Goal: Task Accomplishment & Management: Manage account settings

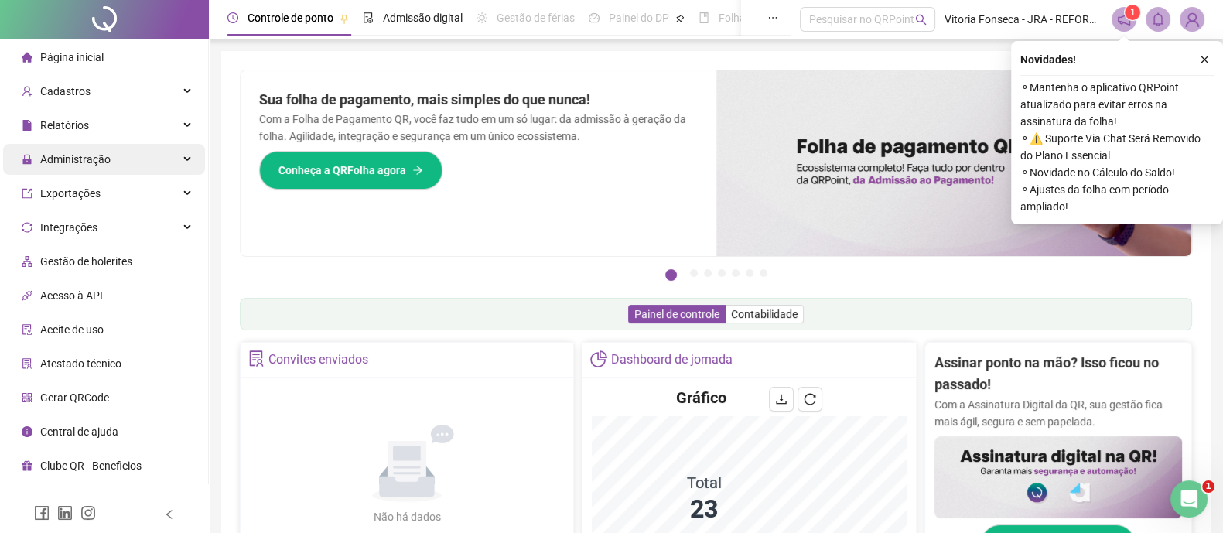
click at [119, 154] on div "Administração" at bounding box center [104, 159] width 202 height 31
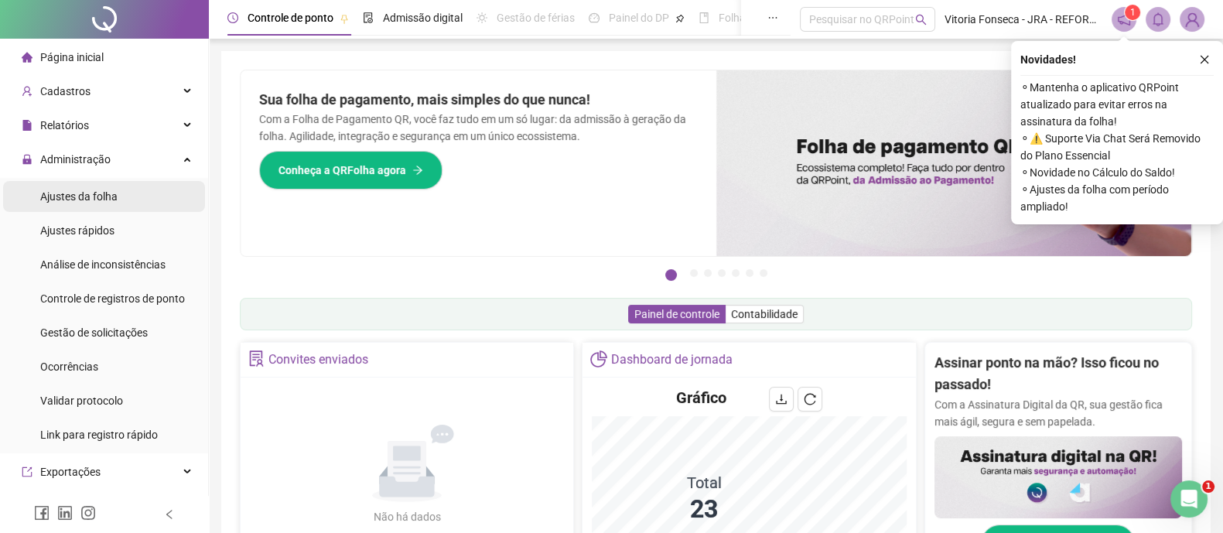
click at [125, 200] on li "Ajustes da folha" at bounding box center [104, 196] width 202 height 31
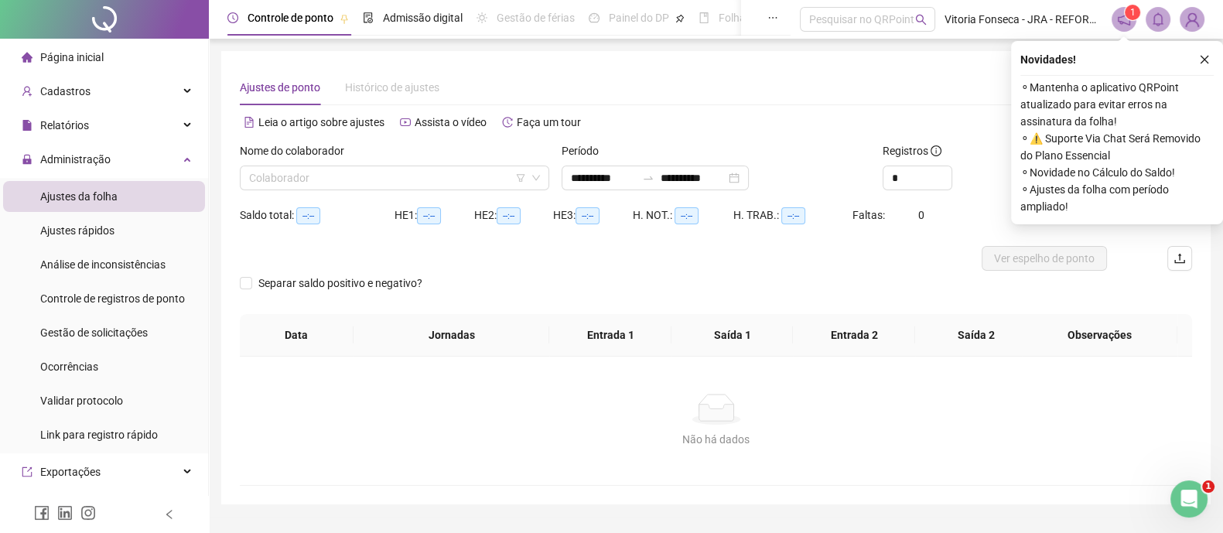
type input "**********"
click at [749, 180] on div "**********" at bounding box center [655, 178] width 187 height 25
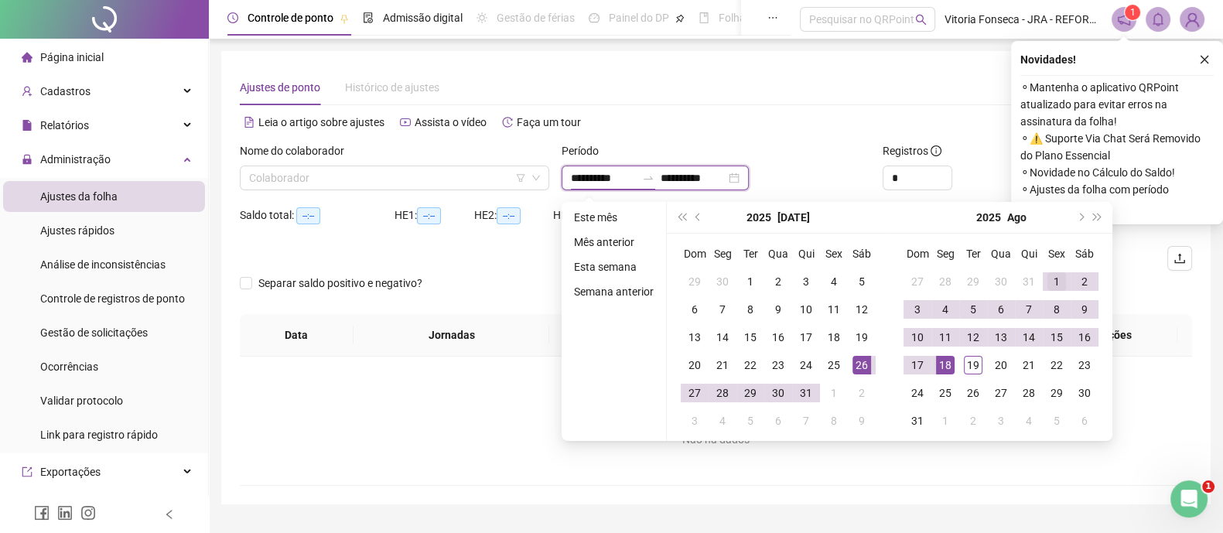
type input "**********"
click at [1057, 278] on div "1" at bounding box center [1057, 281] width 19 height 19
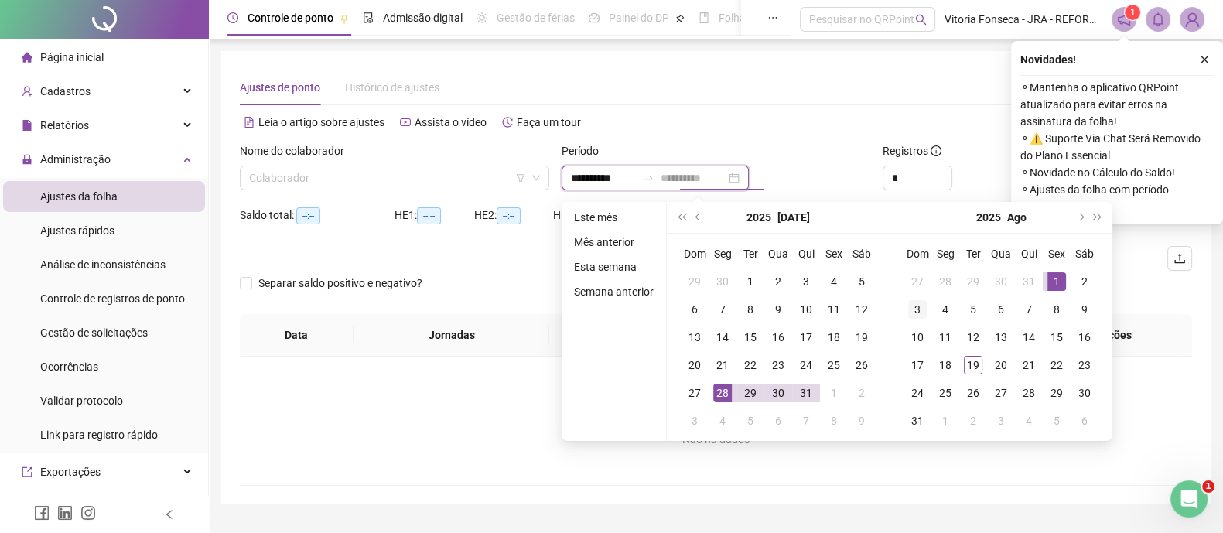
type input "**********"
click at [918, 306] on div "3" at bounding box center [917, 309] width 19 height 19
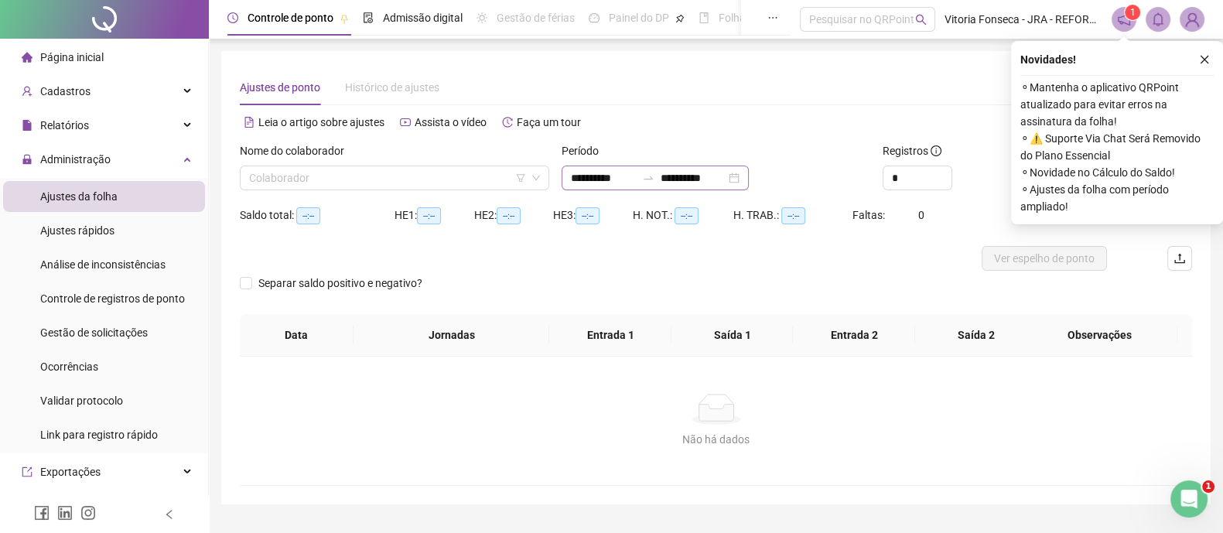
click at [749, 173] on div "**********" at bounding box center [655, 178] width 187 height 25
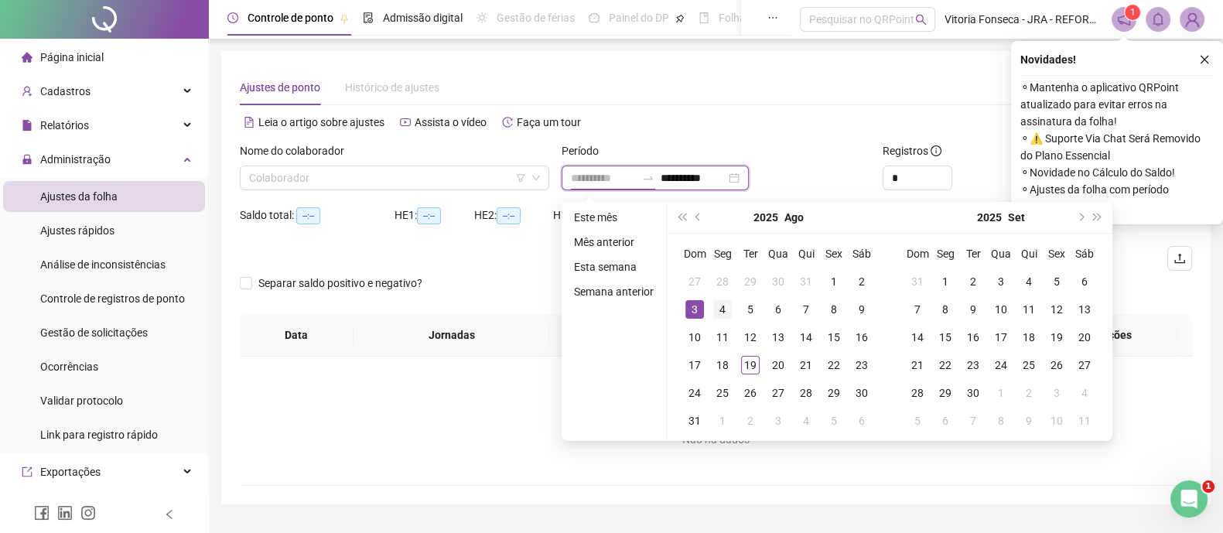
type input "**********"
click at [721, 312] on div "4" at bounding box center [722, 309] width 19 height 19
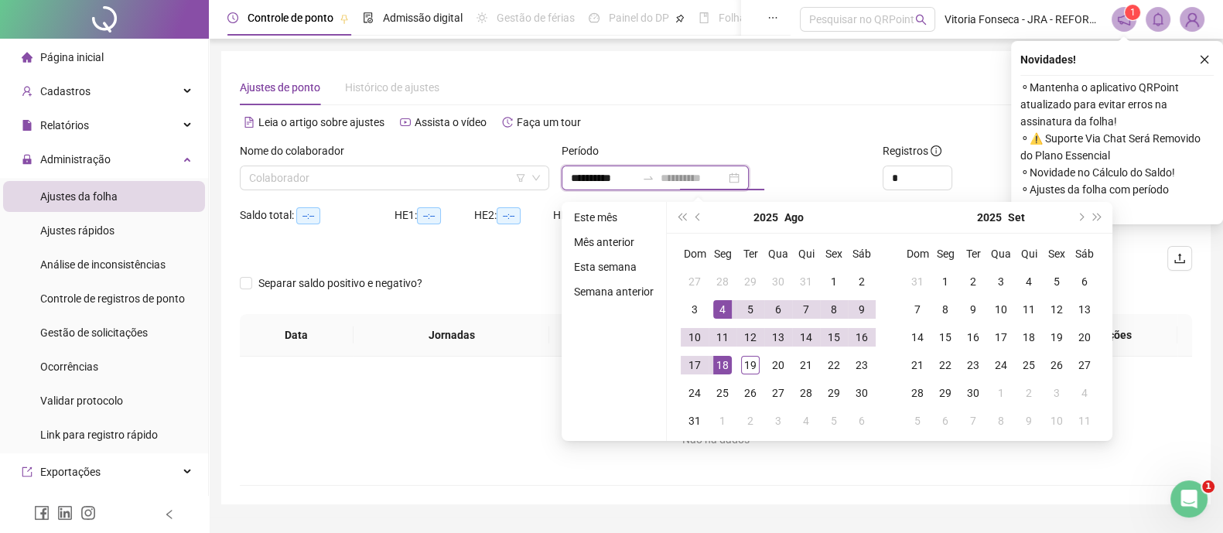
type input "**********"
click at [727, 365] on div "18" at bounding box center [722, 365] width 19 height 19
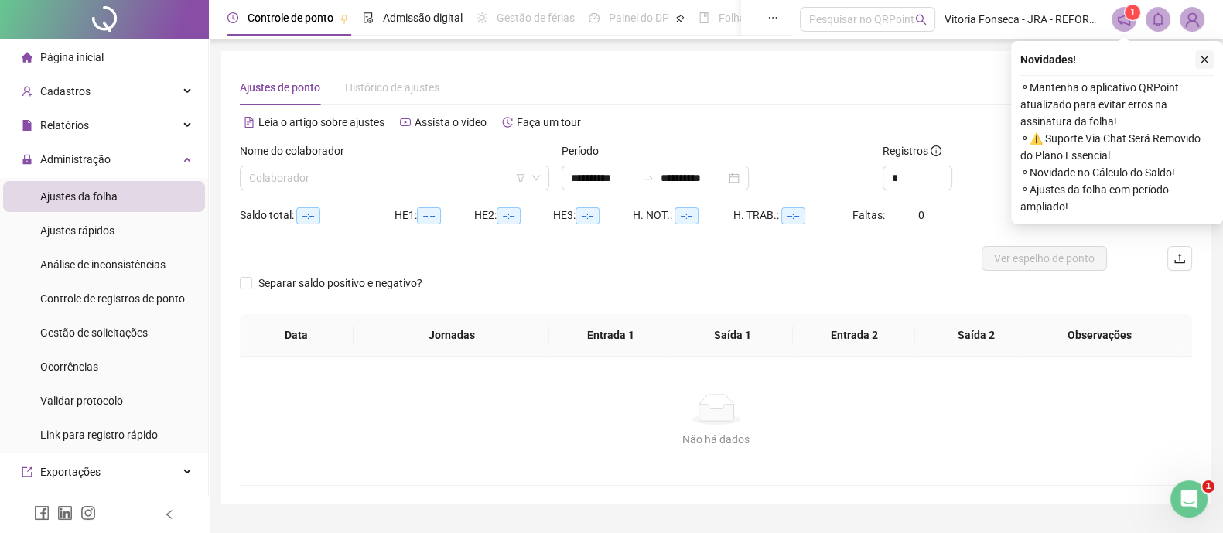
click at [1204, 60] on icon "close" at bounding box center [1205, 60] width 9 height 9
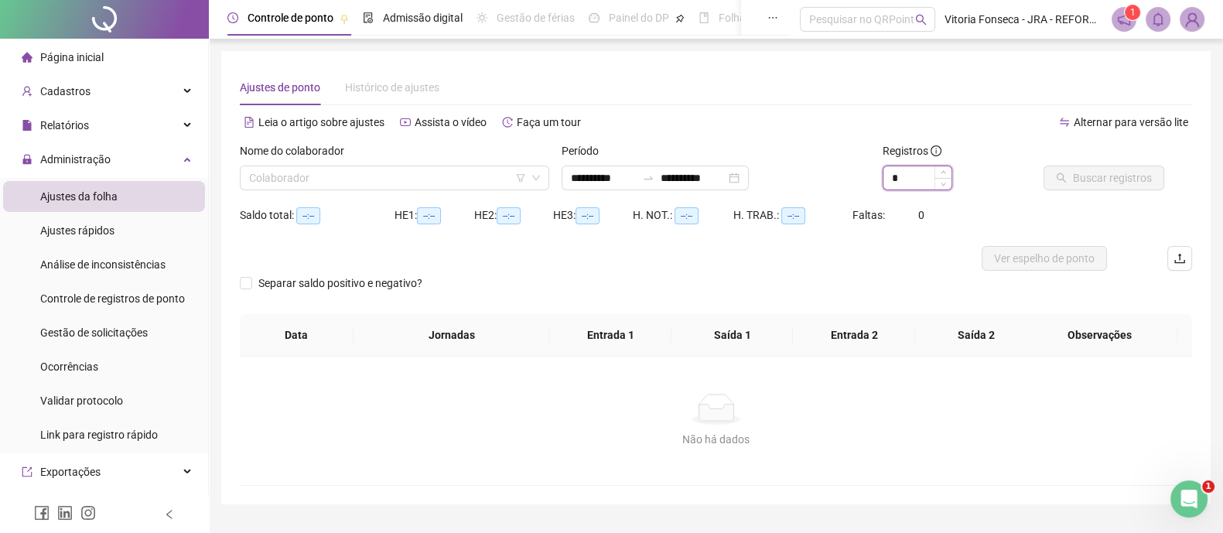
click at [923, 176] on input "*" at bounding box center [918, 177] width 68 height 23
click at [944, 176] on icon "up" at bounding box center [943, 173] width 5 height 5
type input "*"
click at [941, 174] on icon "up" at bounding box center [943, 173] width 5 height 5
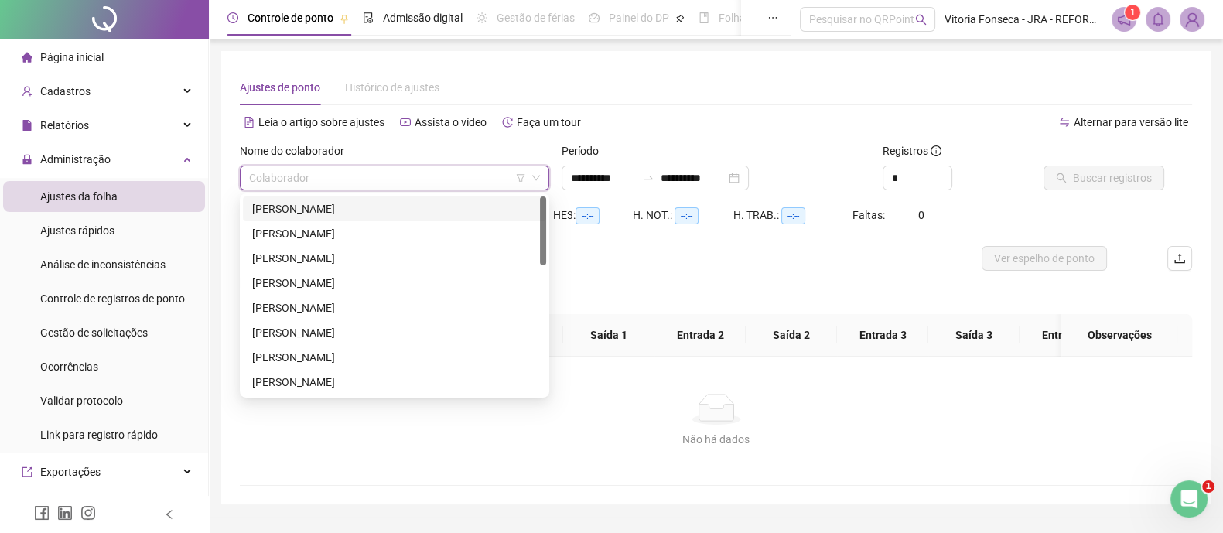
click at [431, 184] on input "search" at bounding box center [387, 177] width 277 height 23
click at [417, 212] on div "CRISTIANO GOMES DIAS" at bounding box center [394, 208] width 285 height 17
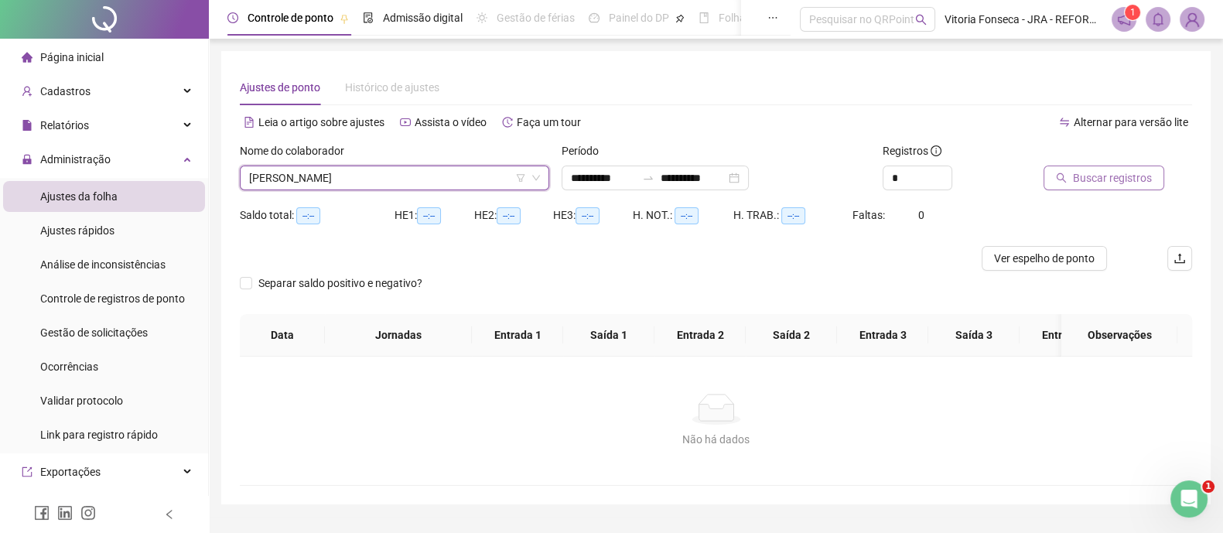
click at [1133, 180] on span "Buscar registros" at bounding box center [1112, 177] width 79 height 17
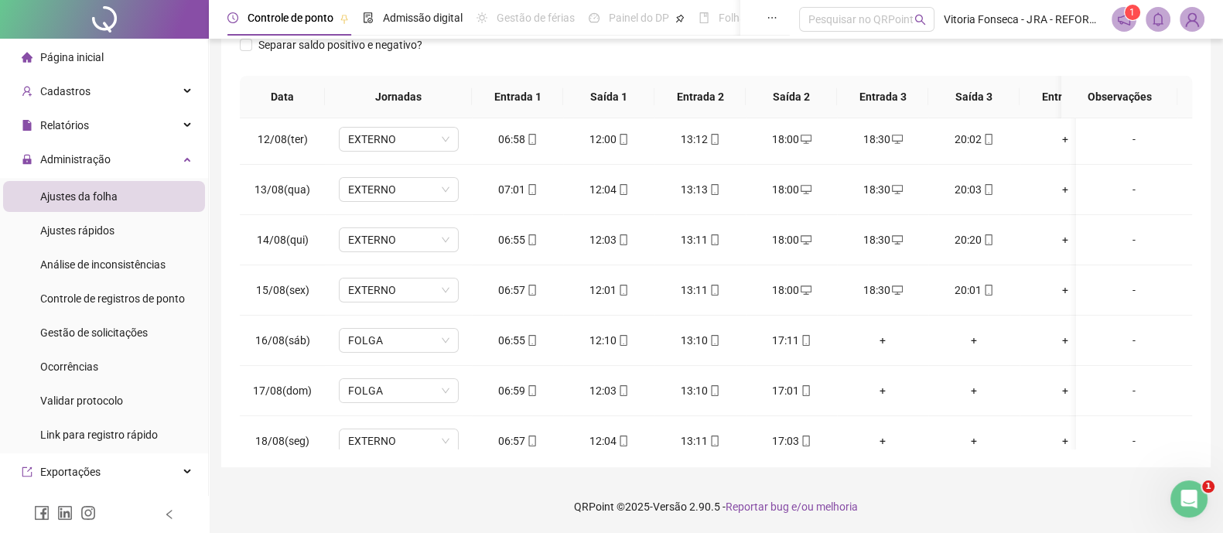
scroll to position [437, 0]
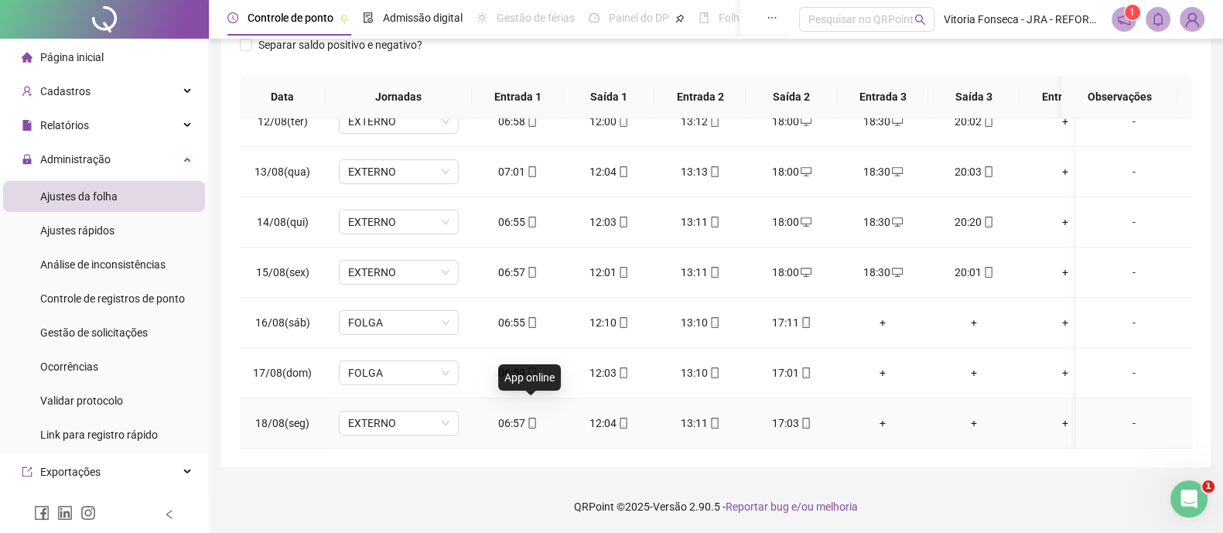
click at [528, 418] on icon "mobile" at bounding box center [532, 423] width 11 height 11
type input "**********"
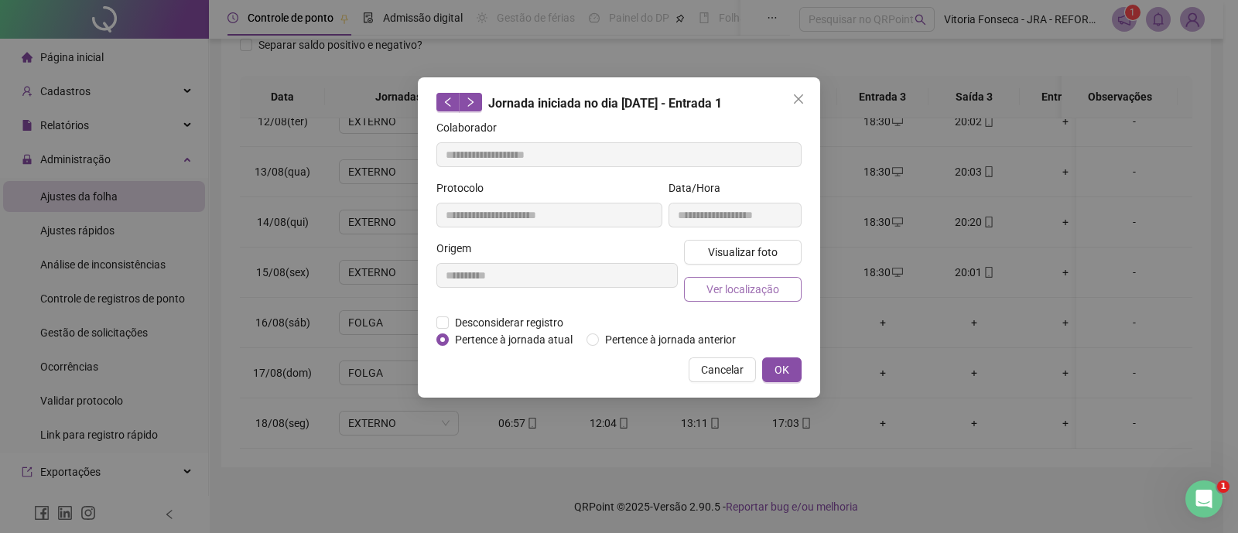
click at [725, 284] on span "Ver localização" at bounding box center [742, 289] width 73 height 17
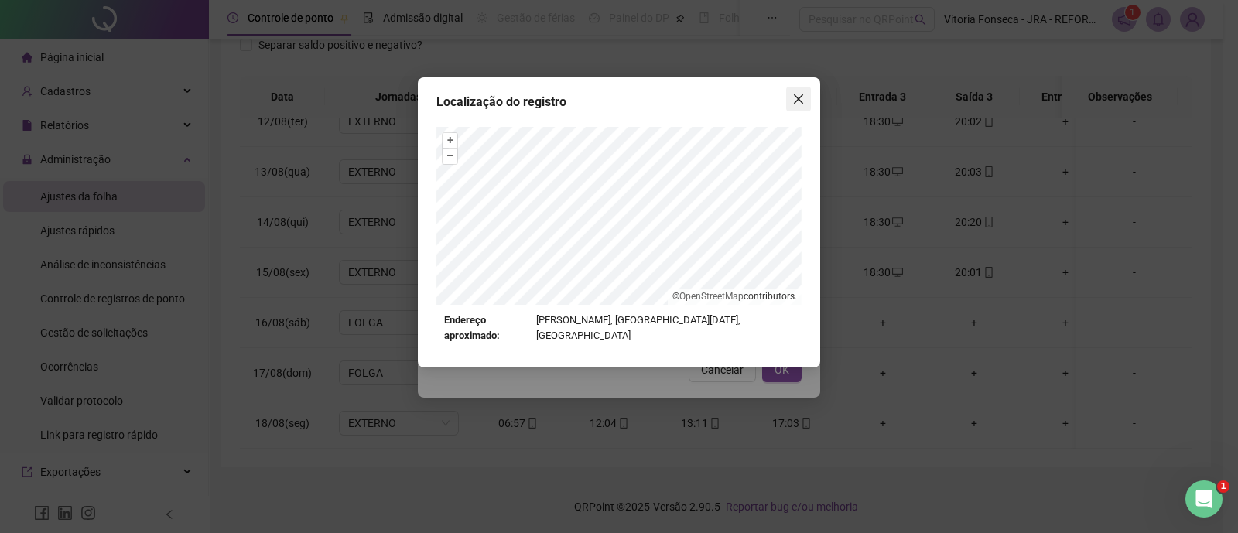
click at [795, 103] on icon "close" at bounding box center [798, 99] width 12 height 12
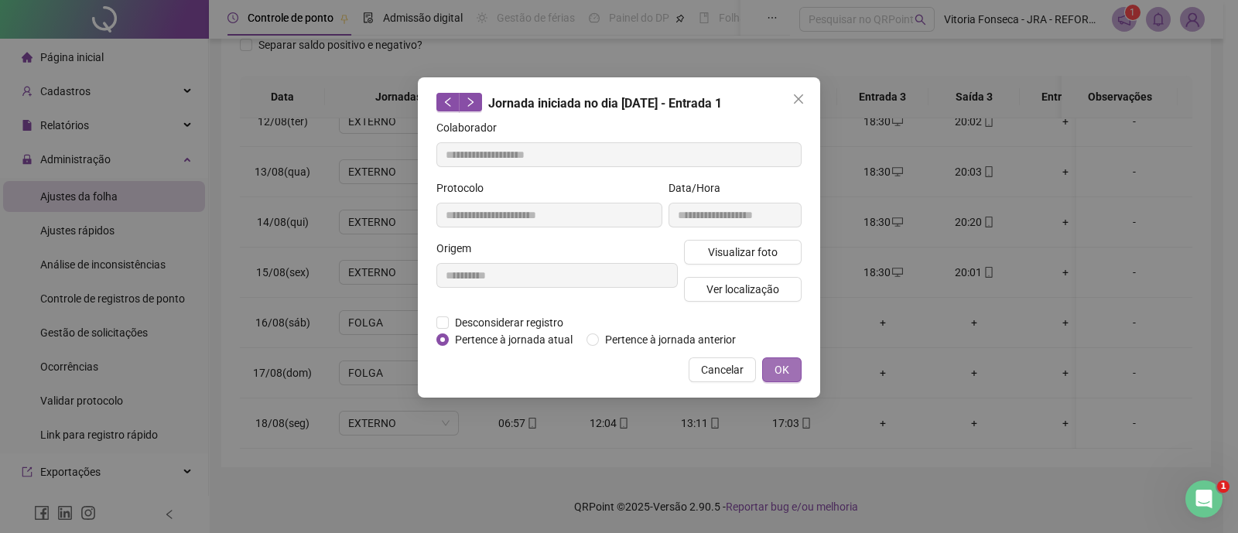
click at [781, 364] on span "OK" at bounding box center [781, 369] width 15 height 17
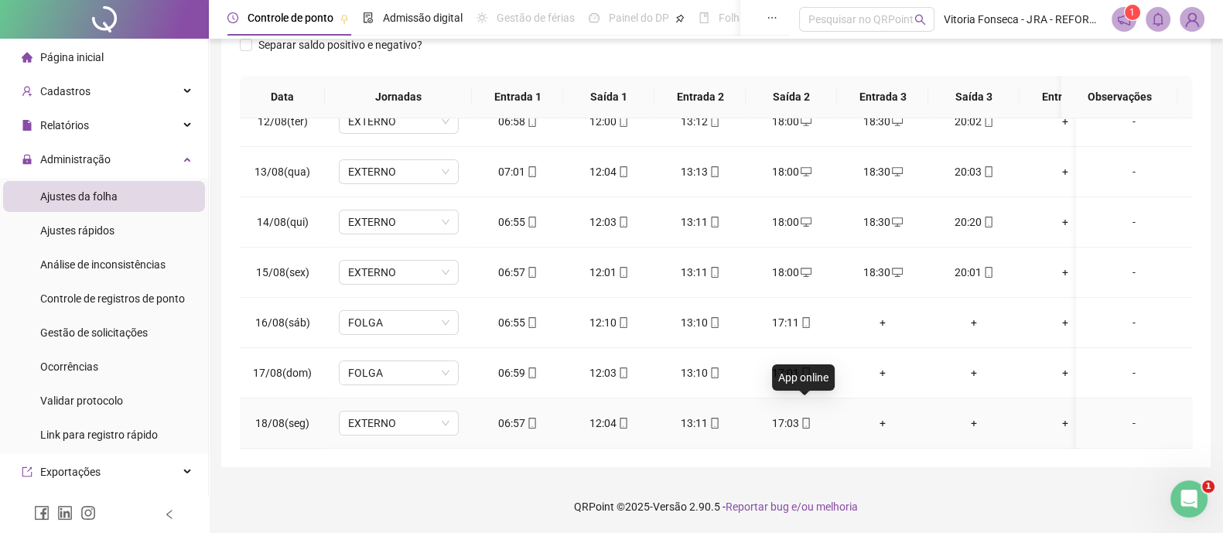
click at [807, 418] on icon "mobile" at bounding box center [806, 423] width 11 height 11
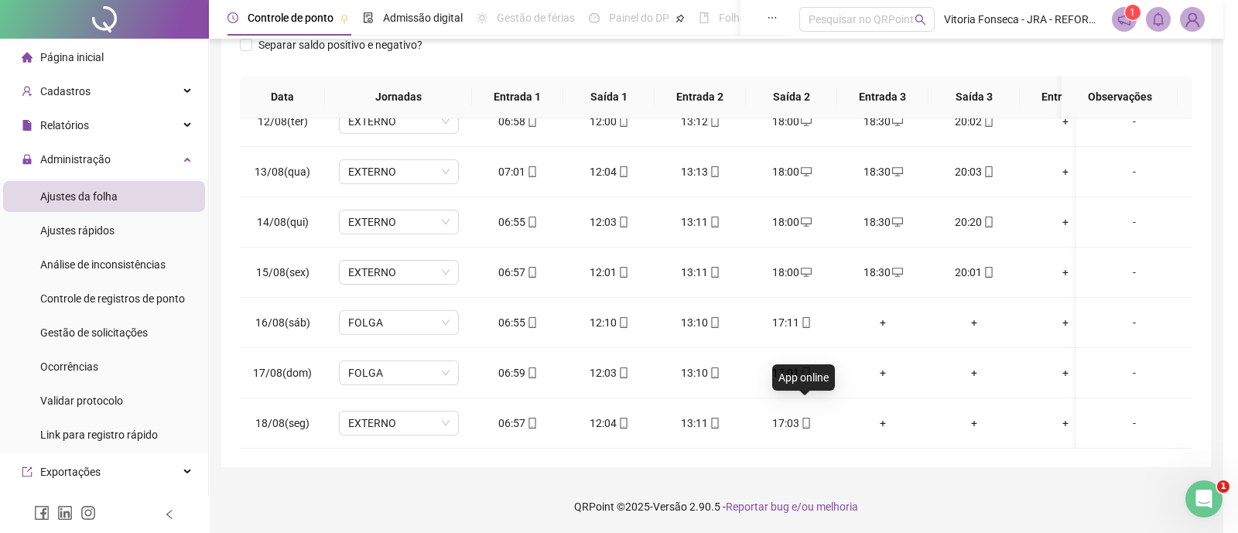
type input "**********"
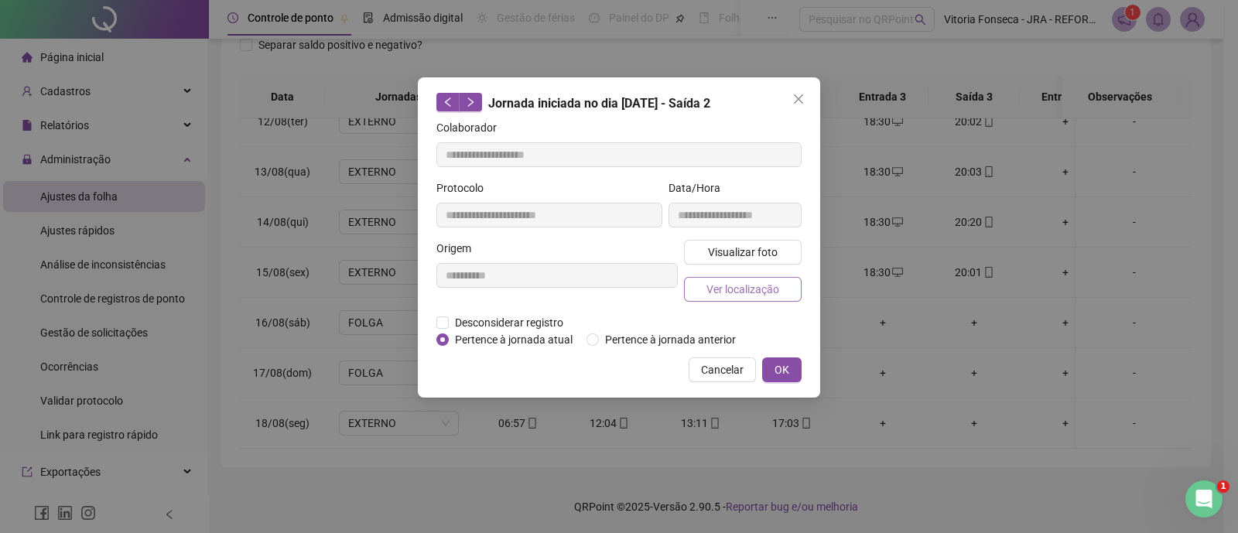
click at [743, 289] on span "Ver localização" at bounding box center [742, 289] width 73 height 17
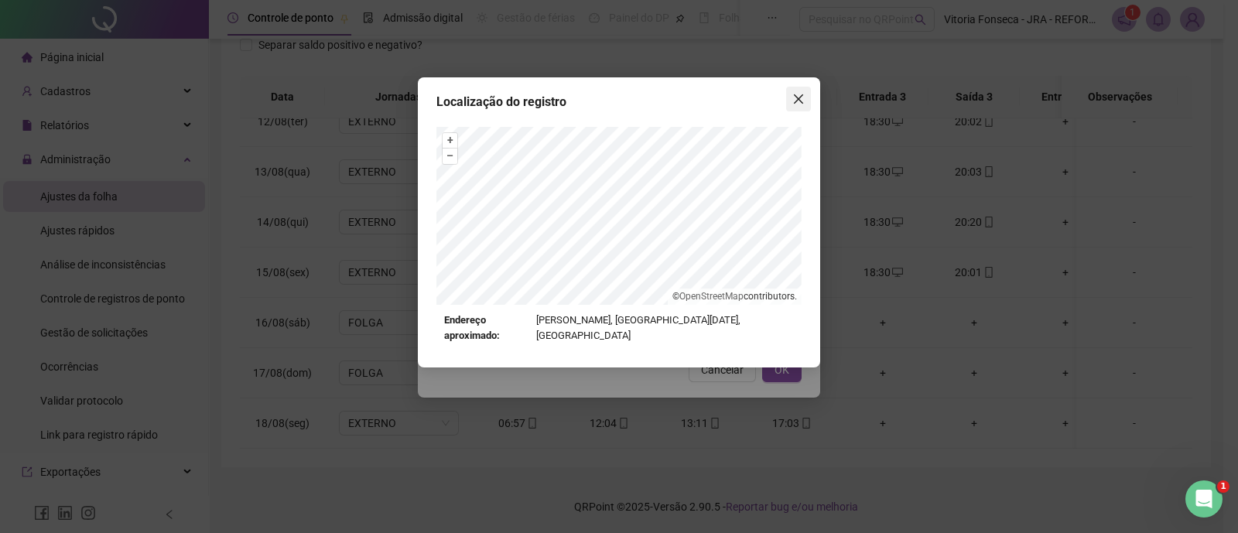
click at [794, 108] on button "Close" at bounding box center [798, 99] width 25 height 25
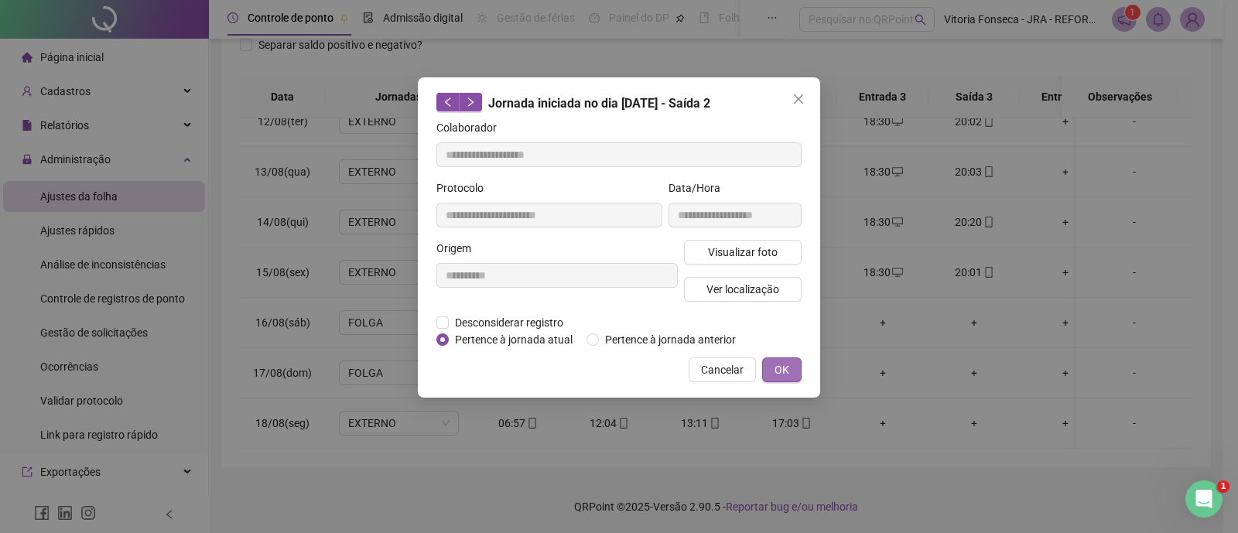
click at [783, 372] on span "OK" at bounding box center [781, 369] width 15 height 17
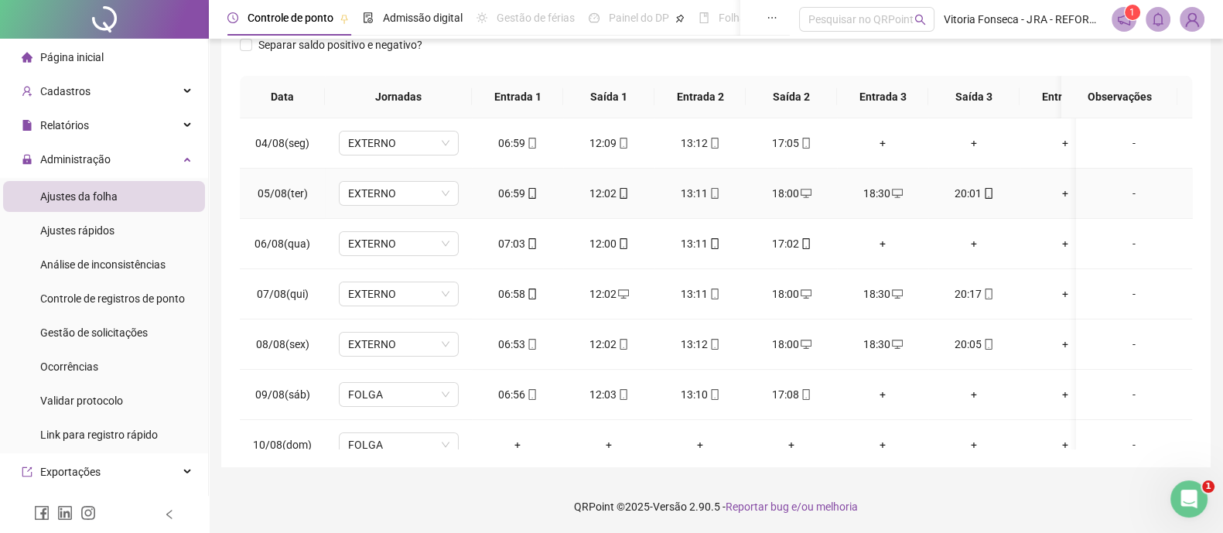
scroll to position [0, 0]
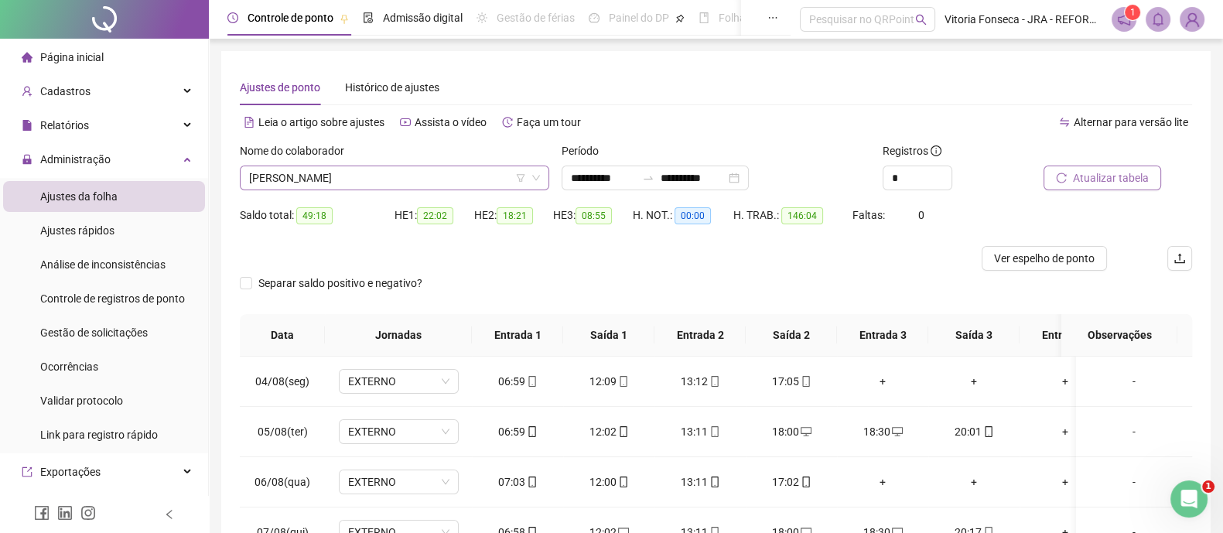
click at [396, 169] on span "CRISTIANO GOMES DIAS" at bounding box center [394, 177] width 291 height 23
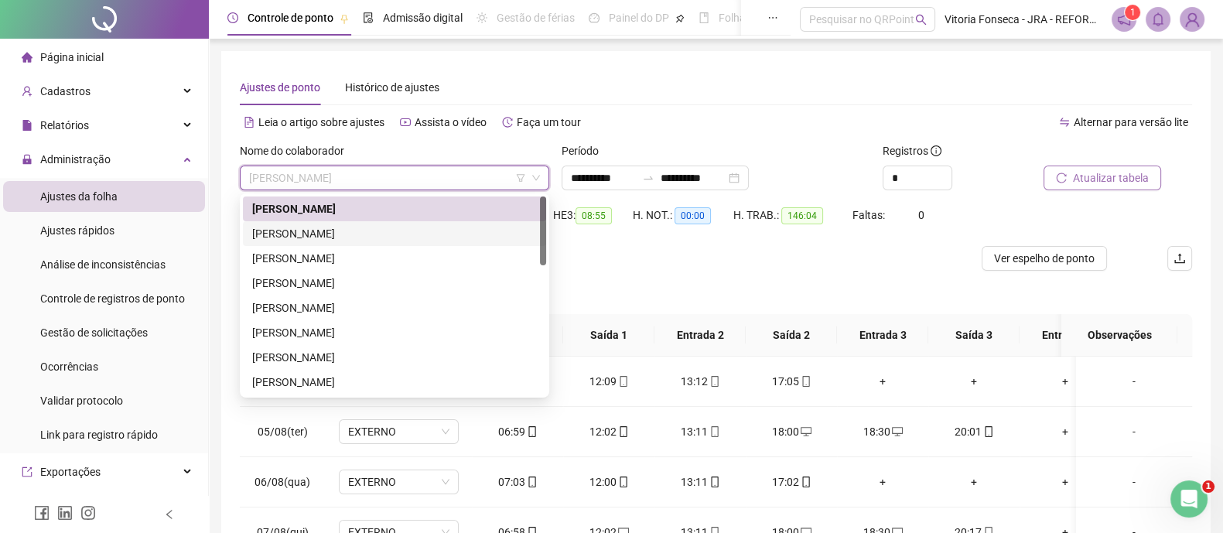
click at [363, 234] on div "ÉRIKA DOS SANTOS PEIXOTO GUIMARÃES" at bounding box center [394, 233] width 285 height 17
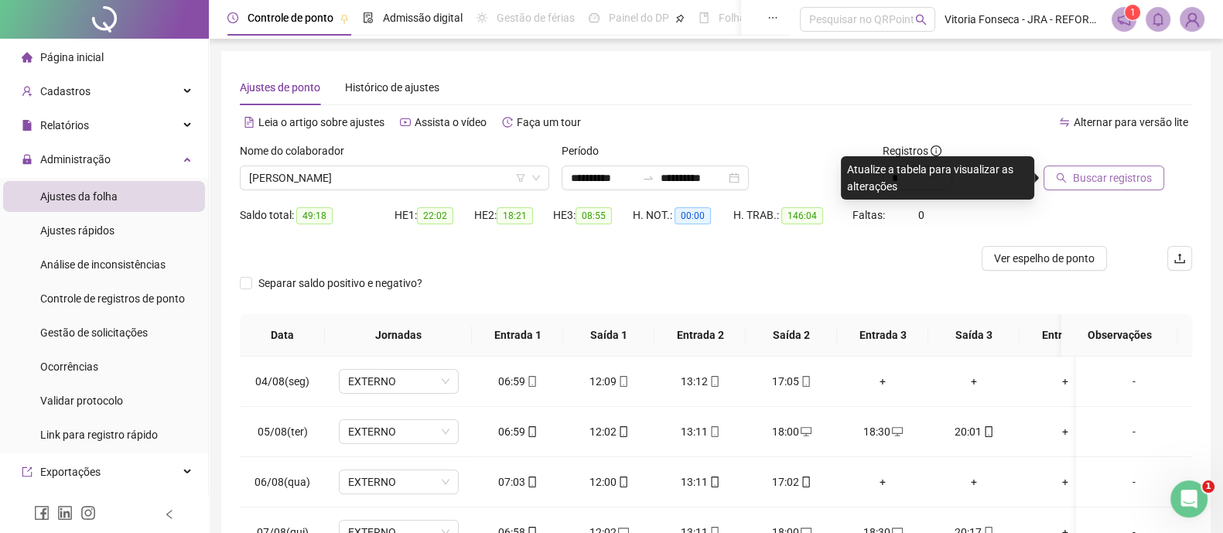
click at [1130, 176] on span "Buscar registros" at bounding box center [1112, 177] width 79 height 17
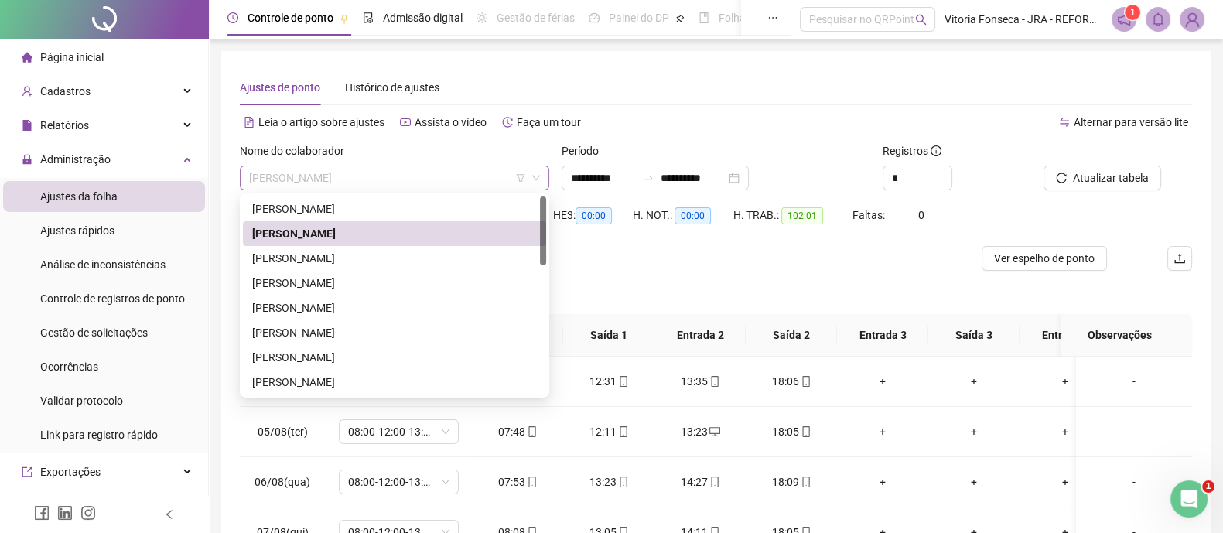
click at [475, 182] on span "ÉRIKA DOS SANTOS PEIXOTO GUIMARÃES" at bounding box center [394, 177] width 291 height 23
click at [418, 260] on div "FABIANA RANGEL OLIVEIRA DE ALMEIDA" at bounding box center [394, 258] width 285 height 17
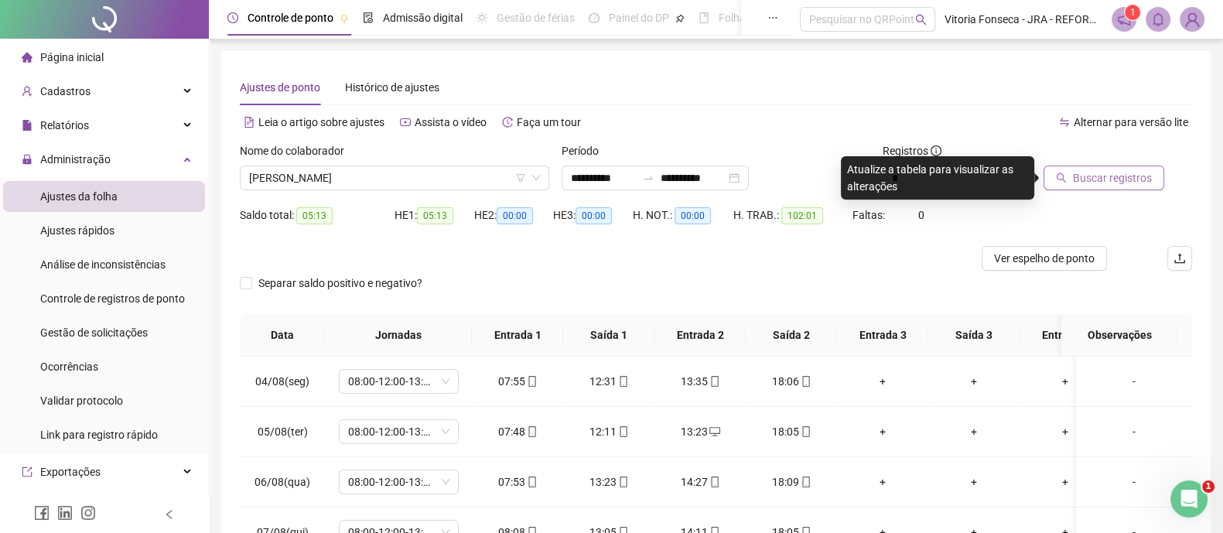
click at [1132, 176] on span "Buscar registros" at bounding box center [1112, 177] width 79 height 17
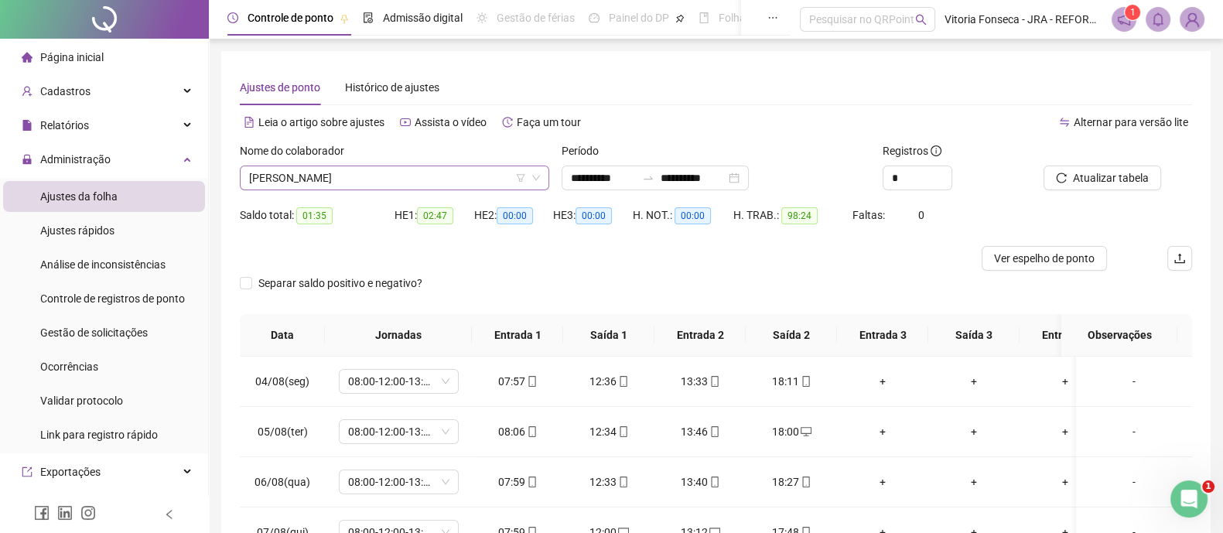
click at [464, 180] on span "FABIANA RANGEL OLIVEIRA DE ALMEIDA" at bounding box center [394, 177] width 291 height 23
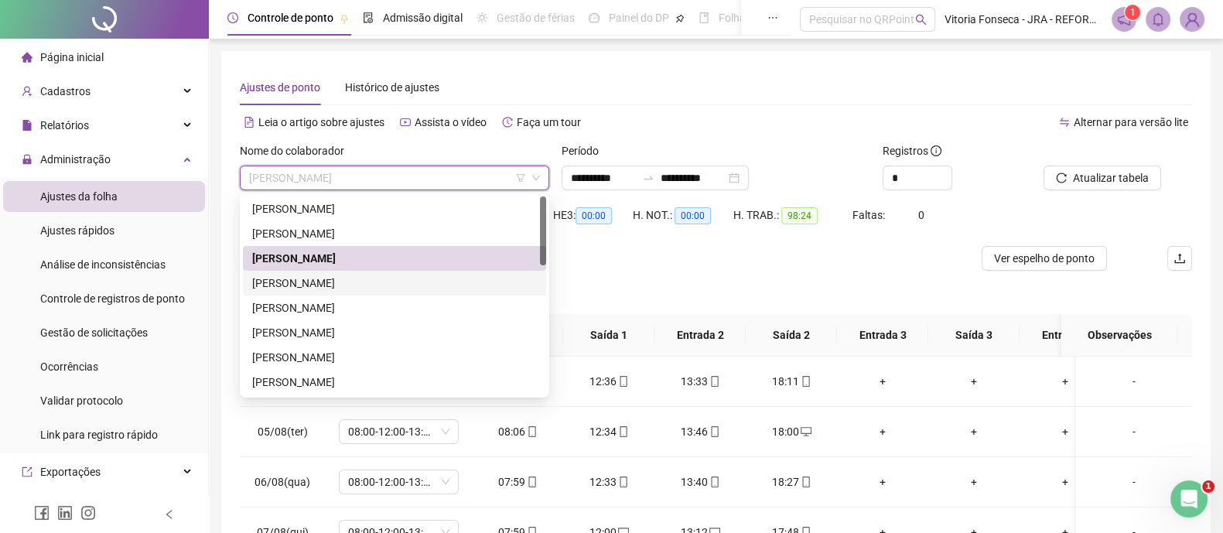
click at [381, 292] on div "FABIANO LUIZ DA SILVA" at bounding box center [394, 283] width 303 height 25
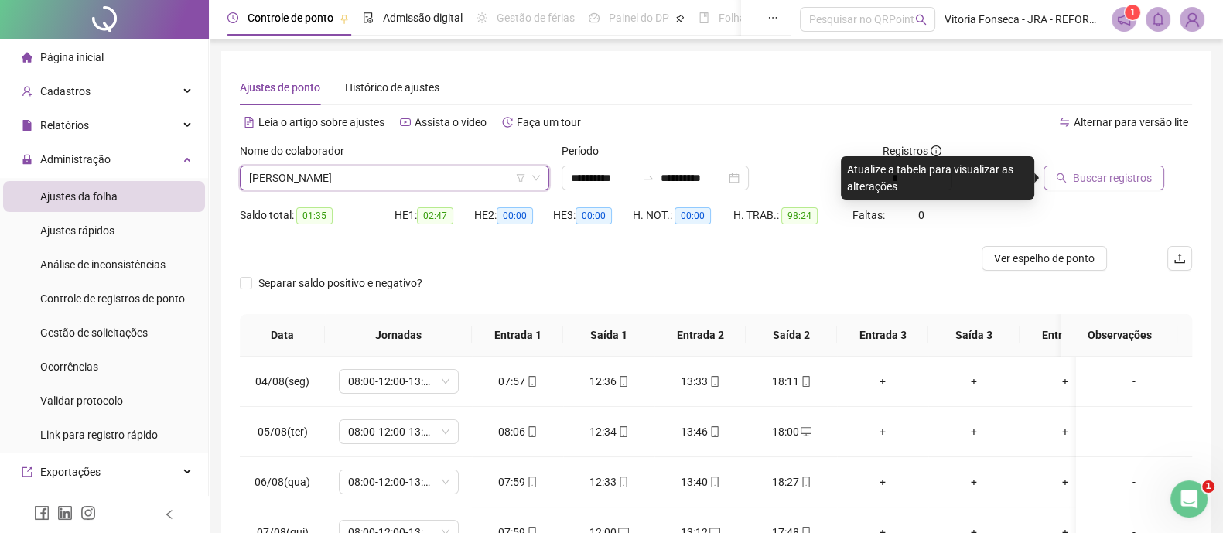
click at [1089, 180] on span "Buscar registros" at bounding box center [1112, 177] width 79 height 17
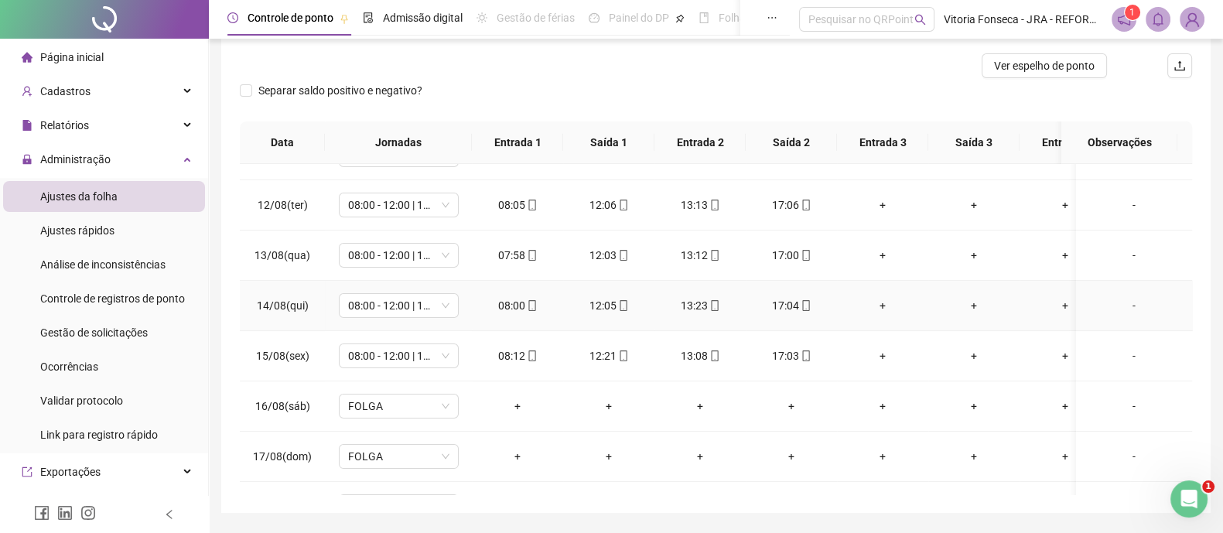
scroll to position [437, 0]
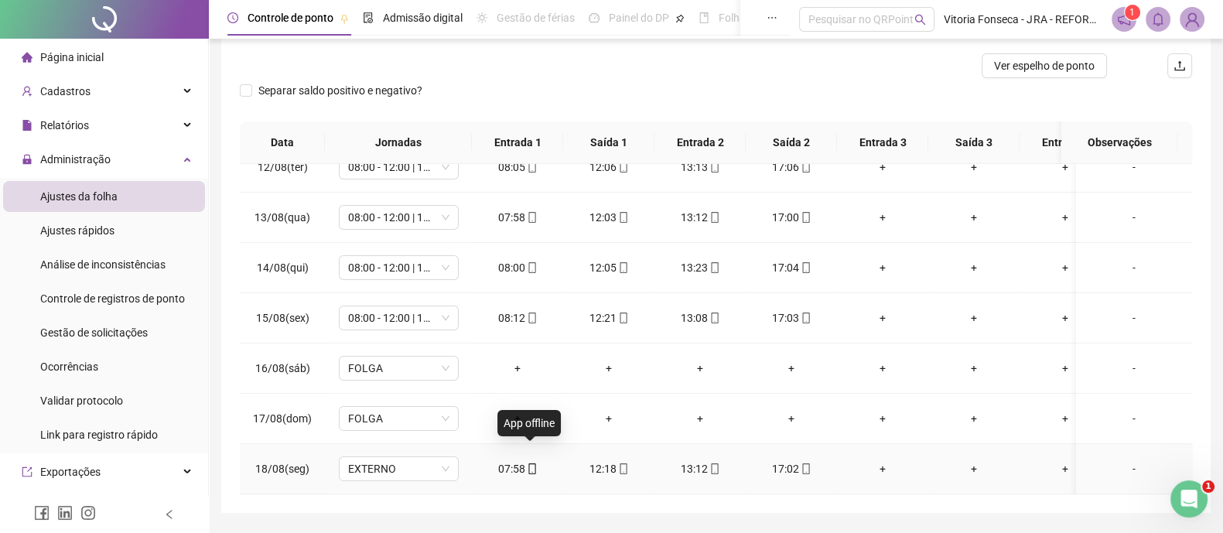
click at [535, 463] on icon "mobile" at bounding box center [532, 468] width 11 height 11
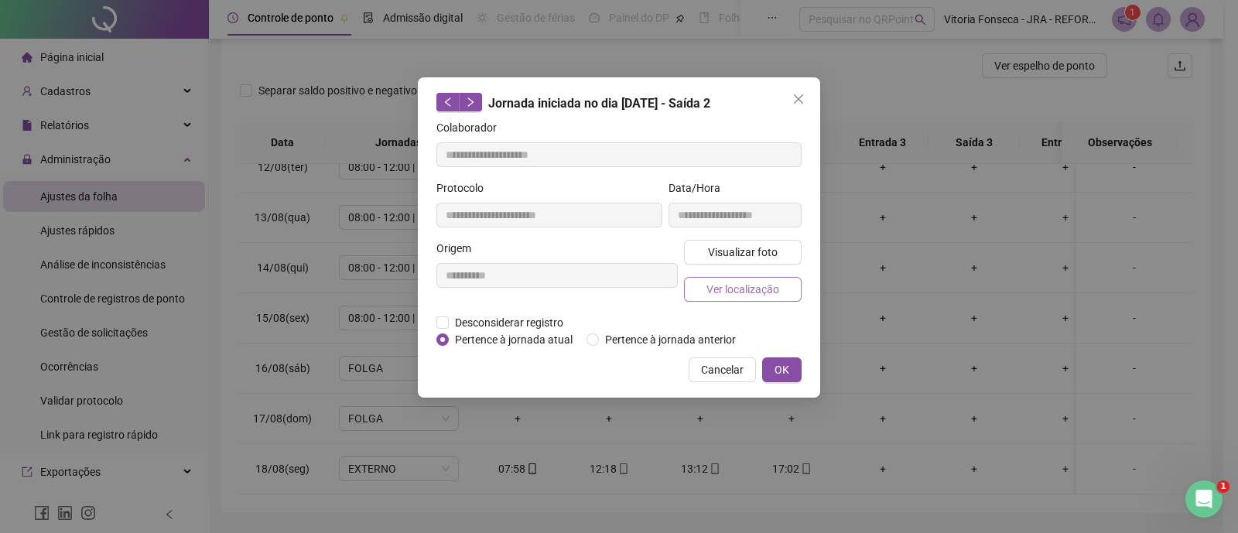
type input "**********"
click at [719, 292] on span "Ver localização" at bounding box center [742, 289] width 73 height 17
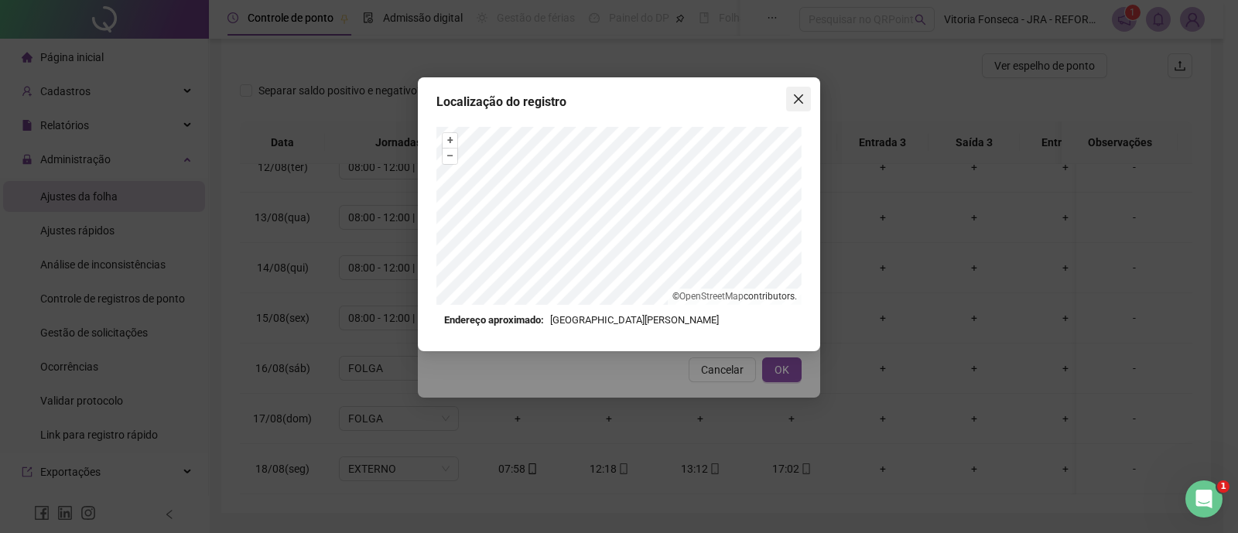
click at [804, 100] on icon "close" at bounding box center [798, 99] width 12 height 12
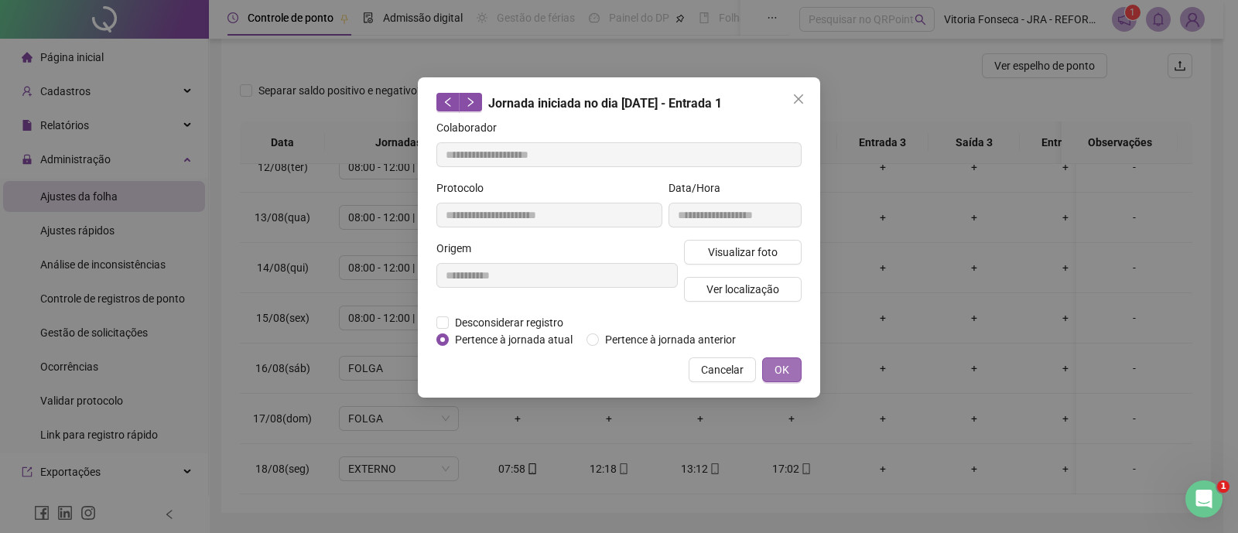
click at [774, 357] on button "OK" at bounding box center [781, 369] width 39 height 25
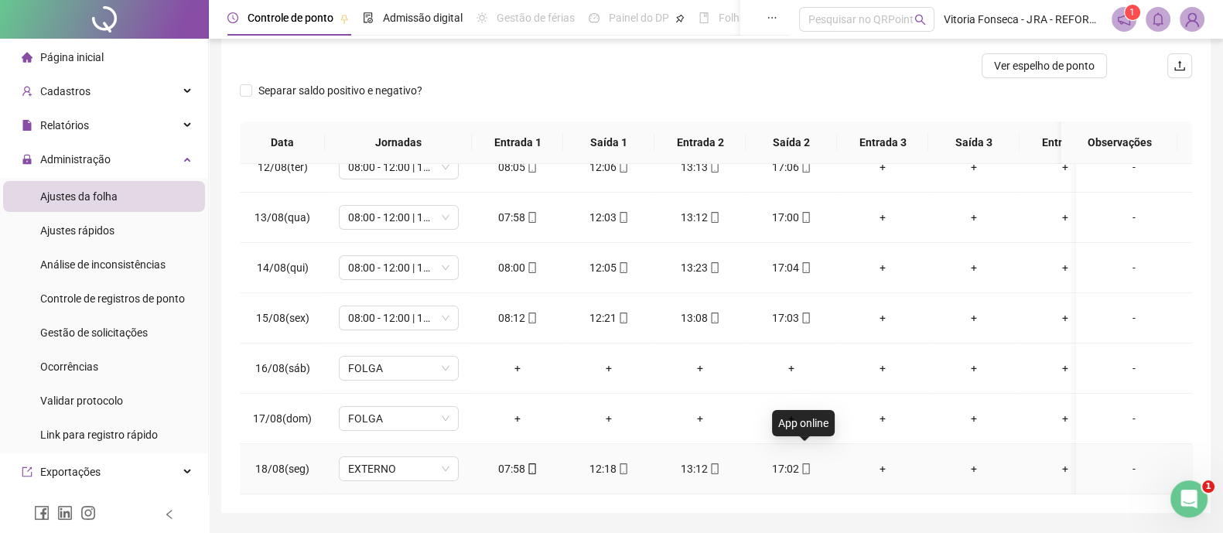
click at [803, 463] on icon "mobile" at bounding box center [806, 468] width 11 height 11
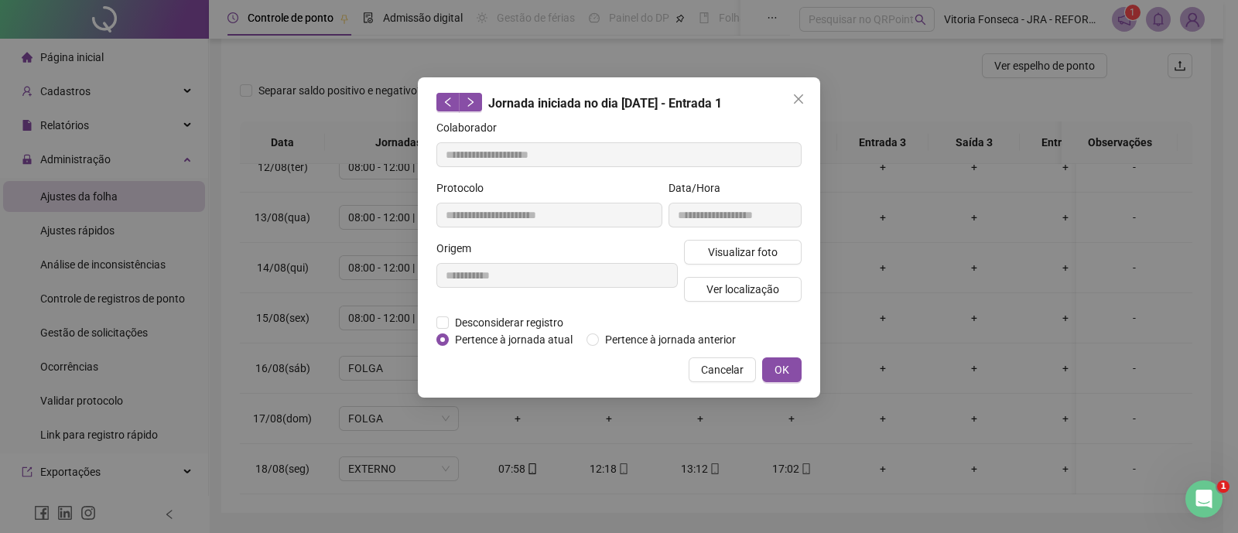
type input "**********"
click at [770, 292] on span "Ver localização" at bounding box center [742, 289] width 73 height 17
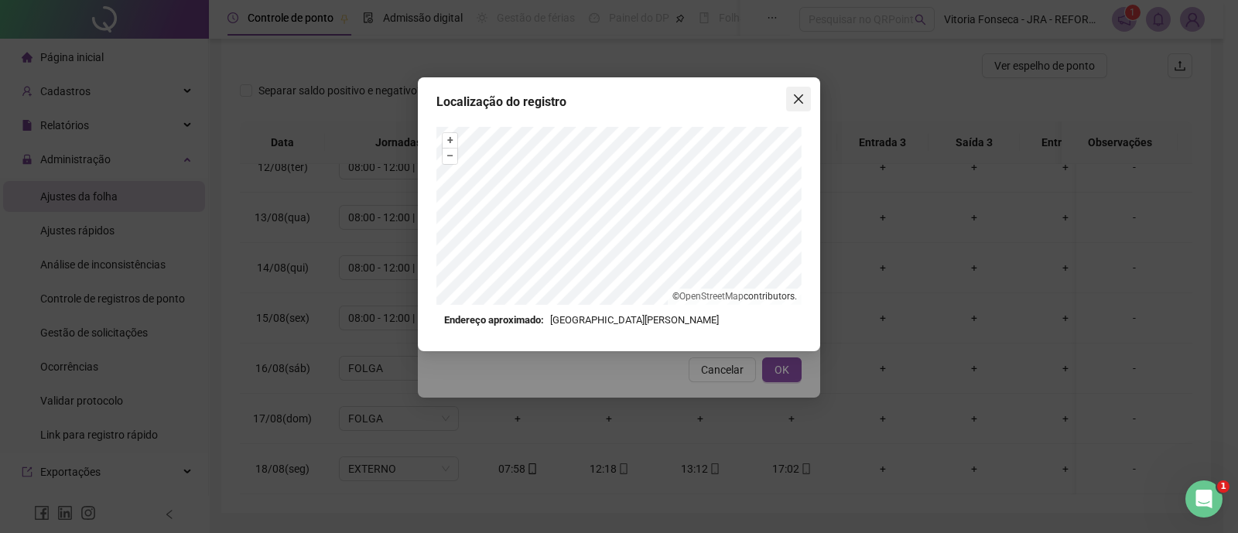
click at [798, 98] on icon "close" at bounding box center [798, 98] width 9 height 9
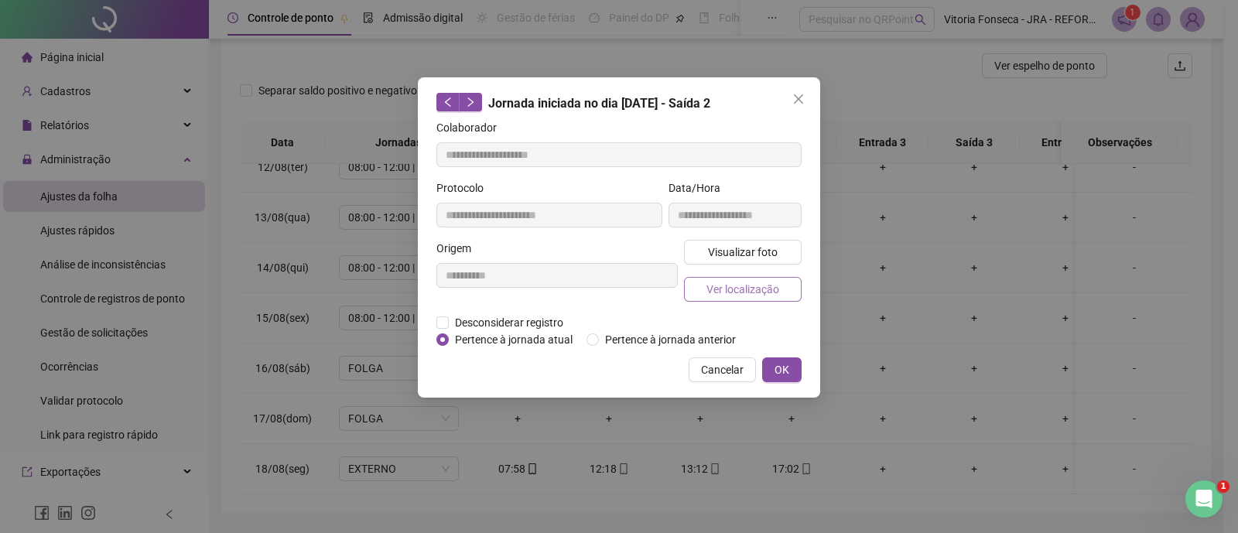
click at [768, 292] on span "Ver localização" at bounding box center [742, 289] width 73 height 17
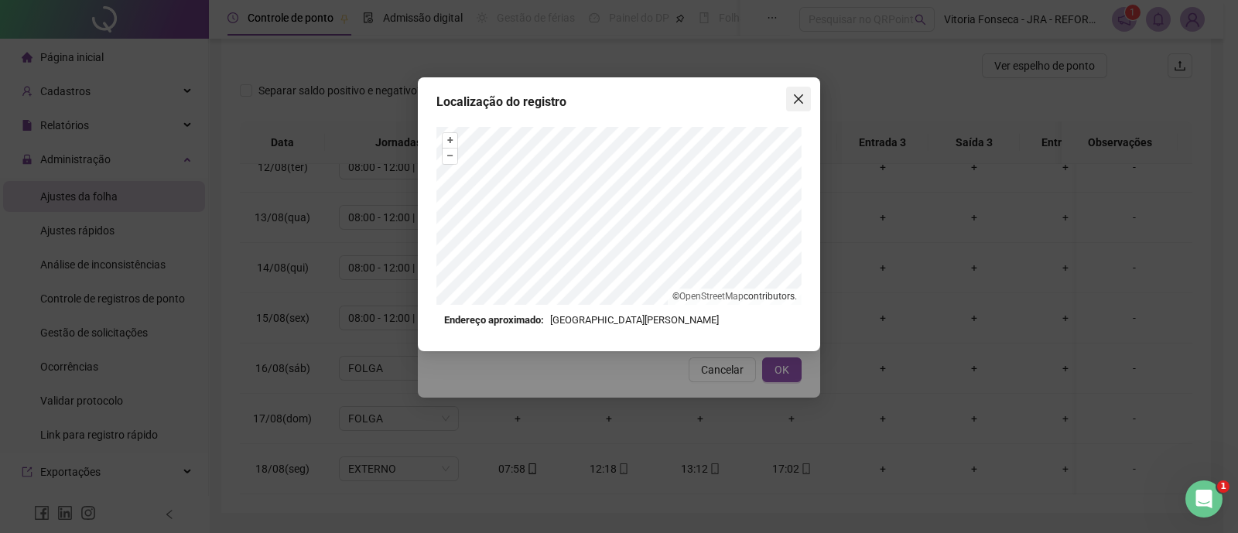
click at [796, 97] on icon "close" at bounding box center [798, 98] width 9 height 9
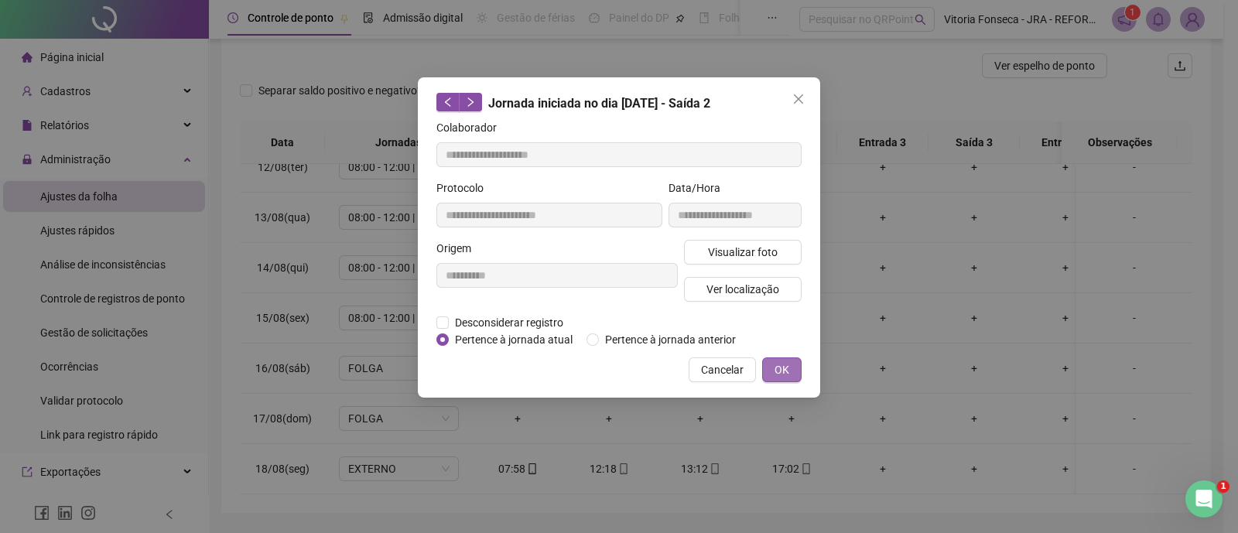
click at [785, 368] on span "OK" at bounding box center [781, 369] width 15 height 17
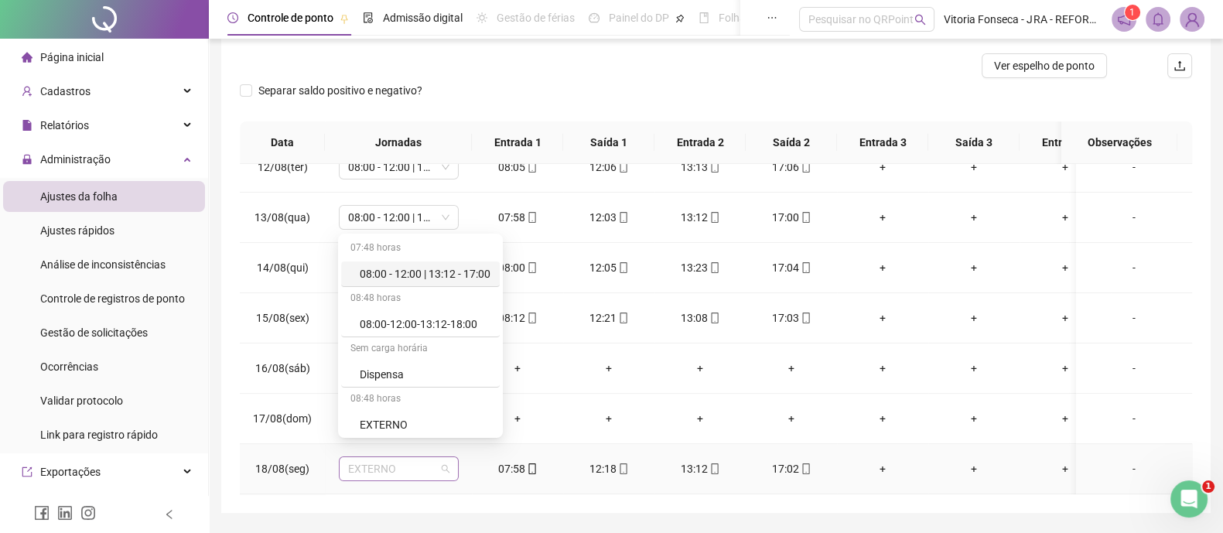
click at [434, 457] on span "EXTERNO" at bounding box center [398, 468] width 101 height 23
click at [462, 272] on div "08:00 - 12:00 | 13:12 - 17:00" at bounding box center [425, 273] width 131 height 17
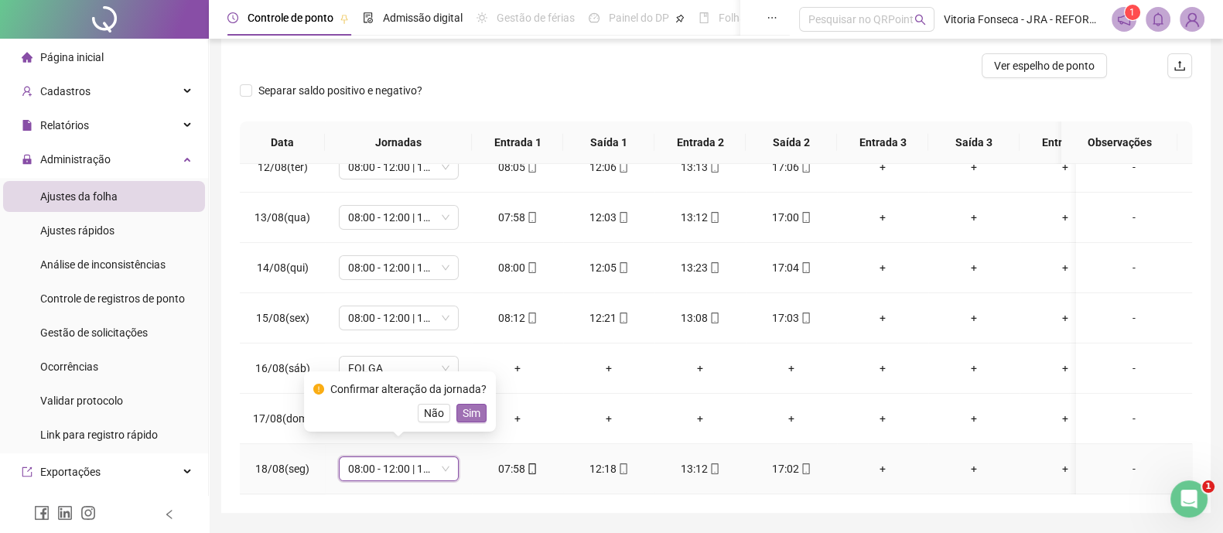
click at [474, 414] on span "Sim" at bounding box center [472, 413] width 18 height 17
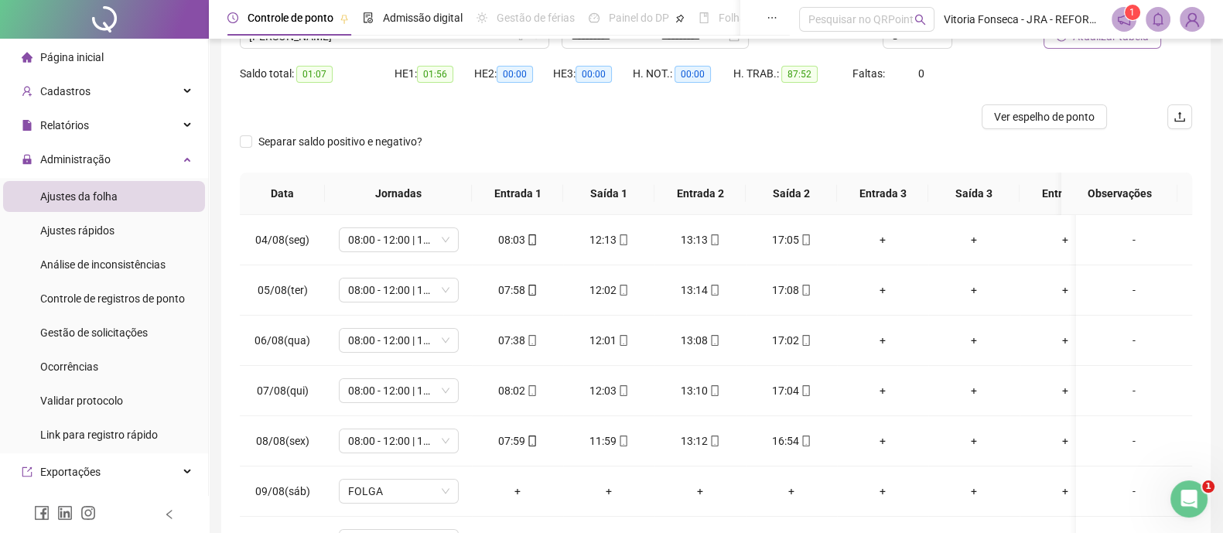
scroll to position [45, 0]
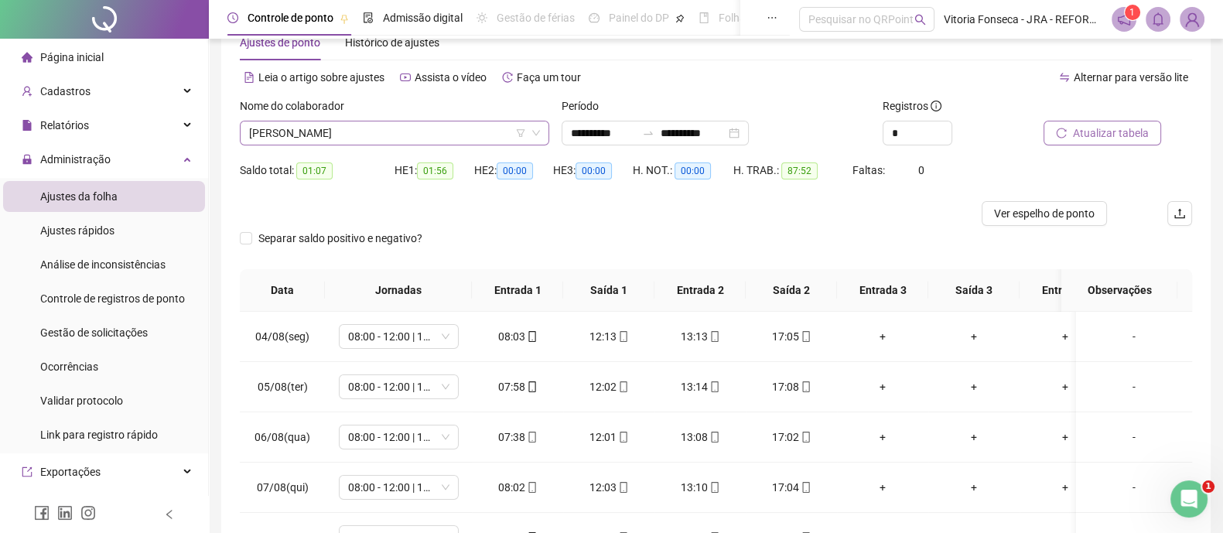
click at [416, 137] on span "FABIANO LUIZ DA SILVA" at bounding box center [394, 132] width 291 height 23
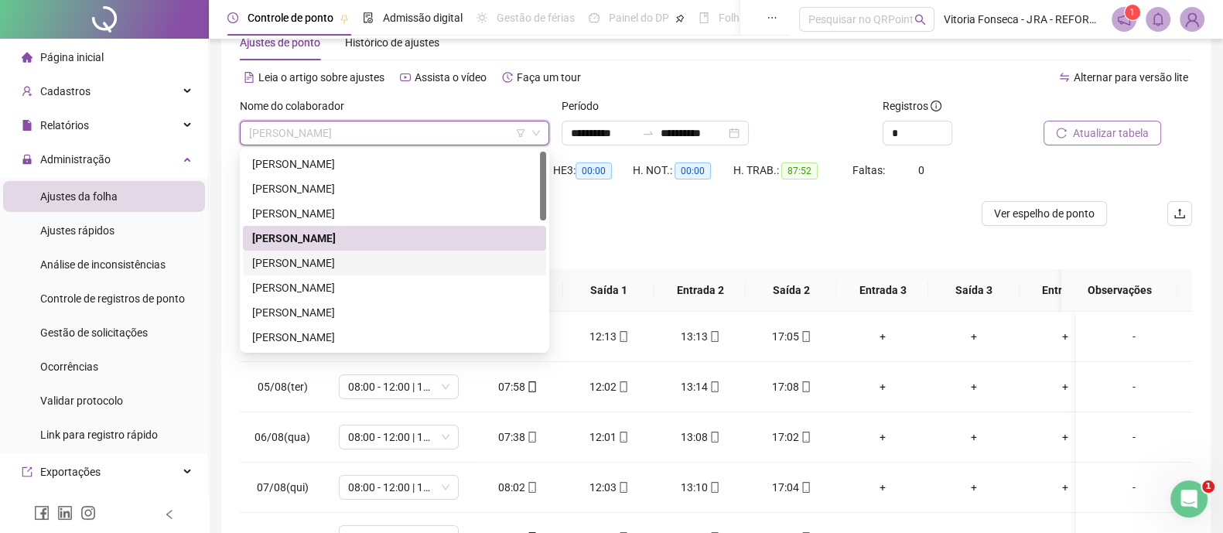
click at [381, 257] on div "FABIO ROBERTO DOS SANTOS" at bounding box center [394, 263] width 285 height 17
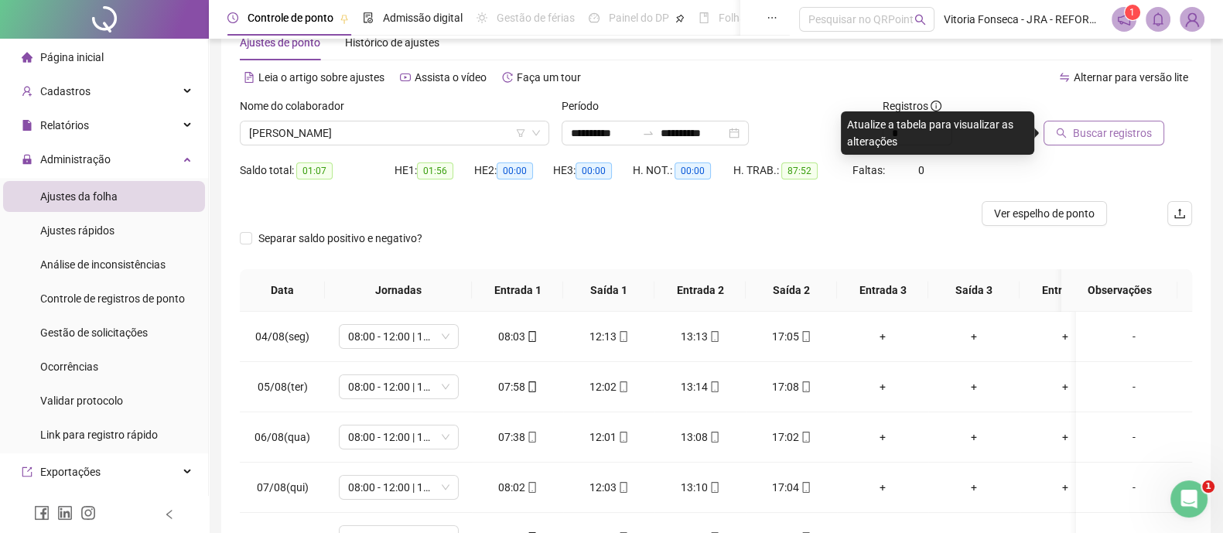
click at [1137, 138] on span "Buscar registros" at bounding box center [1112, 133] width 79 height 17
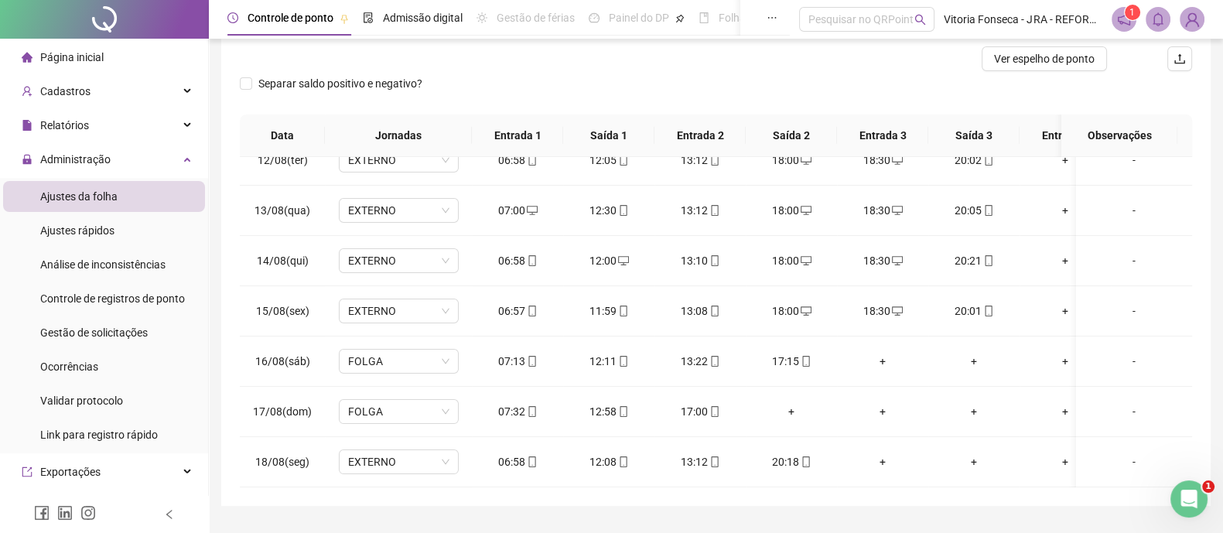
scroll to position [437, 0]
click at [887, 453] on div "+" at bounding box center [883, 461] width 67 height 17
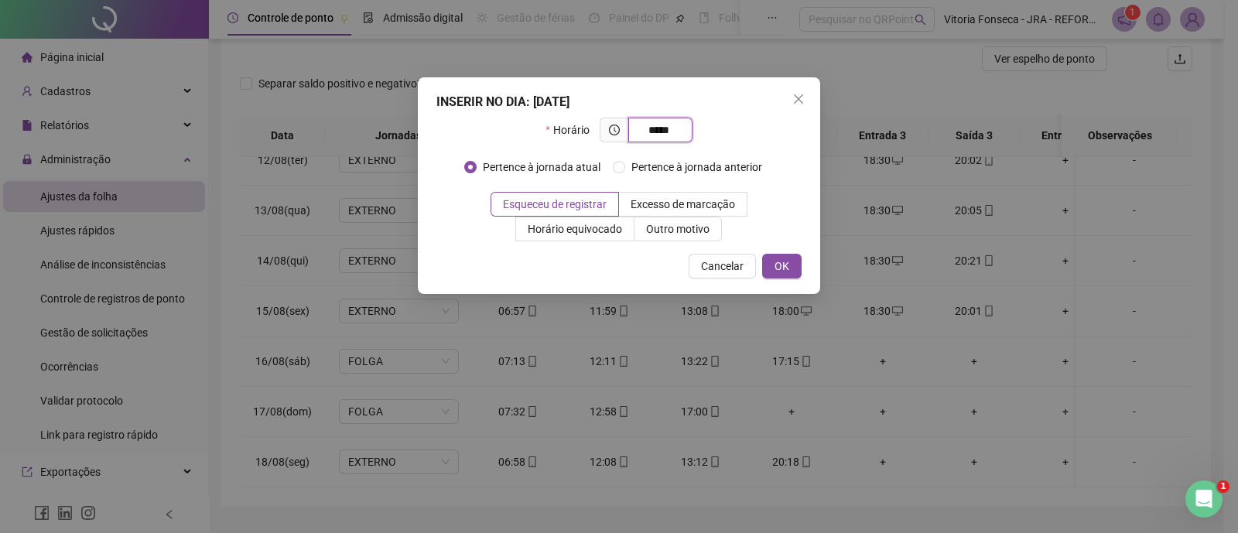
type input "*****"
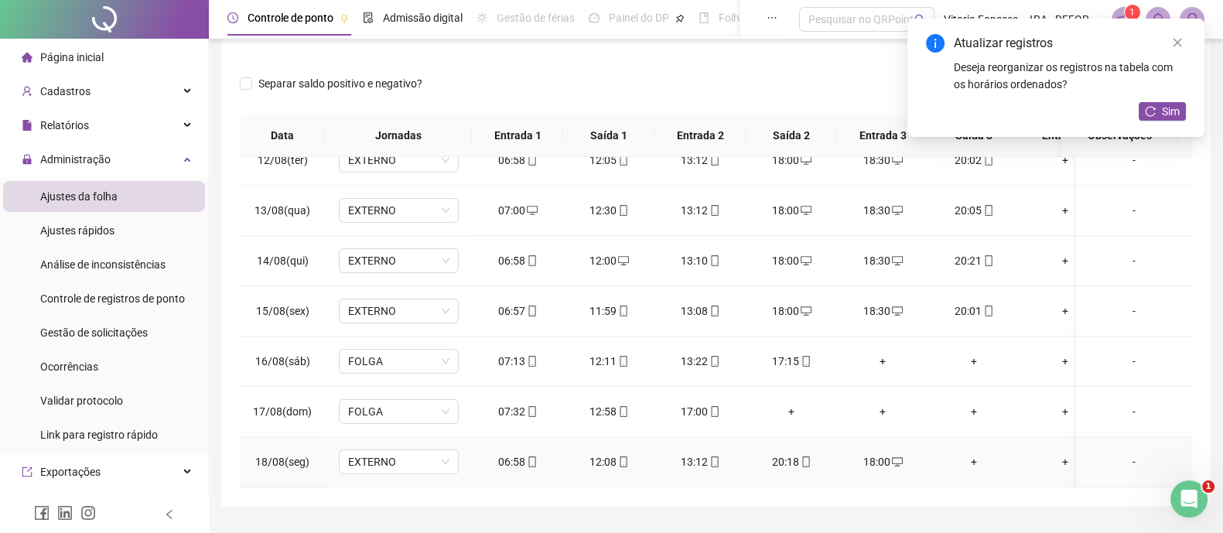
click at [973, 453] on div "+" at bounding box center [974, 461] width 67 height 17
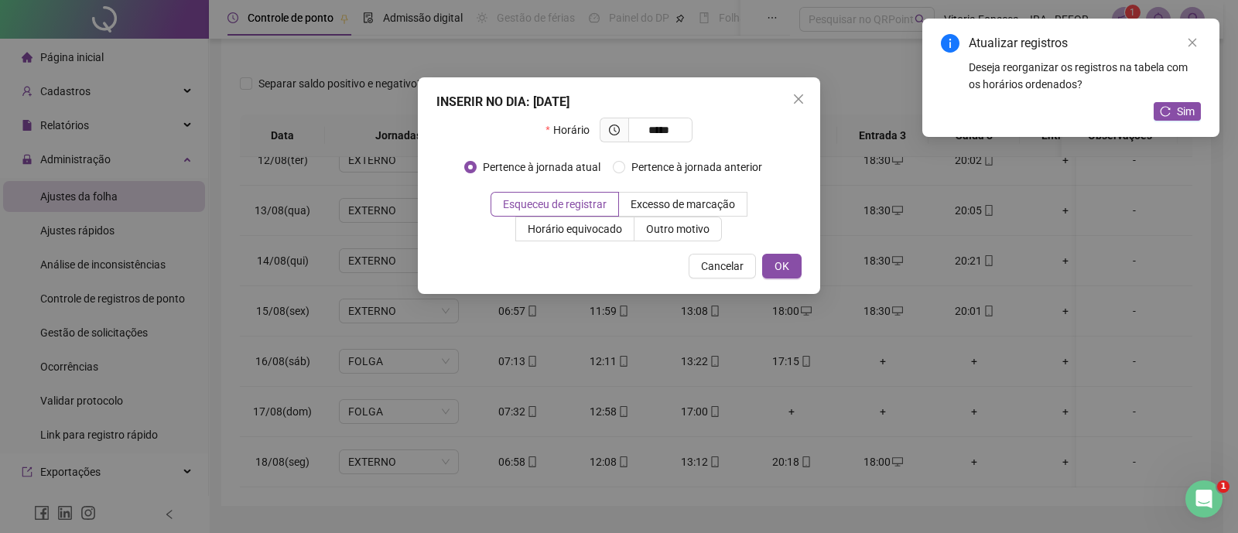
type input "*****"
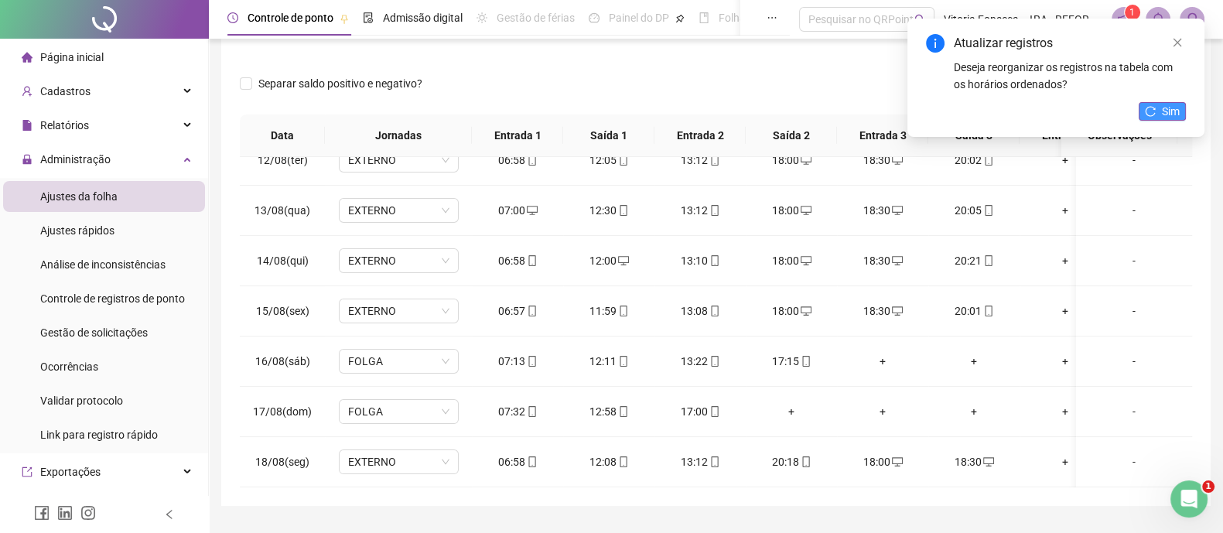
click at [1180, 108] on button "Sim" at bounding box center [1162, 111] width 47 height 19
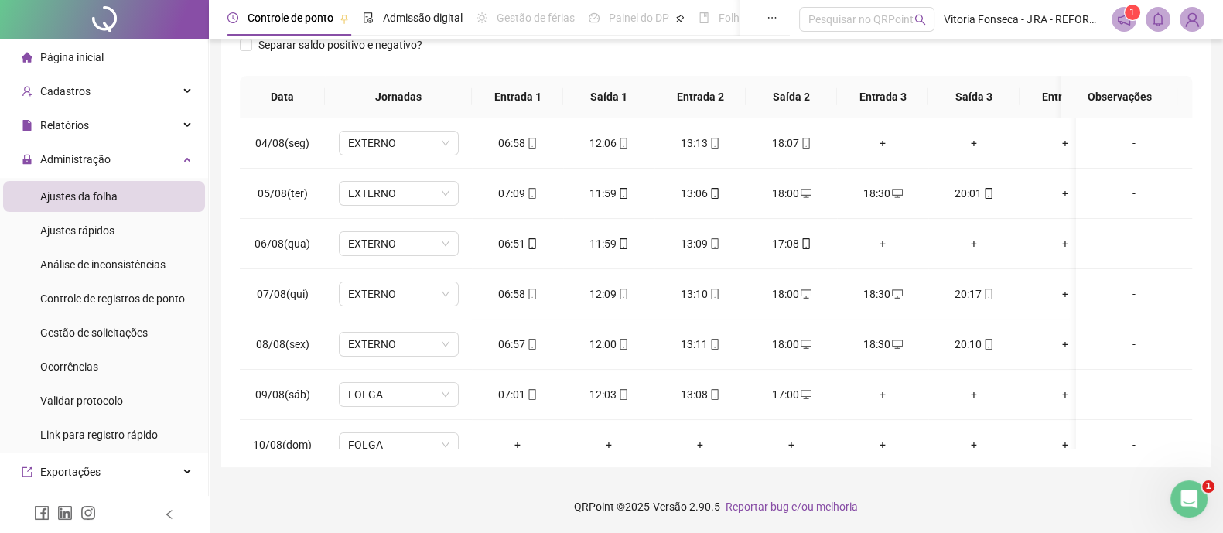
scroll to position [0, 0]
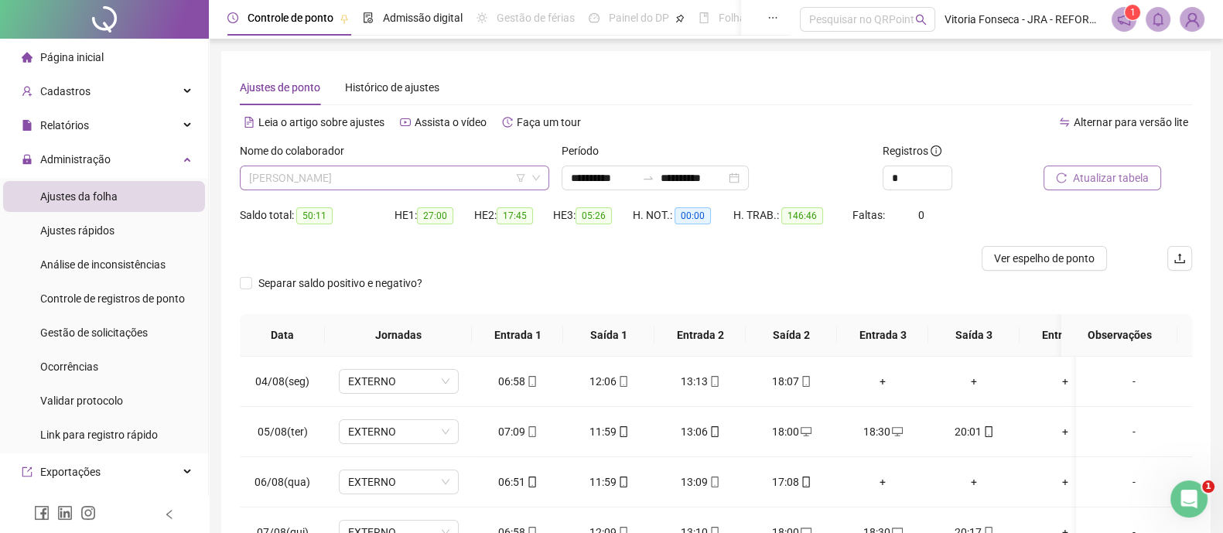
click at [408, 181] on span "FABIO ROBERTO DOS SANTOS" at bounding box center [394, 177] width 291 height 23
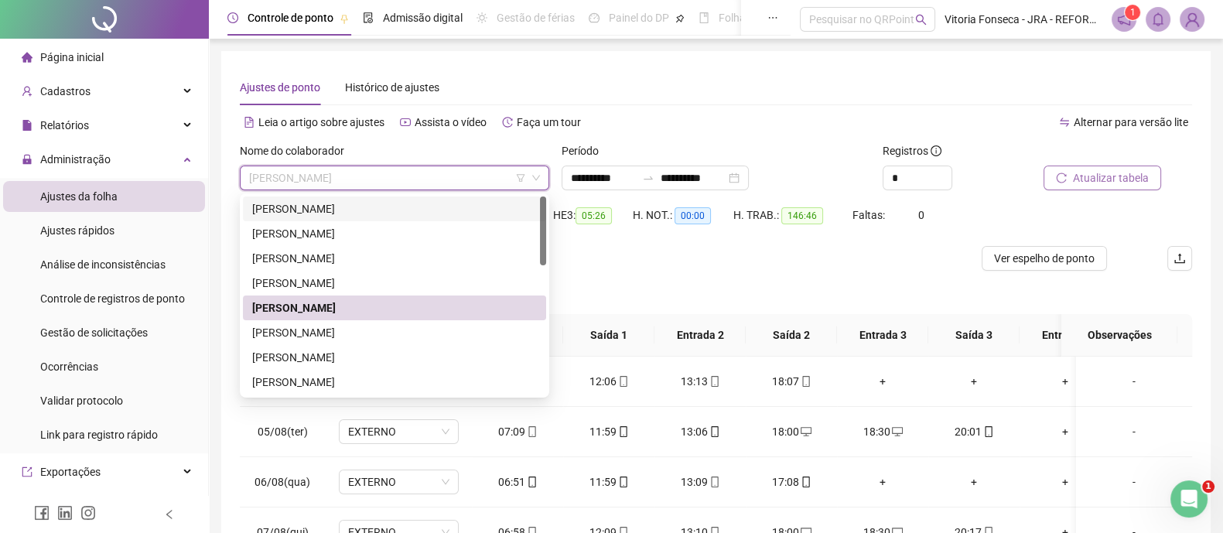
click at [402, 200] on div "CRISTIANO GOMES DIAS" at bounding box center [394, 208] width 285 height 17
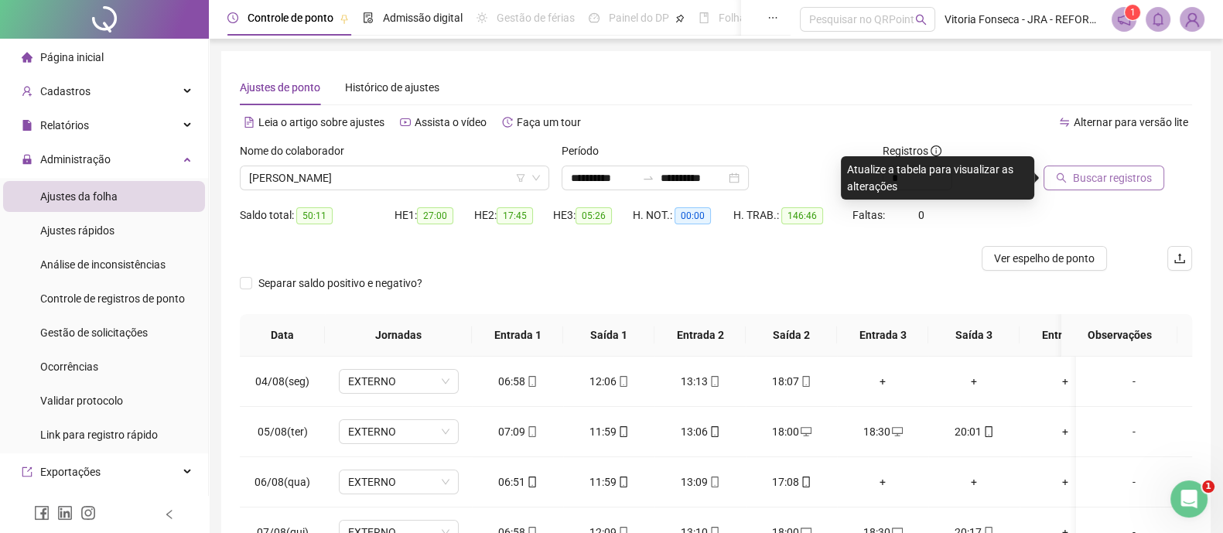
click at [1073, 180] on span "Buscar registros" at bounding box center [1112, 177] width 79 height 17
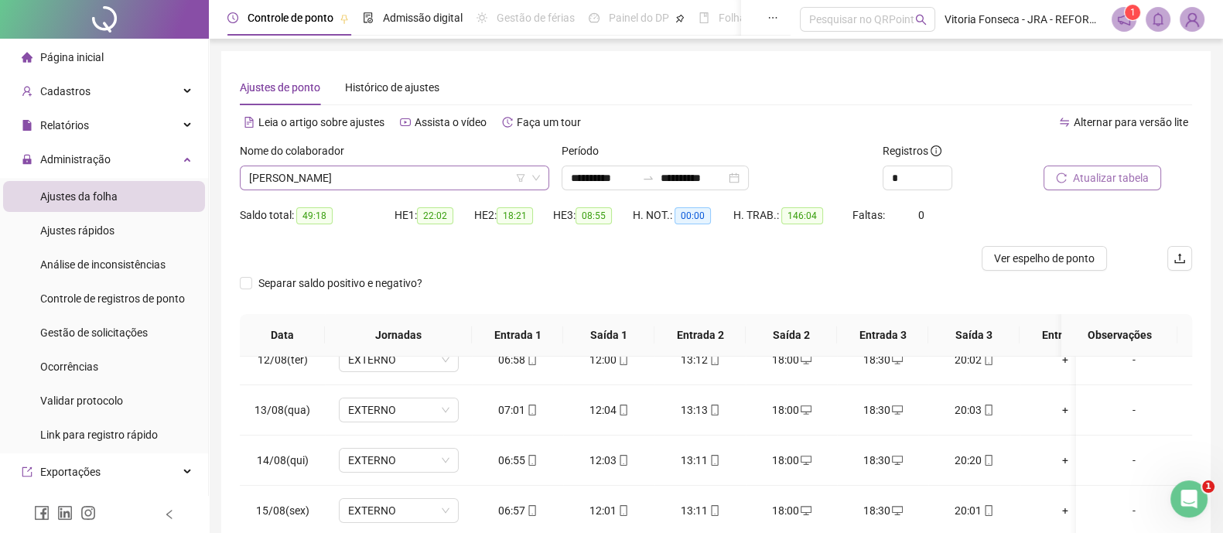
click at [410, 173] on span "CRISTIANO GOMES DIAS" at bounding box center [394, 177] width 291 height 23
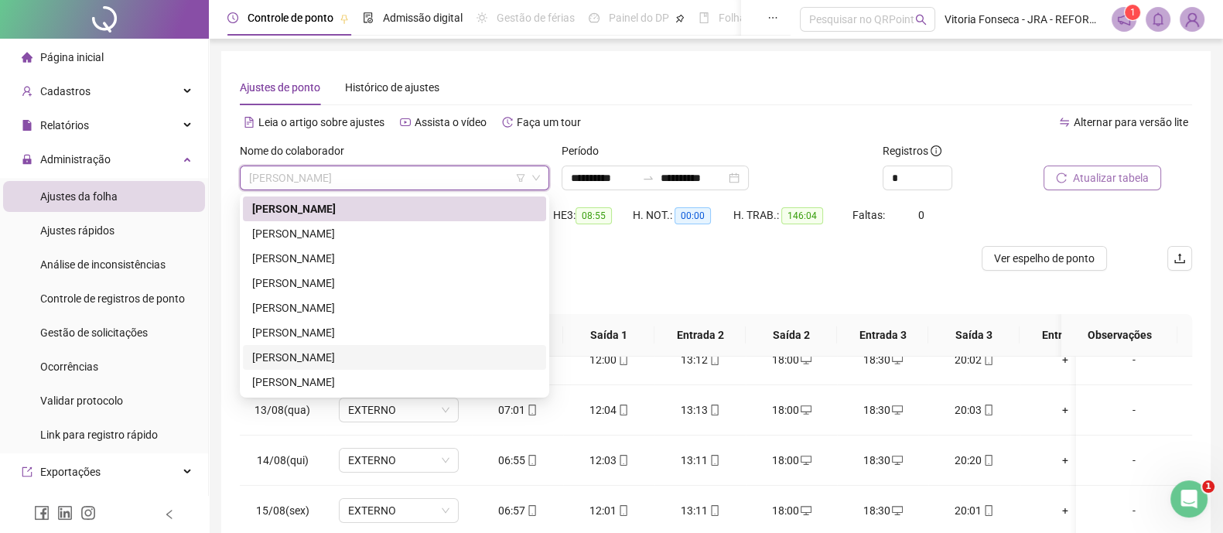
click at [339, 354] on div "JEFFERSON MENDES DE OLIVEIRA" at bounding box center [394, 357] width 285 height 17
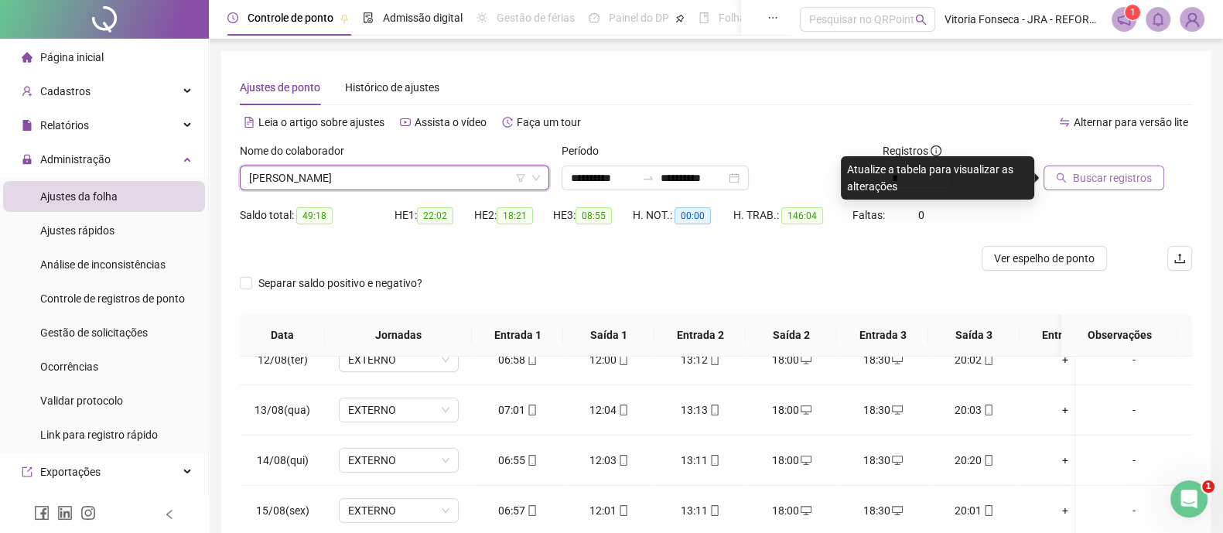
click at [1086, 183] on span "Buscar registros" at bounding box center [1112, 177] width 79 height 17
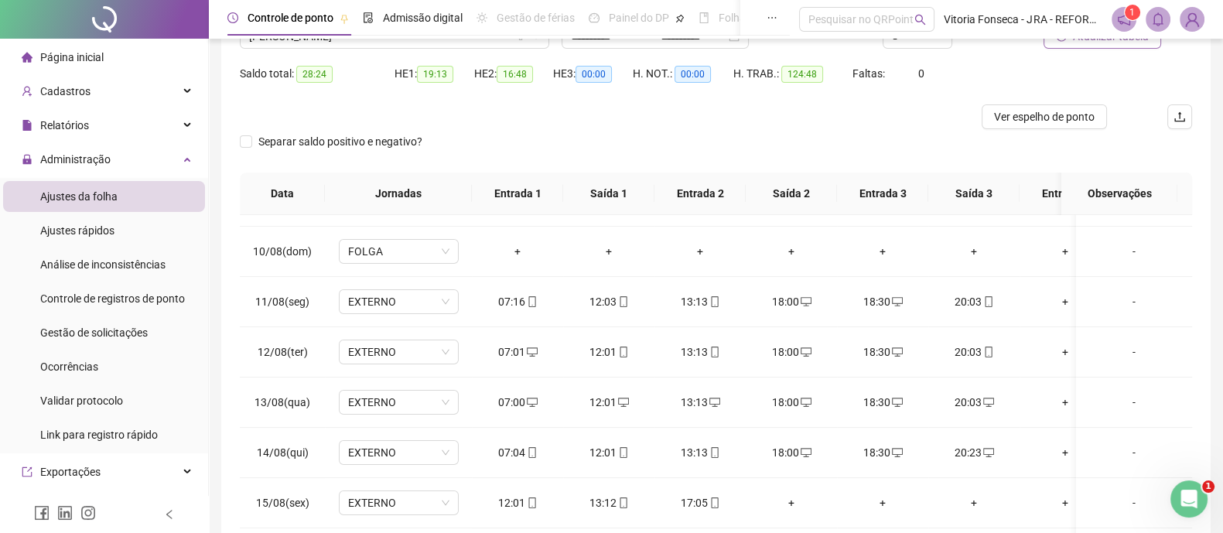
scroll to position [45, 0]
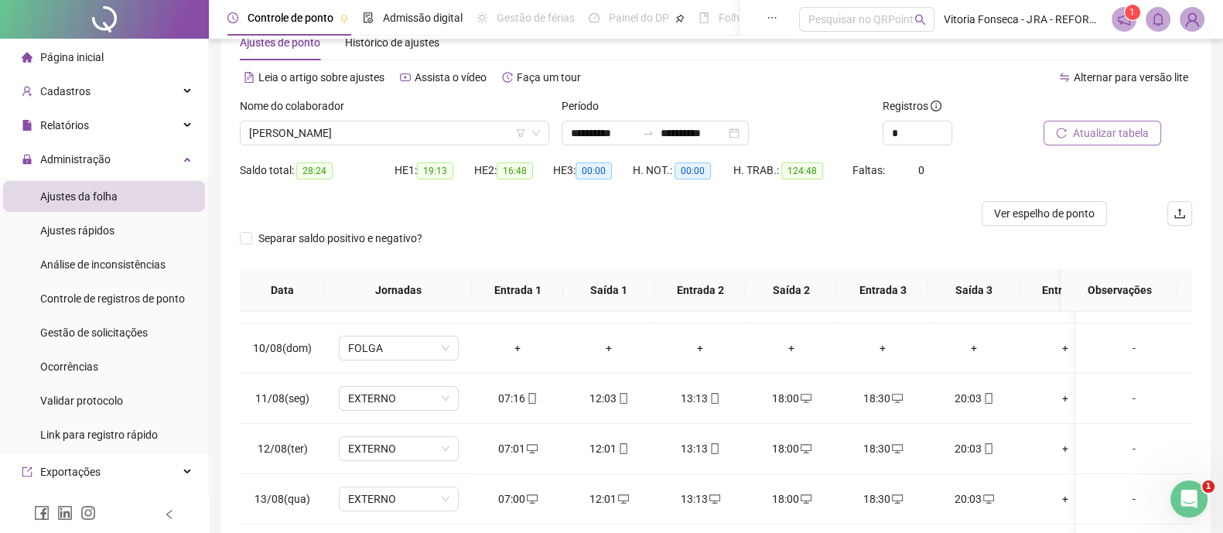
click at [1116, 130] on span "Atualizar tabela" at bounding box center [1111, 133] width 76 height 17
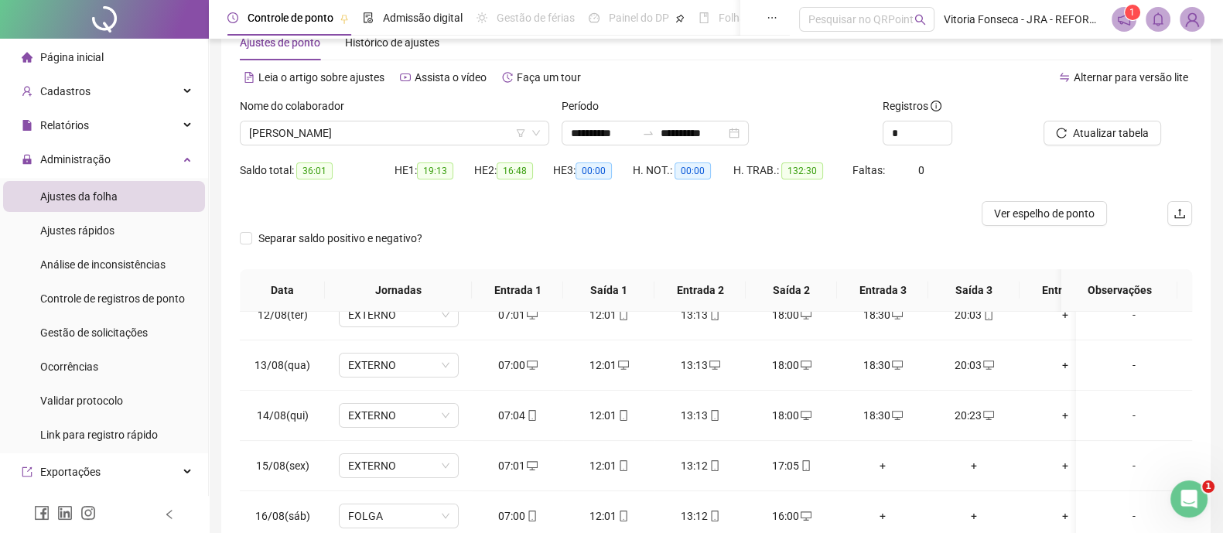
scroll to position [238, 0]
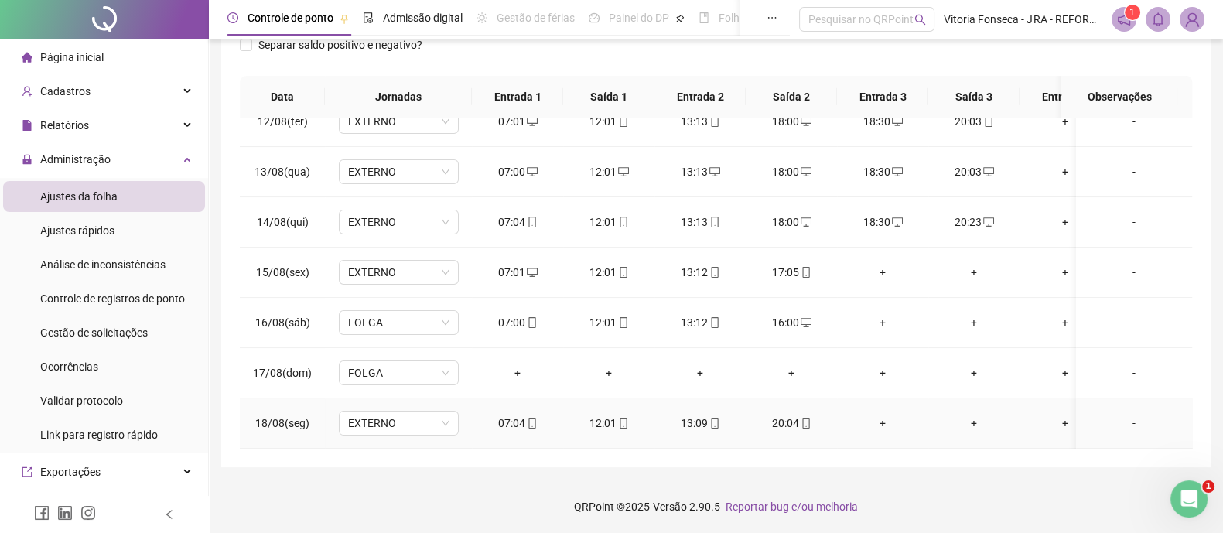
click at [882, 415] on div "+" at bounding box center [883, 423] width 67 height 17
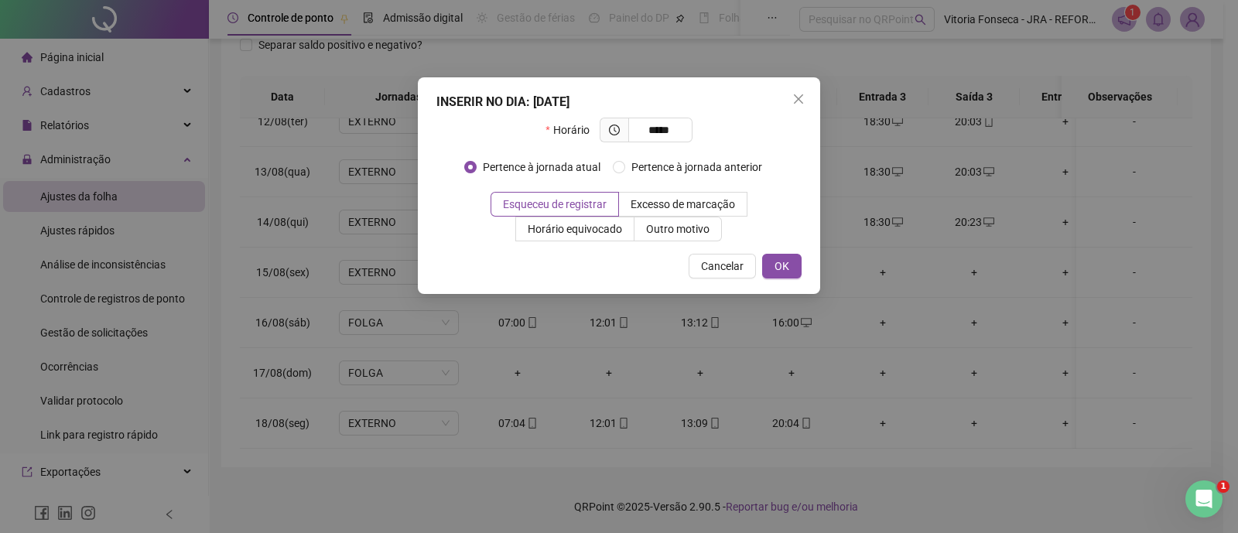
type input "*****"
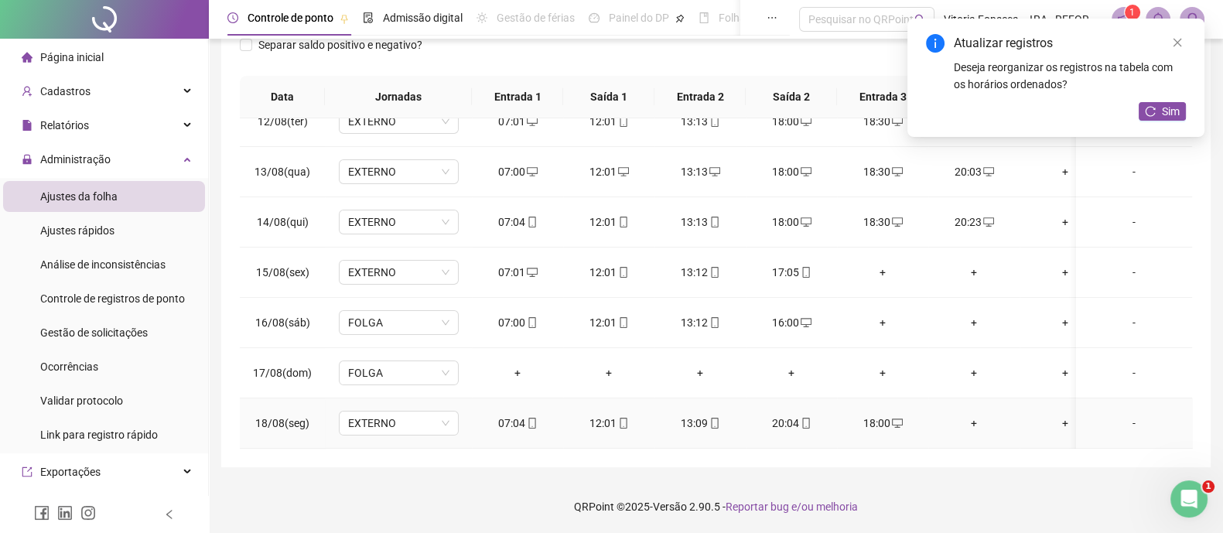
click at [968, 415] on div "+" at bounding box center [974, 423] width 67 height 17
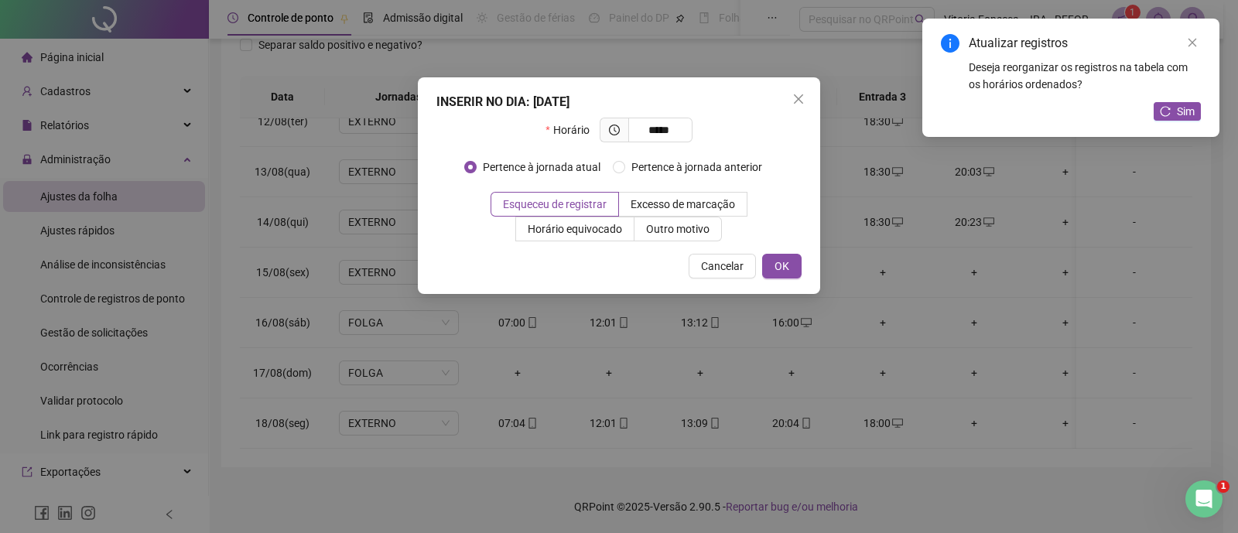
type input "*****"
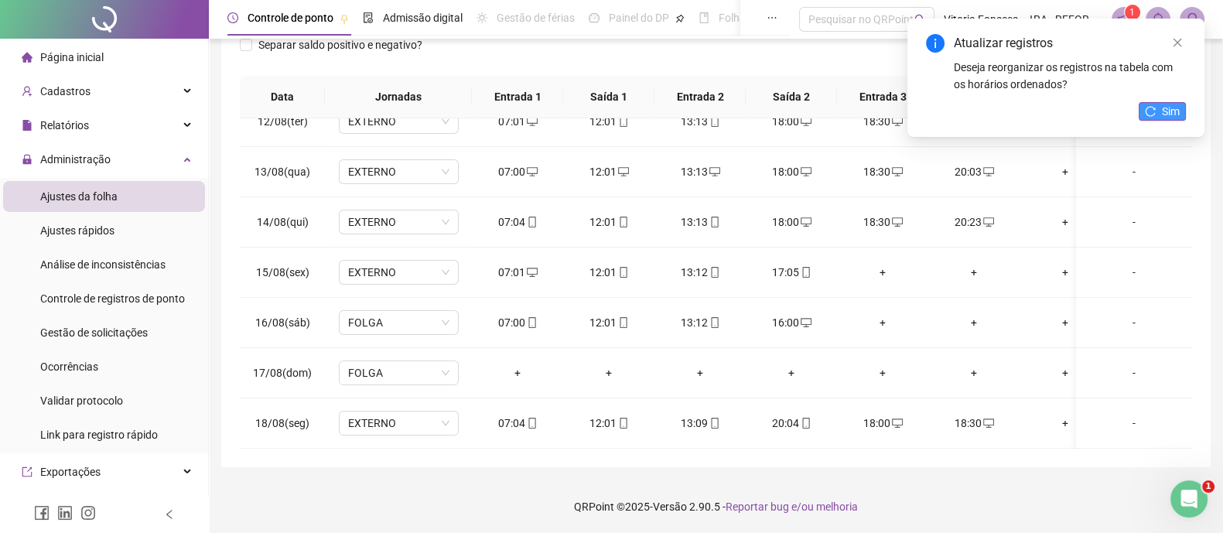
click at [1163, 107] on span "Sim" at bounding box center [1171, 111] width 18 height 17
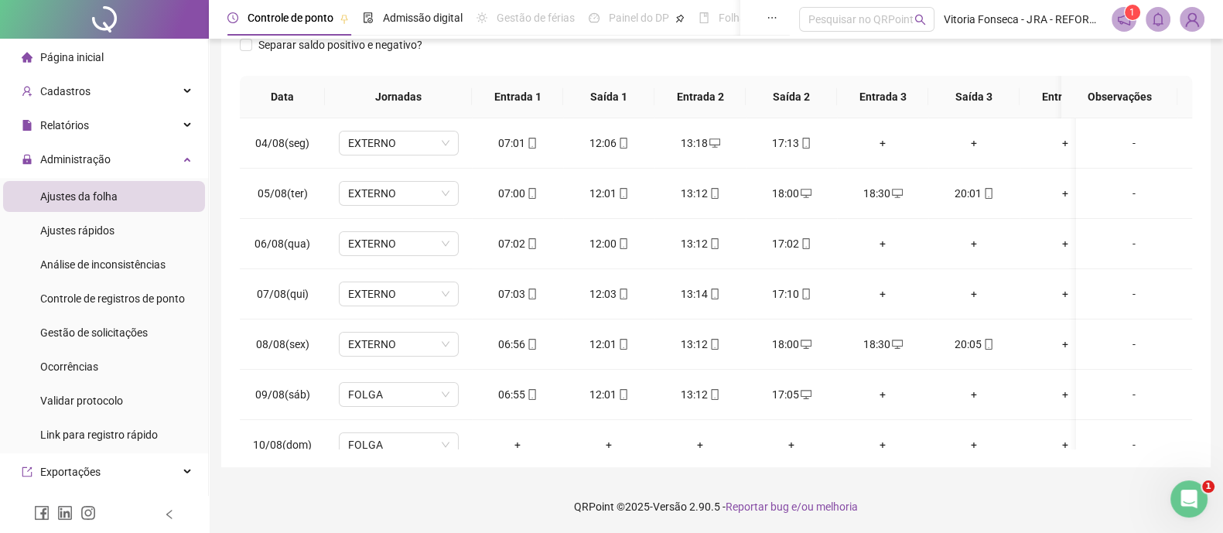
scroll to position [45, 0]
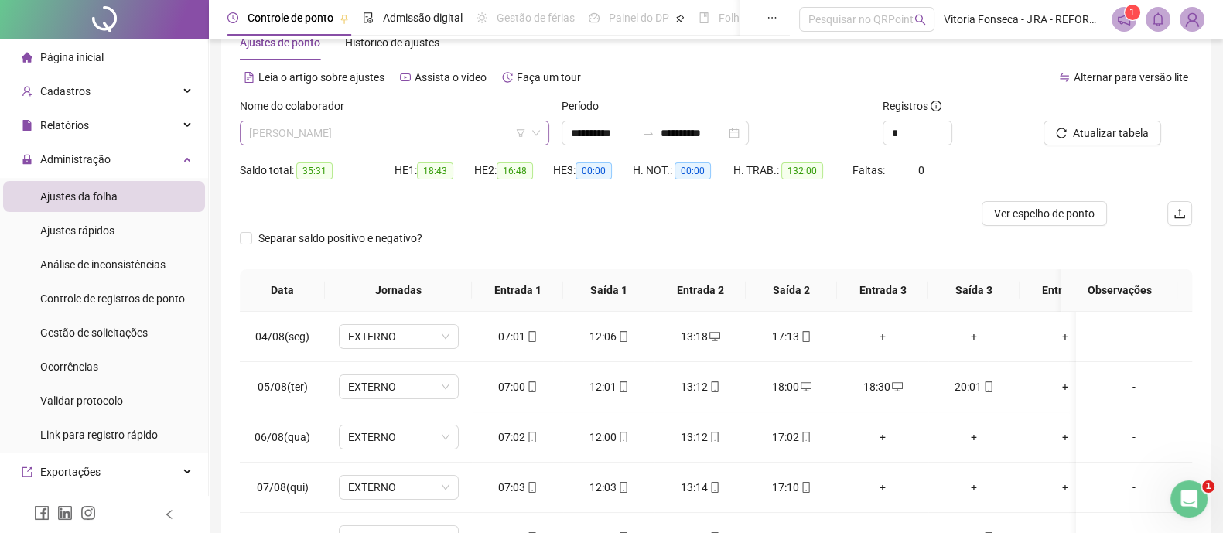
click at [437, 132] on span "JEFFERSON MENDES DE OLIVEIRA" at bounding box center [394, 132] width 291 height 23
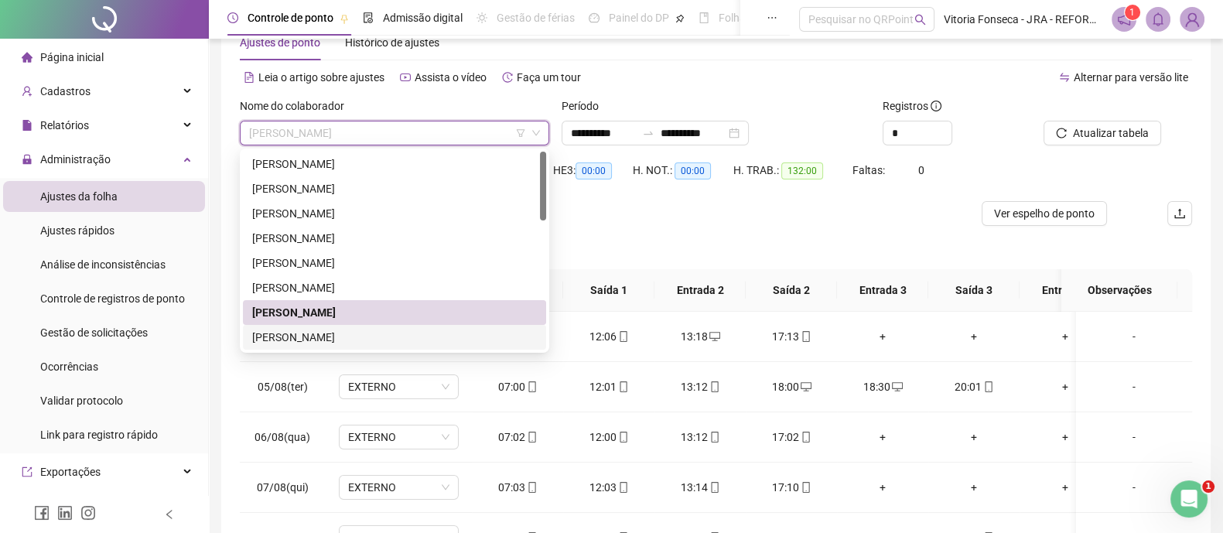
click at [374, 334] on div "[PERSON_NAME]" at bounding box center [394, 337] width 285 height 17
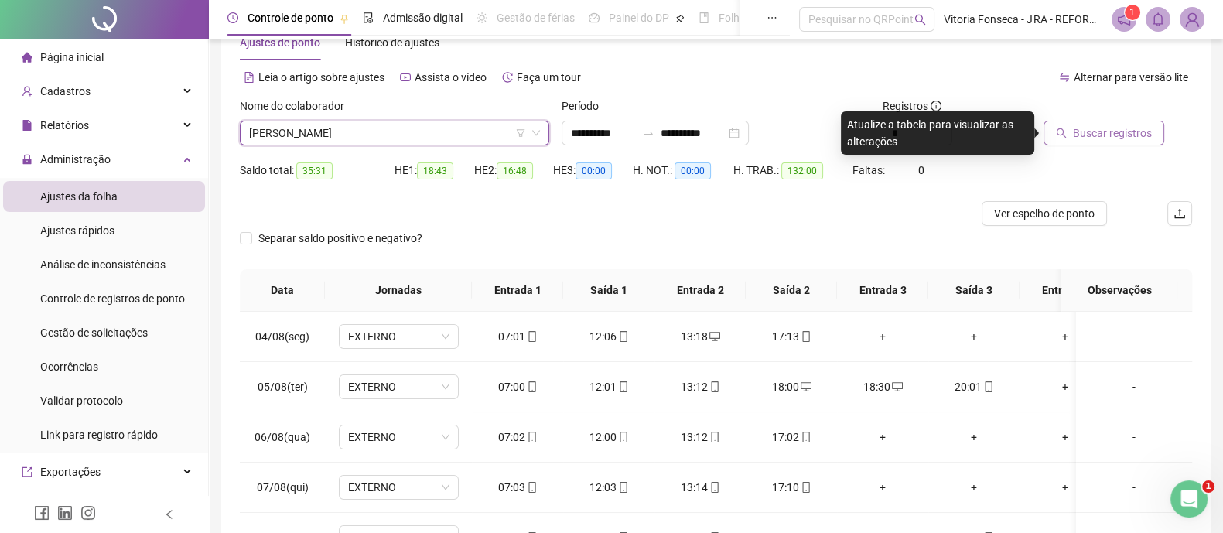
click at [1107, 133] on span "Buscar registros" at bounding box center [1112, 133] width 79 height 17
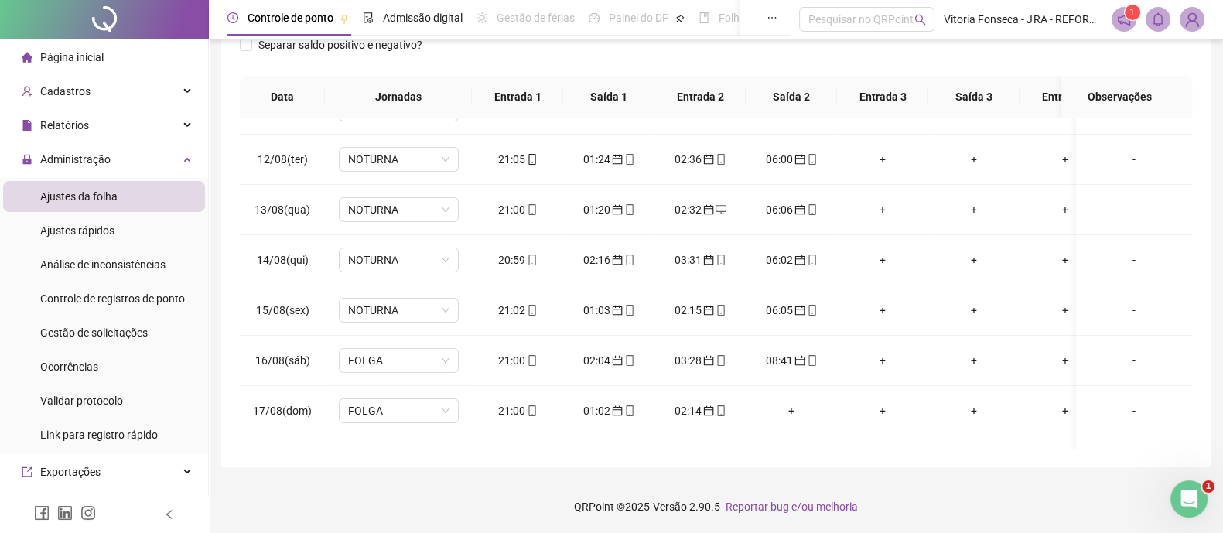
scroll to position [426, 0]
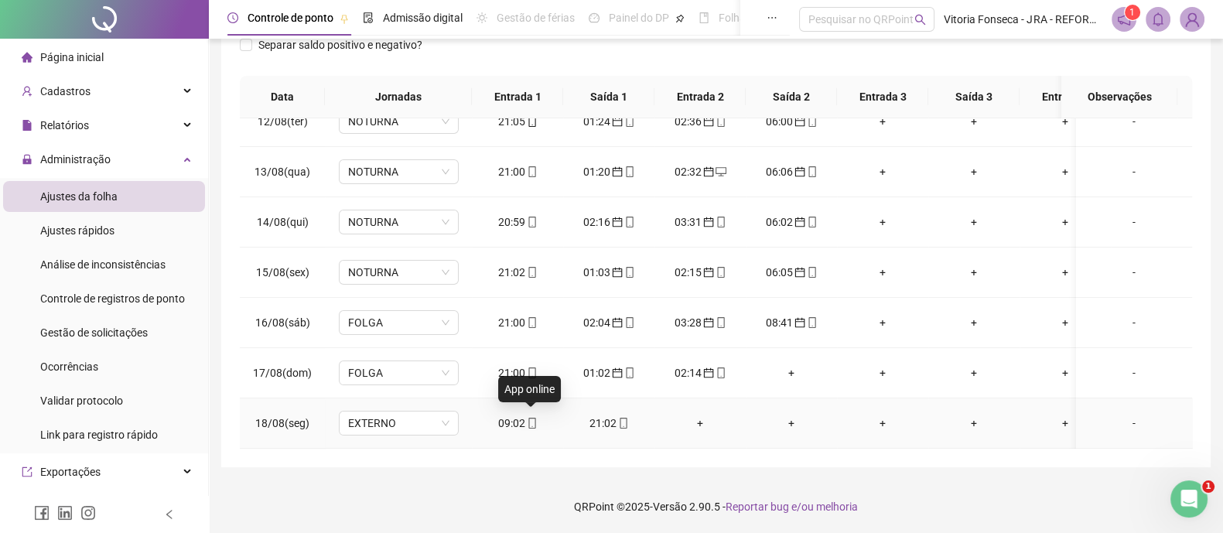
click at [531, 418] on icon "mobile" at bounding box center [532, 423] width 11 height 11
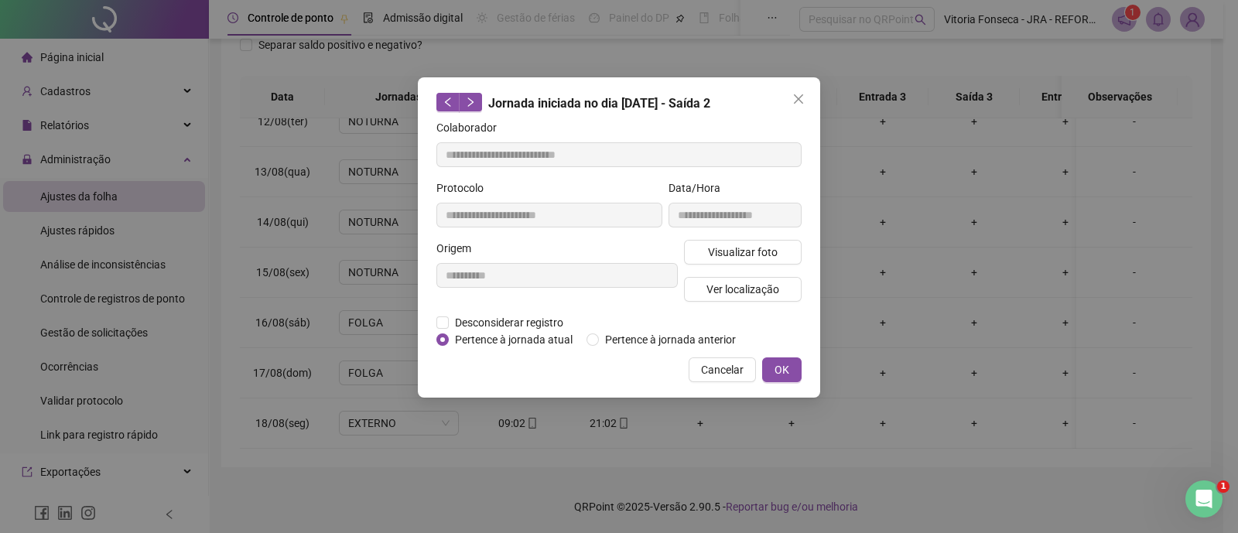
type input "**********"
click at [600, 338] on span "Pertence à jornada anterior" at bounding box center [670, 339] width 143 height 17
click at [795, 365] on button "OK" at bounding box center [781, 369] width 39 height 25
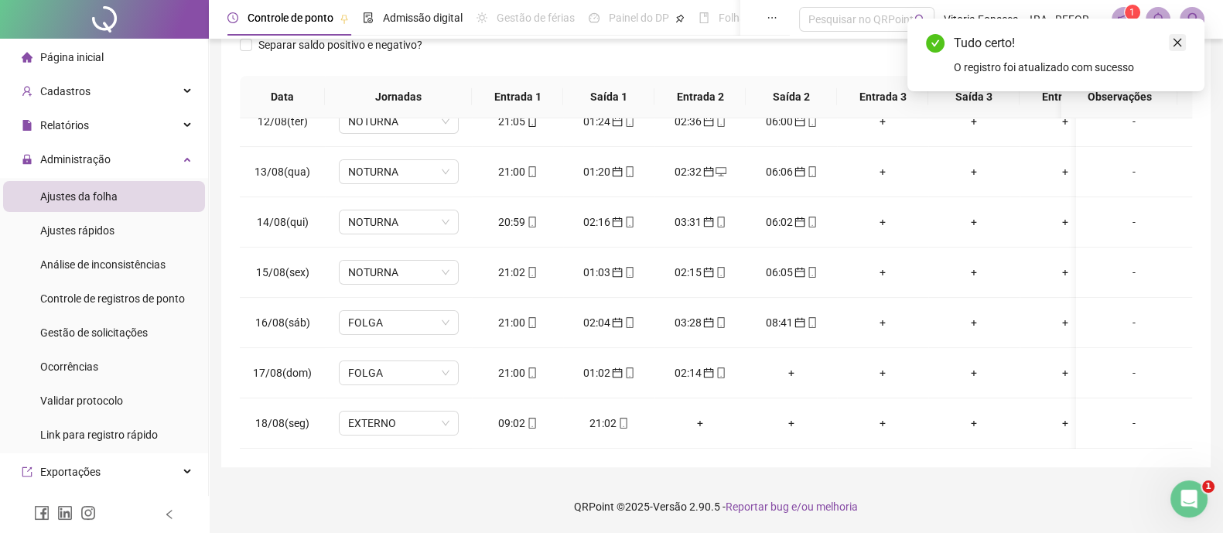
click at [1181, 43] on icon "close" at bounding box center [1177, 42] width 11 height 11
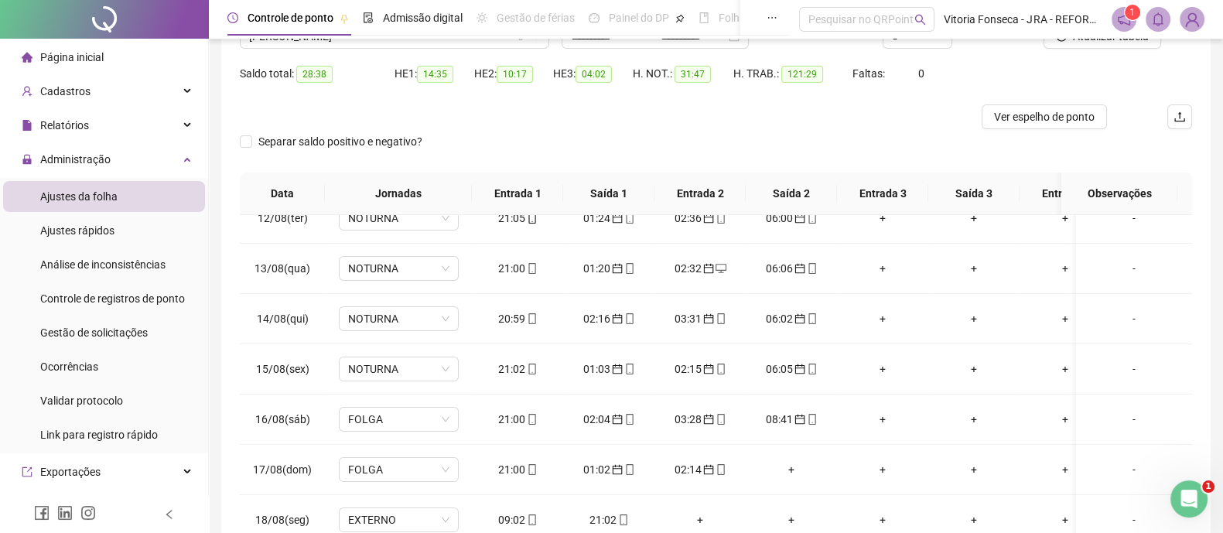
scroll to position [45, 0]
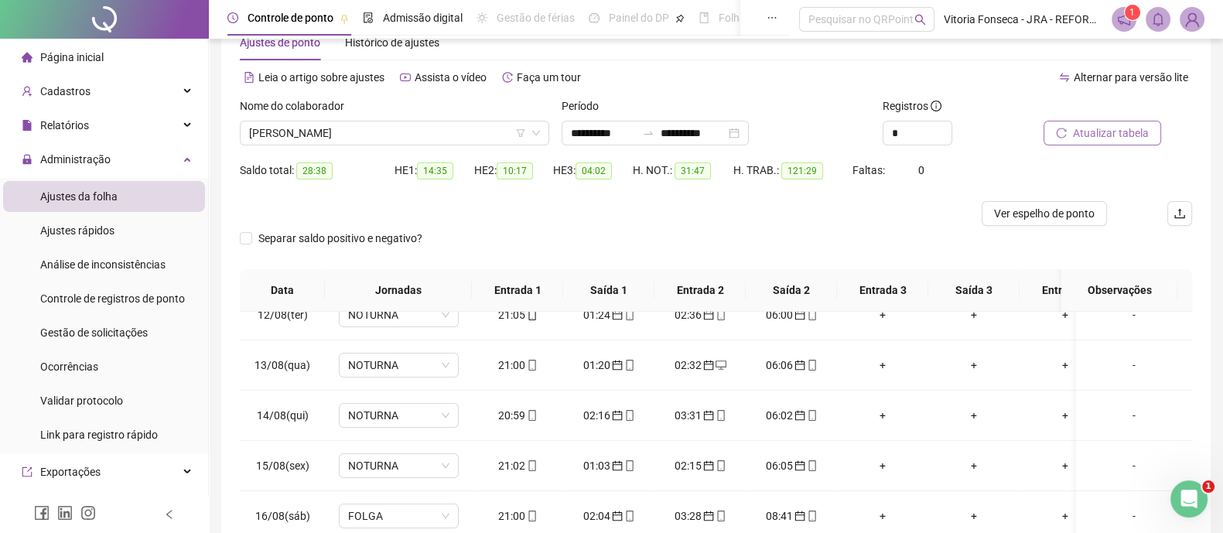
click at [1116, 131] on span "Atualizar tabela" at bounding box center [1111, 133] width 76 height 17
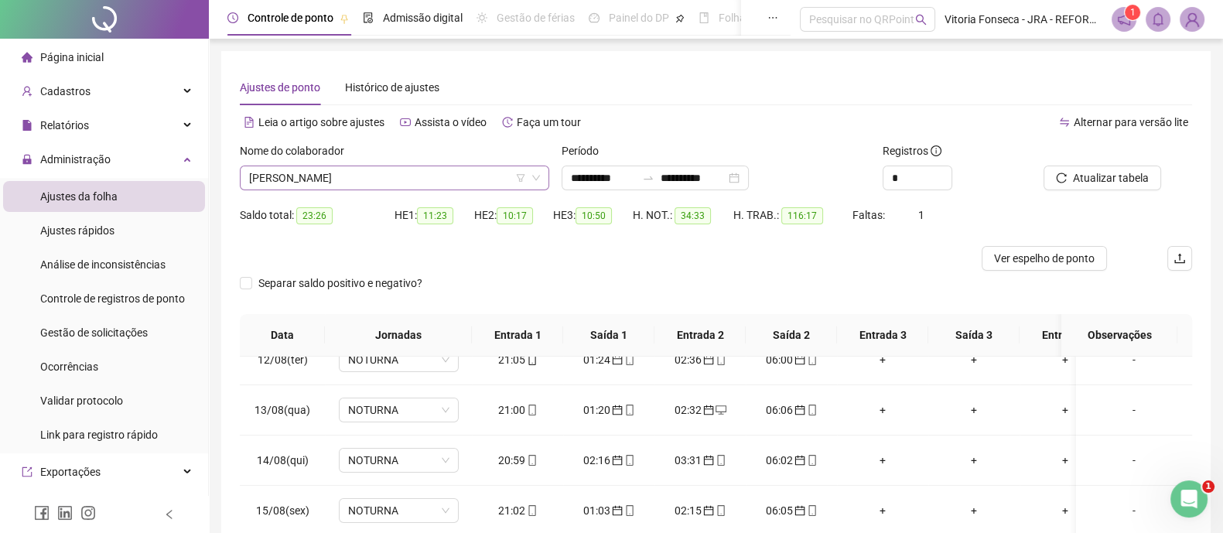
click at [440, 176] on span "[PERSON_NAME]" at bounding box center [394, 177] width 291 height 23
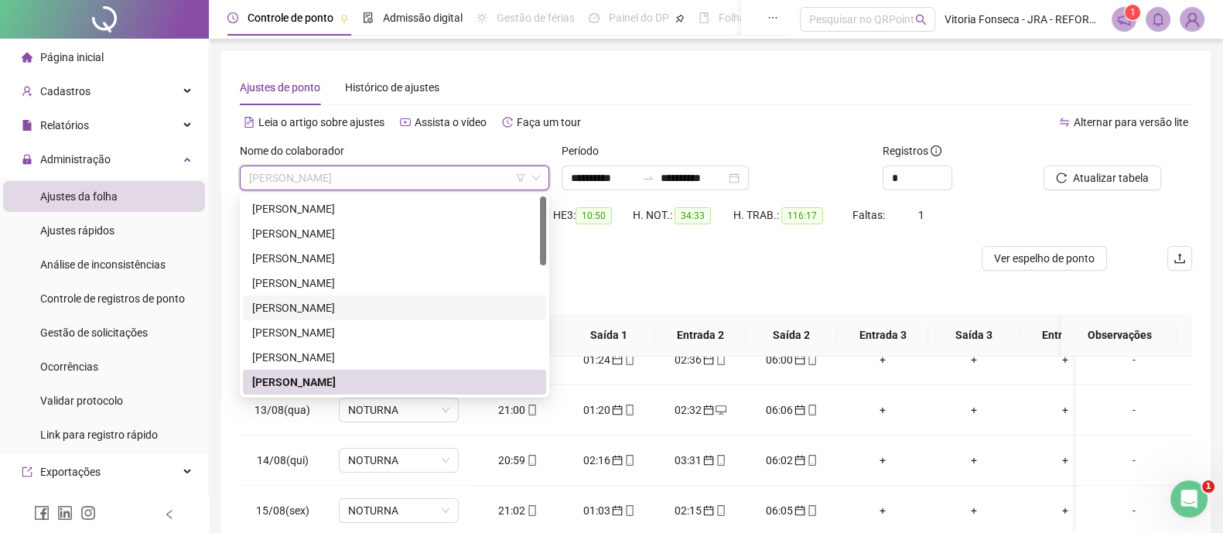
scroll to position [96, 0]
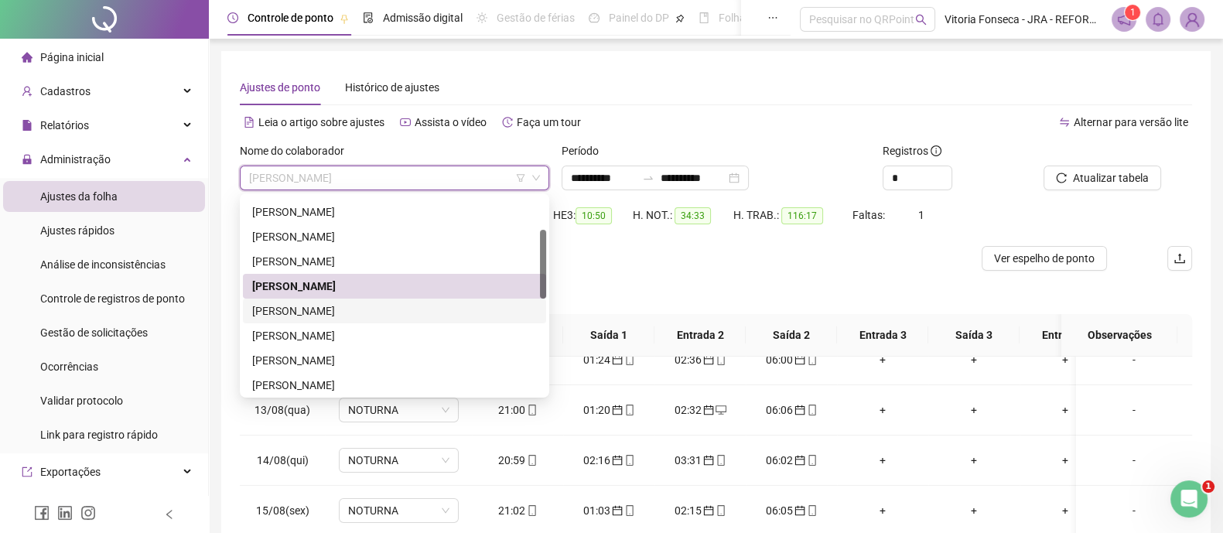
click at [415, 311] on div "LARISSA RODRIGUES SILVA DE JESUS" at bounding box center [394, 311] width 285 height 17
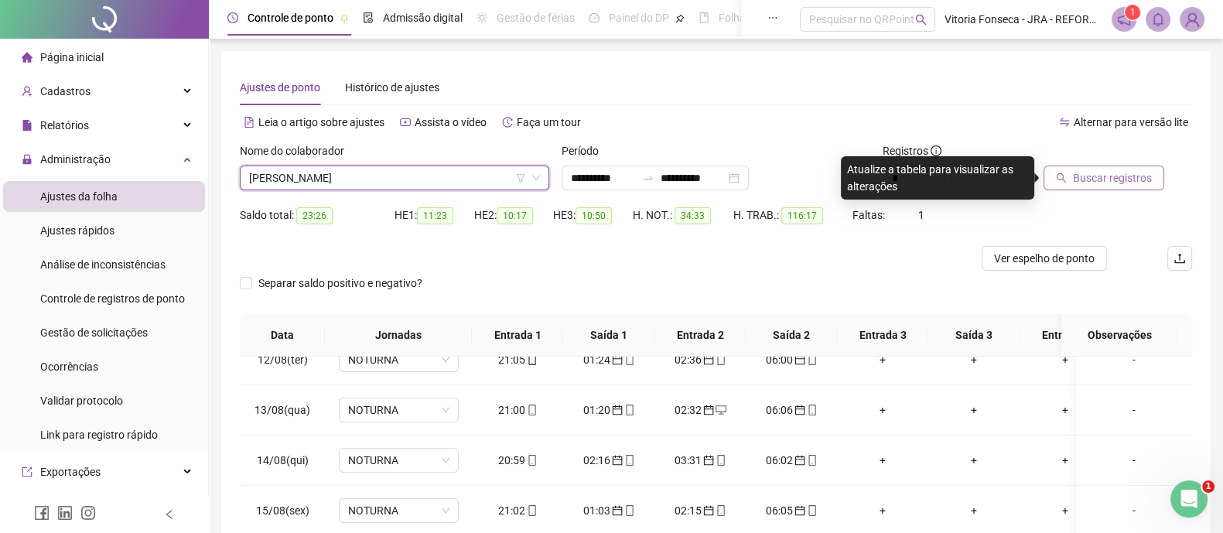
click at [1106, 180] on span "Buscar registros" at bounding box center [1112, 177] width 79 height 17
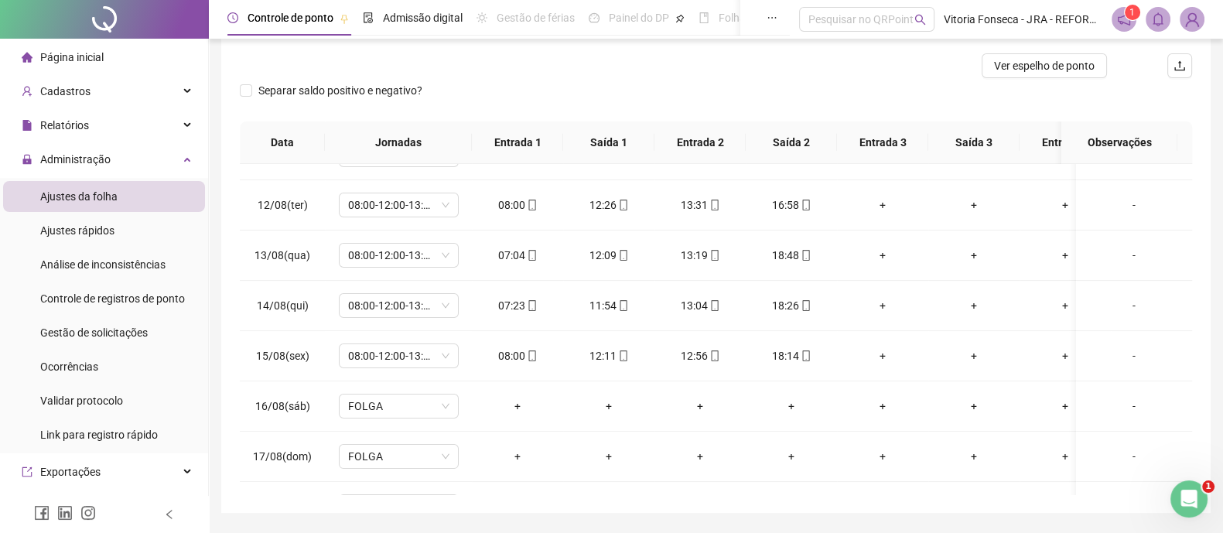
scroll to position [0, 0]
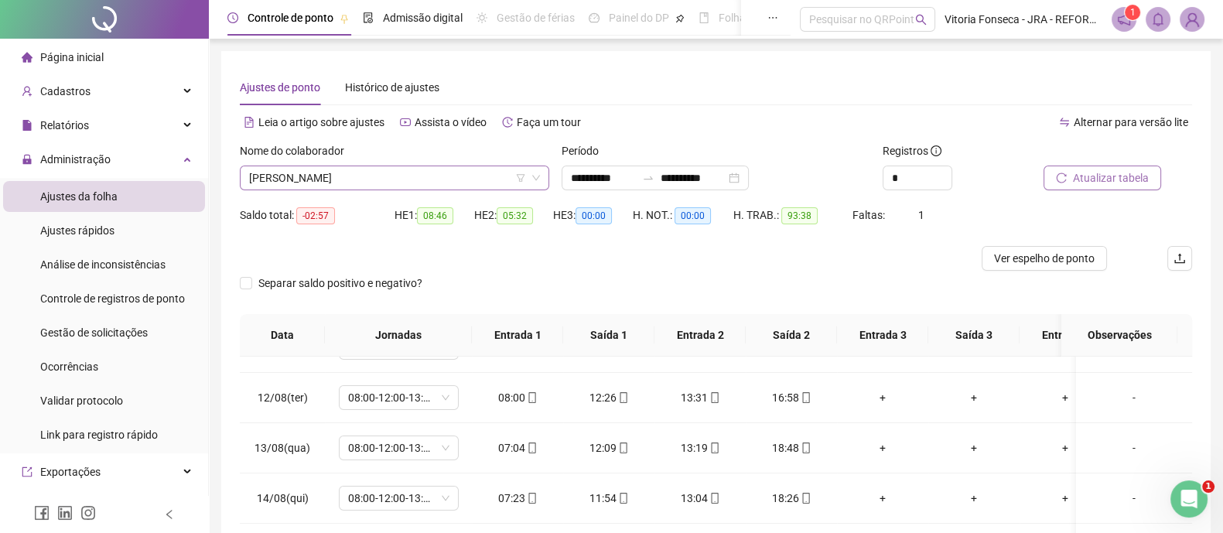
click at [456, 179] on span "LARISSA RODRIGUES SILVA DE JESUS" at bounding box center [394, 177] width 291 height 23
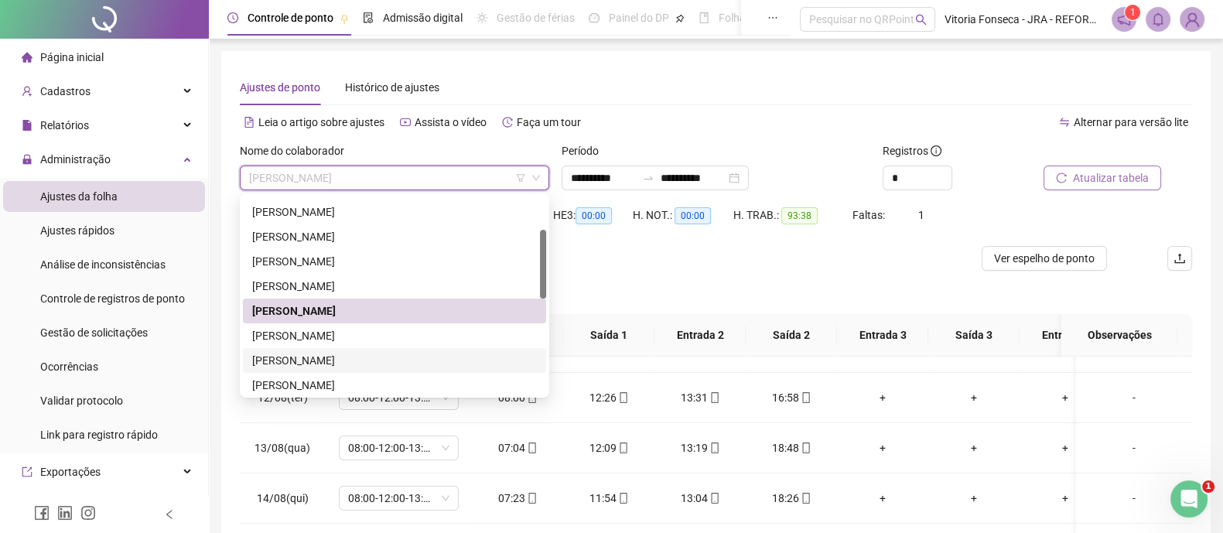
click at [356, 357] on div "LUIZ MIGUEL BRAGA DOS SANTOS" at bounding box center [394, 360] width 285 height 17
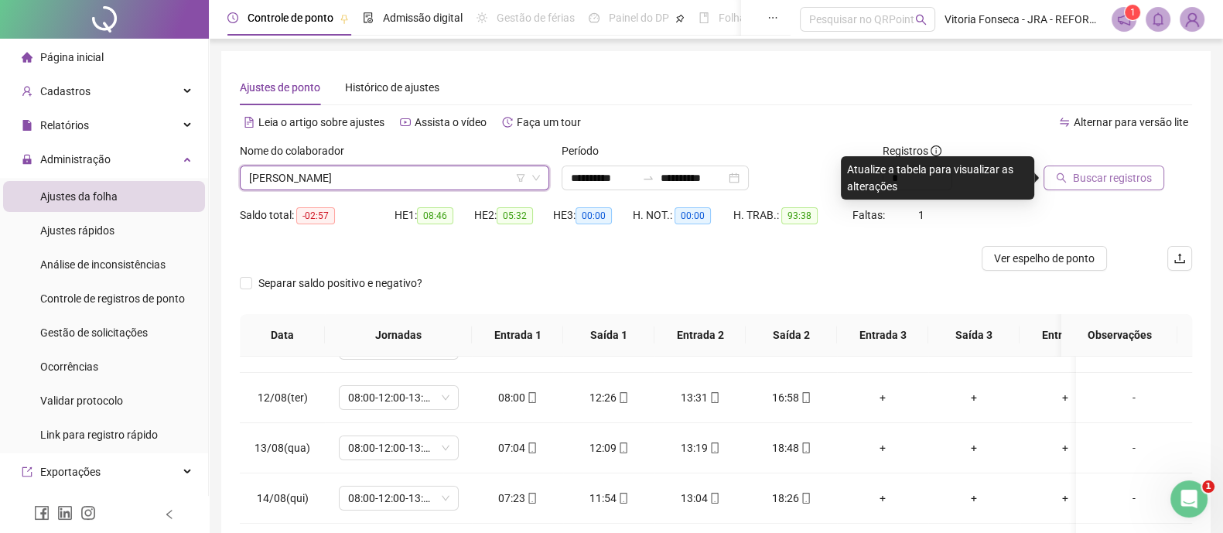
click at [1068, 185] on button "Buscar registros" at bounding box center [1104, 178] width 121 height 25
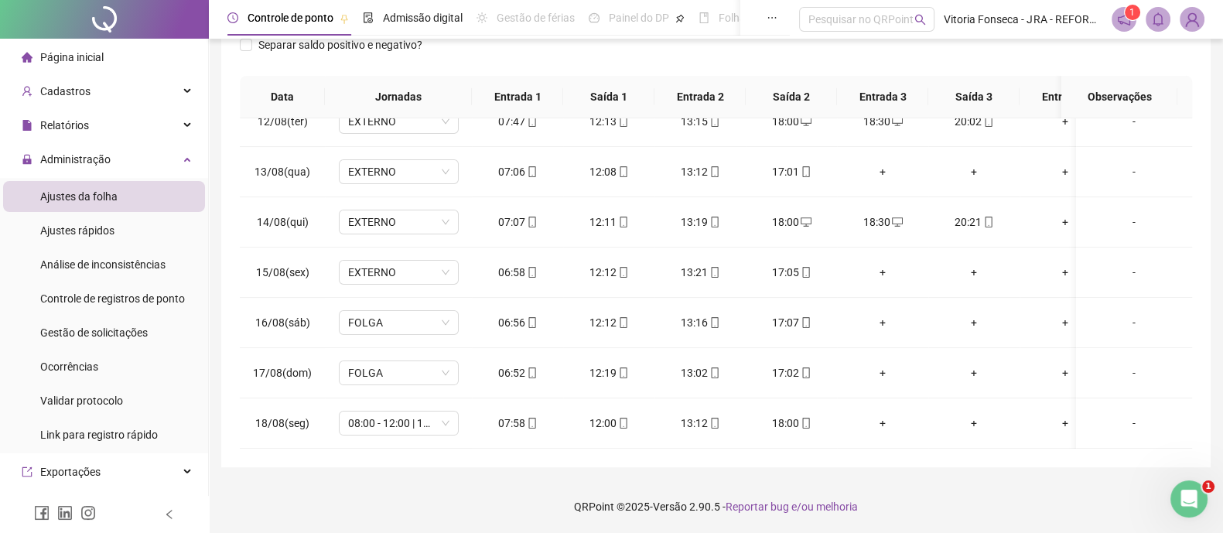
scroll to position [437, 0]
click at [530, 418] on icon "mobile" at bounding box center [532, 423] width 11 height 11
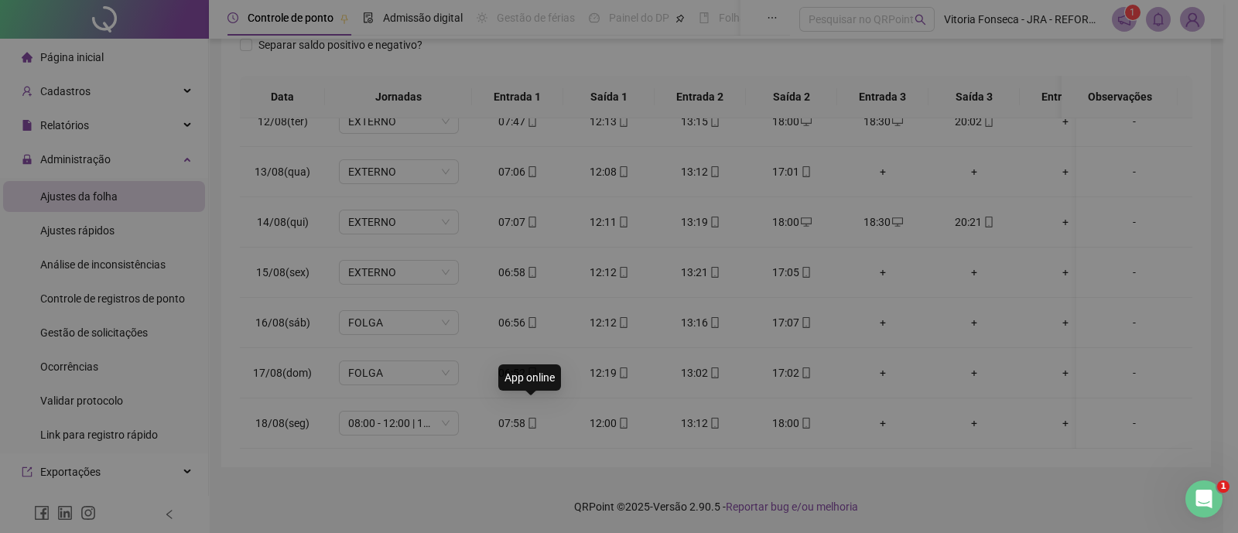
type input "**********"
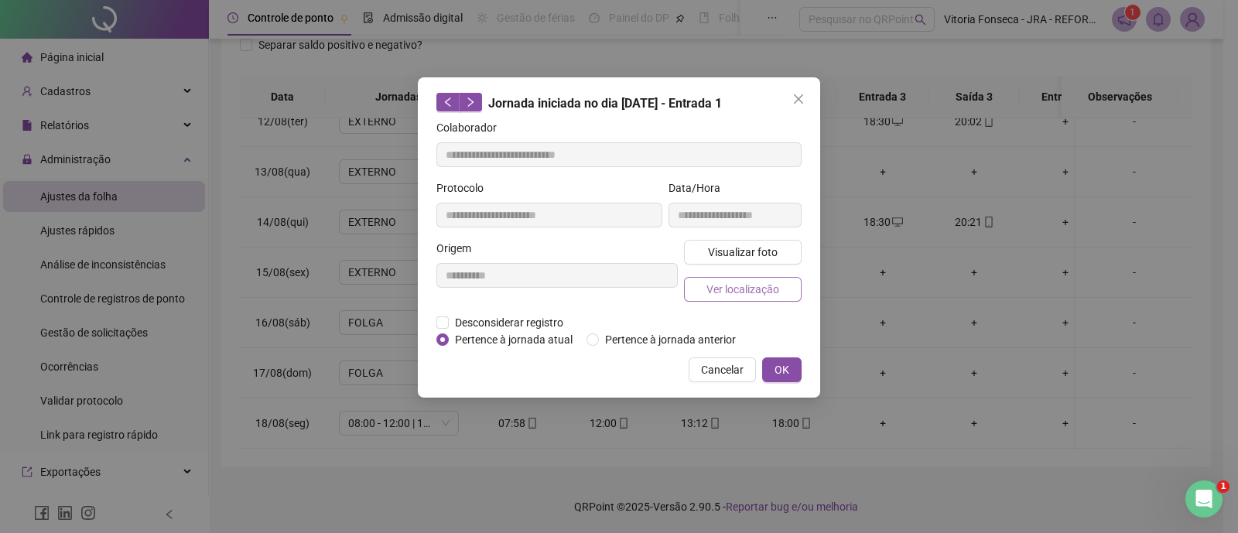
click at [741, 291] on span "Ver localização" at bounding box center [742, 289] width 73 height 17
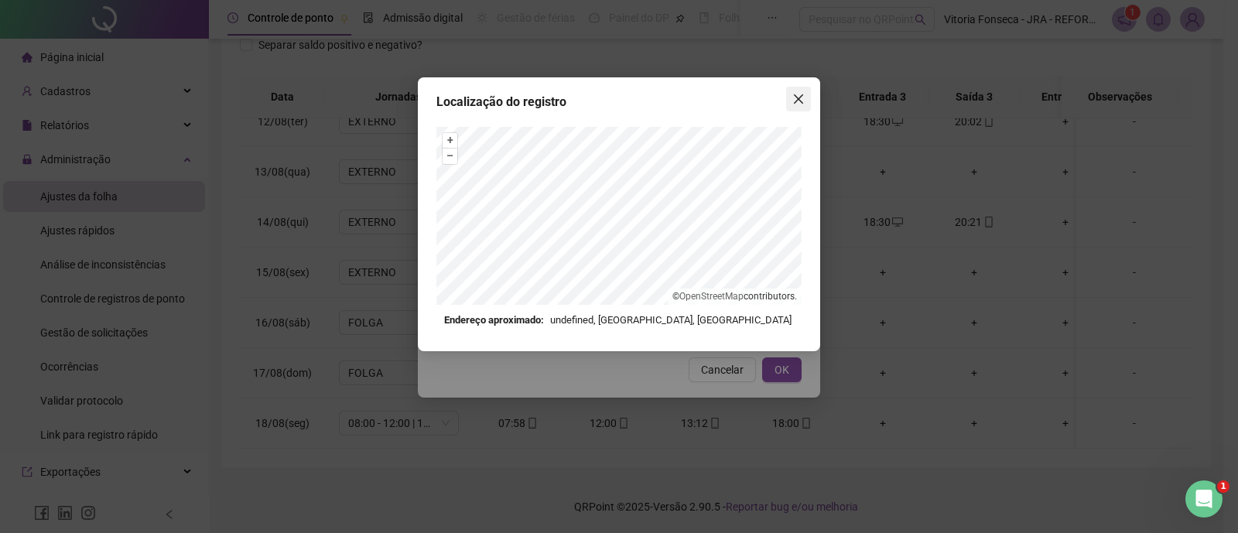
click at [805, 98] on span "Close" at bounding box center [798, 99] width 25 height 12
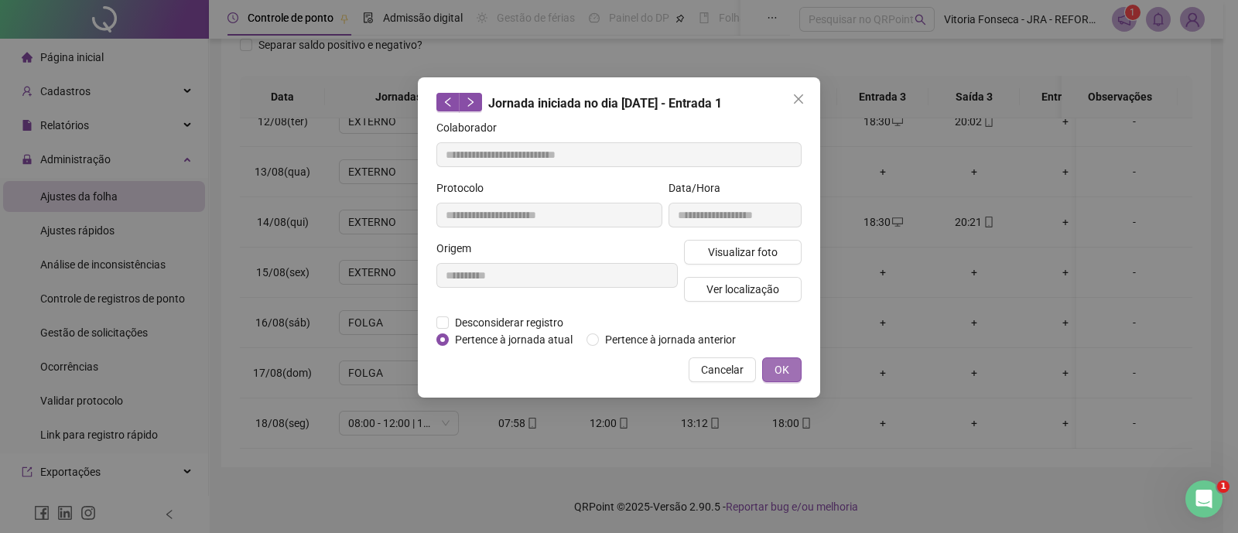
click at [788, 367] on span "OK" at bounding box center [781, 369] width 15 height 17
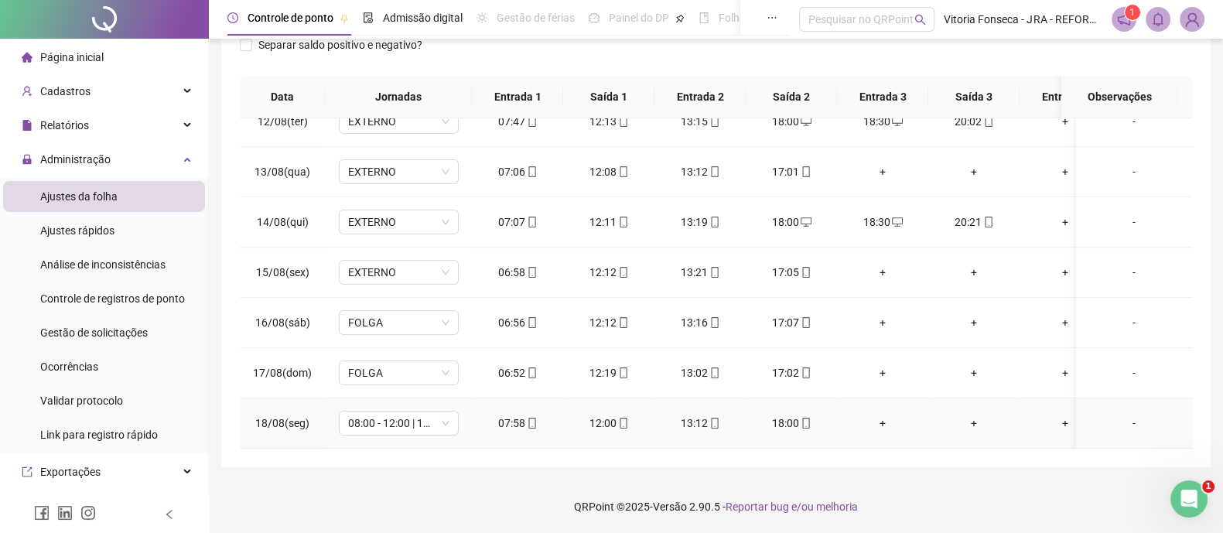
click at [812, 415] on div "18:00" at bounding box center [791, 423] width 67 height 17
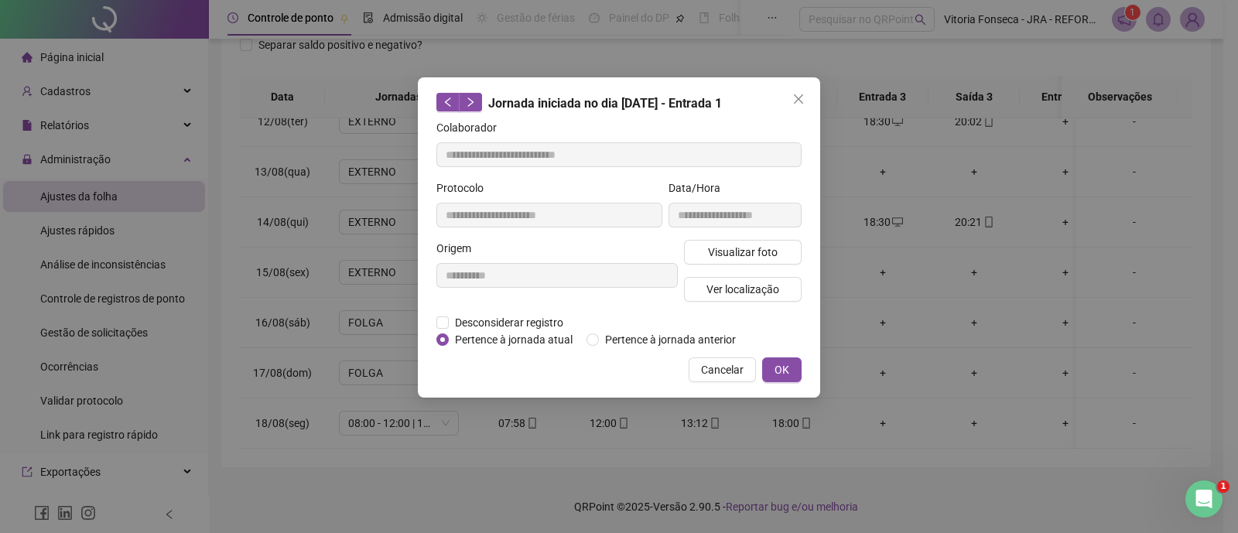
type input "**********"
click at [750, 292] on span "Ver localização" at bounding box center [742, 289] width 73 height 17
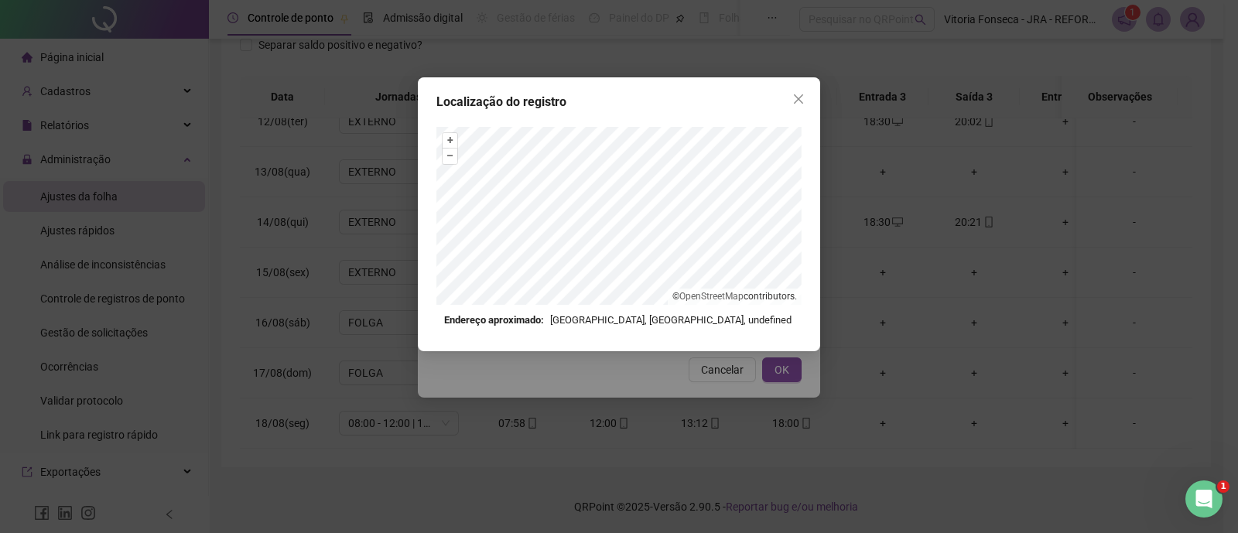
click at [781, 373] on div "Localização do registro + – ⇧ › © OpenStreetMap contributors. Endereço aproxima…" at bounding box center [619, 266] width 1238 height 533
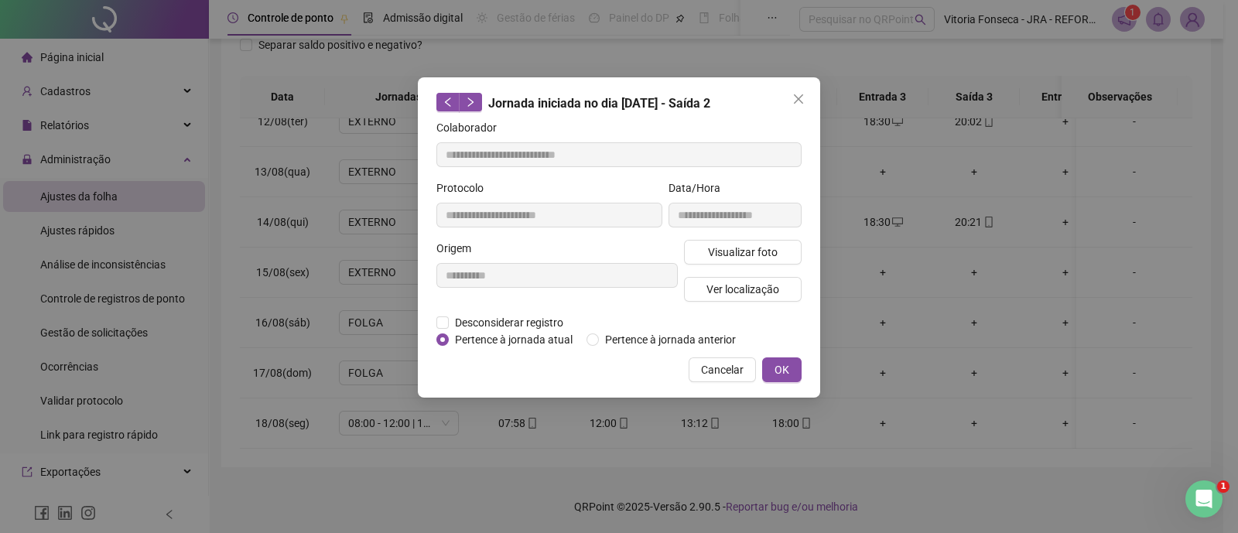
click at [781, 373] on span "OK" at bounding box center [781, 369] width 15 height 17
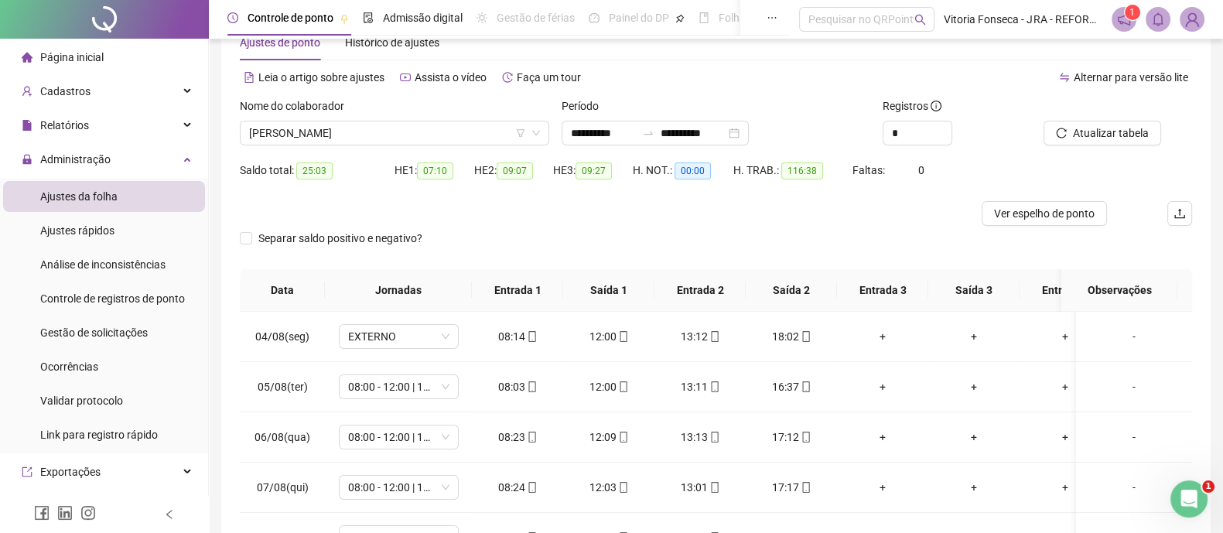
scroll to position [142, 0]
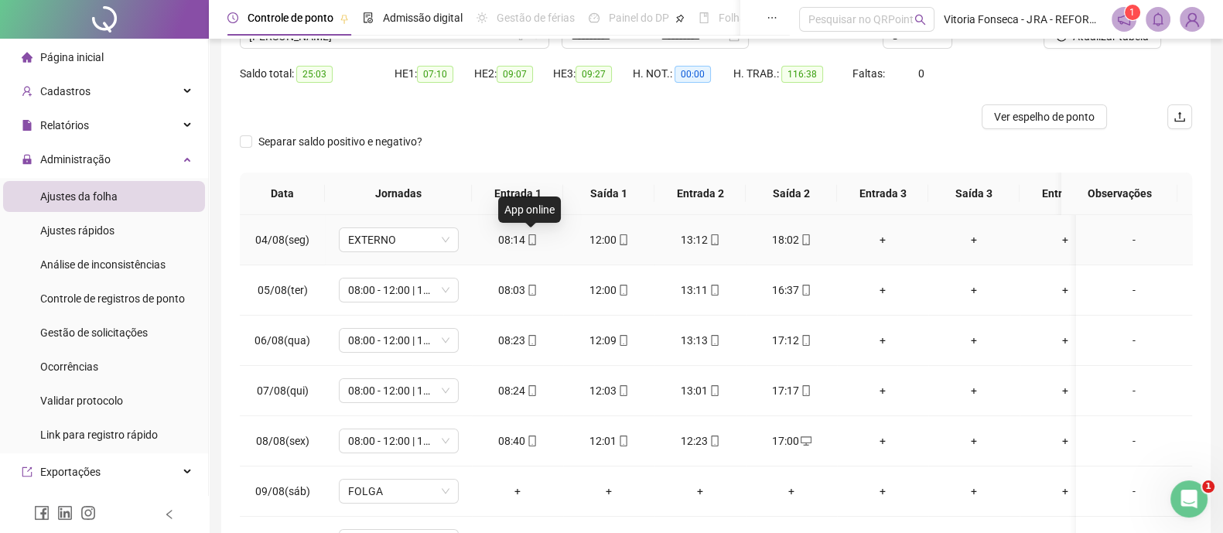
click at [534, 238] on icon "mobile" at bounding box center [532, 239] width 11 height 11
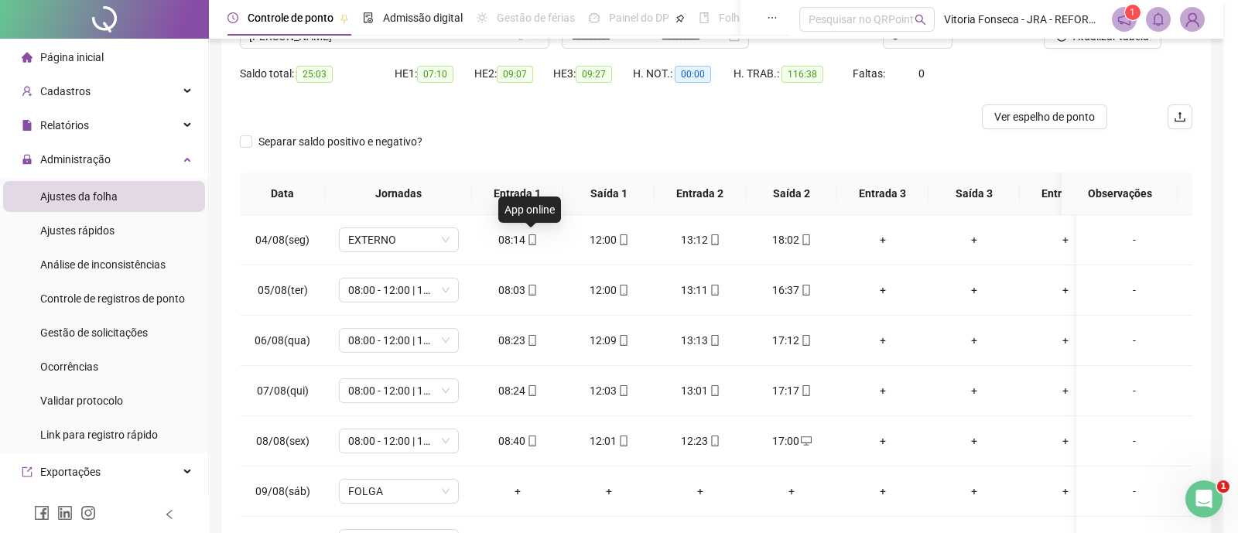
type input "**********"
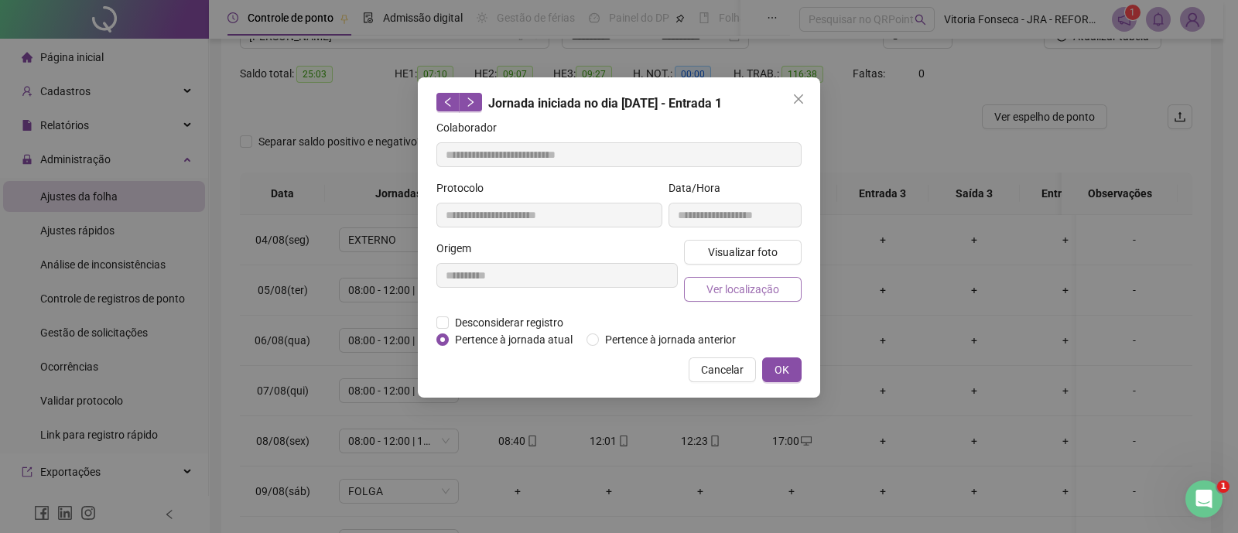
click at [711, 292] on span "Ver localização" at bounding box center [742, 289] width 73 height 17
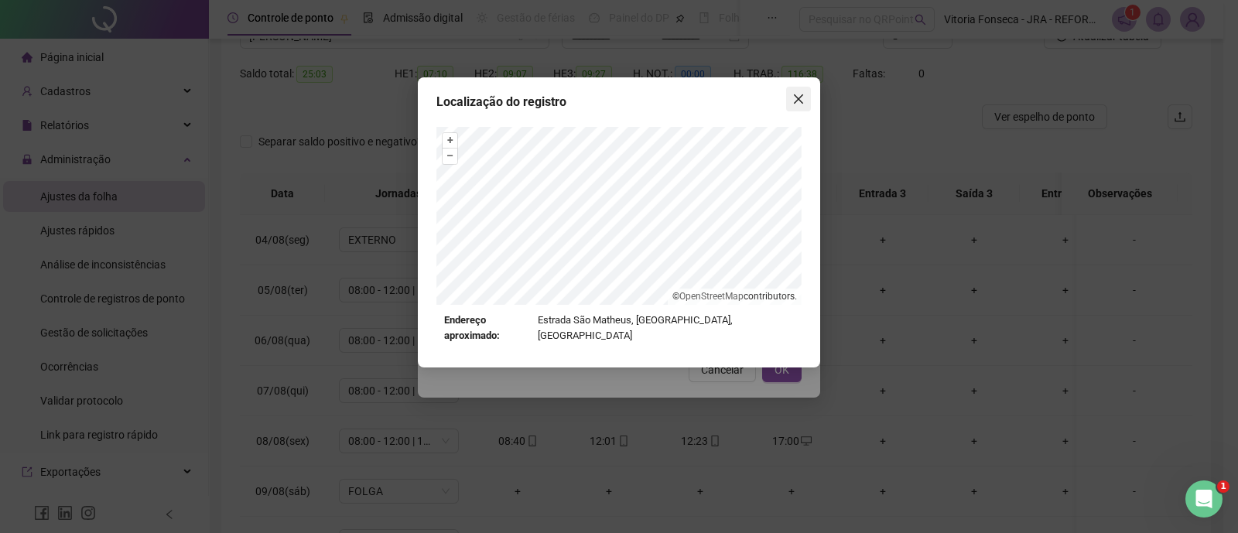
click at [798, 94] on icon "close" at bounding box center [798, 99] width 12 height 12
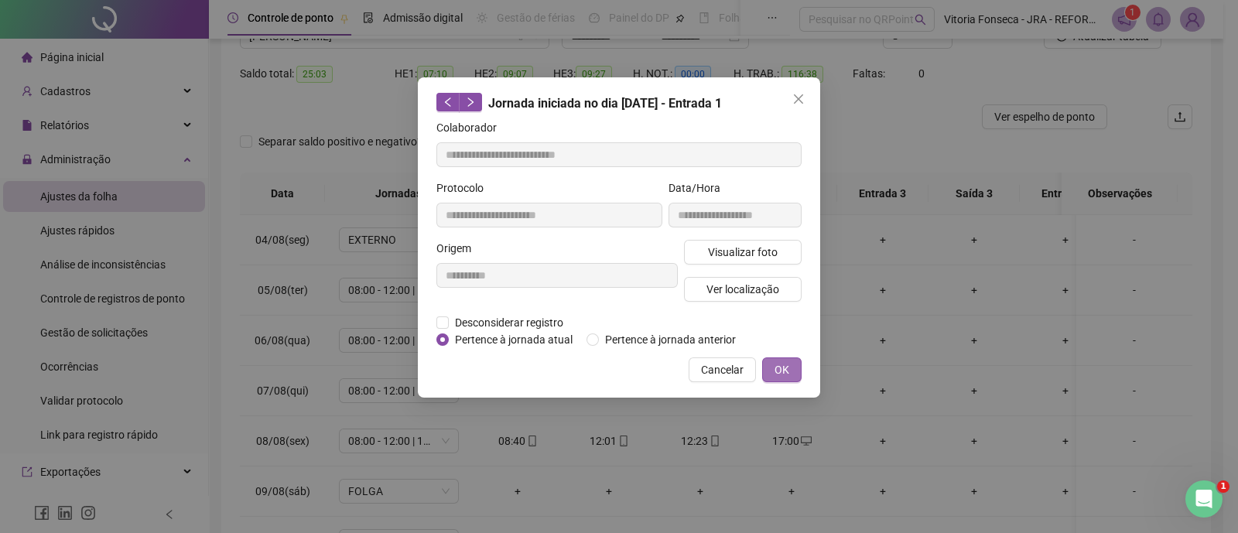
click at [781, 362] on span "OK" at bounding box center [781, 369] width 15 height 17
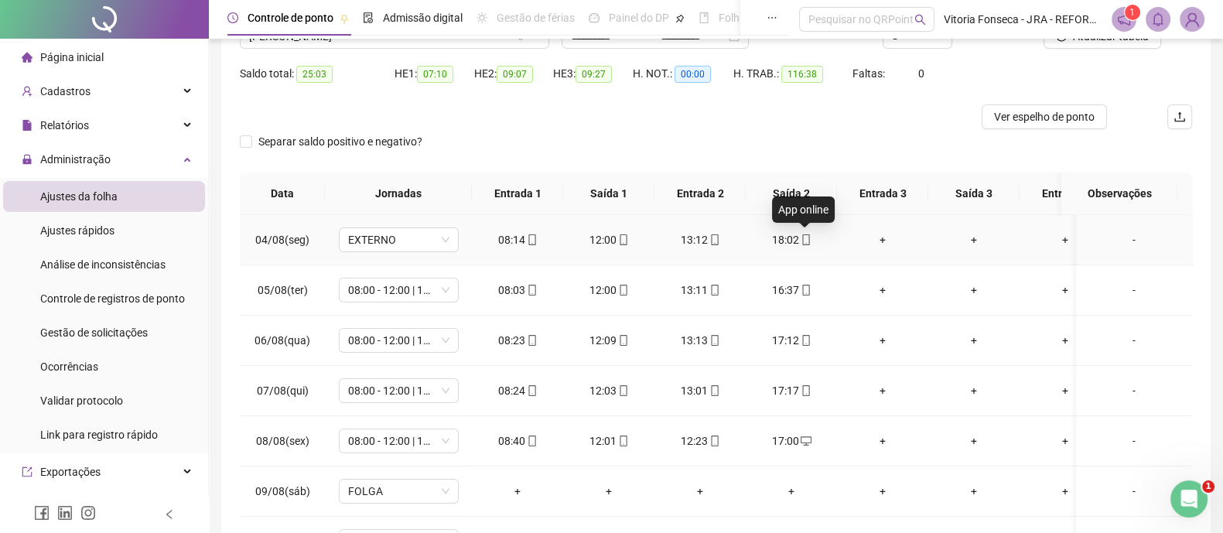
click at [803, 234] on span at bounding box center [805, 240] width 12 height 12
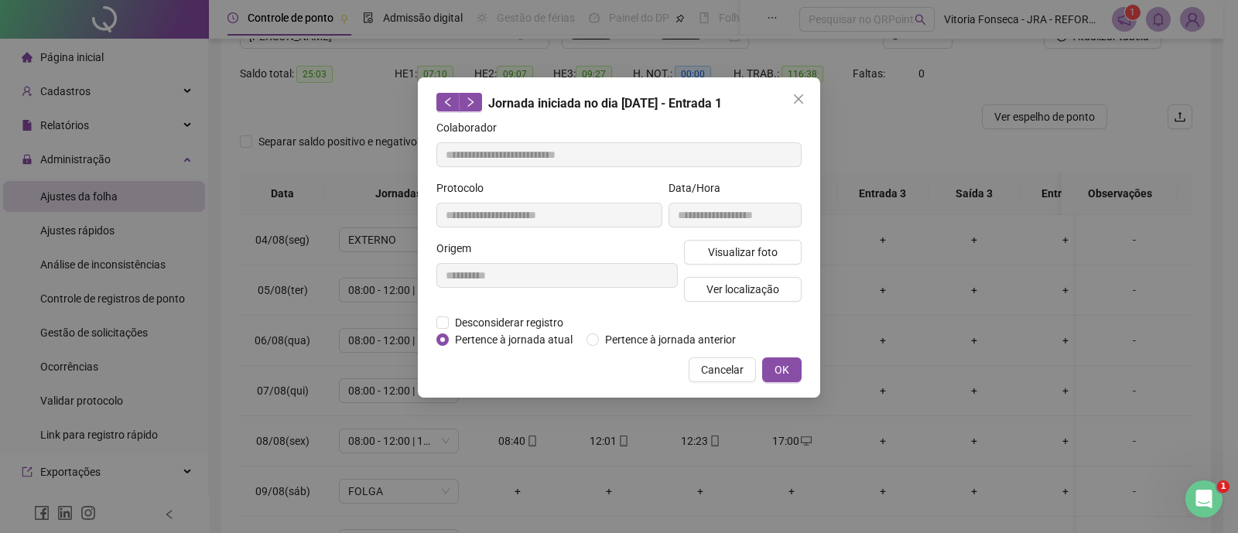
type input "**********"
click at [773, 283] on span "Ver localização" at bounding box center [742, 289] width 73 height 17
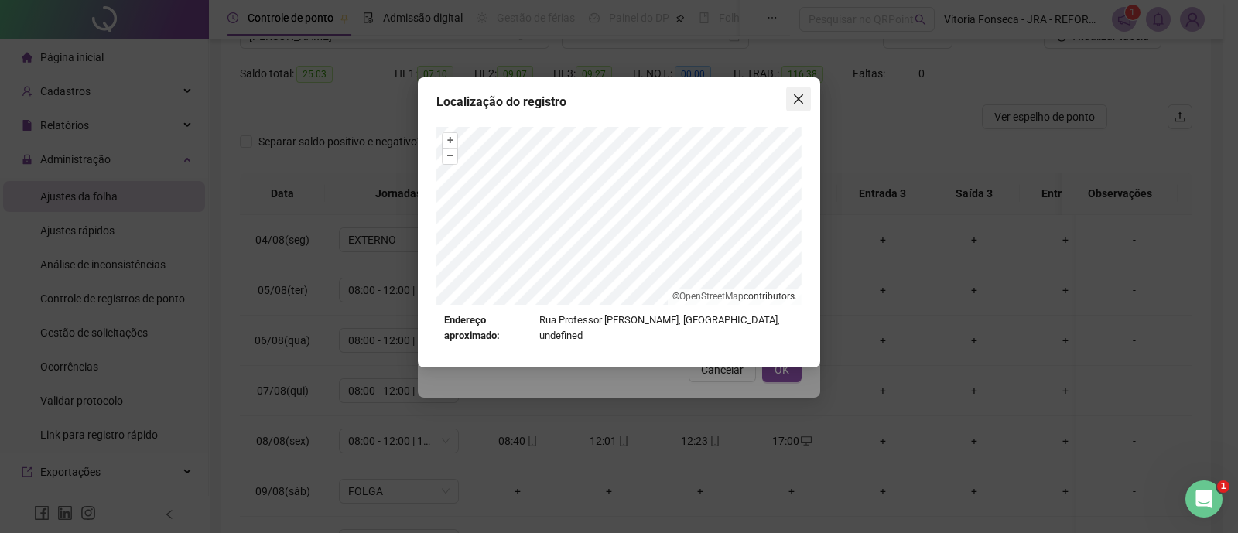
click at [798, 97] on icon "close" at bounding box center [798, 99] width 12 height 12
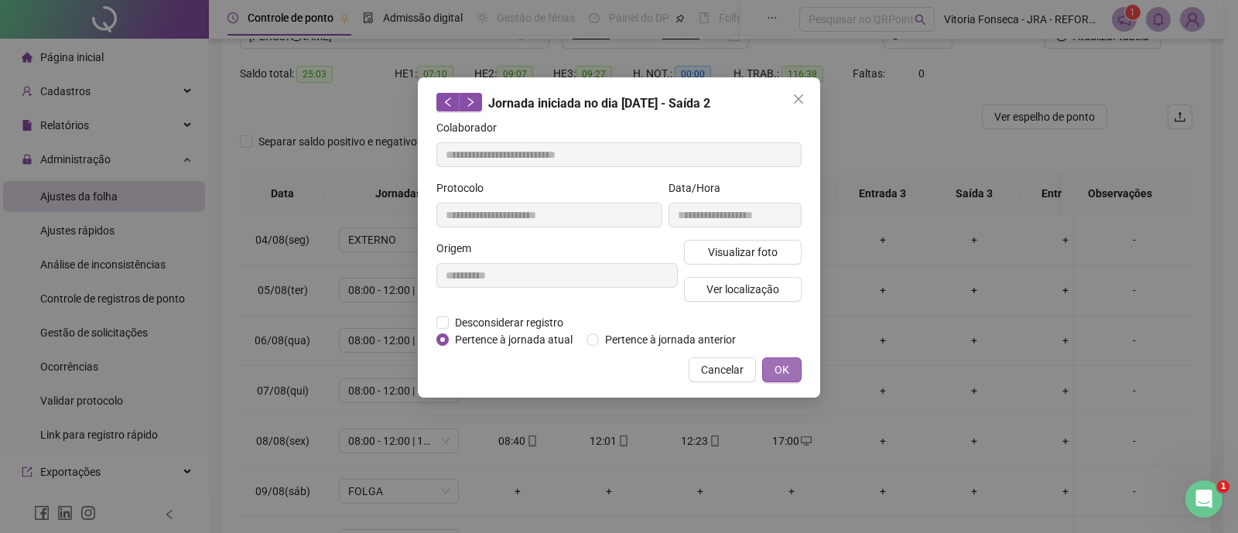
click at [788, 364] on span "OK" at bounding box center [781, 369] width 15 height 17
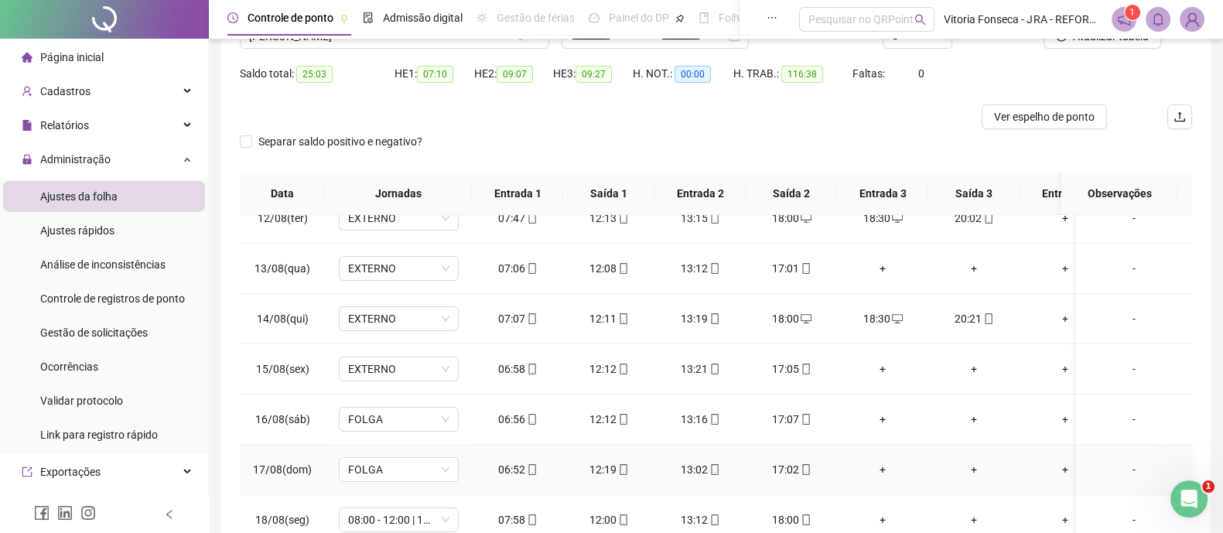
scroll to position [238, 0]
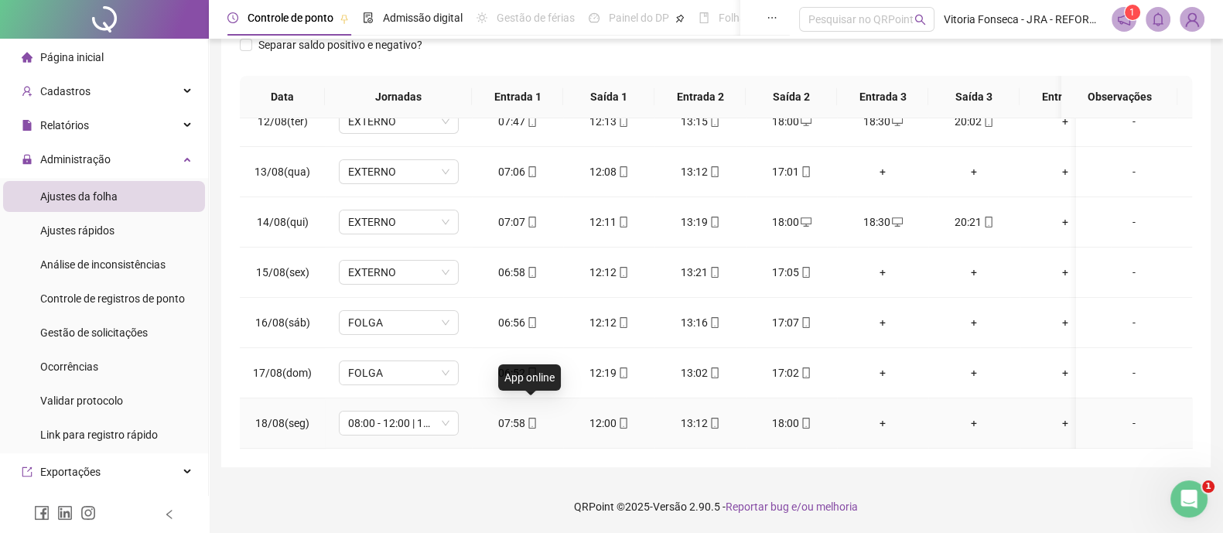
click at [529, 418] on icon "mobile" at bounding box center [532, 423] width 11 height 11
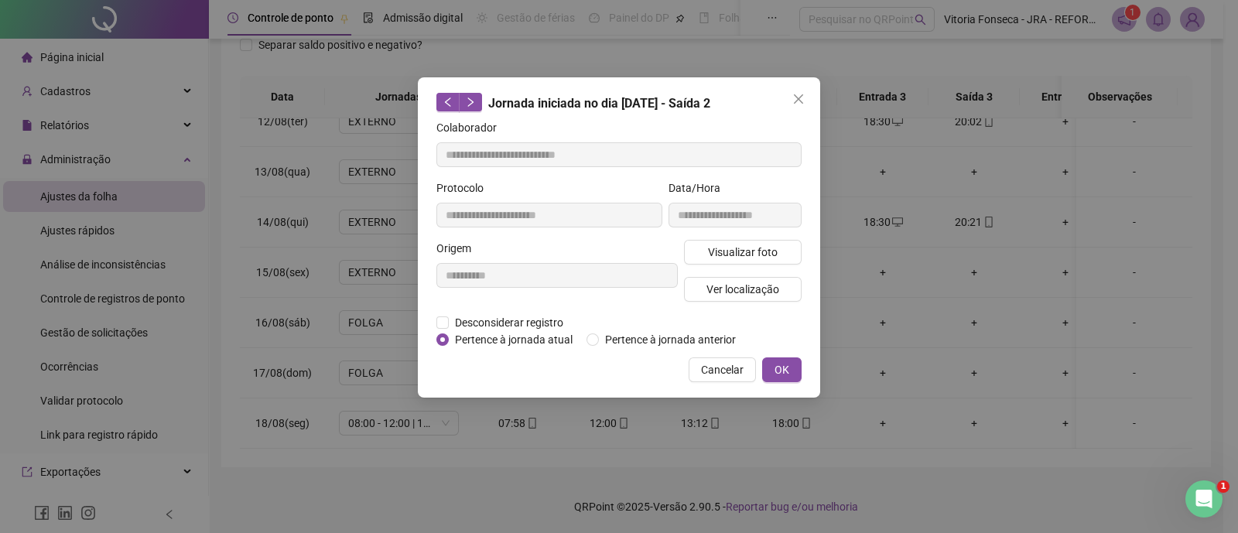
type input "**********"
click at [740, 287] on span "Ver localização" at bounding box center [742, 289] width 73 height 17
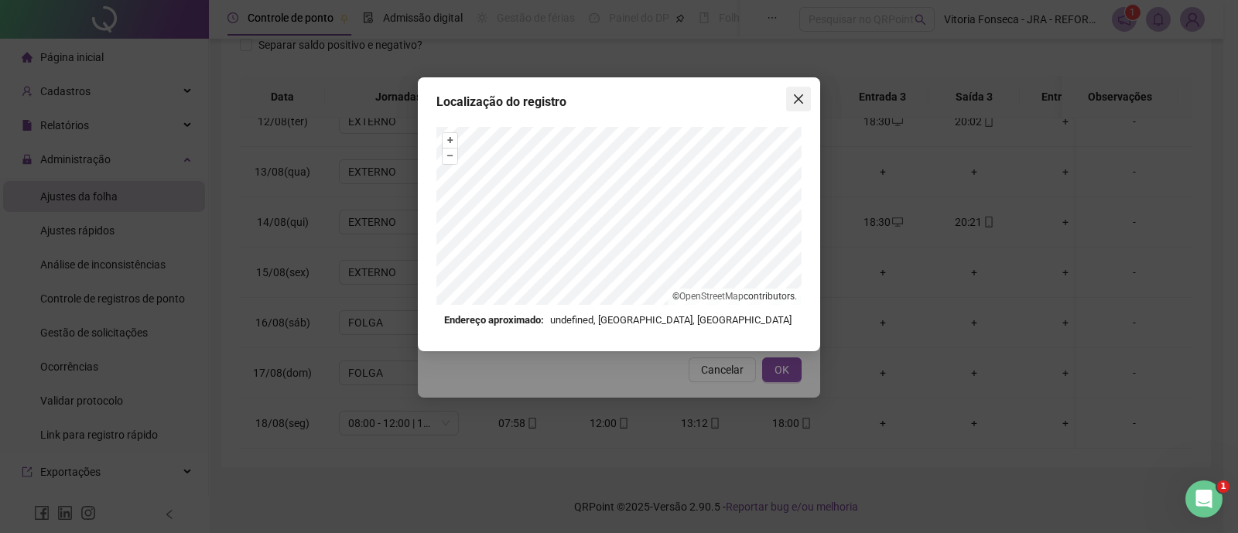
click at [806, 105] on button "Close" at bounding box center [798, 99] width 25 height 25
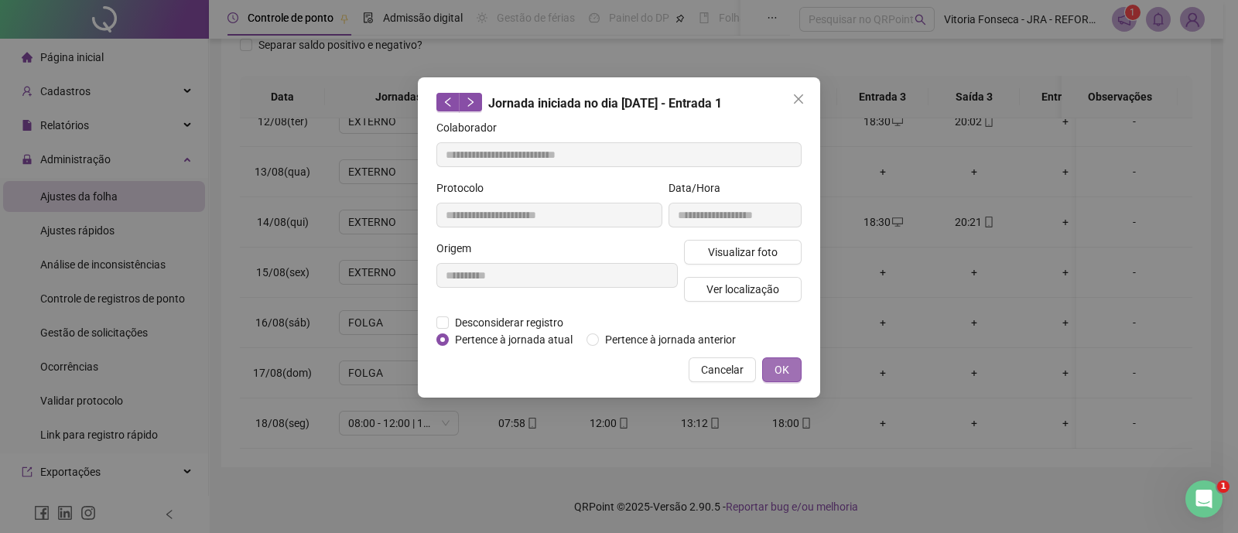
click at [787, 368] on span "OK" at bounding box center [781, 369] width 15 height 17
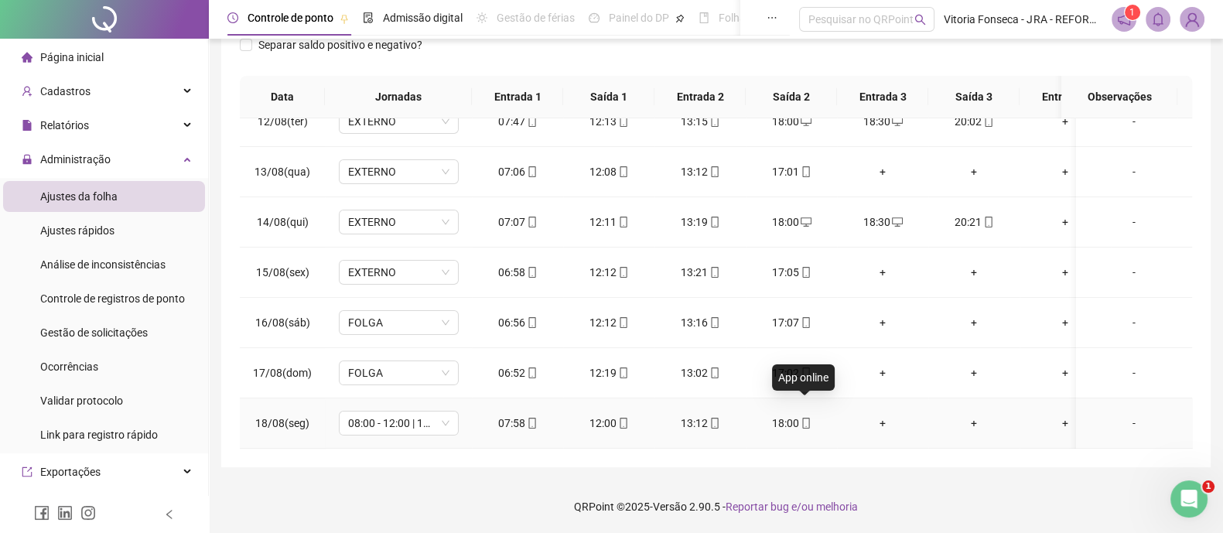
click at [803, 418] on icon "mobile" at bounding box center [806, 423] width 11 height 11
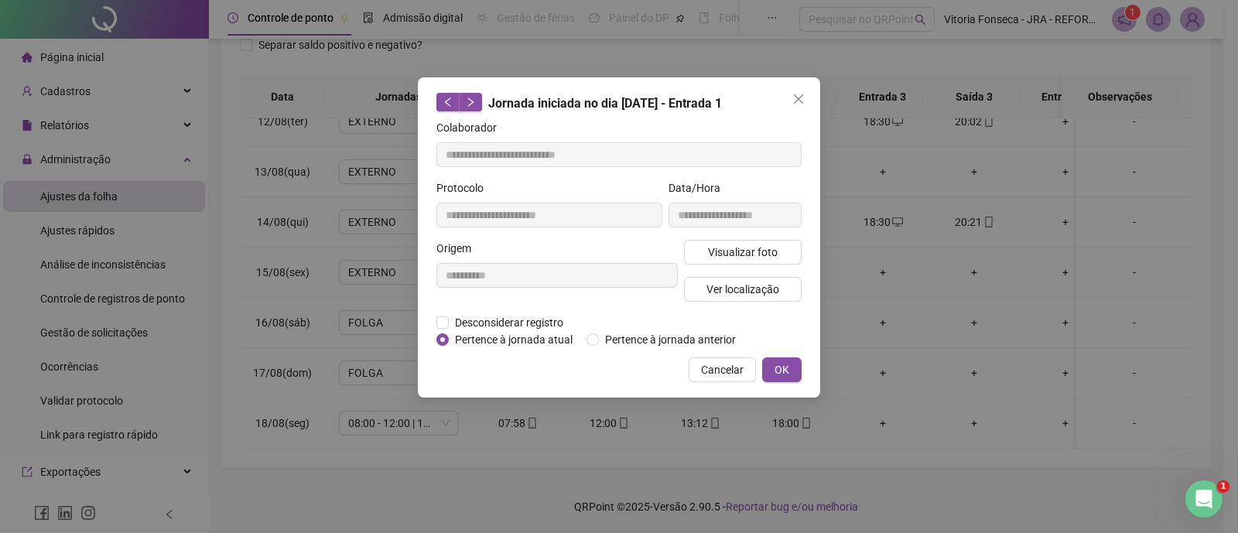
type input "**********"
click at [760, 292] on span "Ver localização" at bounding box center [742, 289] width 73 height 17
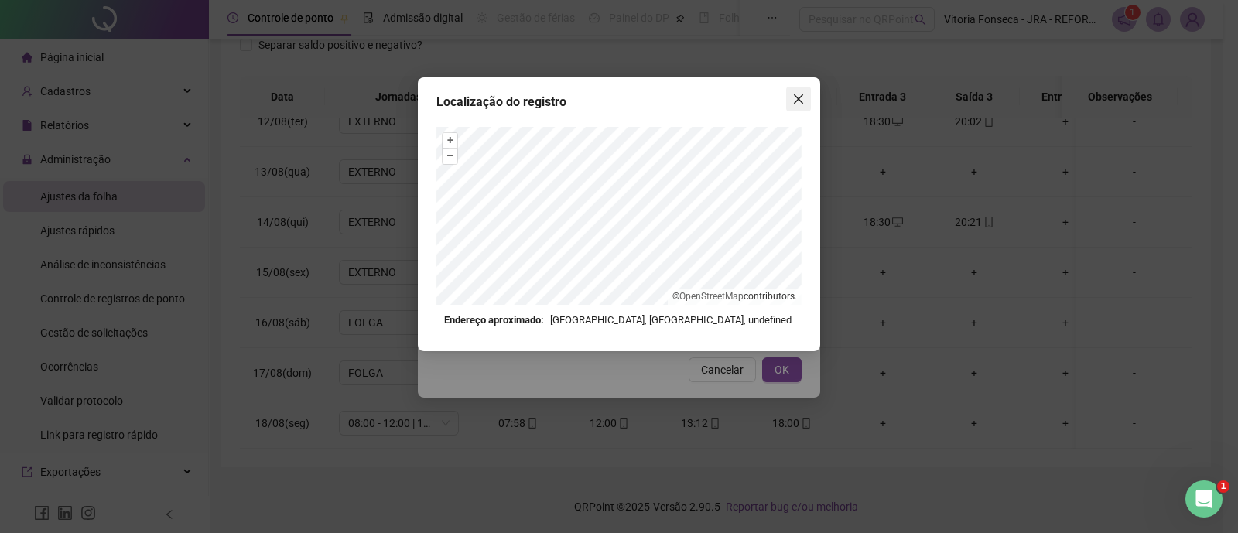
click at [797, 102] on icon "close" at bounding box center [798, 99] width 12 height 12
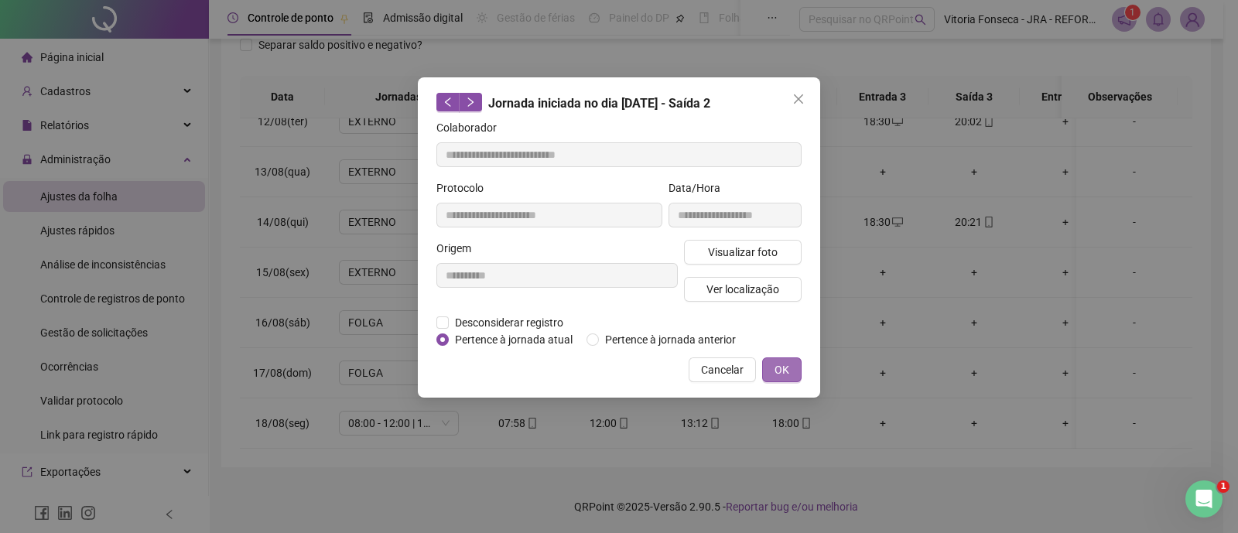
click at [776, 359] on button "OK" at bounding box center [781, 369] width 39 height 25
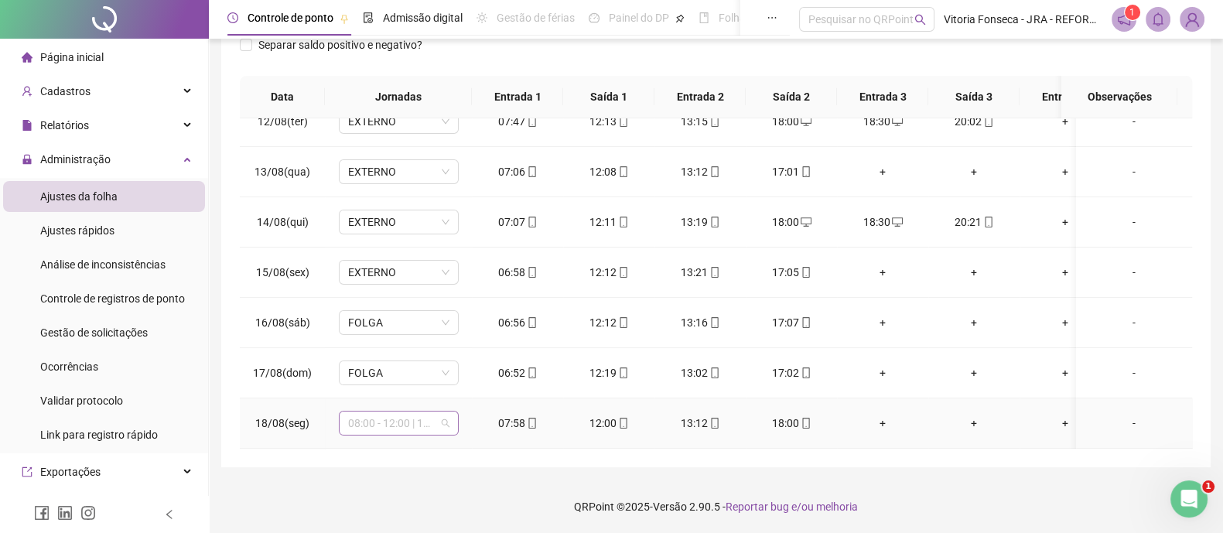
click at [431, 412] on span "08:00 - 12:00 | 13:12 - 17:00" at bounding box center [398, 423] width 101 height 23
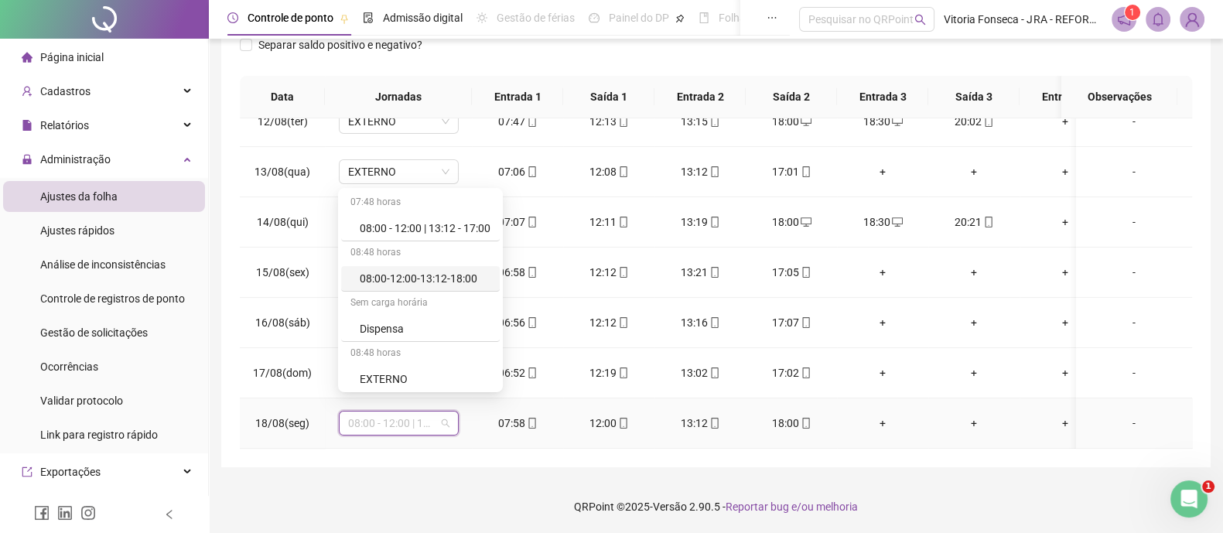
click at [460, 282] on div "08:00-12:00-13:12-18:00" at bounding box center [425, 278] width 131 height 17
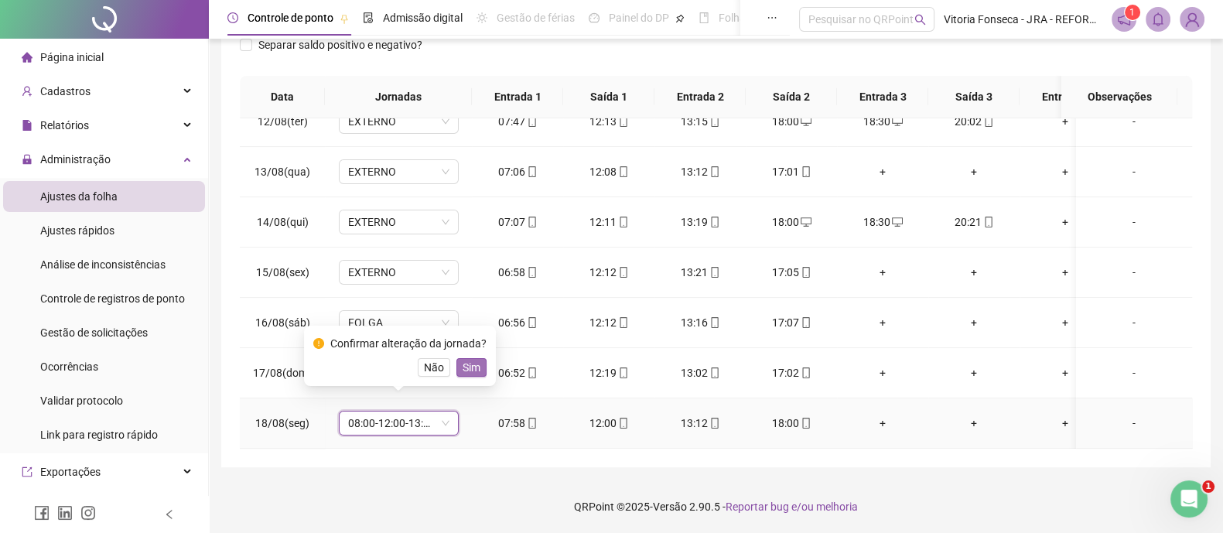
click at [465, 372] on span "Sim" at bounding box center [472, 367] width 18 height 17
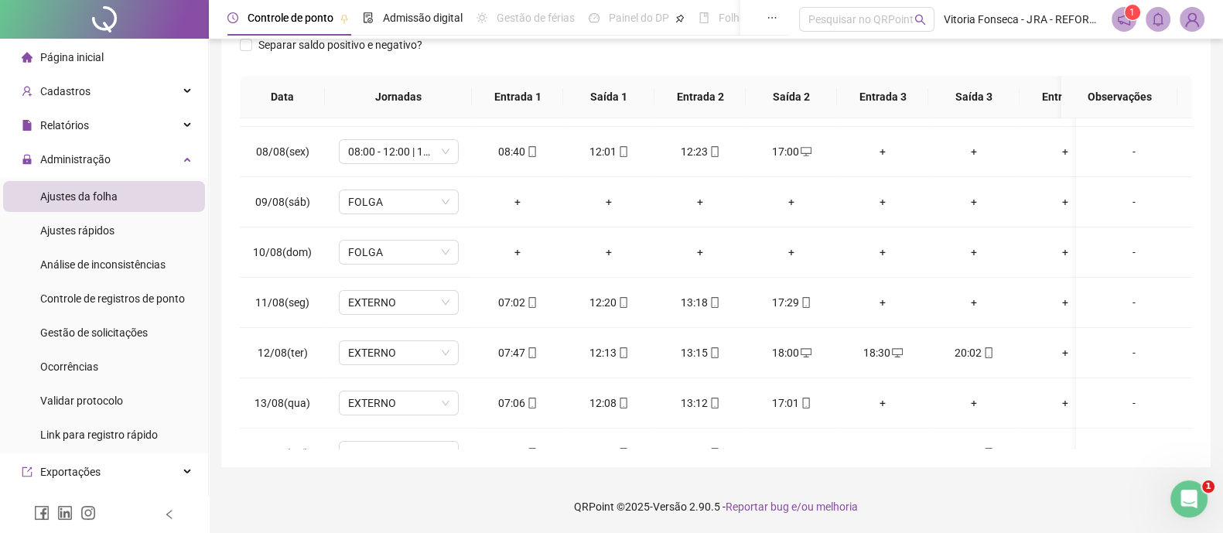
scroll to position [0, 0]
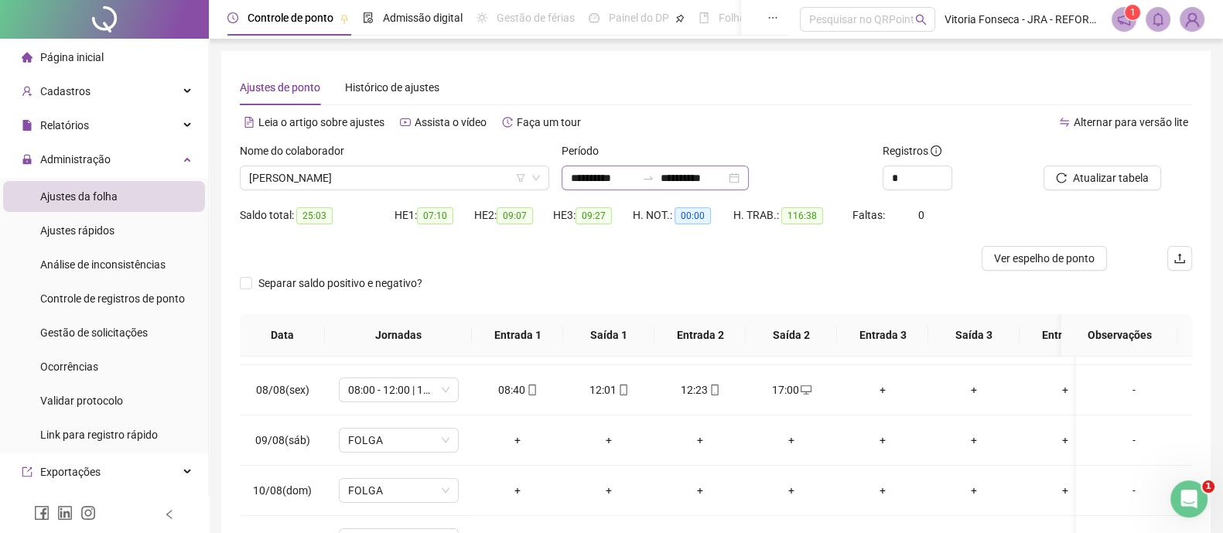
click at [749, 176] on div "**********" at bounding box center [655, 178] width 187 height 25
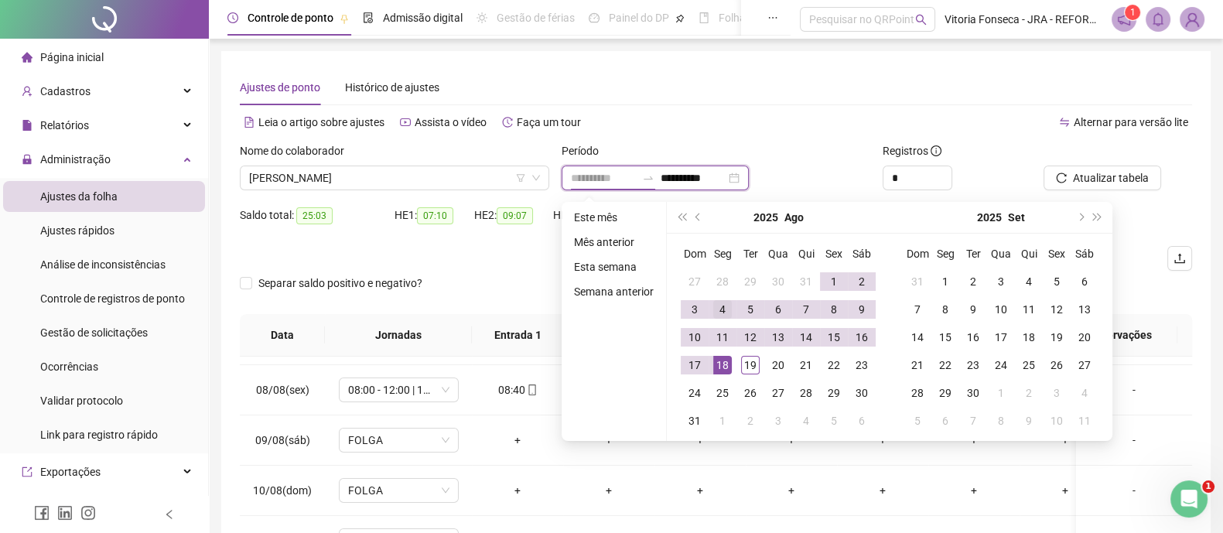
type input "**********"
click at [723, 308] on div "4" at bounding box center [722, 309] width 19 height 19
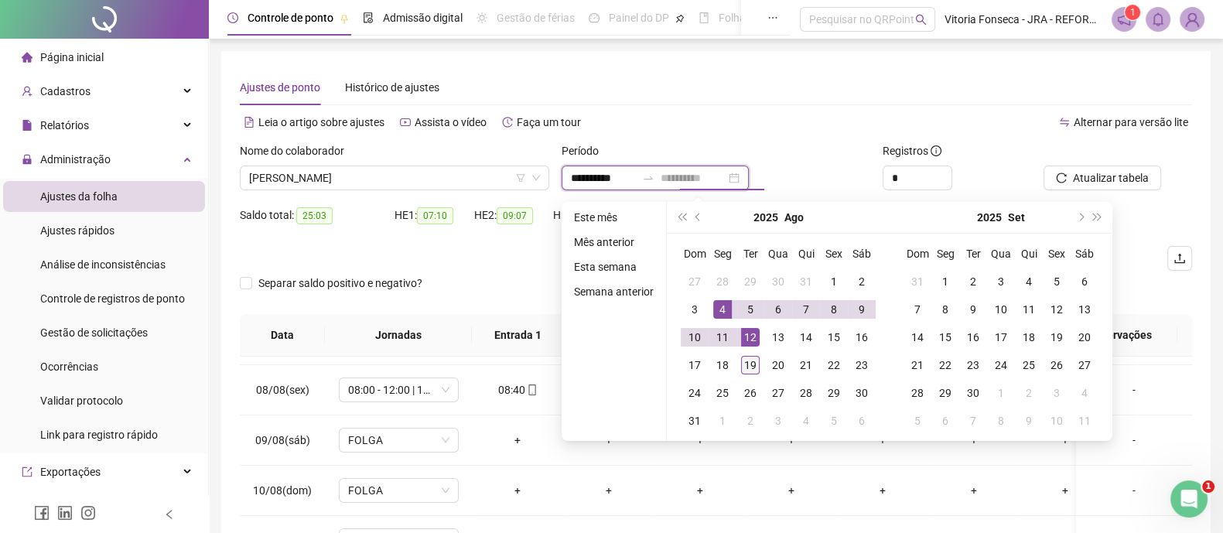
type input "**********"
click at [754, 365] on div "19" at bounding box center [750, 365] width 19 height 19
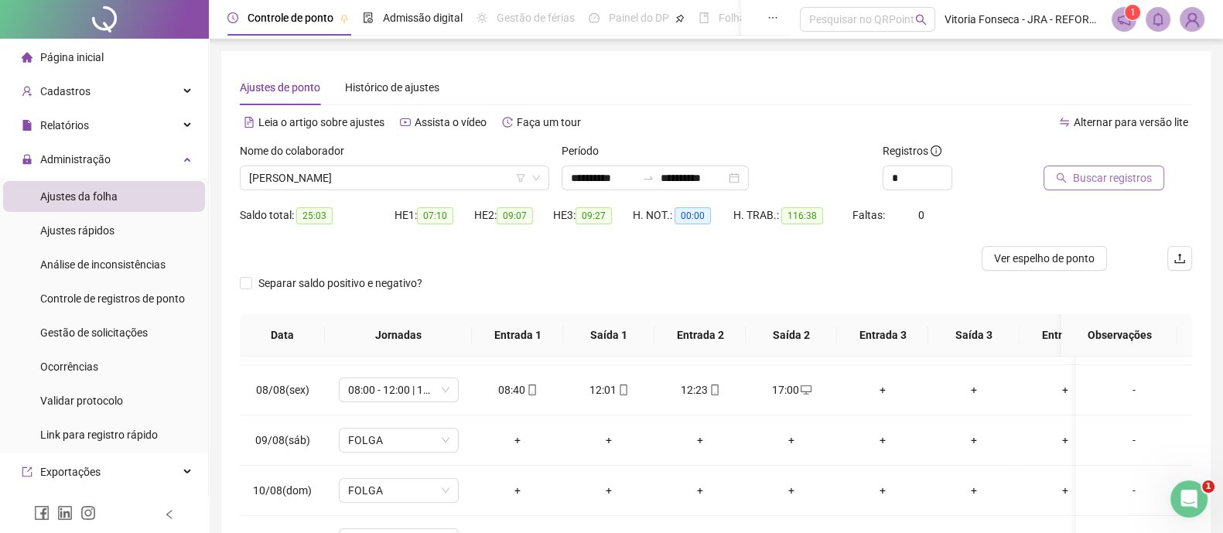
click at [1102, 184] on span "Buscar registros" at bounding box center [1112, 177] width 79 height 17
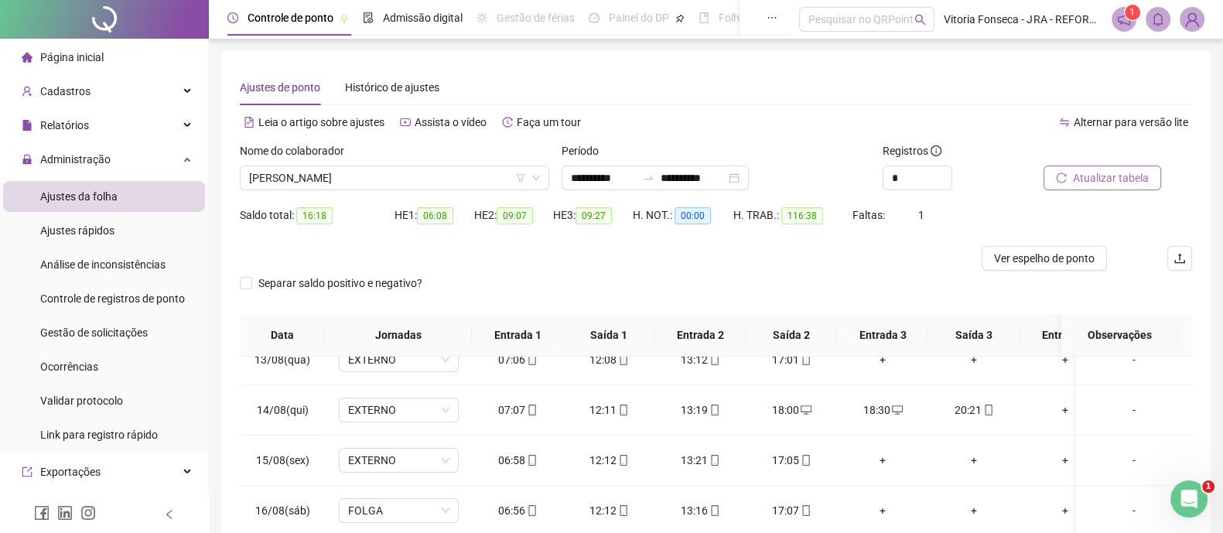
scroll to position [238, 0]
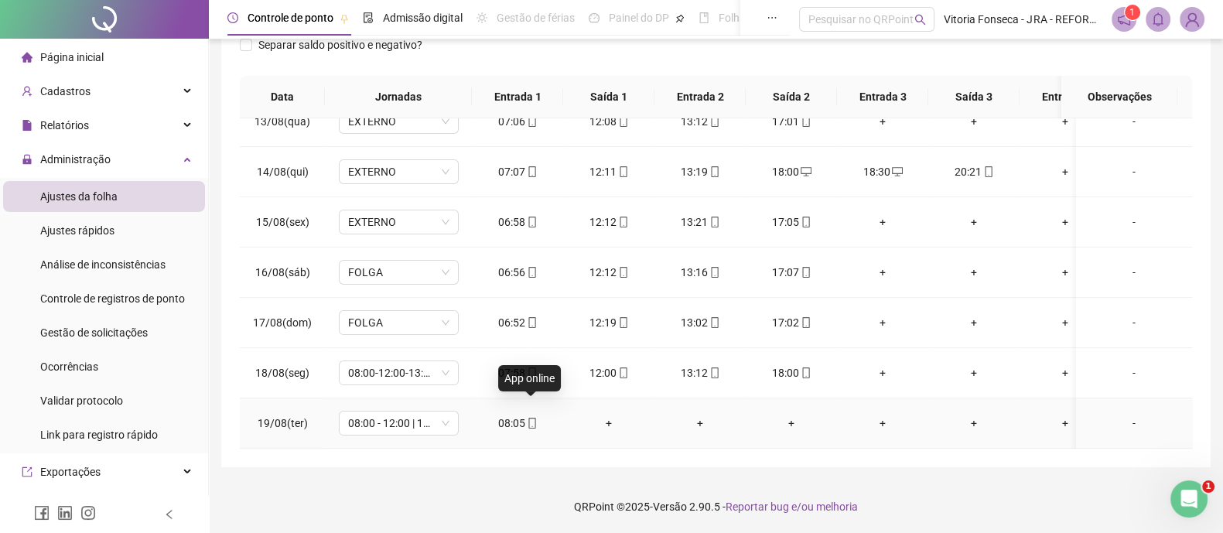
click at [532, 418] on icon "mobile" at bounding box center [532, 423] width 11 height 11
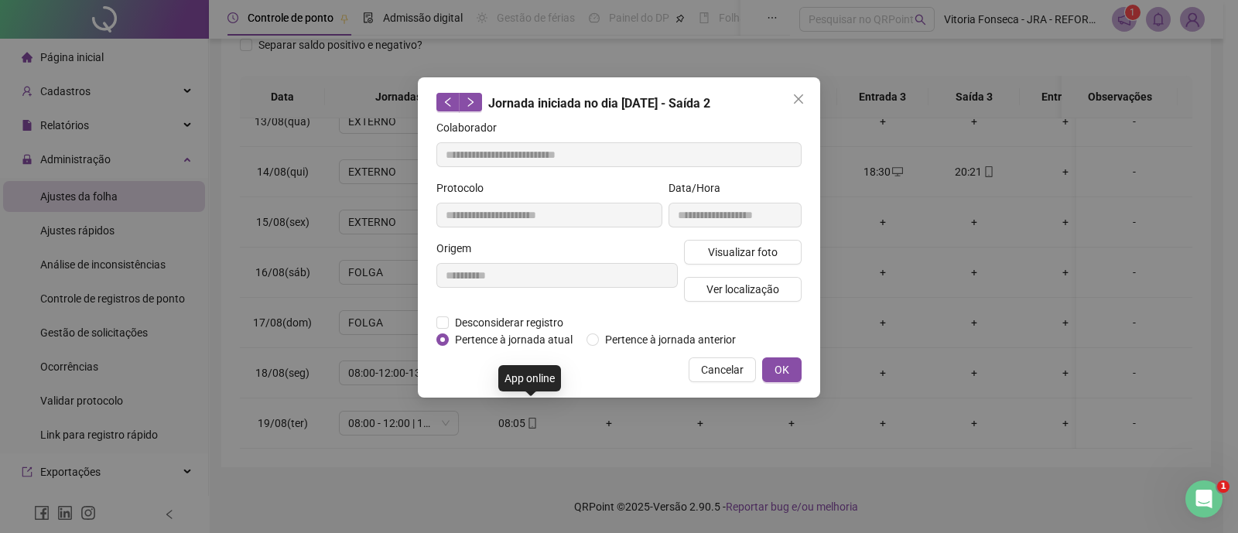
type input "**********"
click at [730, 291] on span "Ver localização" at bounding box center [742, 289] width 73 height 17
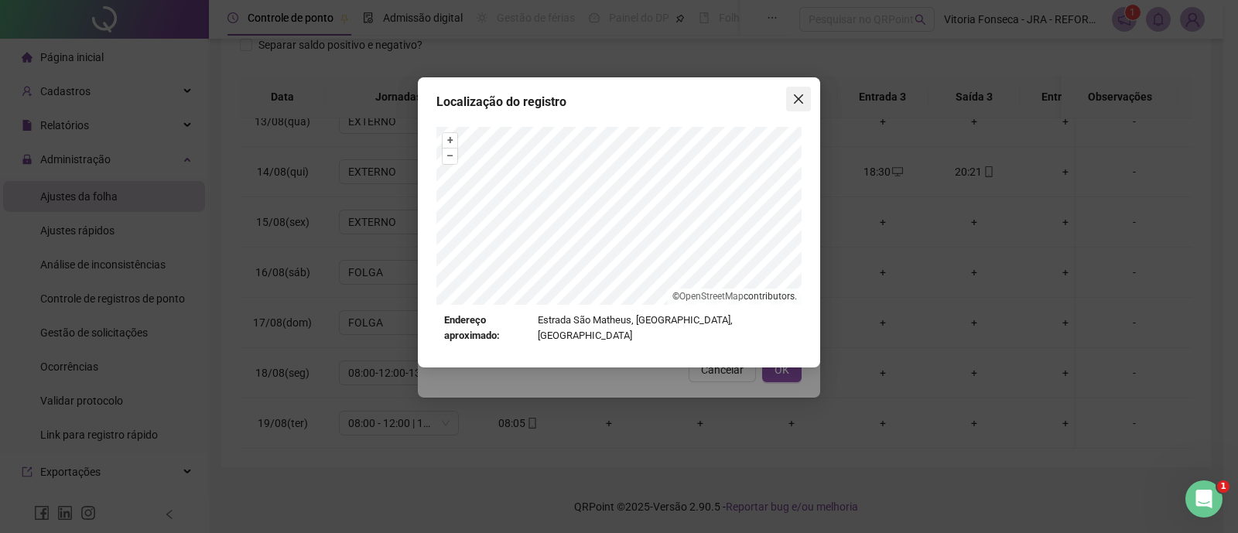
click at [805, 102] on span "Close" at bounding box center [798, 99] width 25 height 12
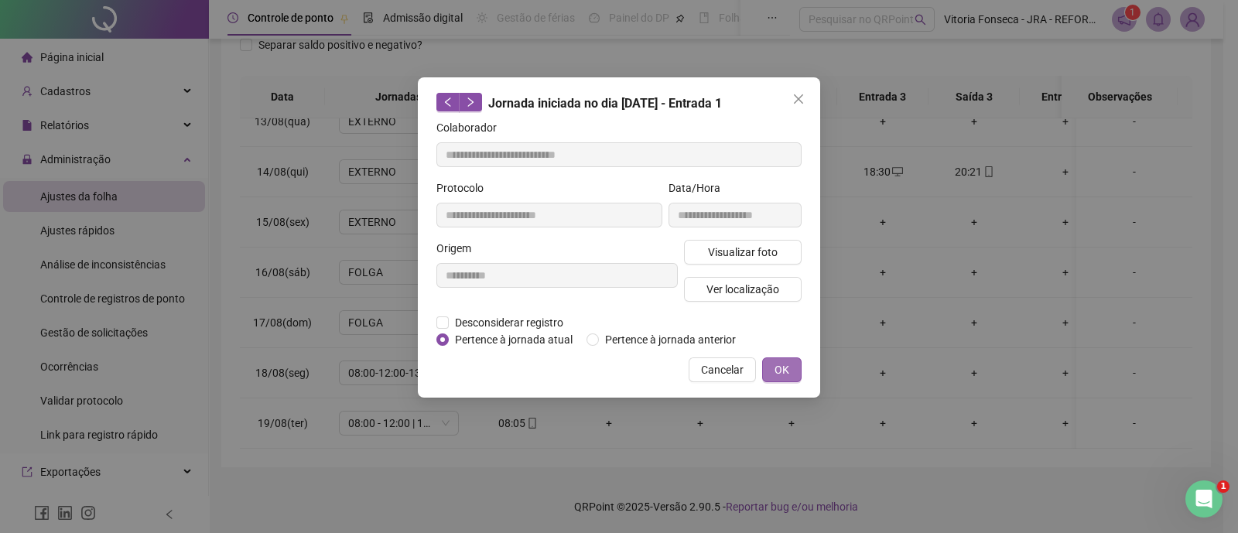
click at [779, 374] on span "OK" at bounding box center [781, 369] width 15 height 17
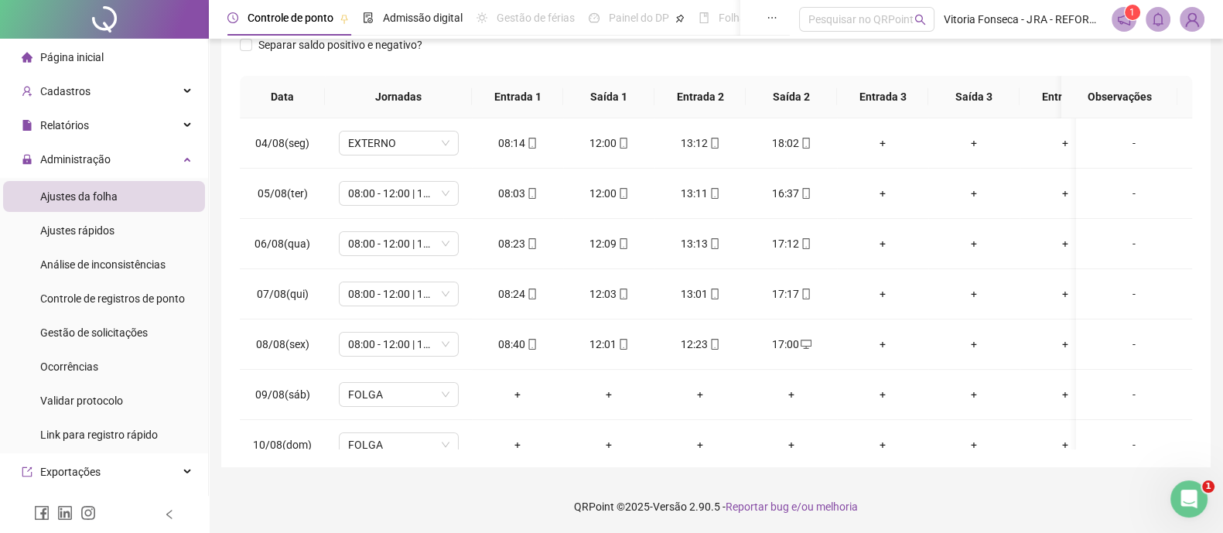
scroll to position [45, 0]
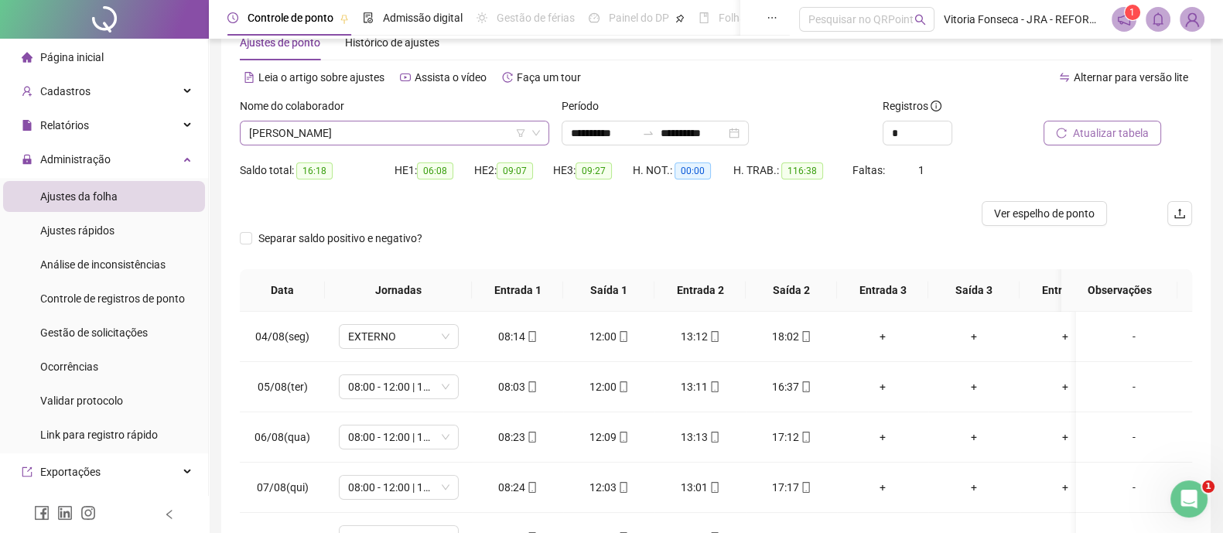
click at [433, 132] on span "LUIZ MIGUEL BRAGA DOS SANTOS" at bounding box center [394, 132] width 291 height 23
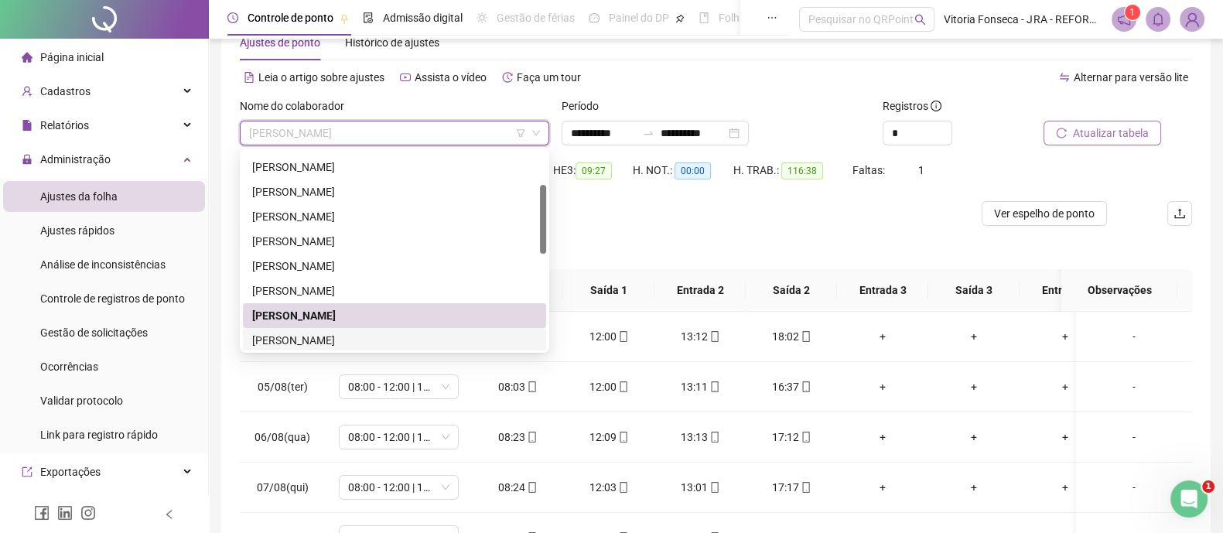
click at [379, 333] on div "MARCOS ANTONIO DOS SANTOS" at bounding box center [394, 340] width 285 height 17
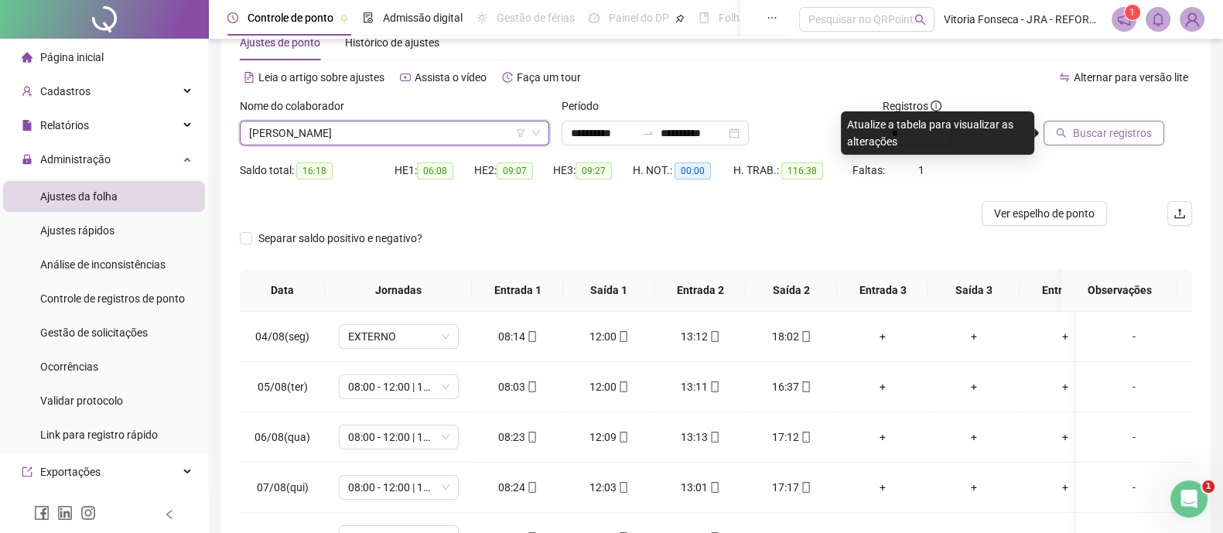
click at [1072, 125] on button "Buscar registros" at bounding box center [1104, 133] width 121 height 25
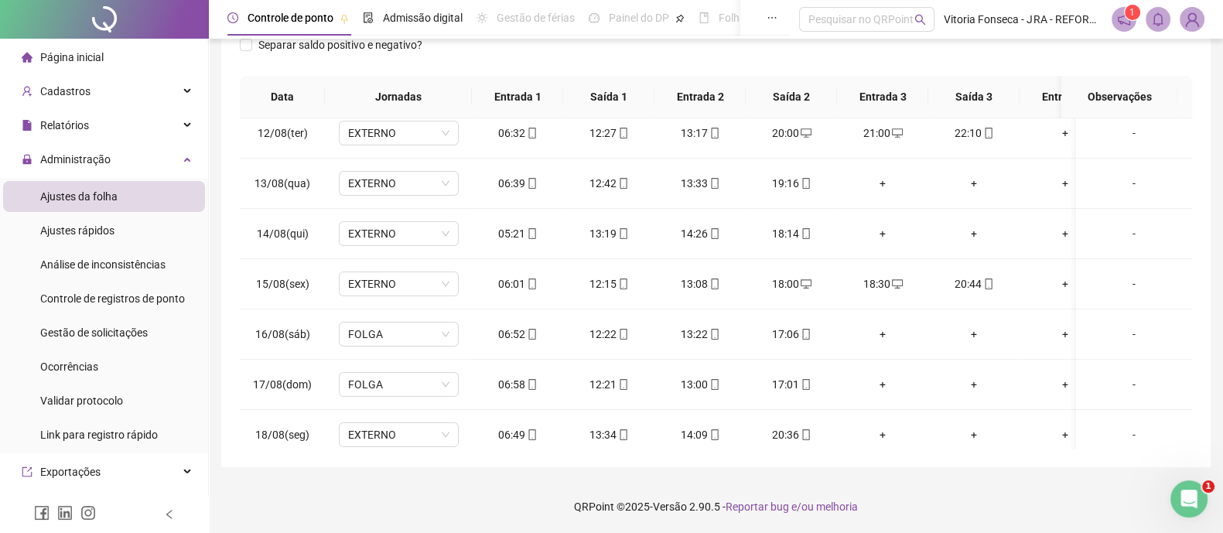
scroll to position [451, 0]
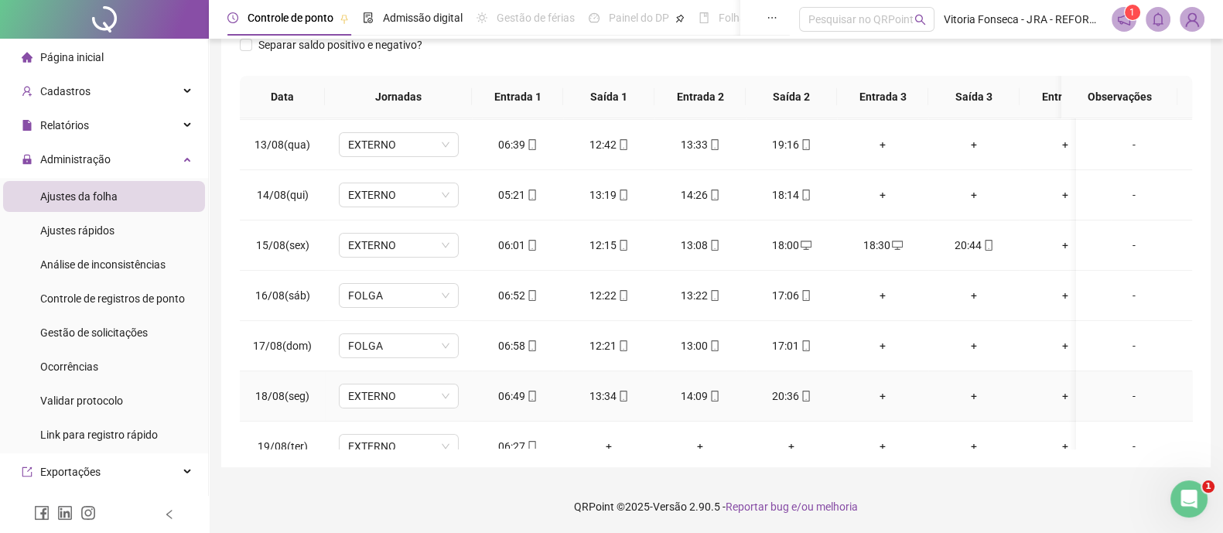
click at [879, 390] on div "+" at bounding box center [883, 396] width 67 height 17
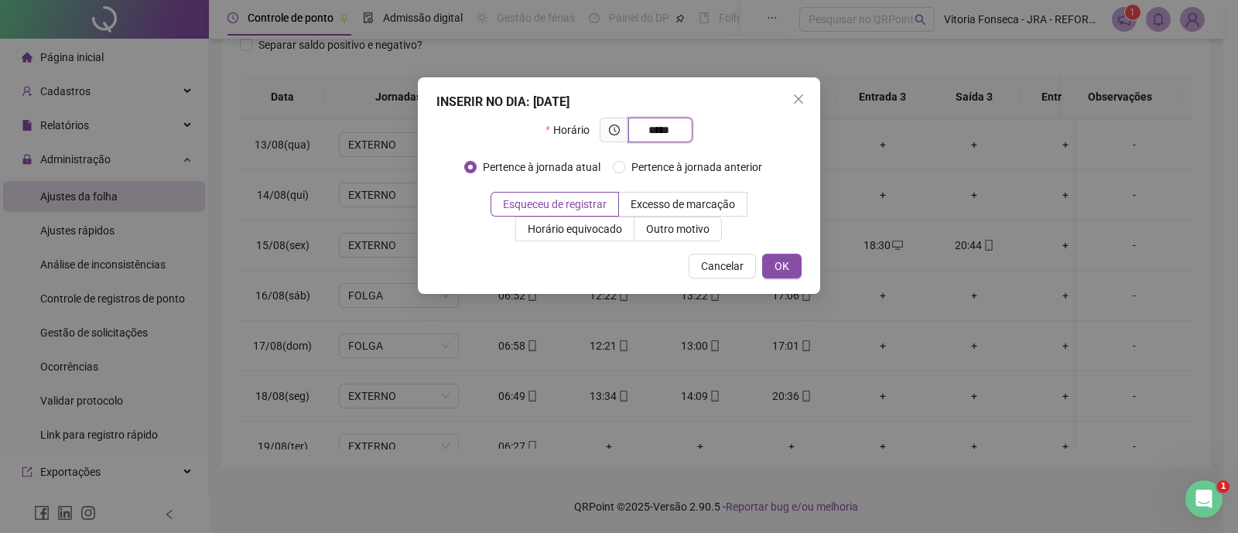
type input "*****"
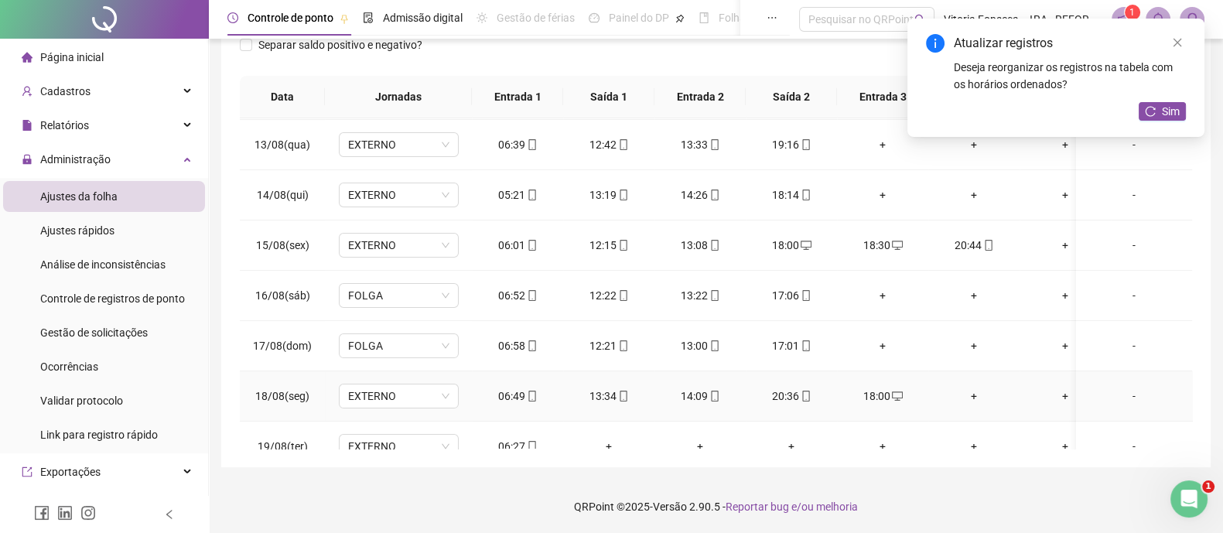
click at [976, 398] on div "+" at bounding box center [974, 396] width 67 height 17
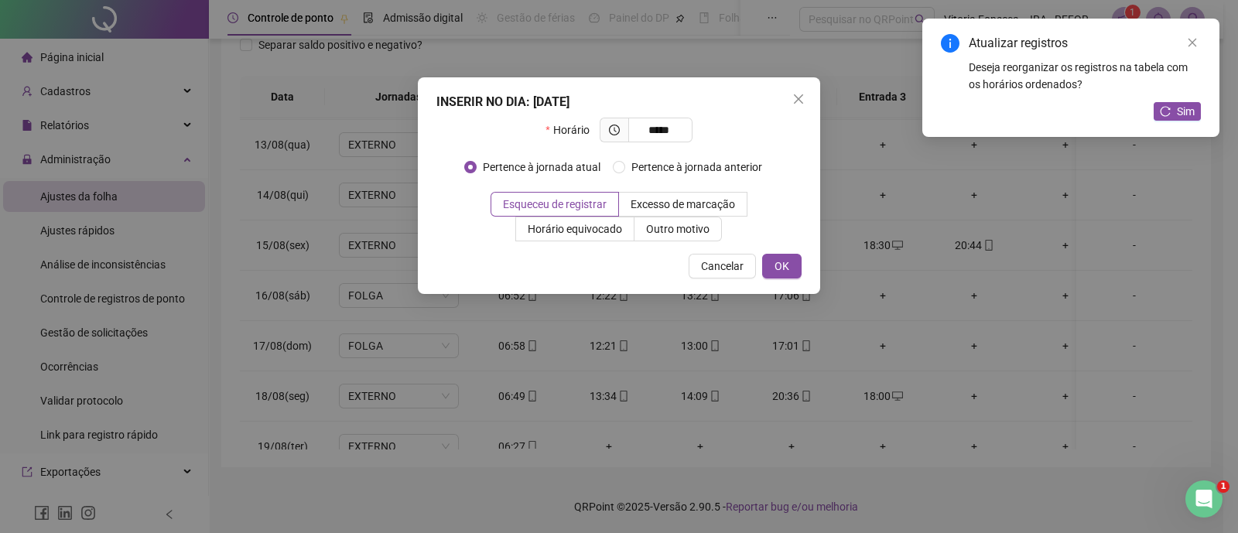
type input "*****"
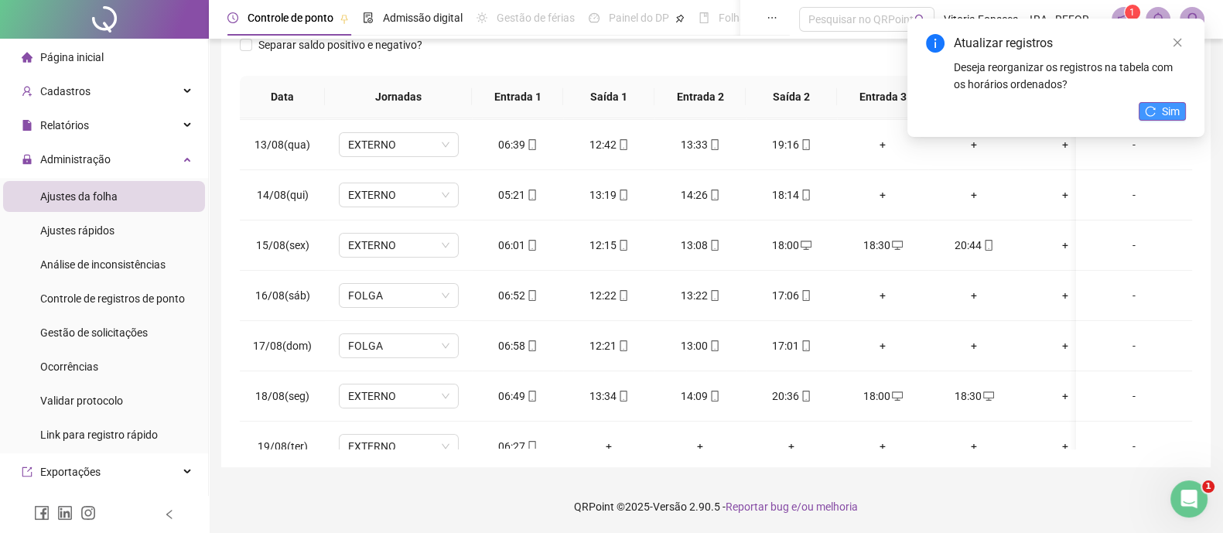
click at [1161, 102] on button "Sim" at bounding box center [1162, 111] width 47 height 19
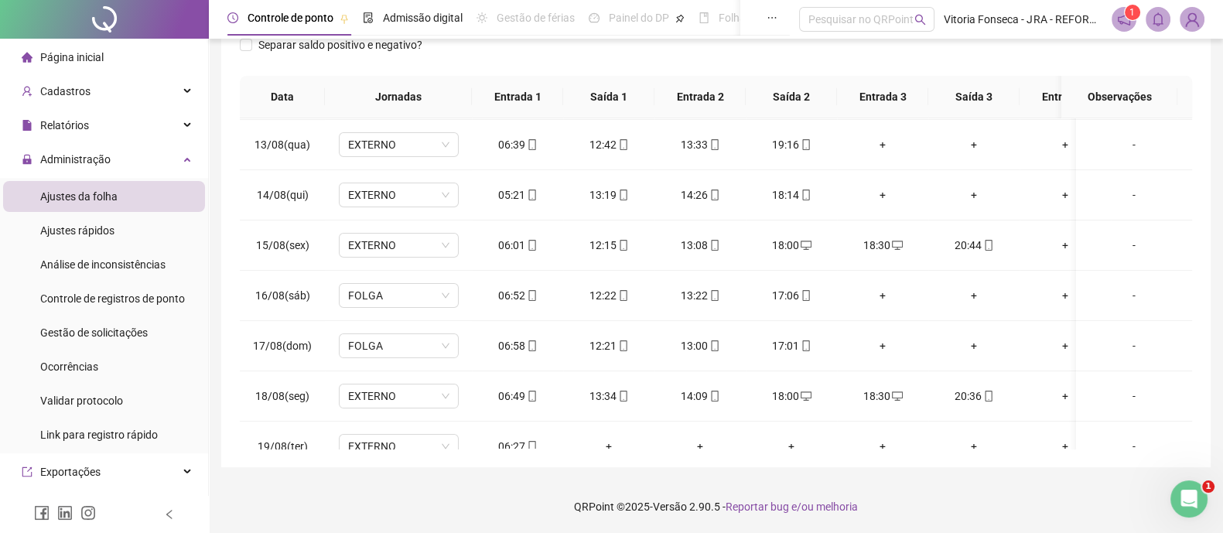
scroll to position [487, 0]
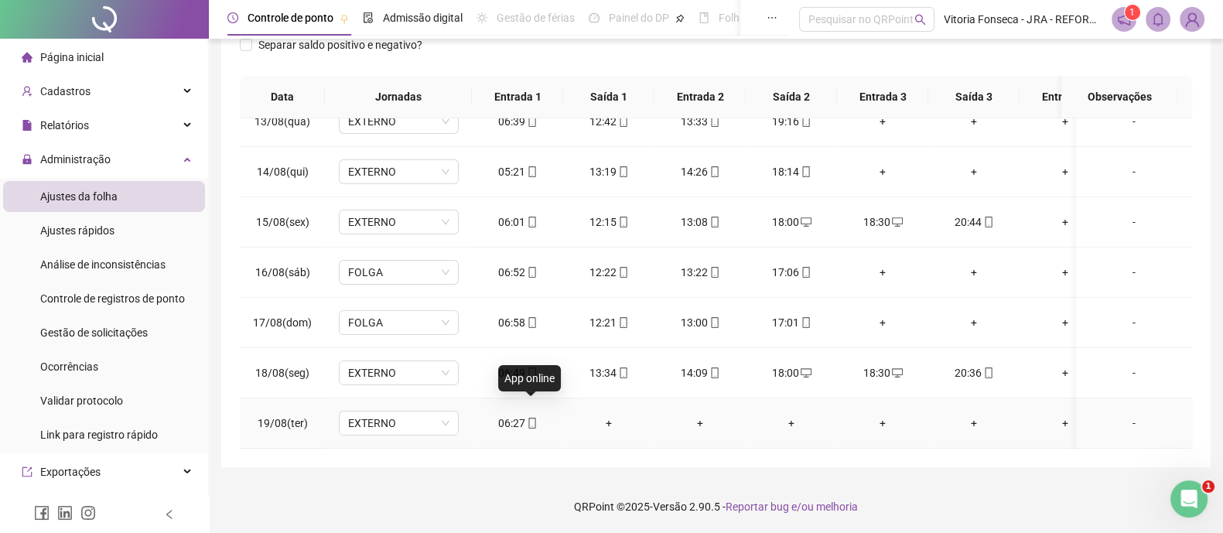
click at [534, 418] on icon "mobile" at bounding box center [532, 423] width 11 height 11
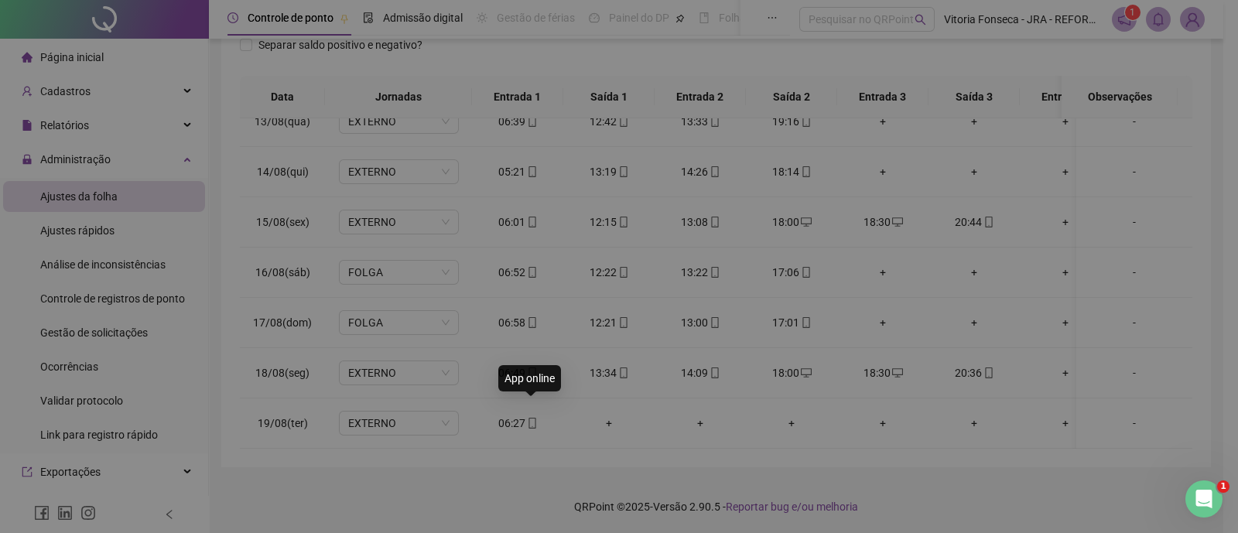
type input "**********"
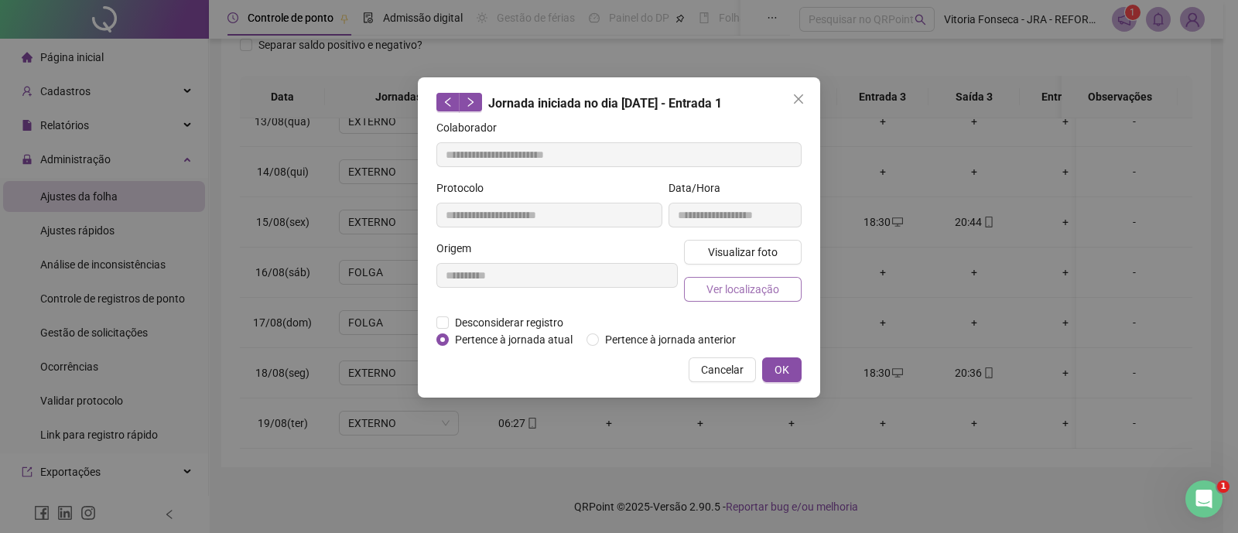
click at [755, 282] on span "Ver localização" at bounding box center [742, 289] width 73 height 17
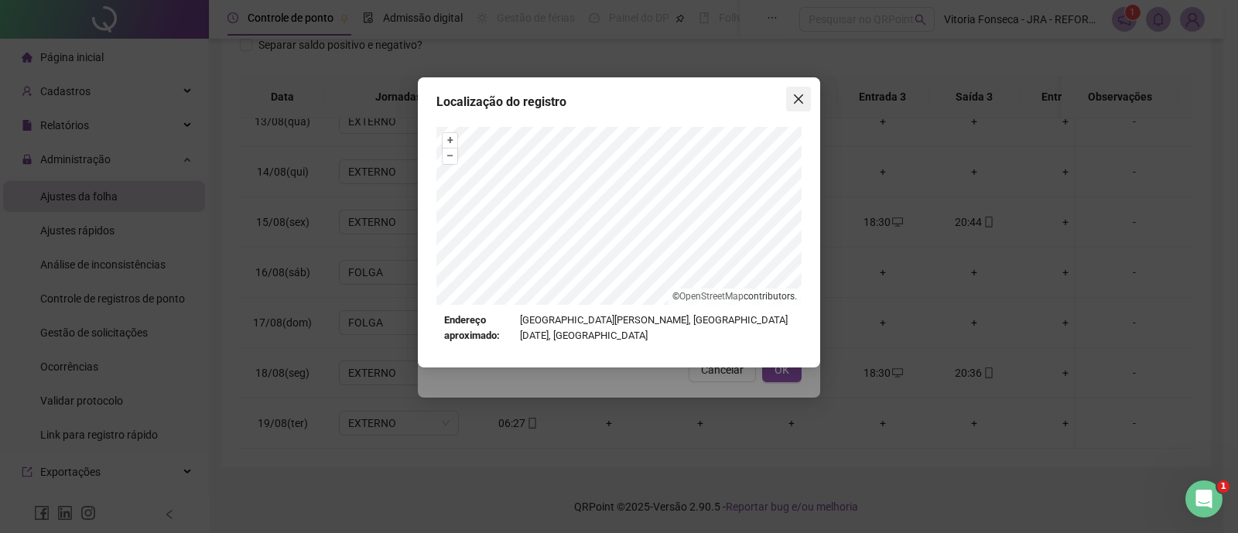
click at [806, 90] on button "Close" at bounding box center [798, 99] width 25 height 25
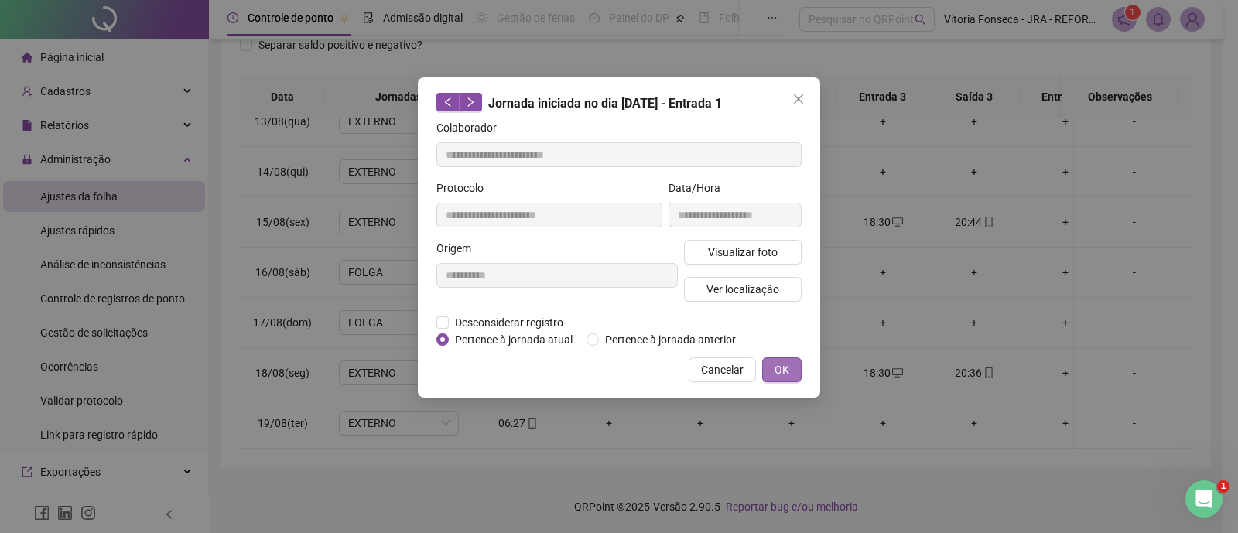
click at [771, 373] on button "OK" at bounding box center [781, 369] width 39 height 25
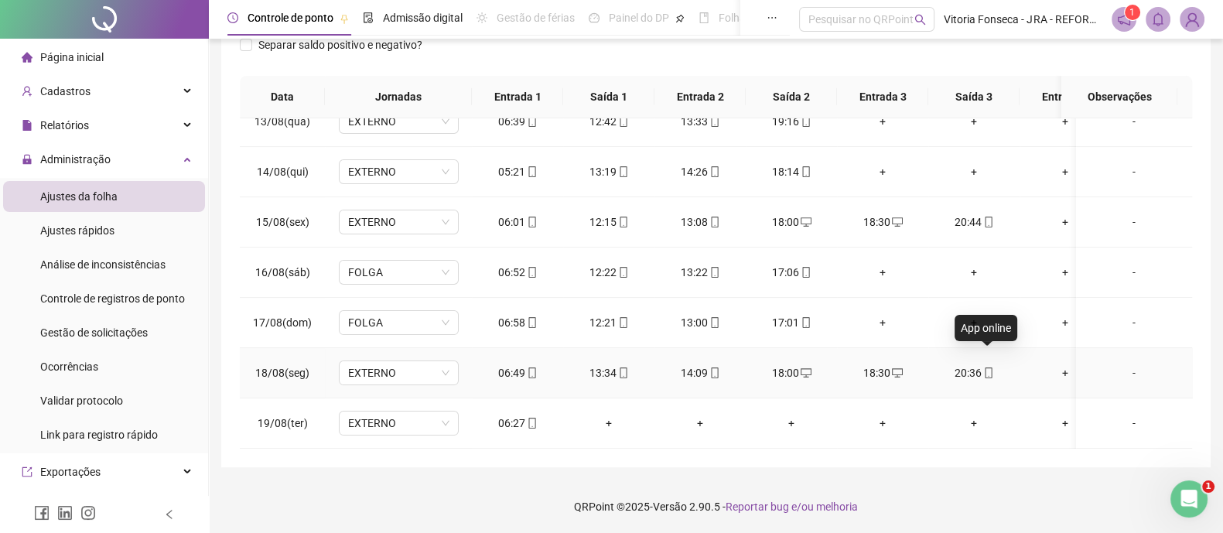
click at [988, 368] on icon "mobile" at bounding box center [988, 373] width 11 height 11
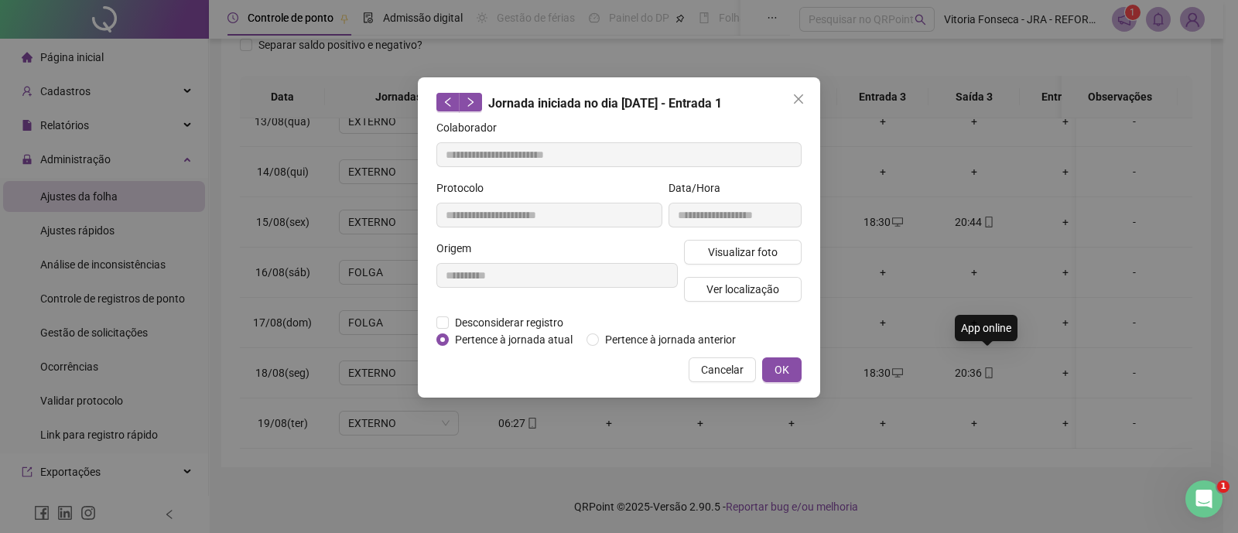
type input "**********"
click at [789, 296] on button "Ver localização" at bounding box center [743, 289] width 118 height 25
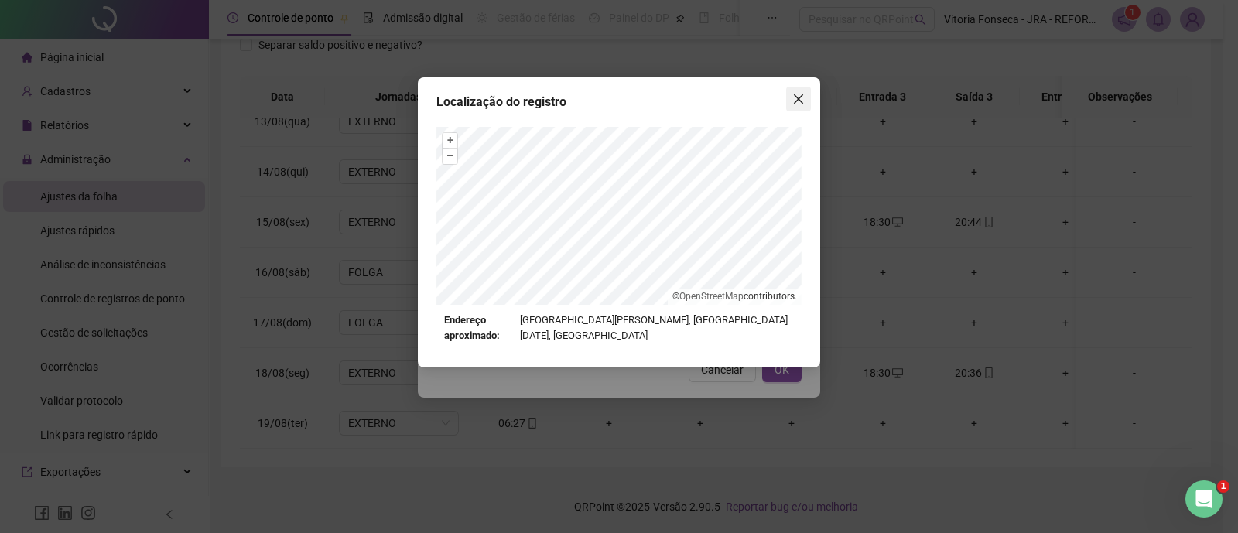
click at [796, 93] on icon "close" at bounding box center [798, 99] width 12 height 12
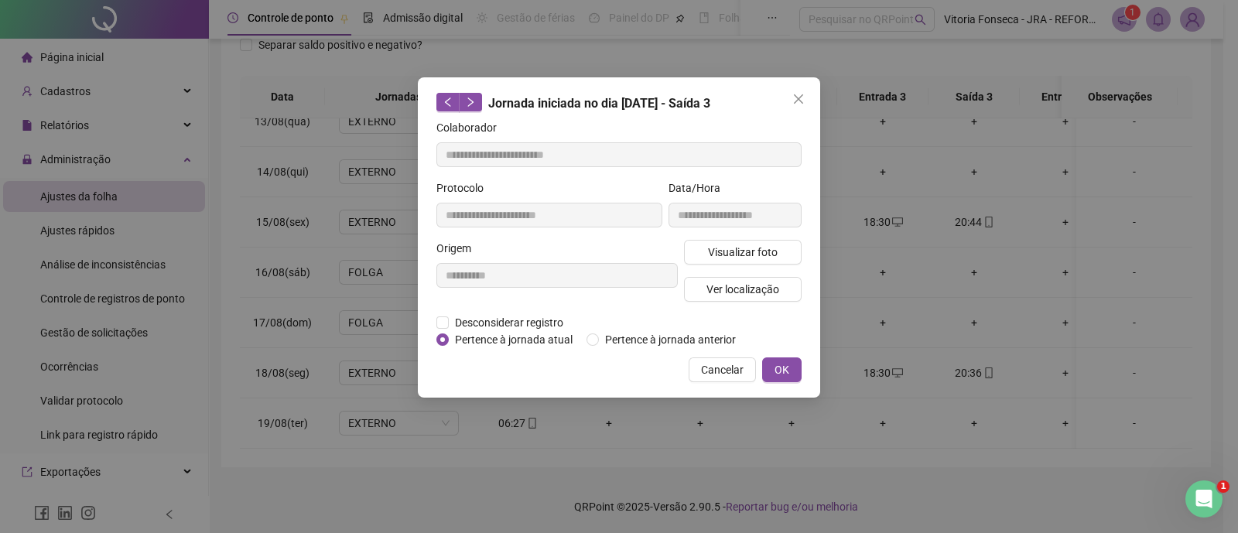
click at [781, 371] on span "OK" at bounding box center [781, 369] width 15 height 17
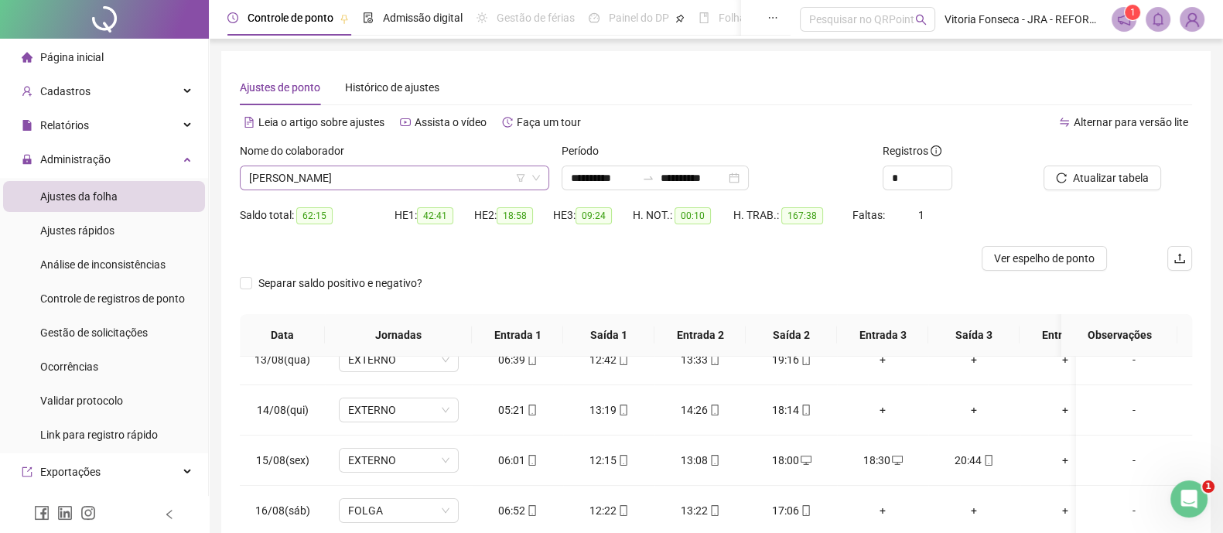
scroll to position [99, 0]
click at [455, 181] on span "MARCOS ANTONIO DOS SANTOS" at bounding box center [394, 177] width 291 height 23
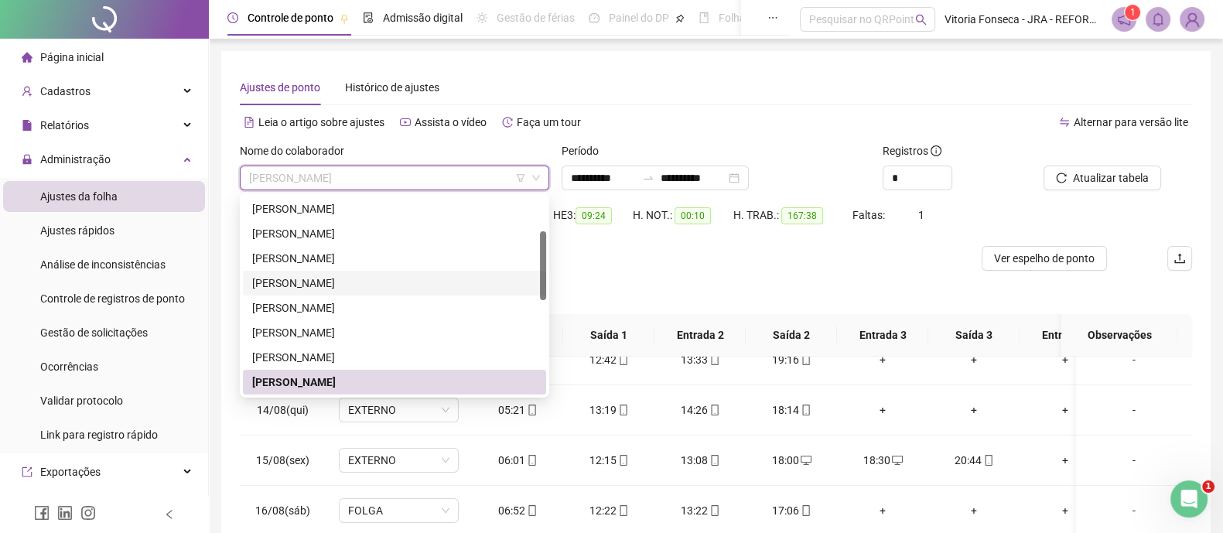
scroll to position [196, 0]
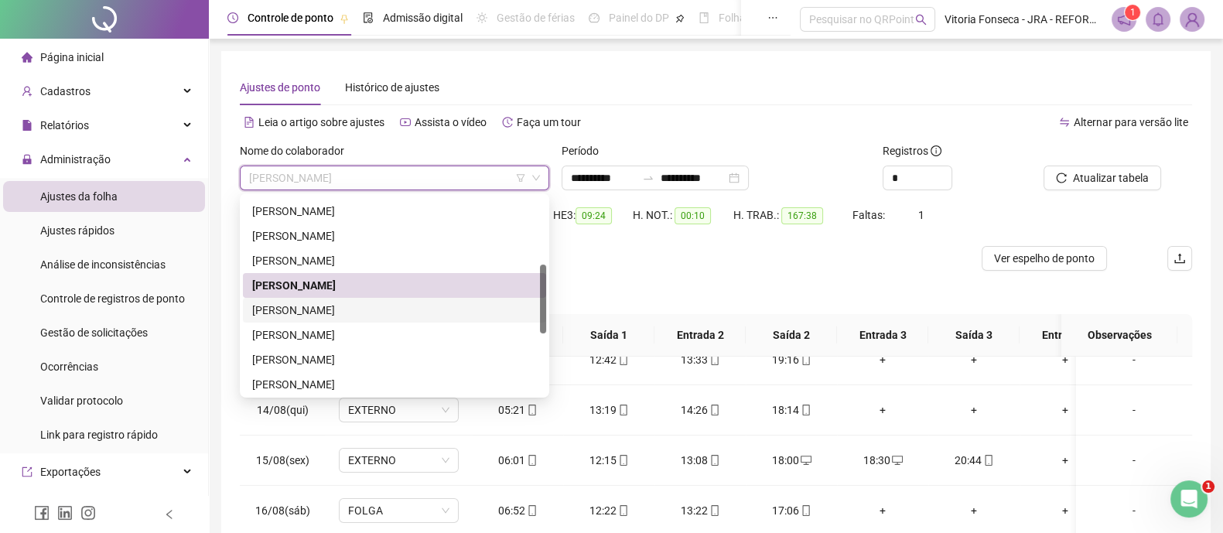
click at [387, 303] on div "[PERSON_NAME]" at bounding box center [394, 310] width 285 height 17
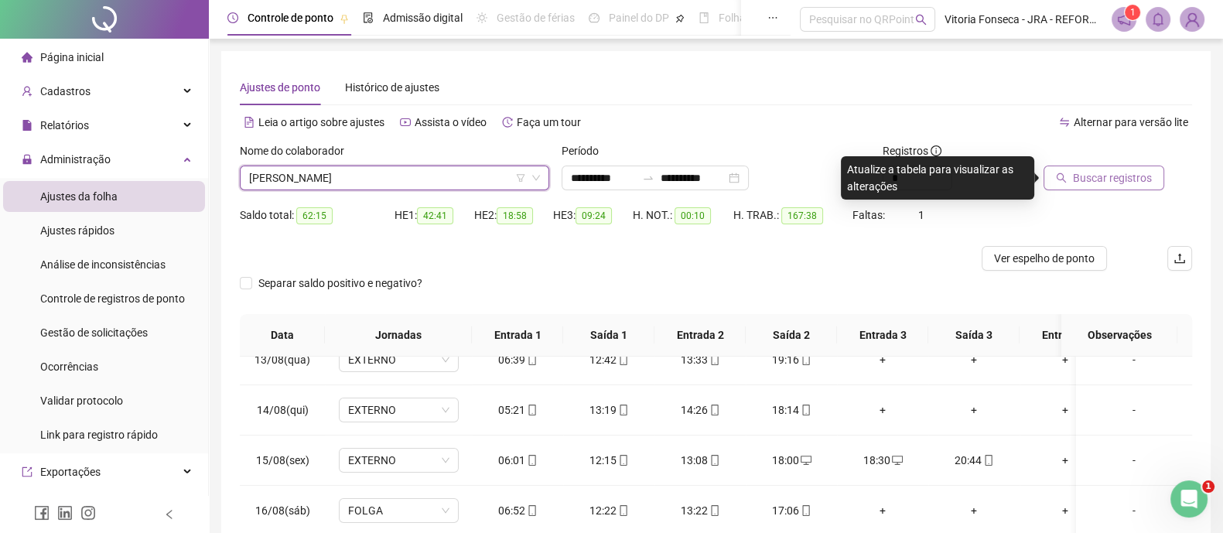
click at [1117, 180] on span "Buscar registros" at bounding box center [1112, 177] width 79 height 17
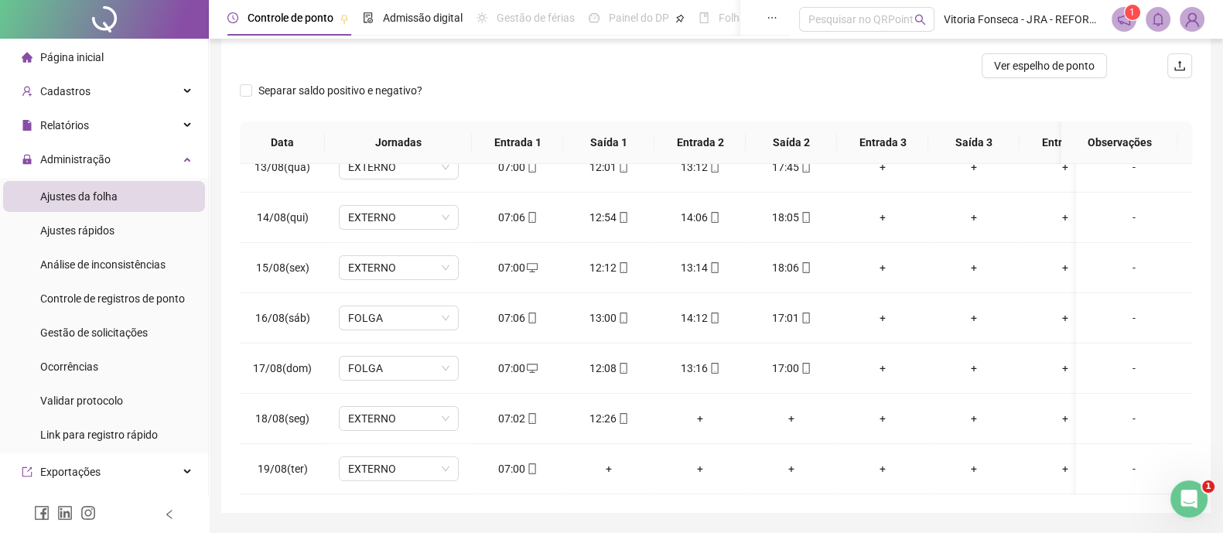
scroll to position [70, 0]
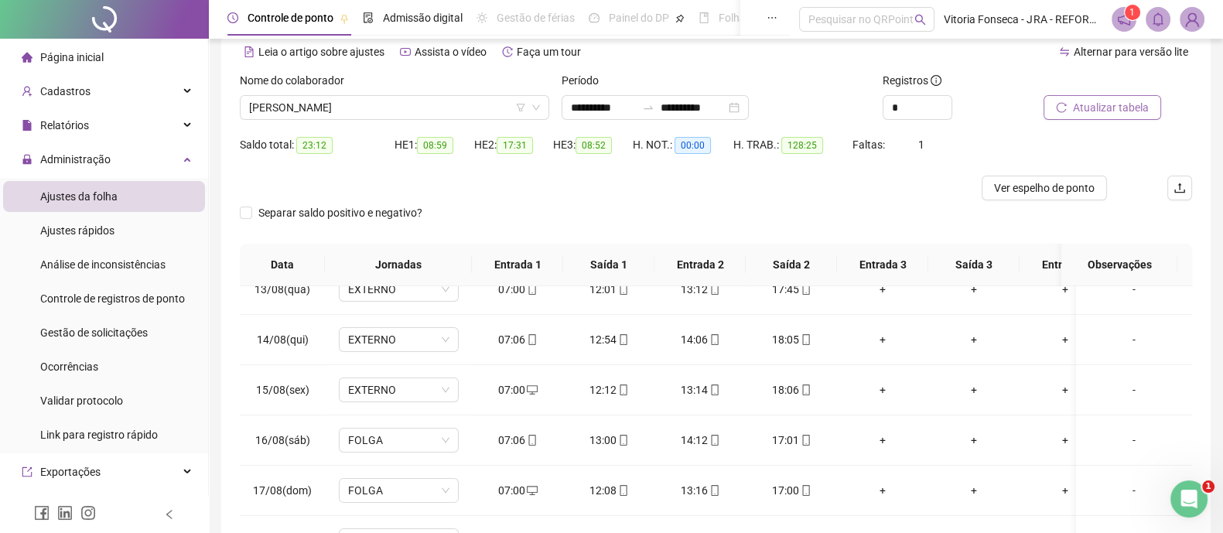
click at [1131, 102] on span "Atualizar tabela" at bounding box center [1111, 107] width 76 height 17
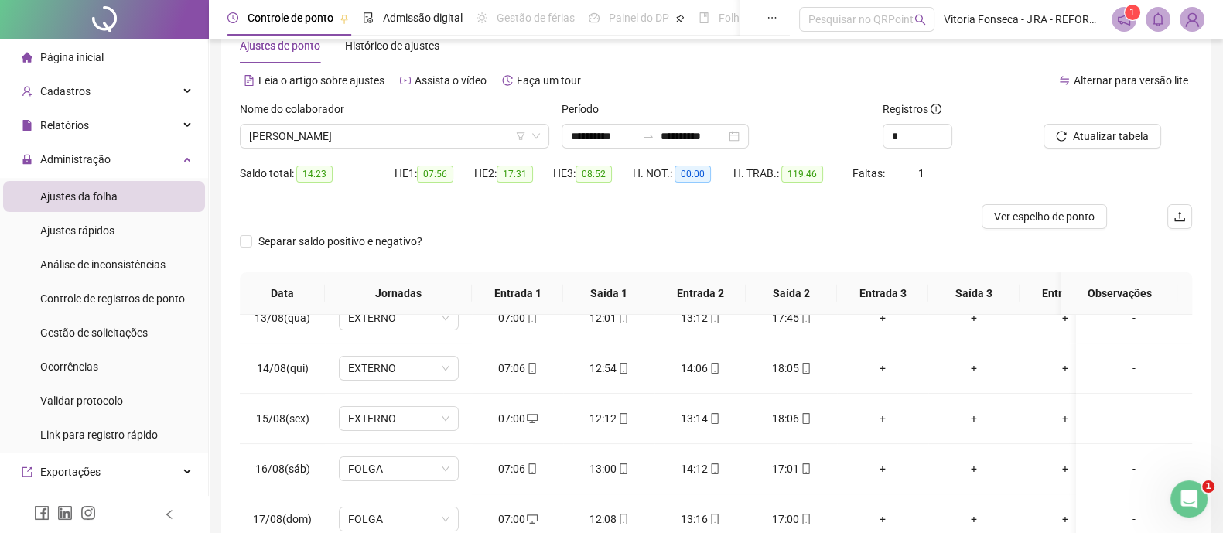
scroll to position [0, 0]
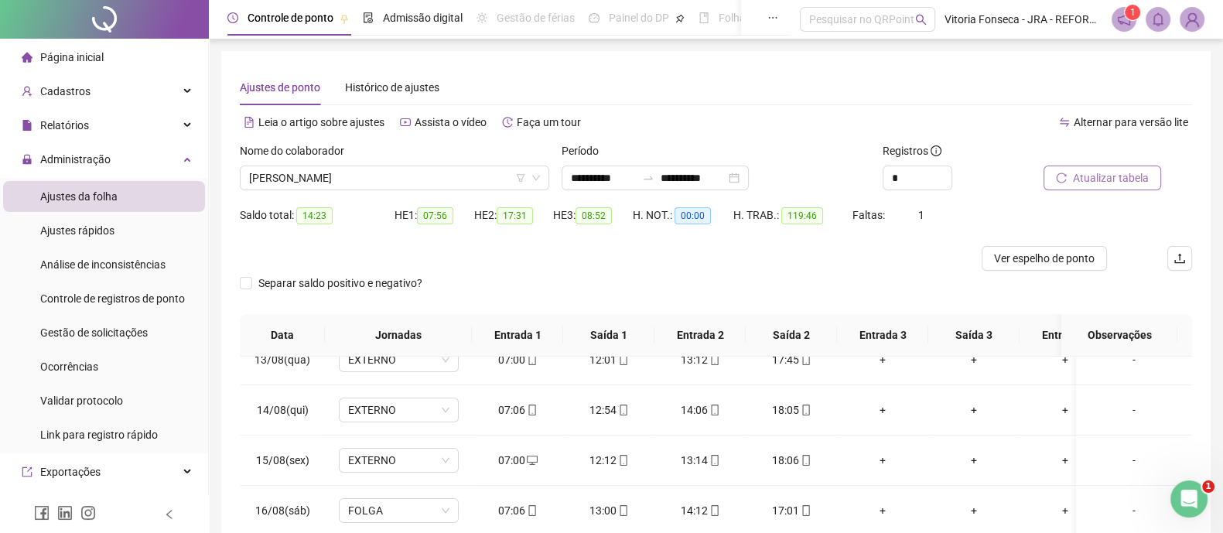
click at [1115, 175] on span "Atualizar tabela" at bounding box center [1111, 177] width 76 height 17
click at [457, 178] on span "[PERSON_NAME]" at bounding box center [394, 177] width 291 height 23
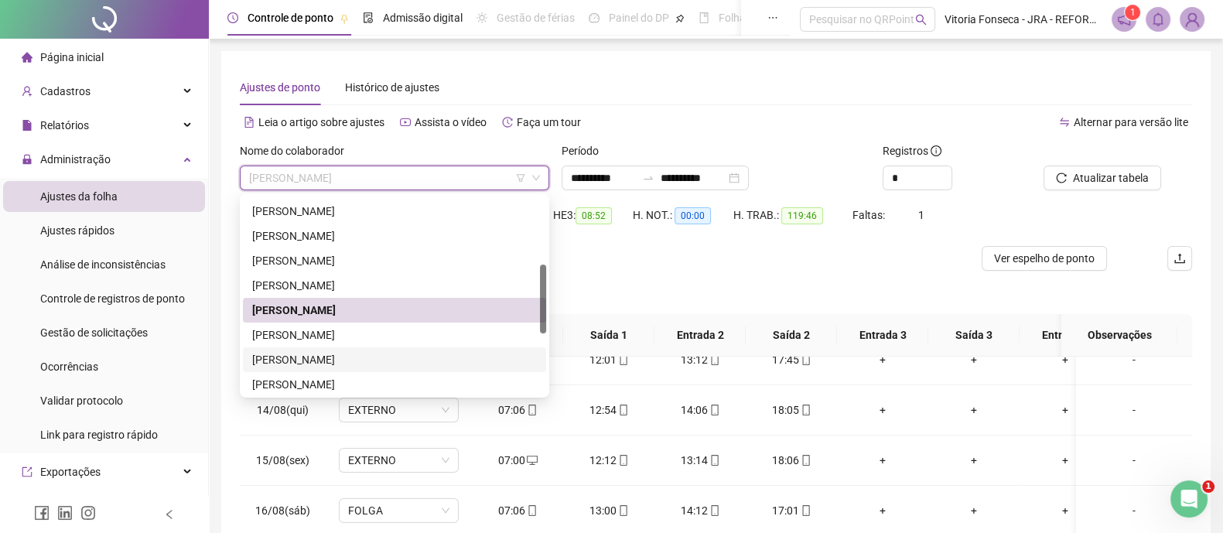
click at [374, 358] on div "RENAN PINTO NORBIATO" at bounding box center [394, 359] width 285 height 17
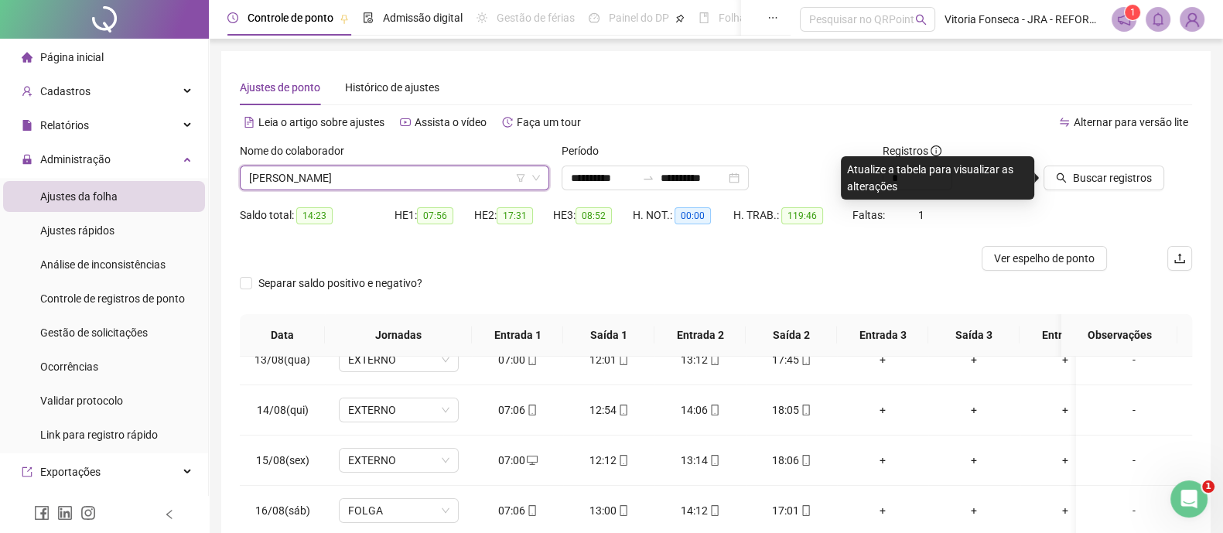
click at [1132, 190] on div "Buscar registros" at bounding box center [1118, 172] width 161 height 60
click at [1130, 180] on span "Buscar registros" at bounding box center [1112, 177] width 79 height 17
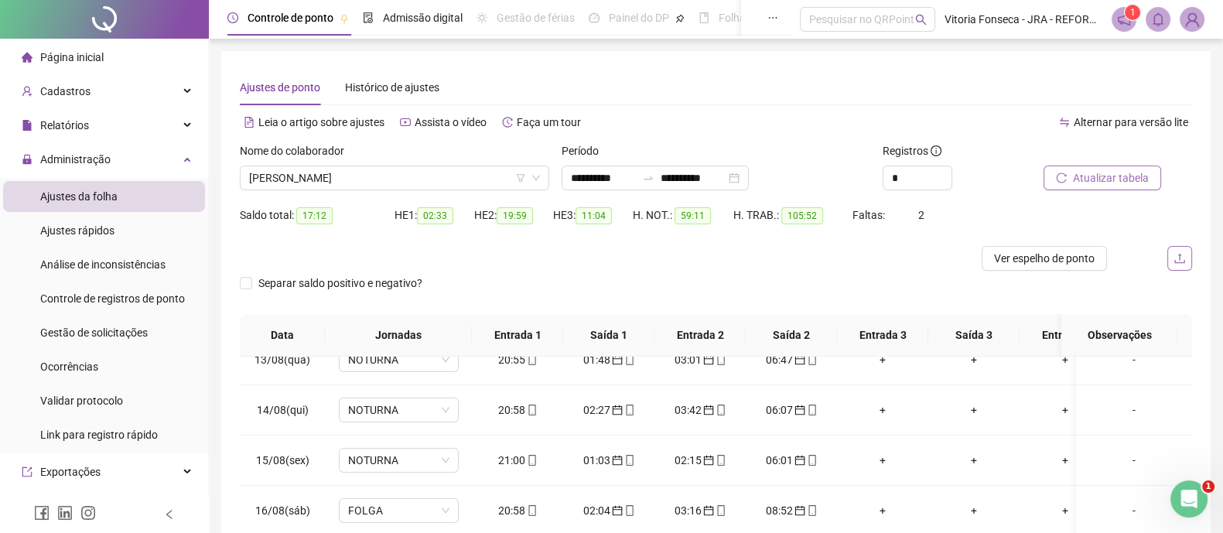
scroll to position [238, 0]
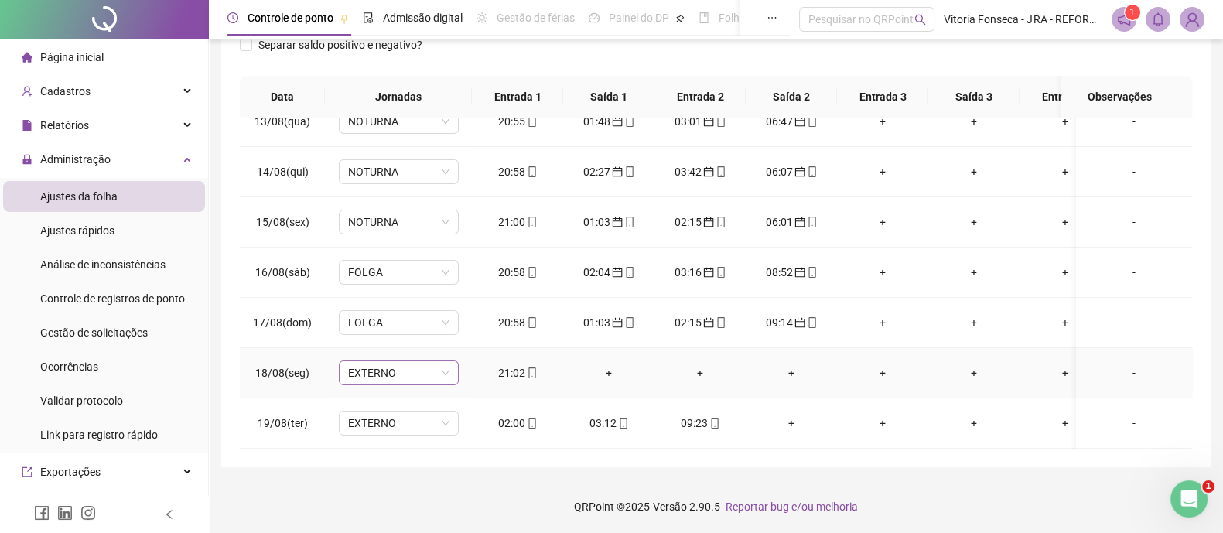
click at [406, 361] on span "EXTERNO" at bounding box center [398, 372] width 101 height 23
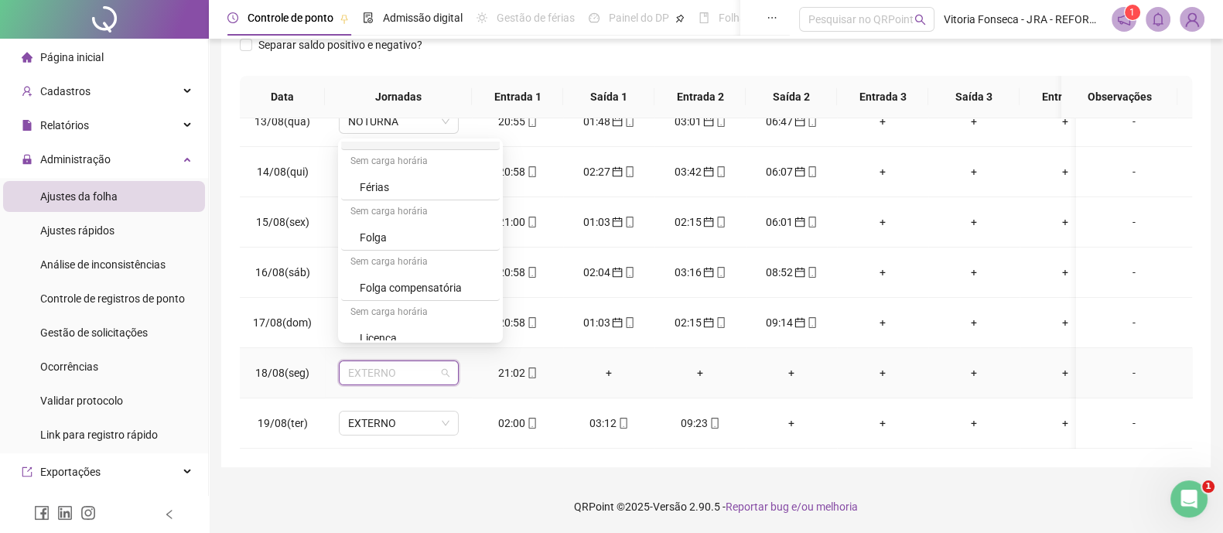
scroll to position [252, 0]
click at [422, 320] on div "NOTURNA" at bounding box center [425, 328] width 131 height 17
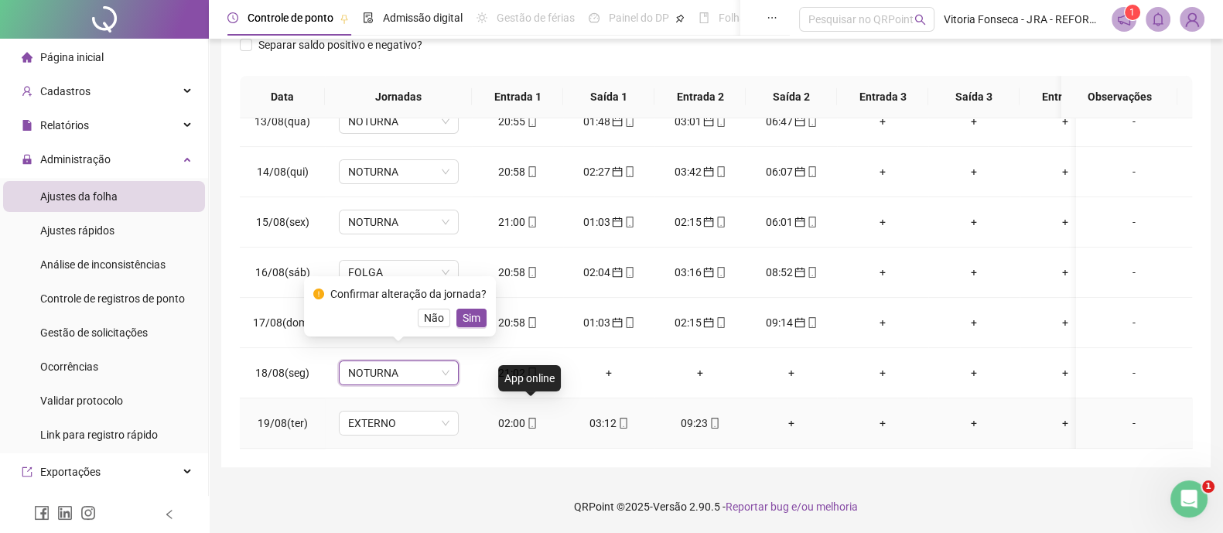
click at [528, 418] on icon "mobile" at bounding box center [531, 423] width 7 height 11
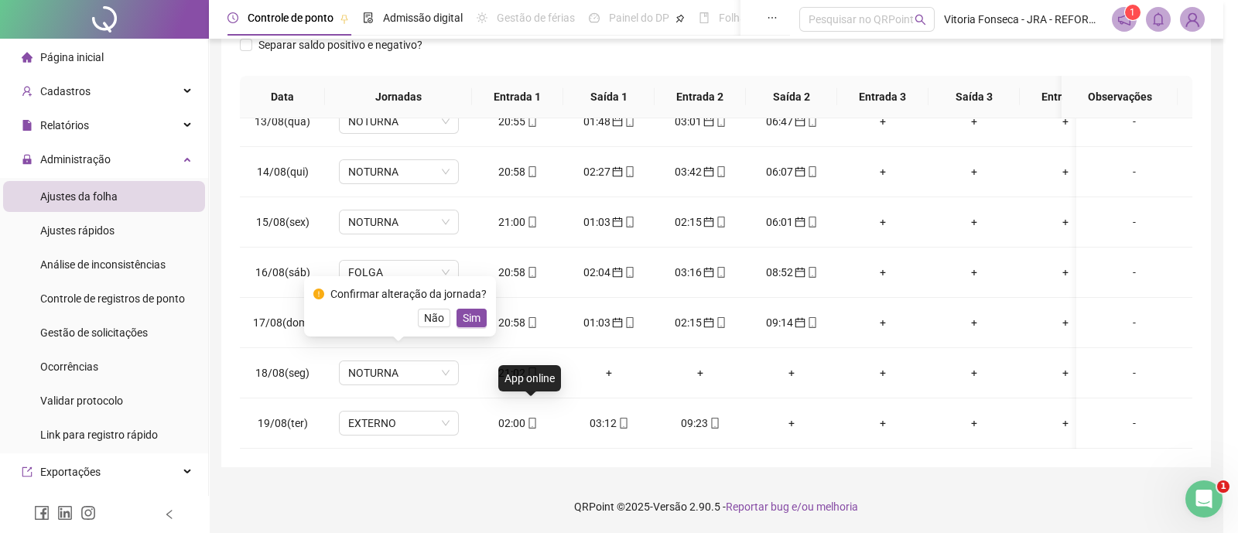
type input "**********"
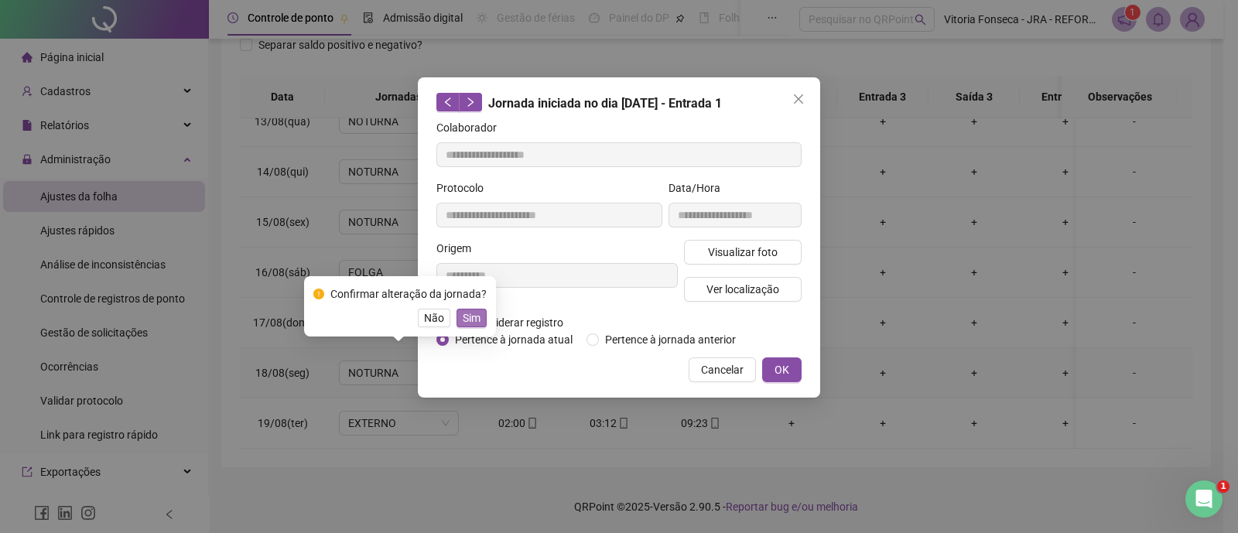
click at [476, 317] on span "Sim" at bounding box center [472, 317] width 18 height 17
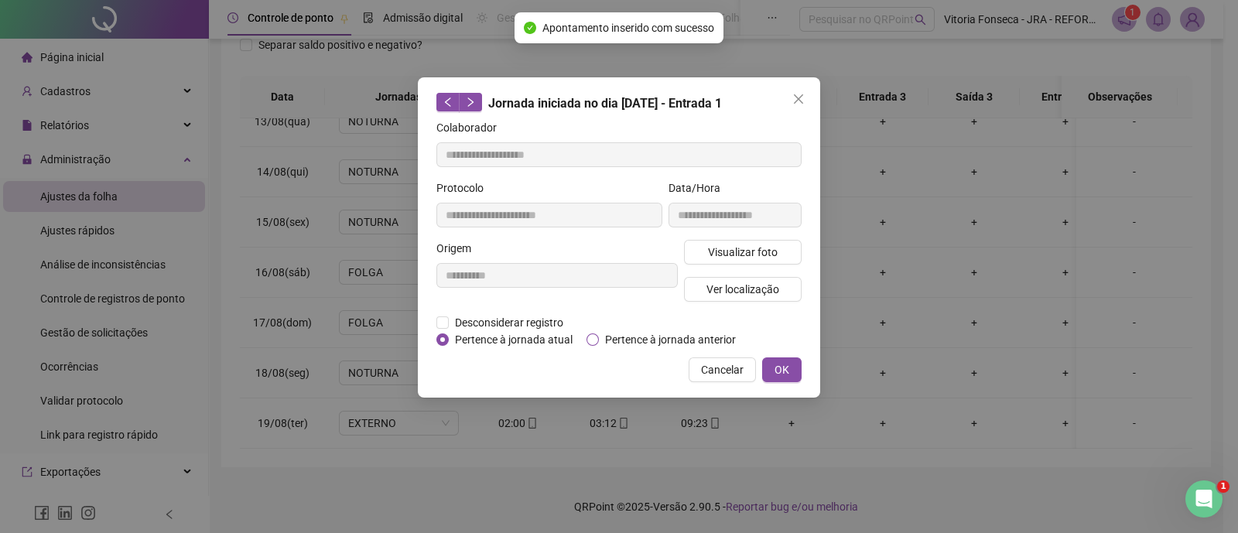
click at [681, 340] on span "Pertence à jornada anterior" at bounding box center [670, 339] width 143 height 17
click at [789, 367] on button "OK" at bounding box center [781, 369] width 39 height 25
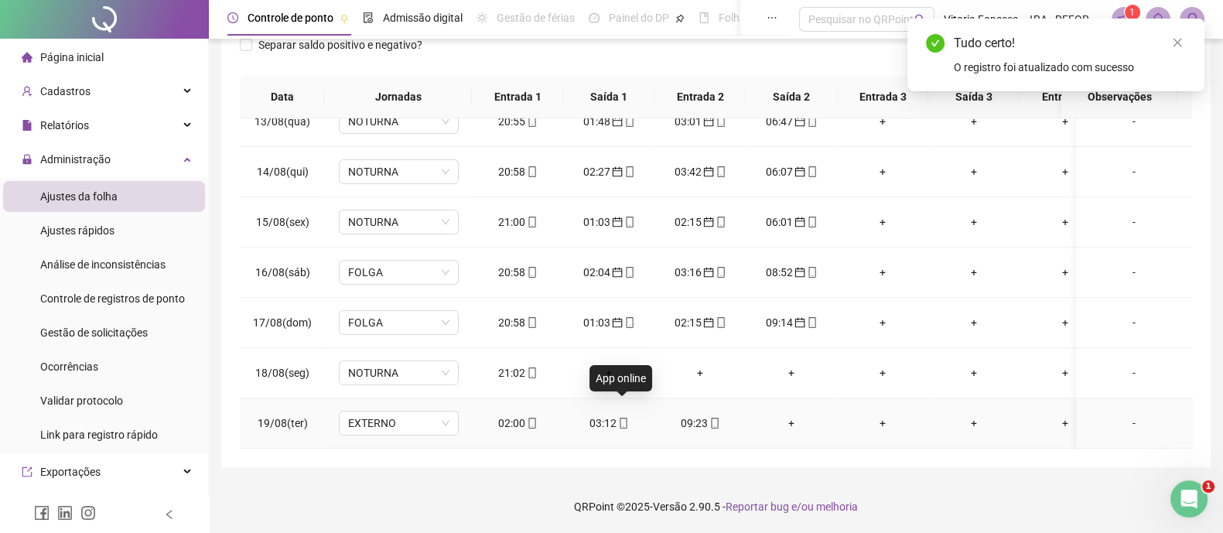
click at [621, 418] on icon "mobile" at bounding box center [623, 423] width 11 height 11
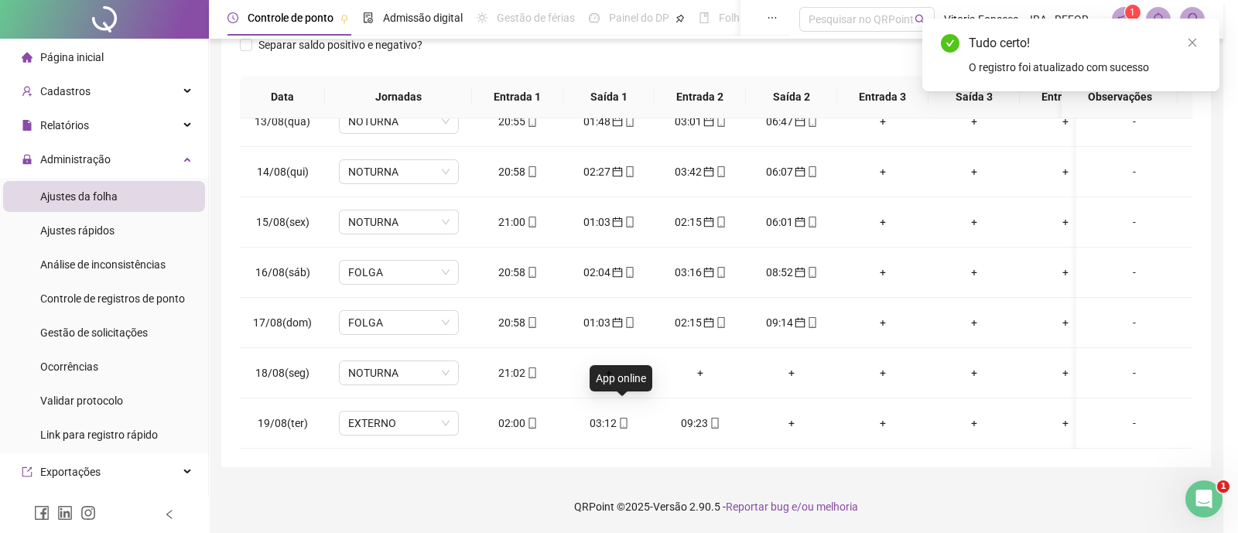
type input "**********"
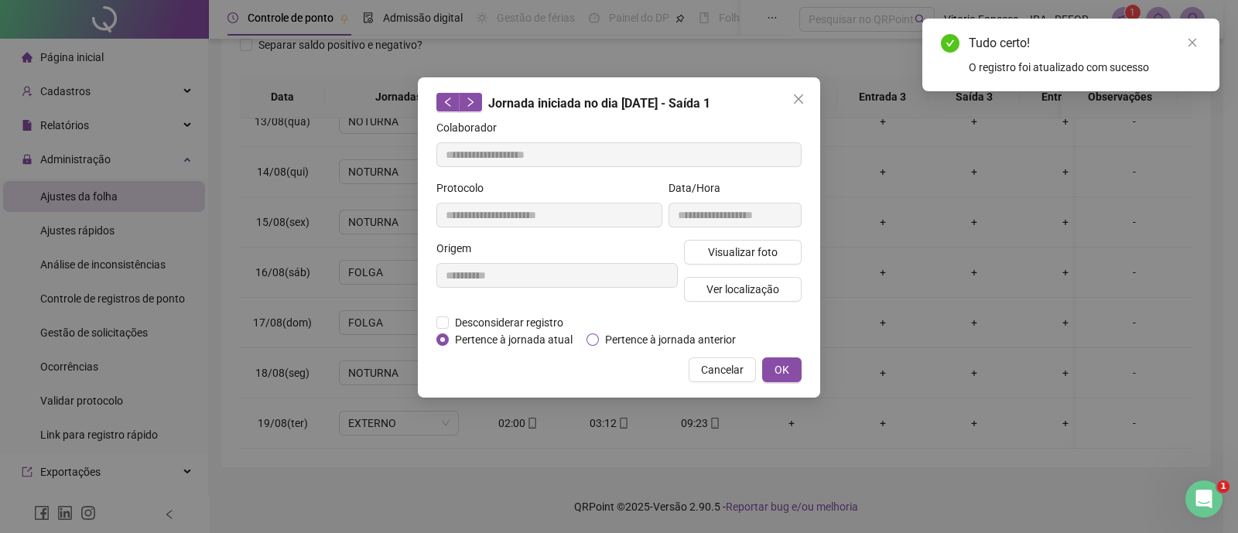
click at [635, 339] on span "Pertence à jornada anterior" at bounding box center [670, 339] width 143 height 17
click at [785, 362] on span "OK" at bounding box center [781, 369] width 15 height 17
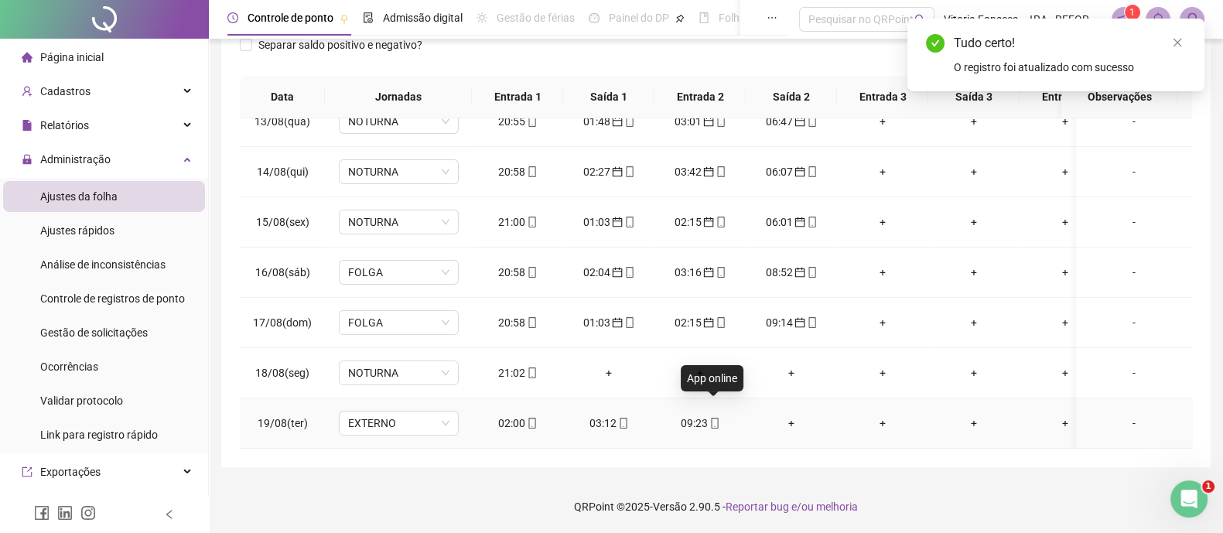
click at [709, 418] on icon "mobile" at bounding box center [714, 423] width 11 height 11
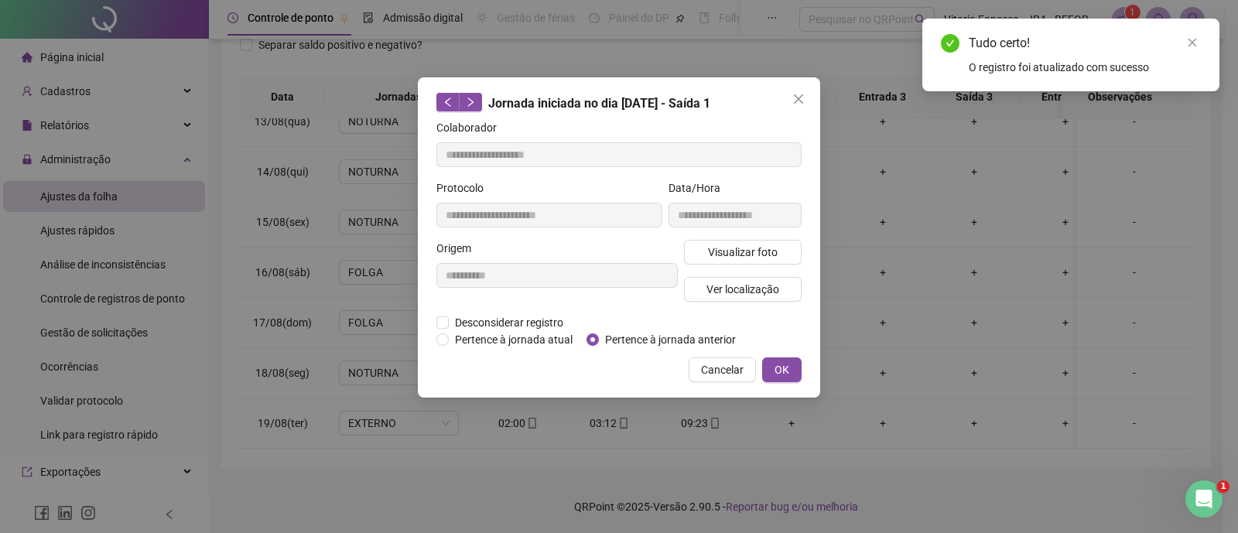
type input "**********"
click at [720, 338] on span "Pertence à jornada anterior" at bounding box center [670, 339] width 143 height 17
click at [786, 372] on span "OK" at bounding box center [781, 369] width 15 height 17
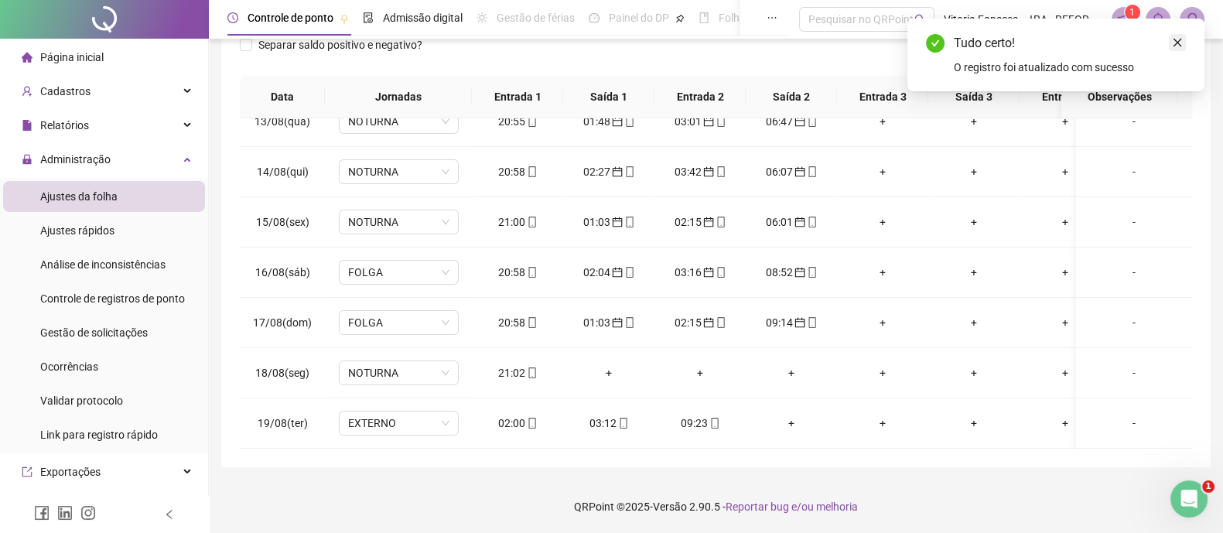
click at [1178, 43] on icon "close" at bounding box center [1178, 43] width 9 height 9
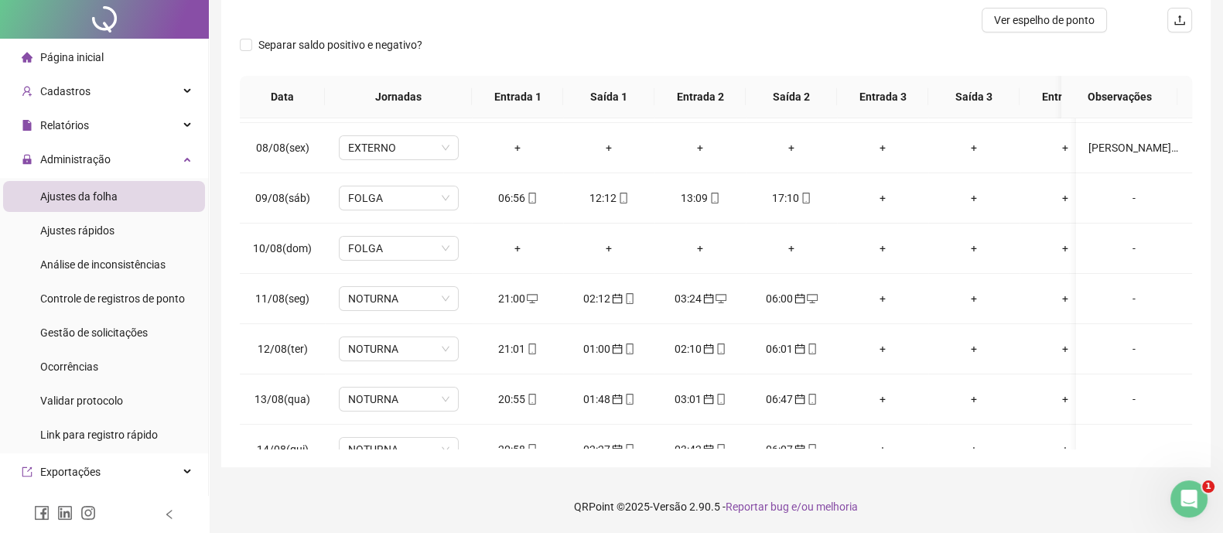
scroll to position [0, 0]
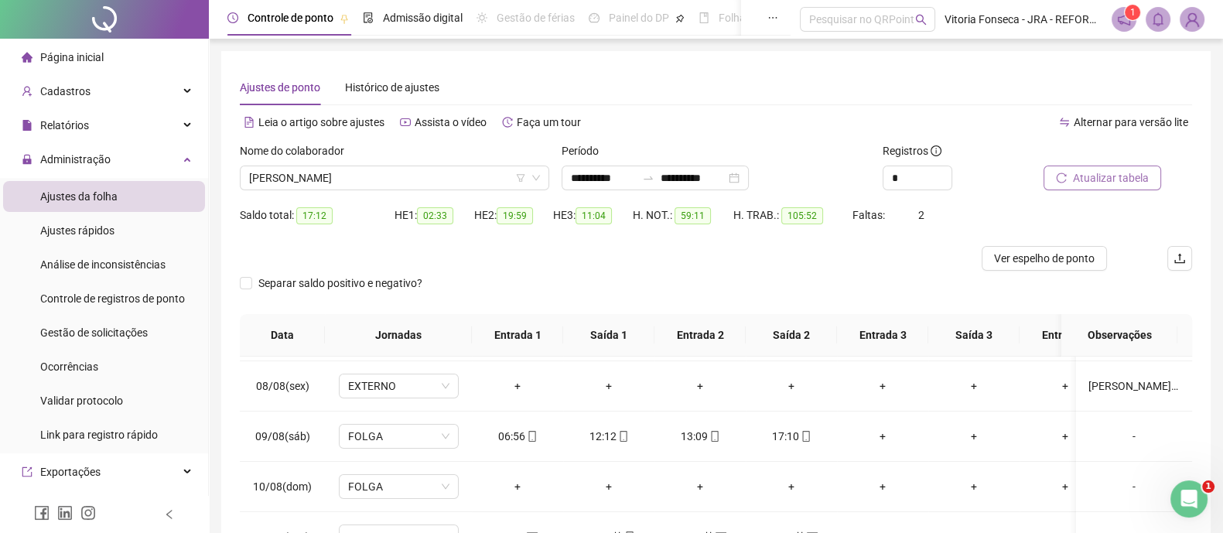
click at [1143, 184] on span "Atualizar tabela" at bounding box center [1111, 177] width 76 height 17
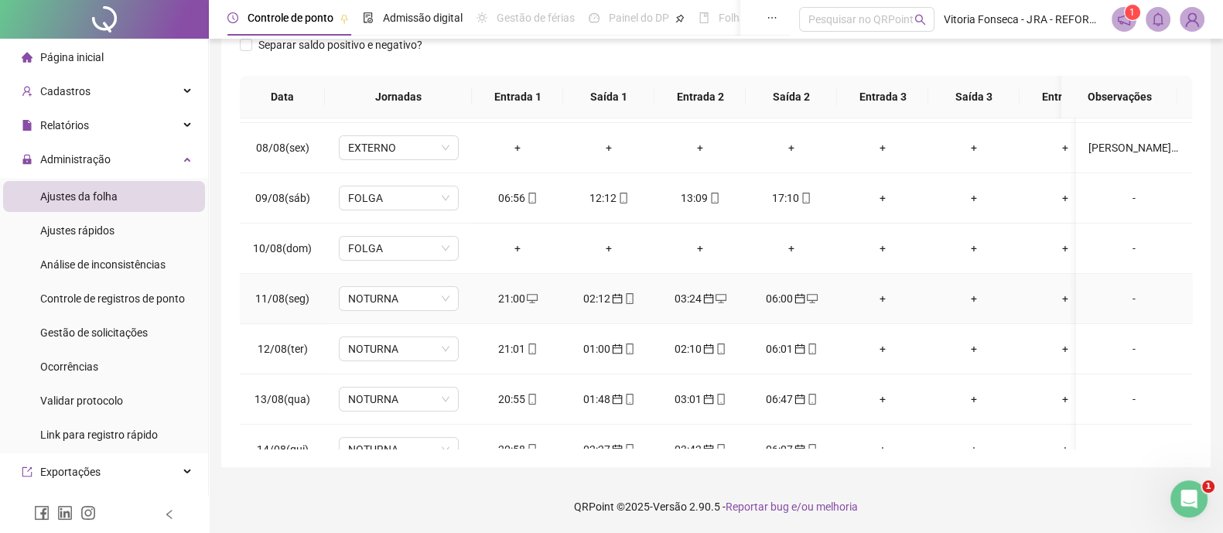
scroll to position [487, 0]
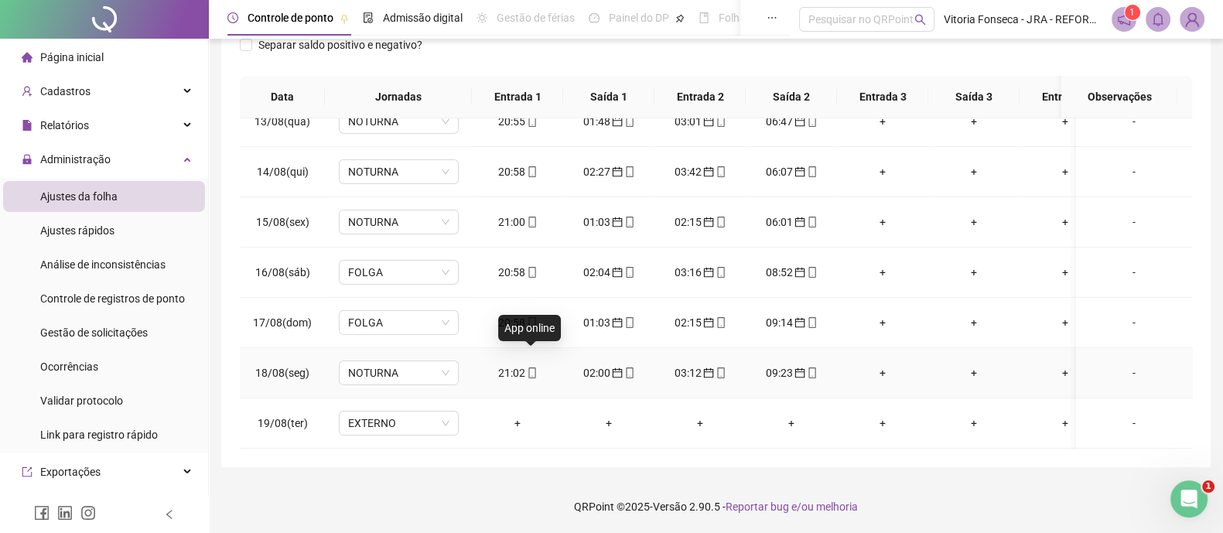
click at [533, 368] on icon "mobile" at bounding box center [532, 373] width 11 height 11
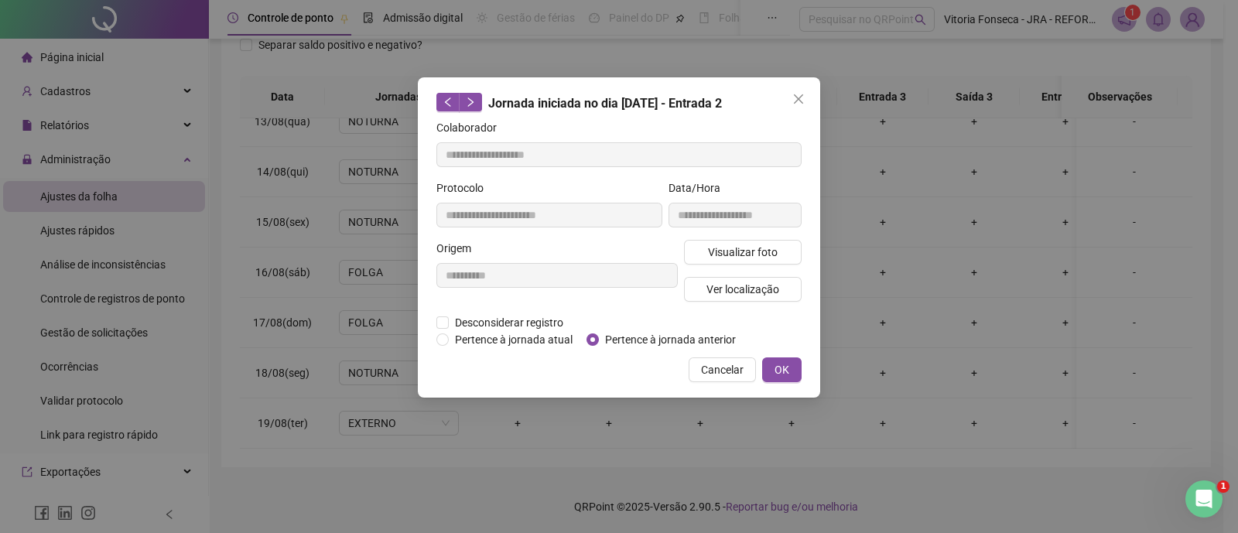
type input "**********"
click at [726, 291] on span "Ver localização" at bounding box center [742, 289] width 73 height 17
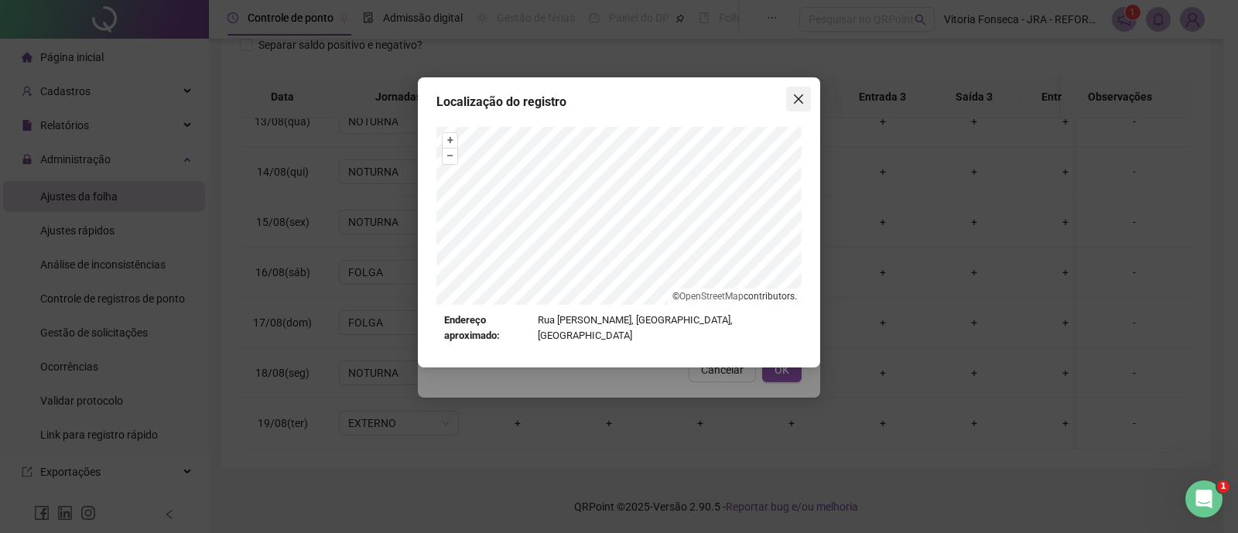
click at [805, 101] on span "Close" at bounding box center [798, 99] width 25 height 12
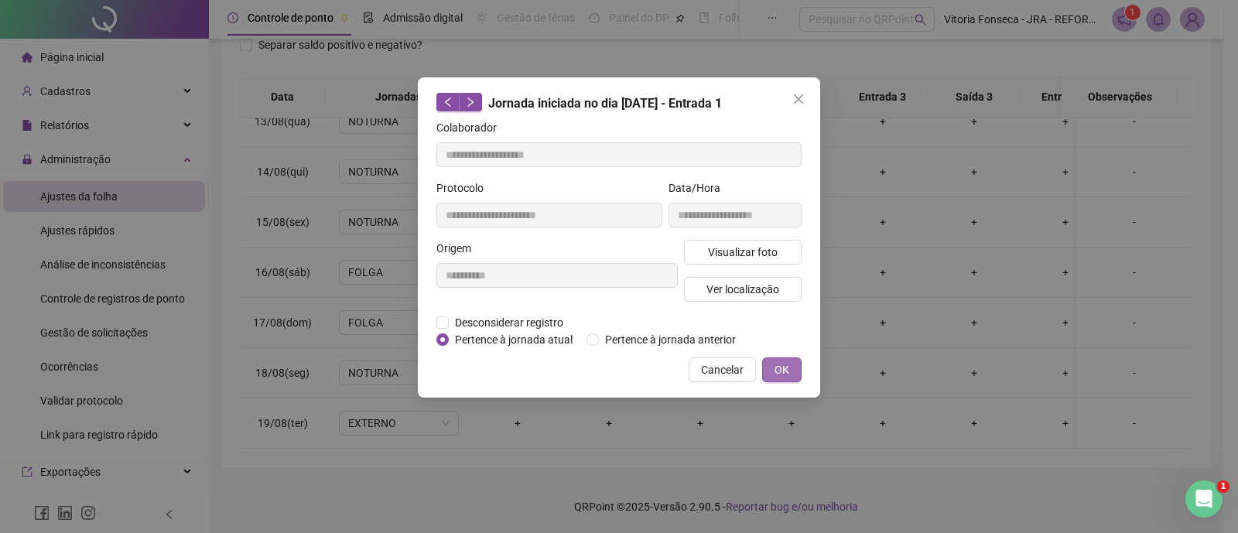
click at [784, 369] on span "OK" at bounding box center [781, 369] width 15 height 17
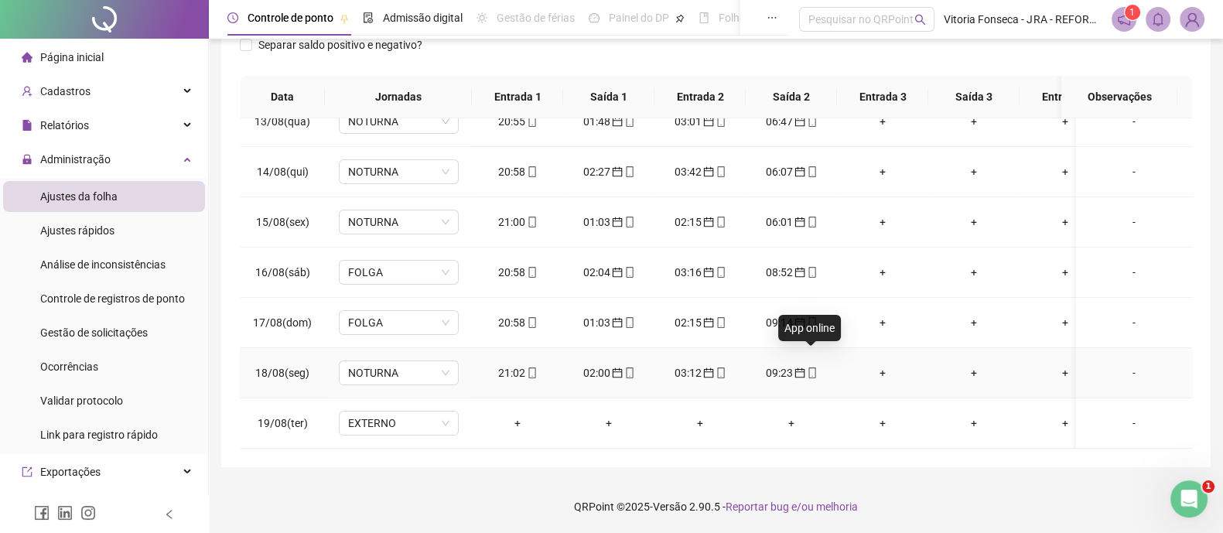
click at [812, 368] on icon "mobile" at bounding box center [812, 373] width 11 height 11
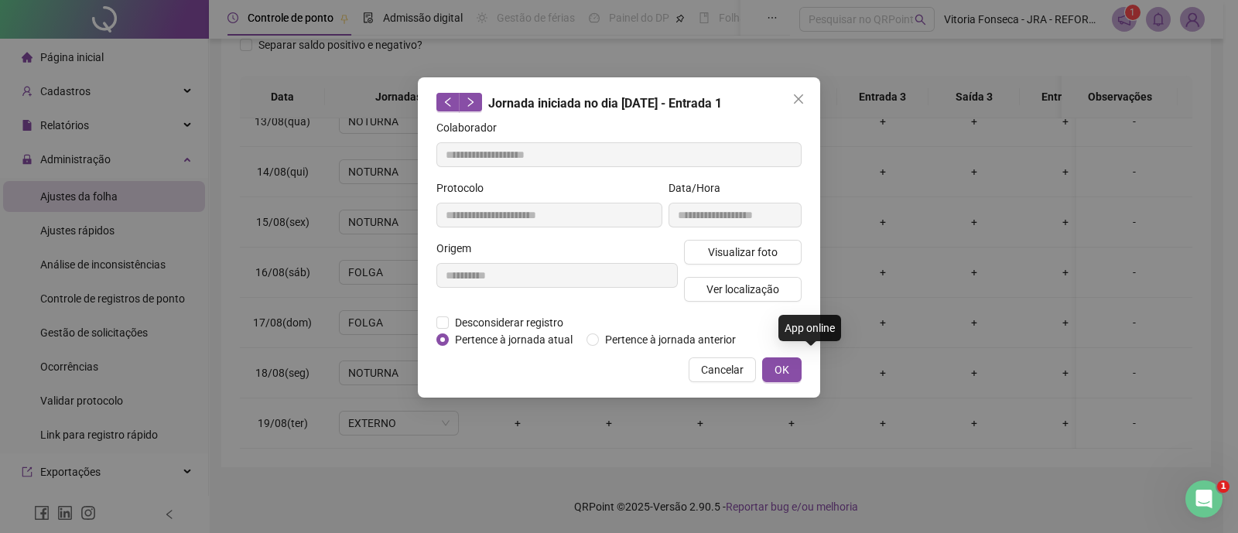
type input "**********"
click at [750, 292] on span "Ver localização" at bounding box center [742, 289] width 73 height 17
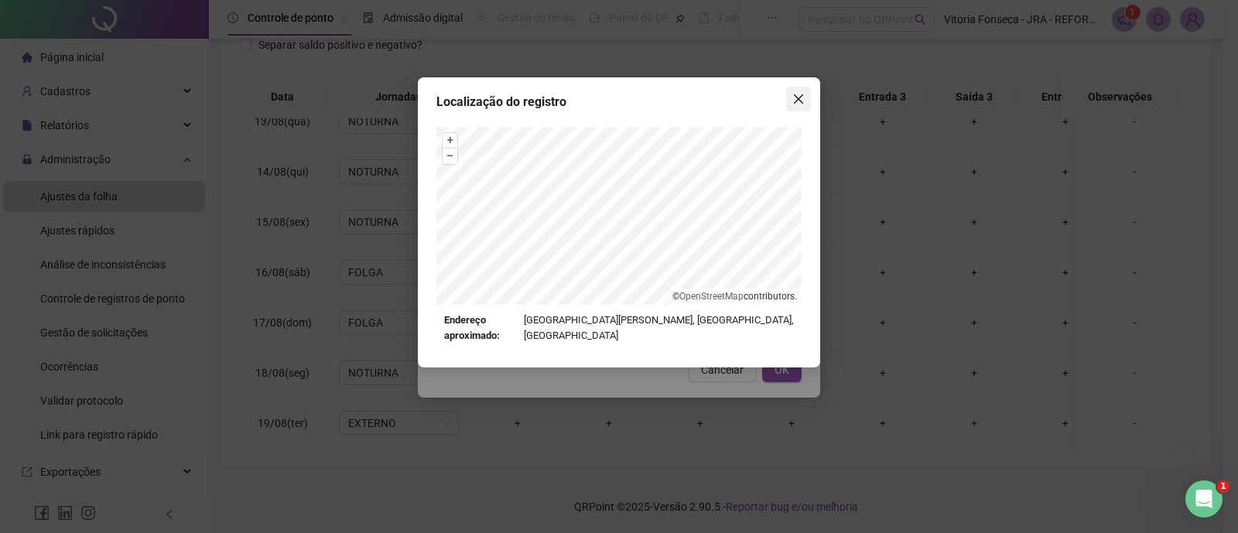
click at [796, 94] on icon "close" at bounding box center [798, 99] width 12 height 12
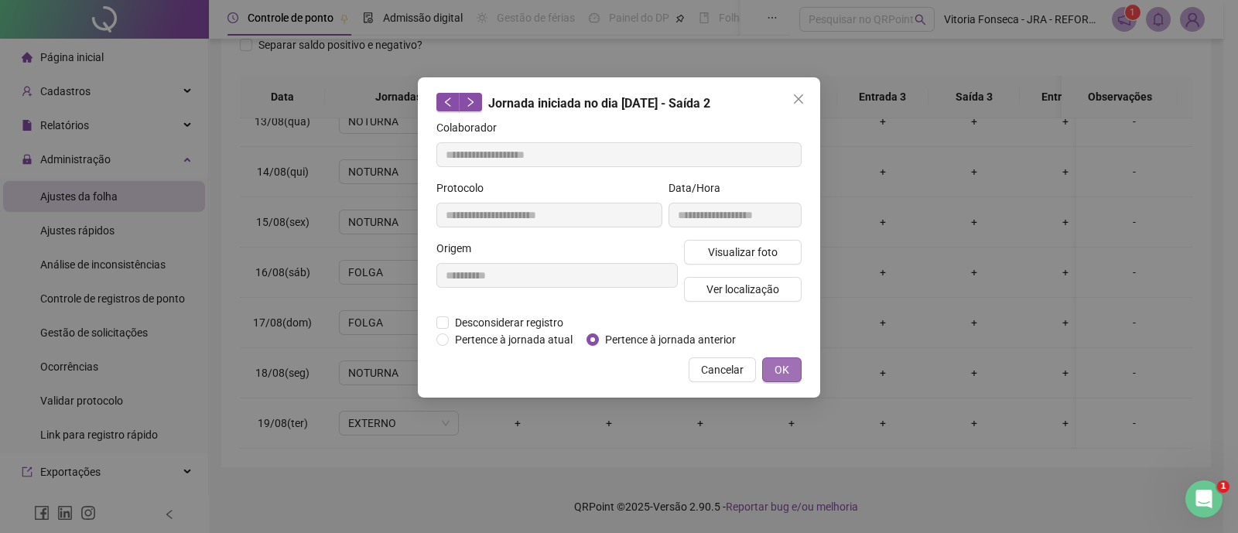
click at [779, 361] on span "OK" at bounding box center [781, 369] width 15 height 17
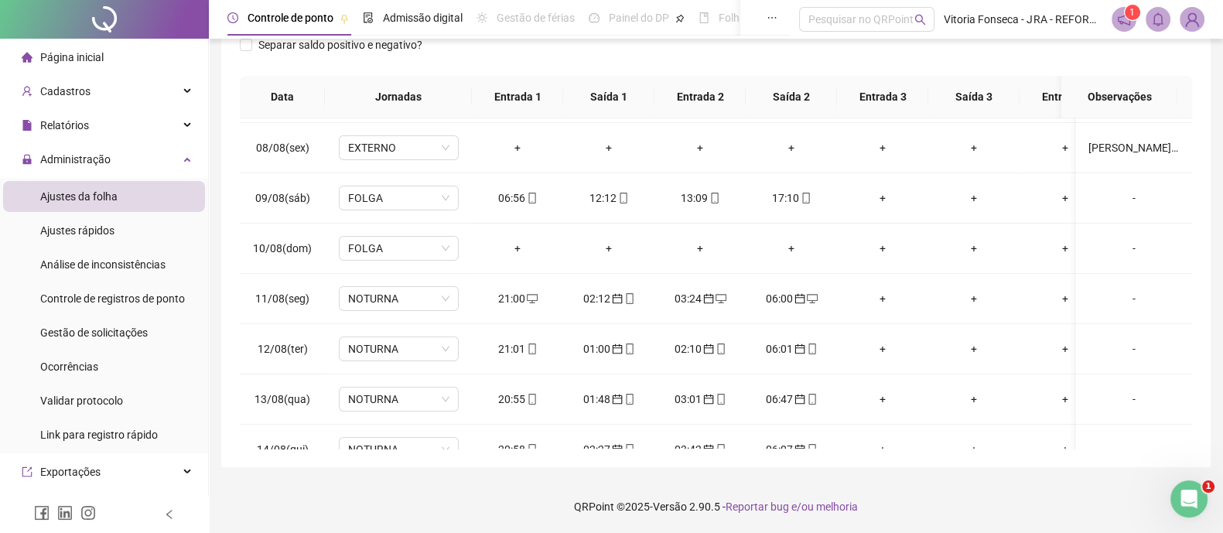
scroll to position [45, 0]
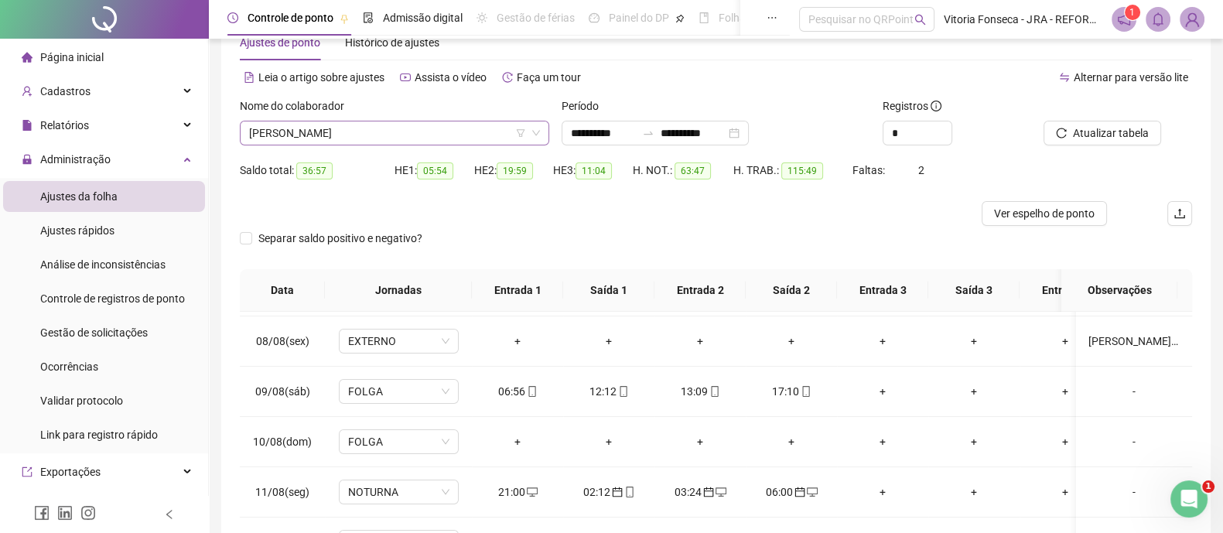
click at [413, 135] on span "RENAN PINTO NORBIATO" at bounding box center [394, 132] width 291 height 23
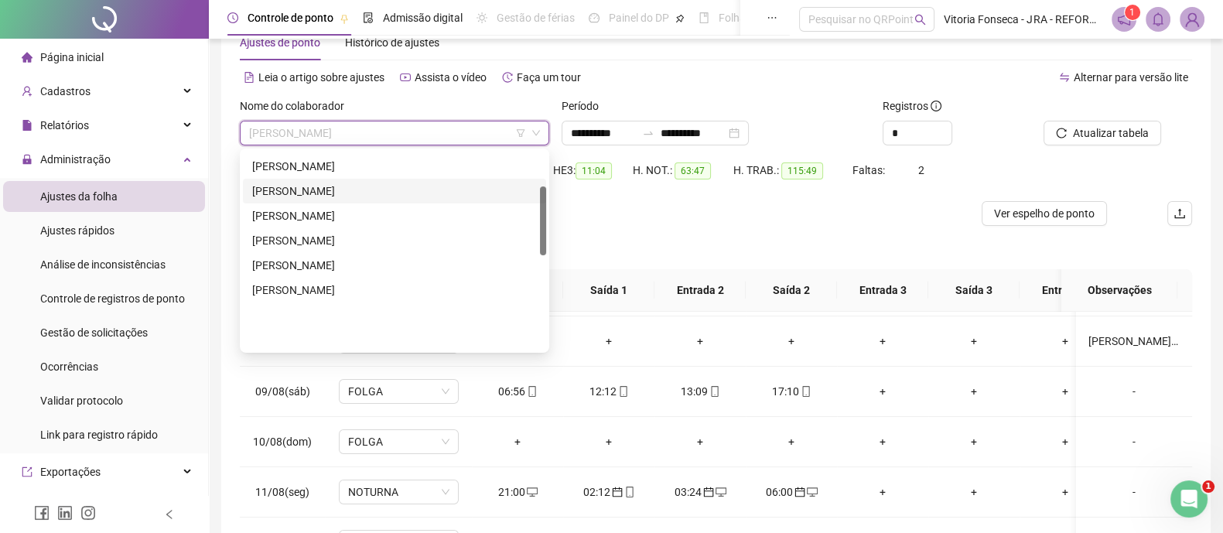
scroll to position [99, 0]
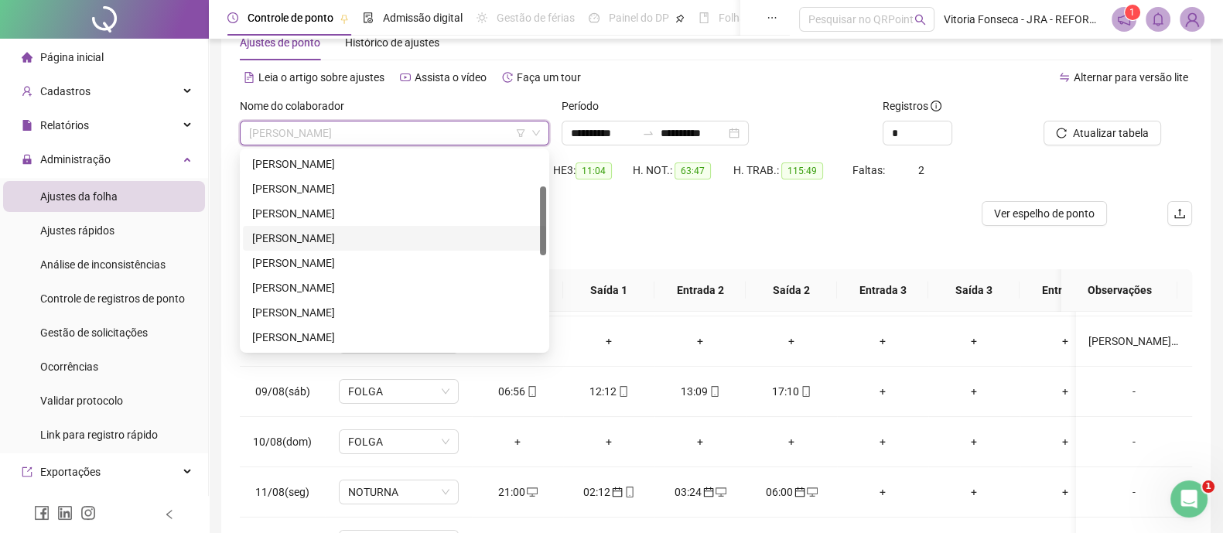
click at [417, 231] on div "[PERSON_NAME]" at bounding box center [394, 238] width 285 height 17
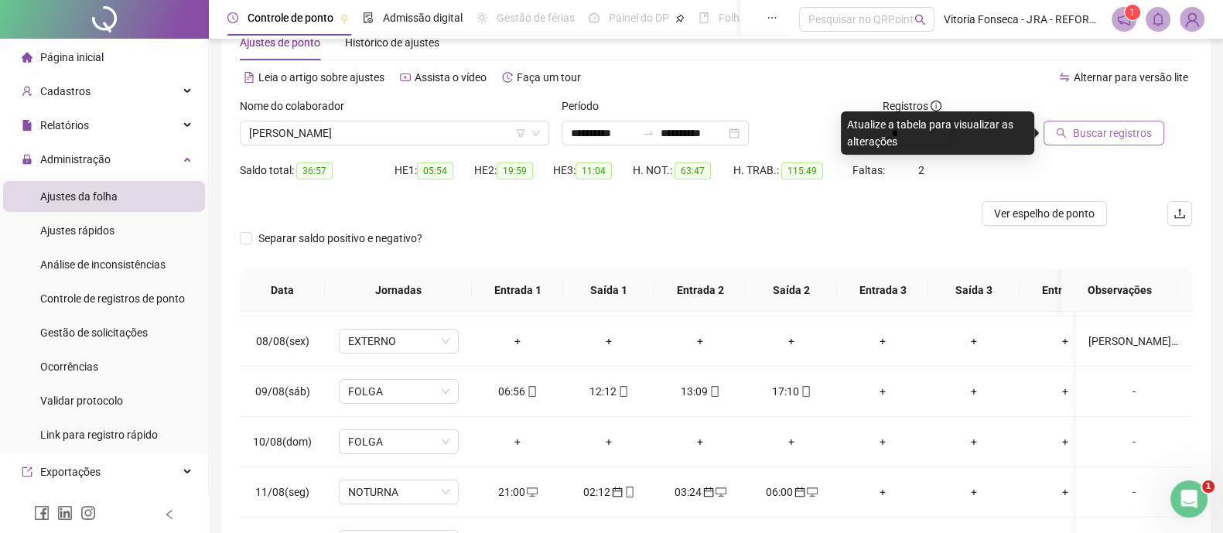
click at [1099, 138] on span "Buscar registros" at bounding box center [1112, 133] width 79 height 17
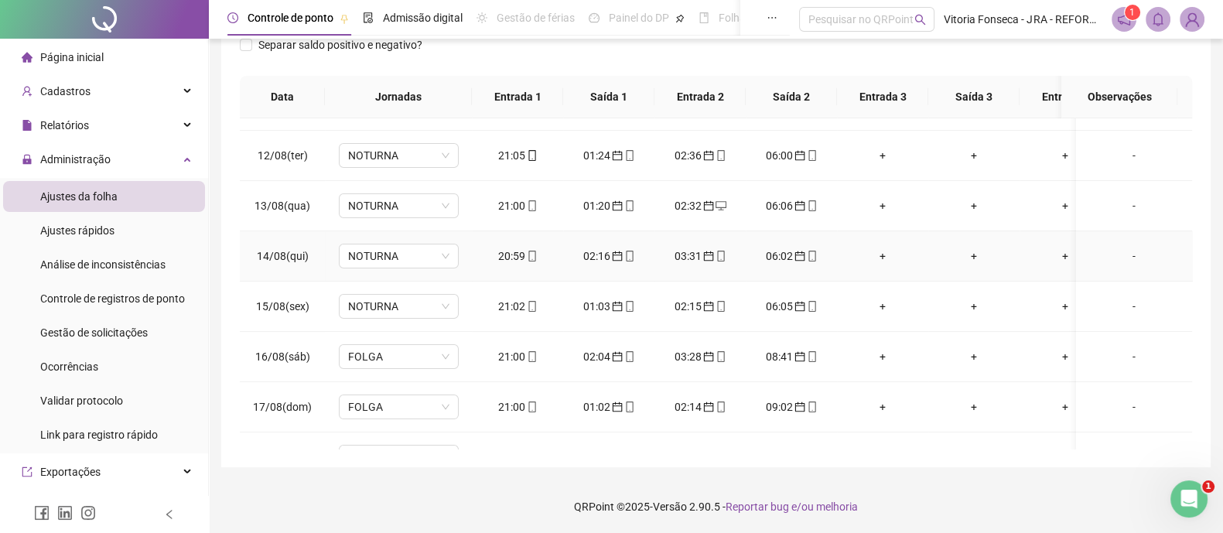
scroll to position [487, 0]
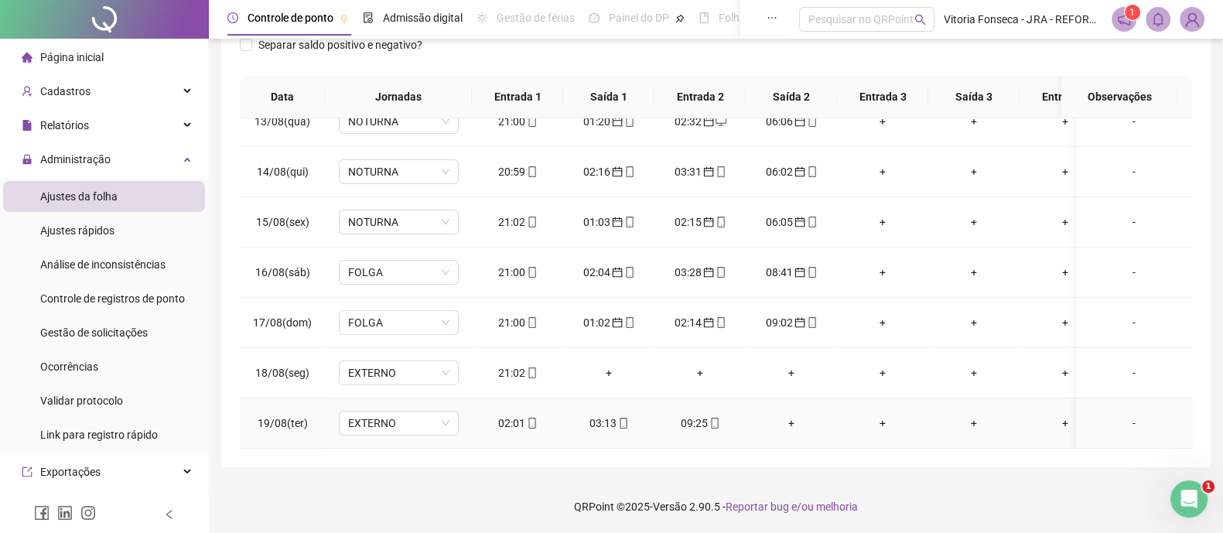
click at [532, 418] on icon "mobile" at bounding box center [532, 423] width 11 height 11
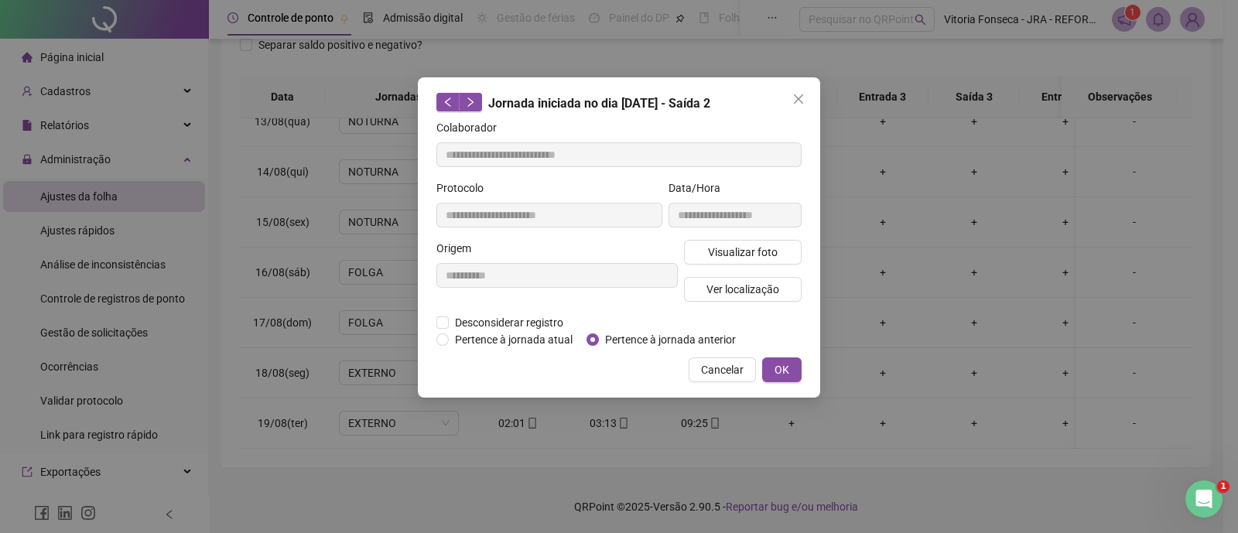
type input "**********"
click at [646, 342] on span "Pertence à jornada anterior" at bounding box center [670, 339] width 143 height 17
click at [781, 361] on span "OK" at bounding box center [781, 369] width 15 height 17
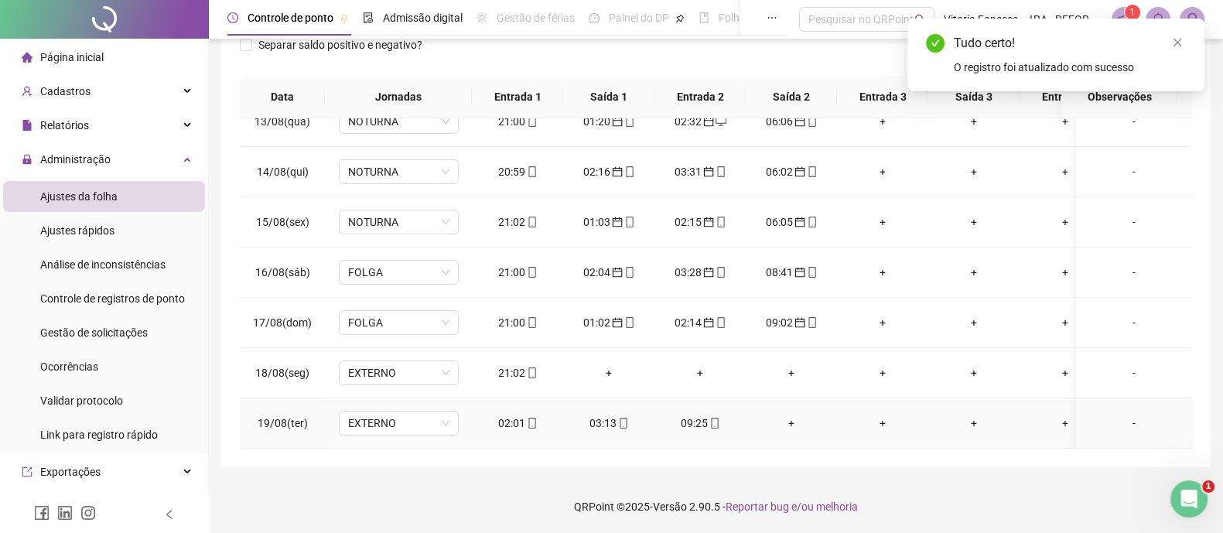
click at [621, 418] on icon "mobile" at bounding box center [623, 423] width 11 height 11
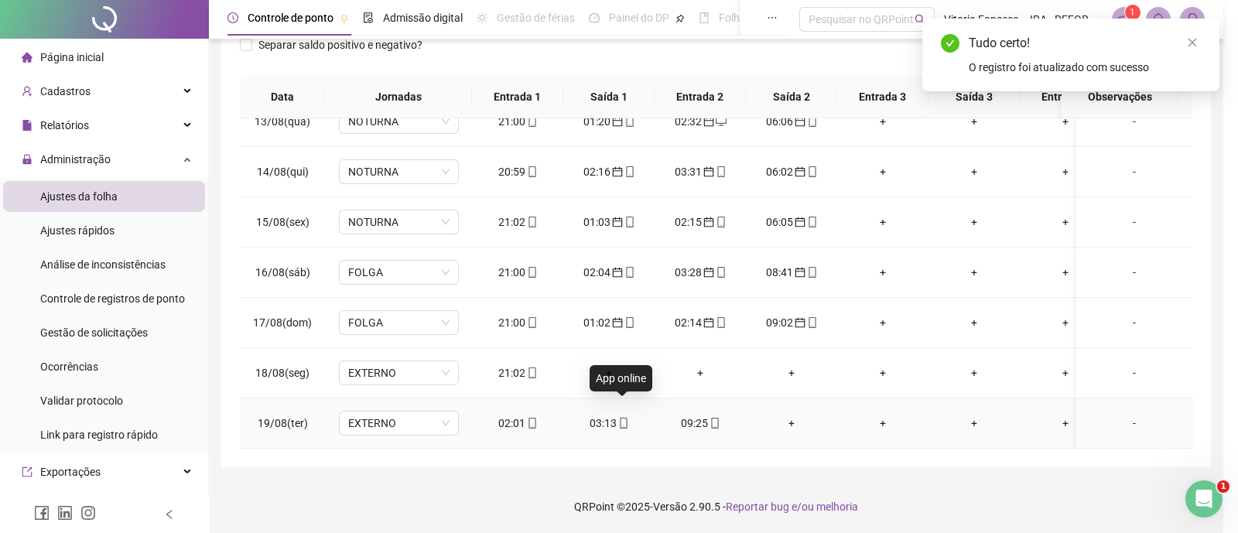
type input "**********"
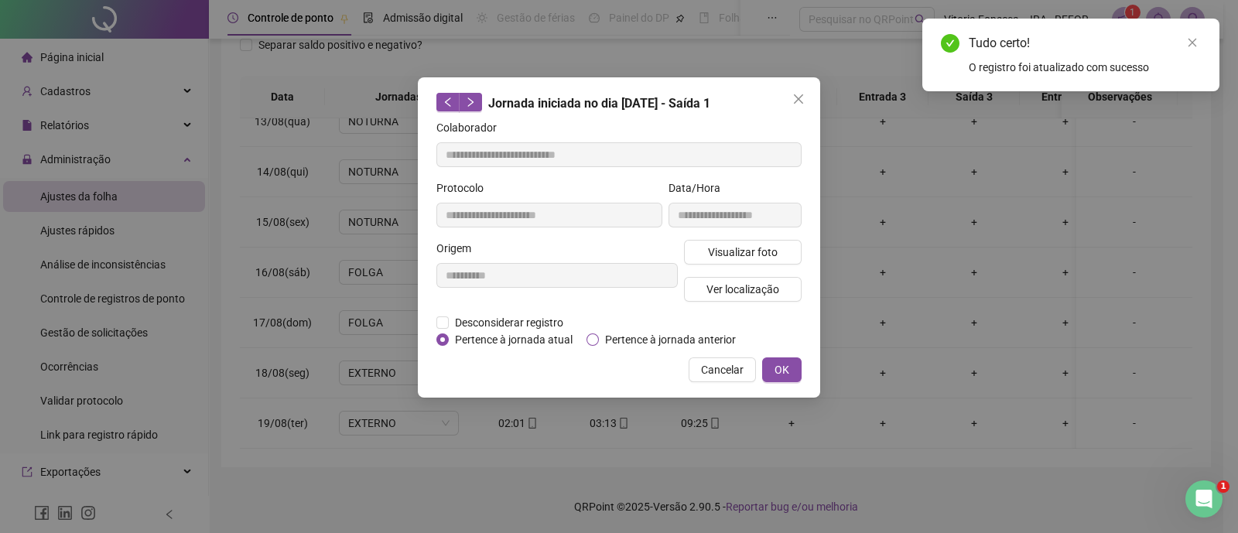
click at [638, 331] on span "Pertence à jornada anterior" at bounding box center [670, 339] width 143 height 17
click at [770, 372] on button "OK" at bounding box center [781, 369] width 39 height 25
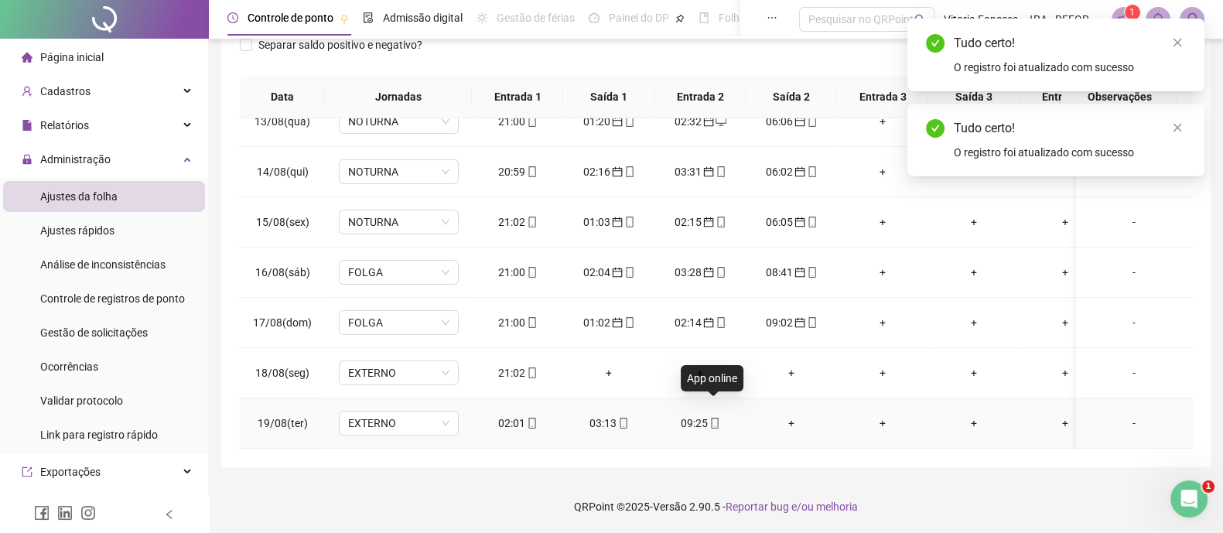
click at [716, 418] on icon "mobile" at bounding box center [714, 423] width 11 height 11
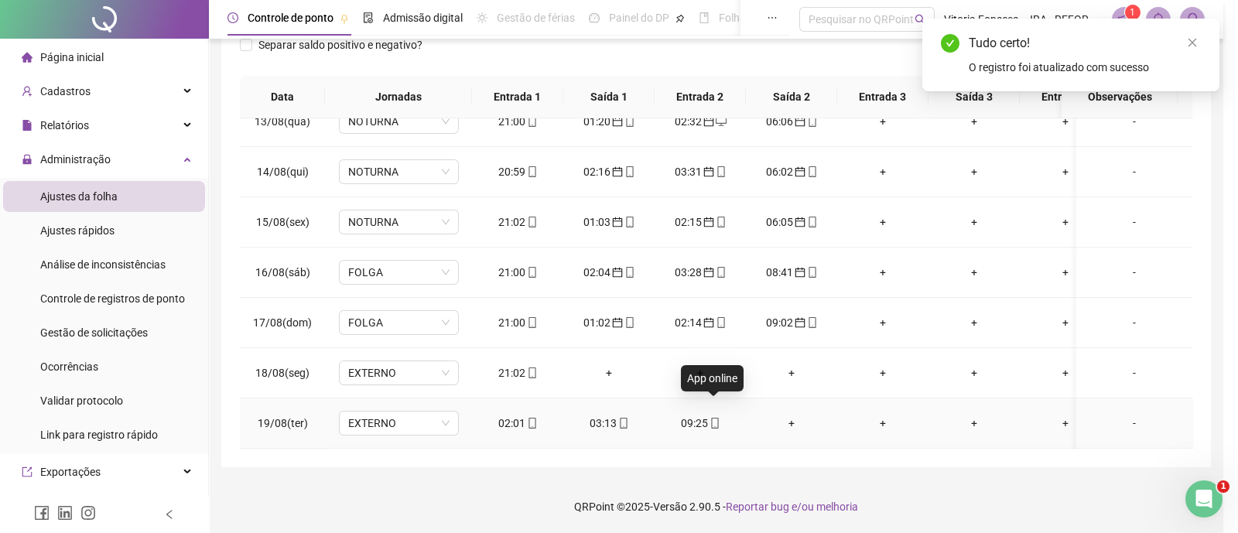
type input "**********"
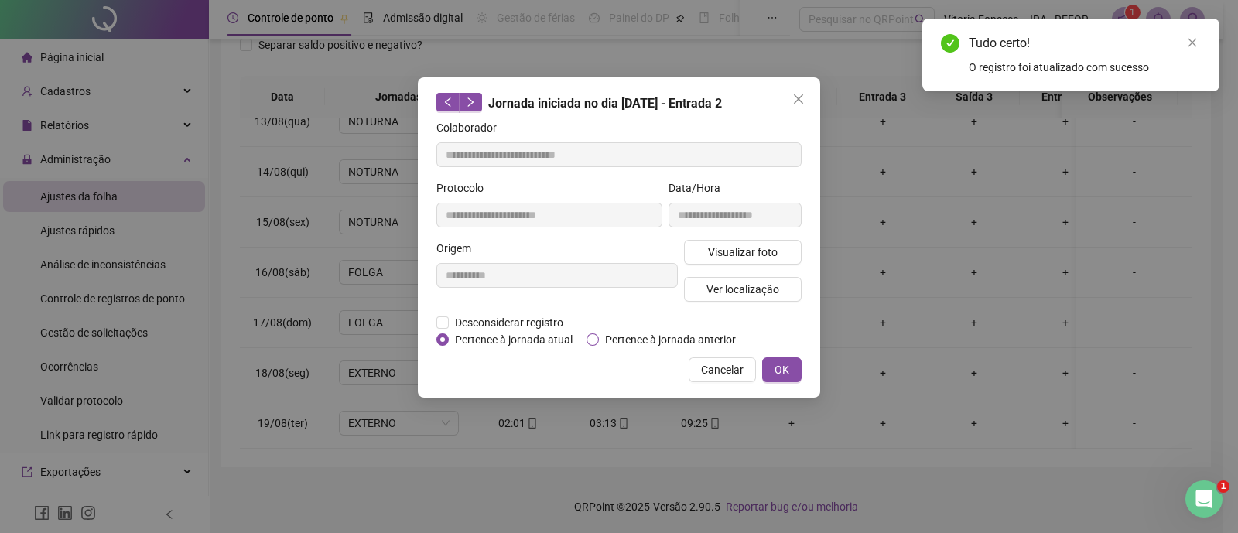
click at [697, 337] on span "Pertence à jornada anterior" at bounding box center [670, 339] width 143 height 17
click at [791, 368] on button "OK" at bounding box center [781, 369] width 39 height 25
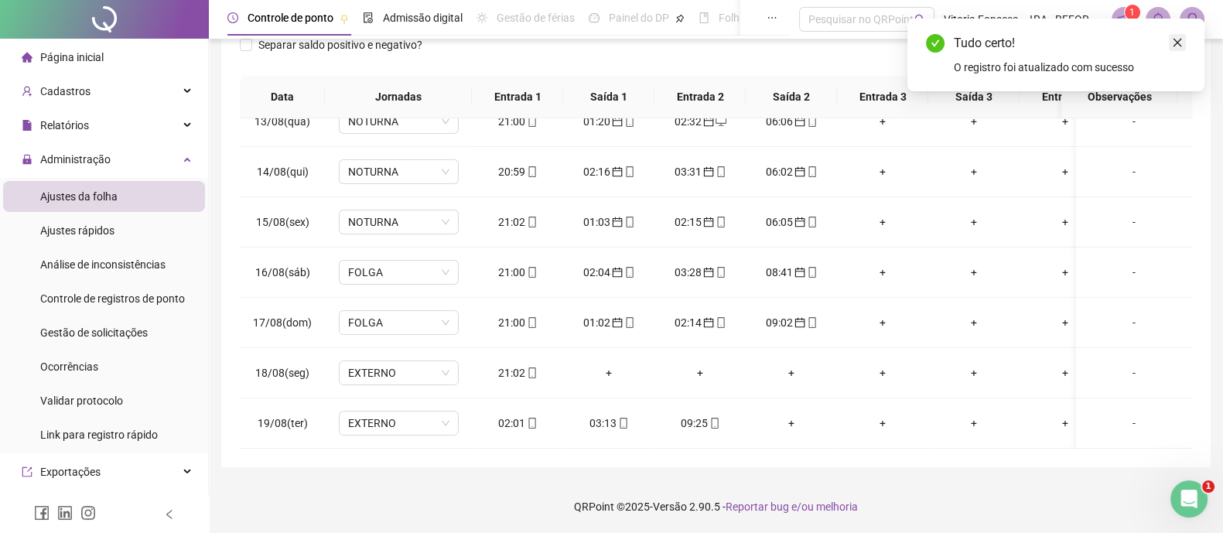
click at [1178, 50] on link "Close" at bounding box center [1177, 42] width 17 height 17
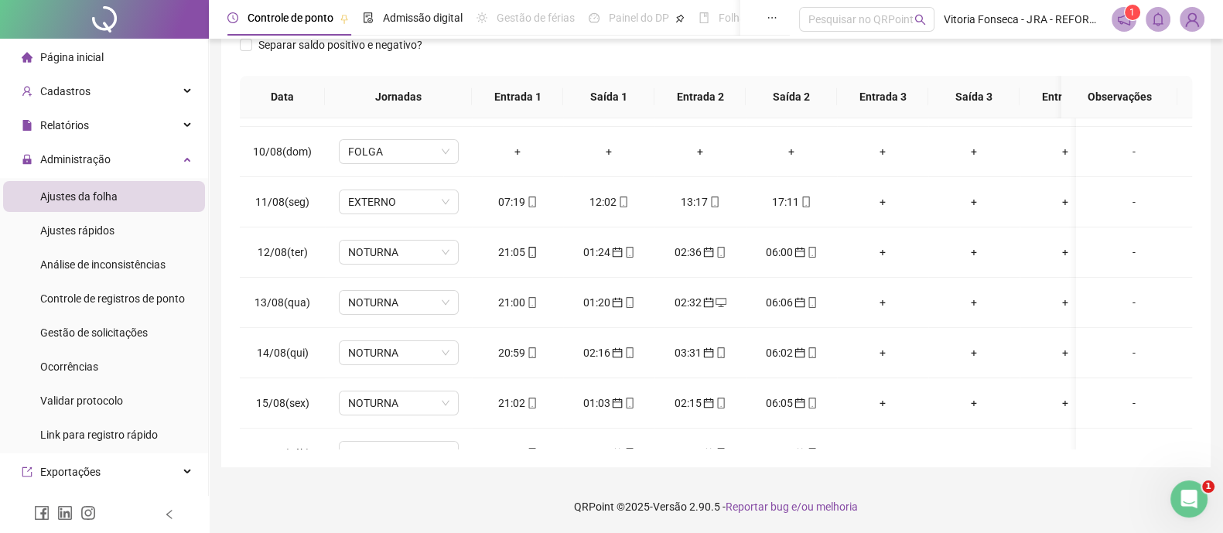
scroll to position [45, 0]
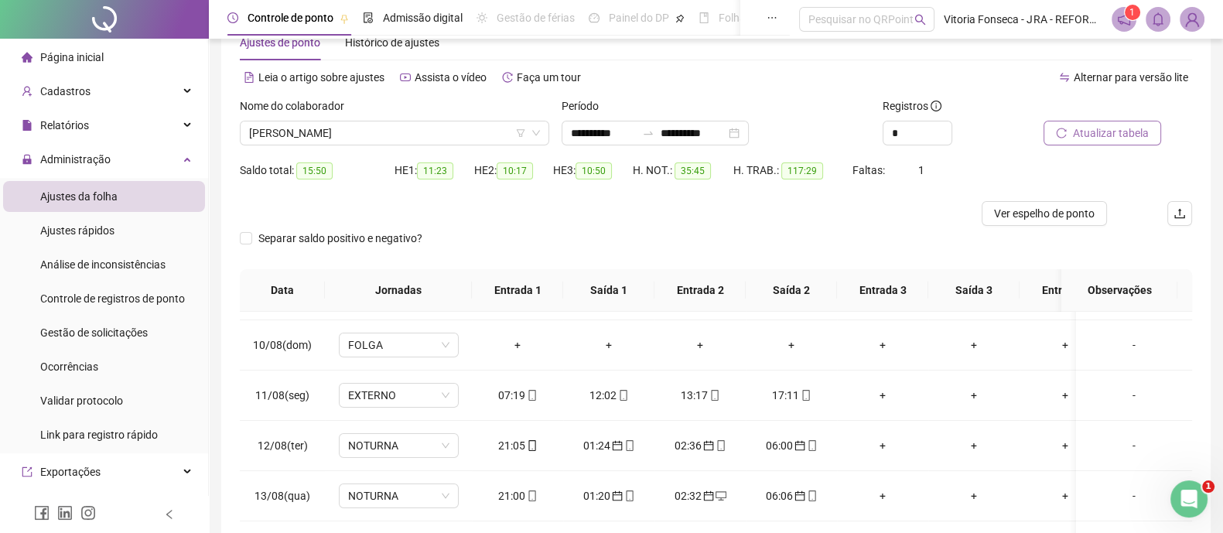
click at [1098, 130] on span "Atualizar tabela" at bounding box center [1111, 133] width 76 height 17
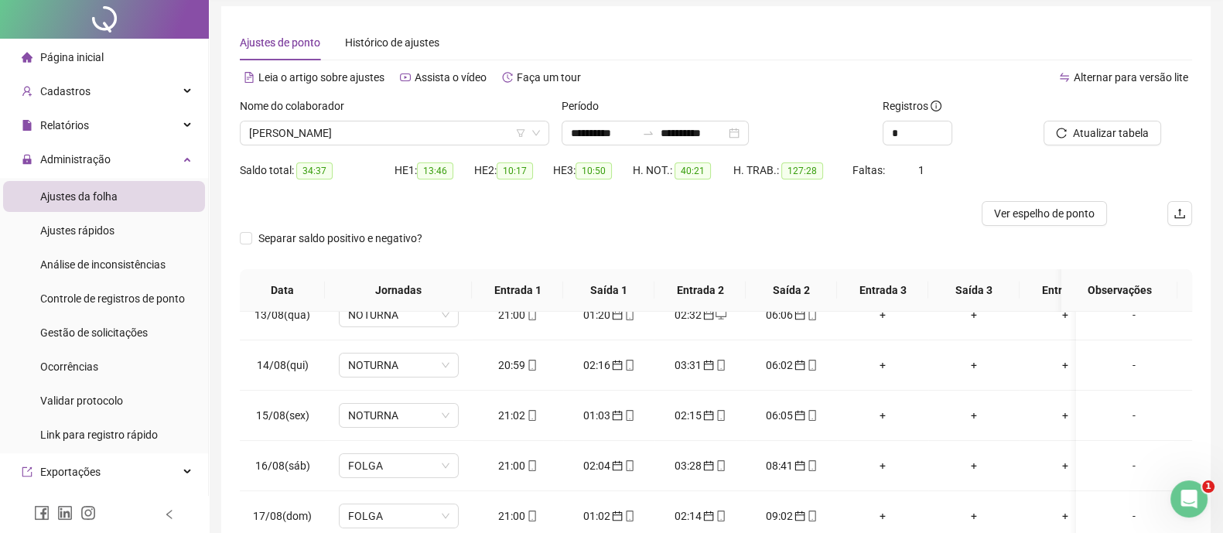
scroll to position [0, 0]
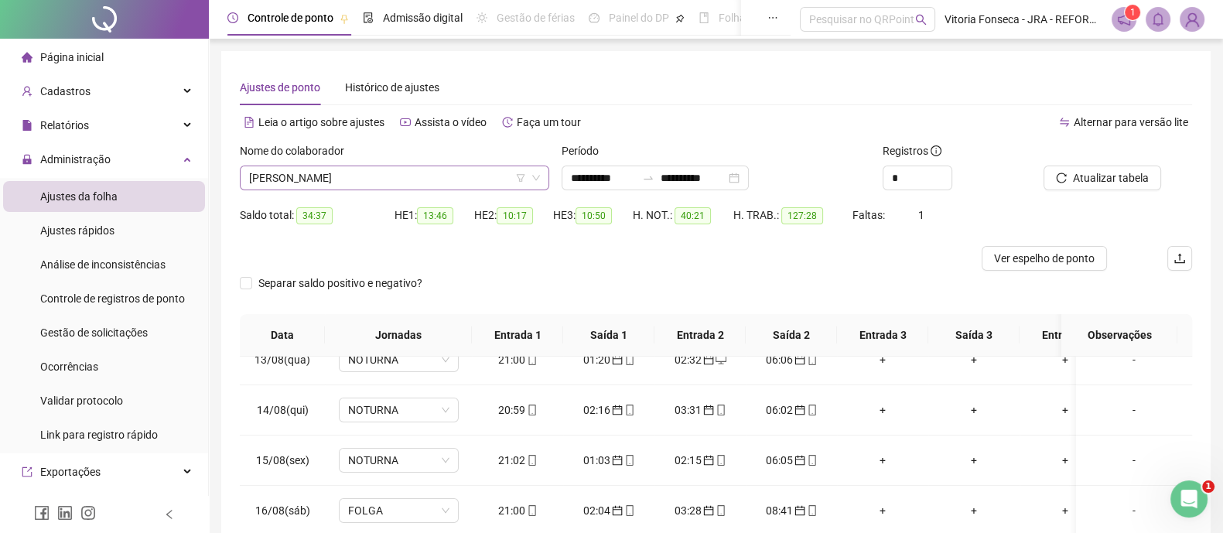
click at [458, 176] on span "[PERSON_NAME]" at bounding box center [394, 177] width 291 height 23
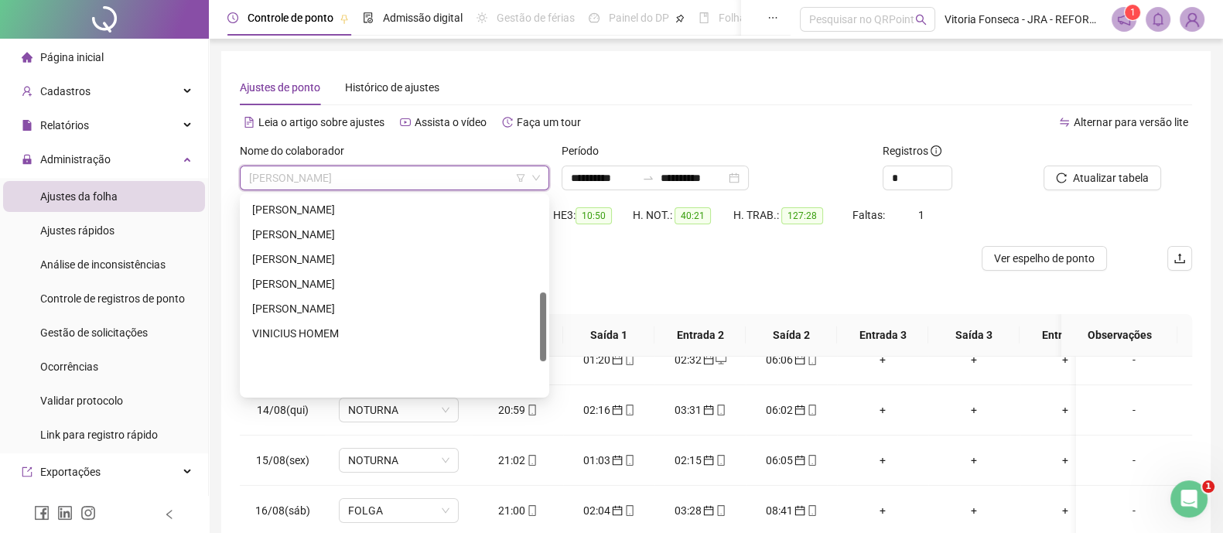
scroll to position [275, 0]
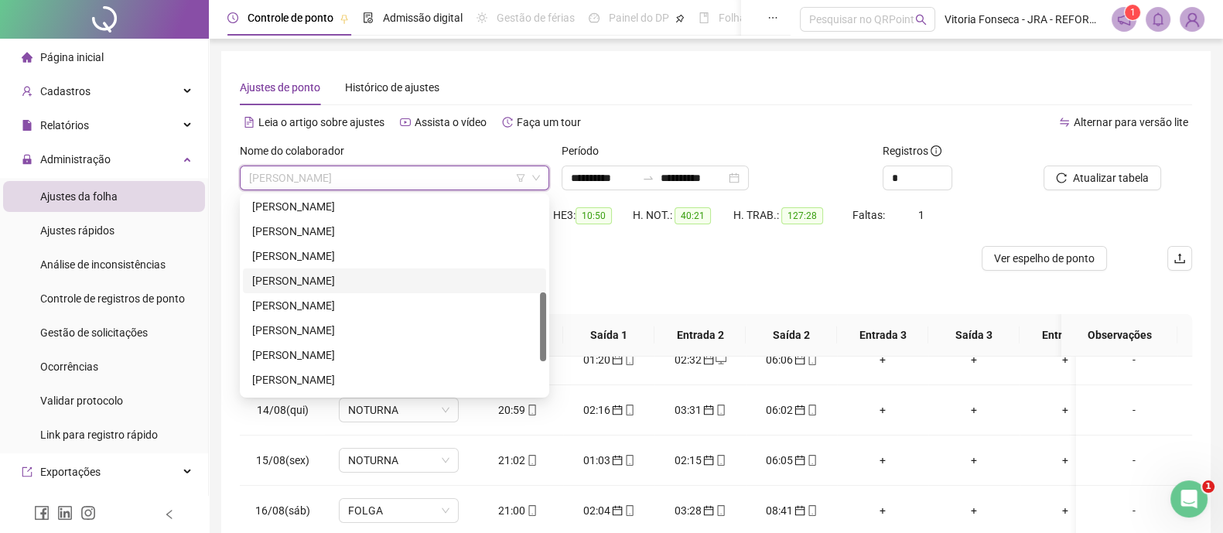
click at [371, 275] on div "RENAN PINTO NORBIATO" at bounding box center [394, 280] width 285 height 17
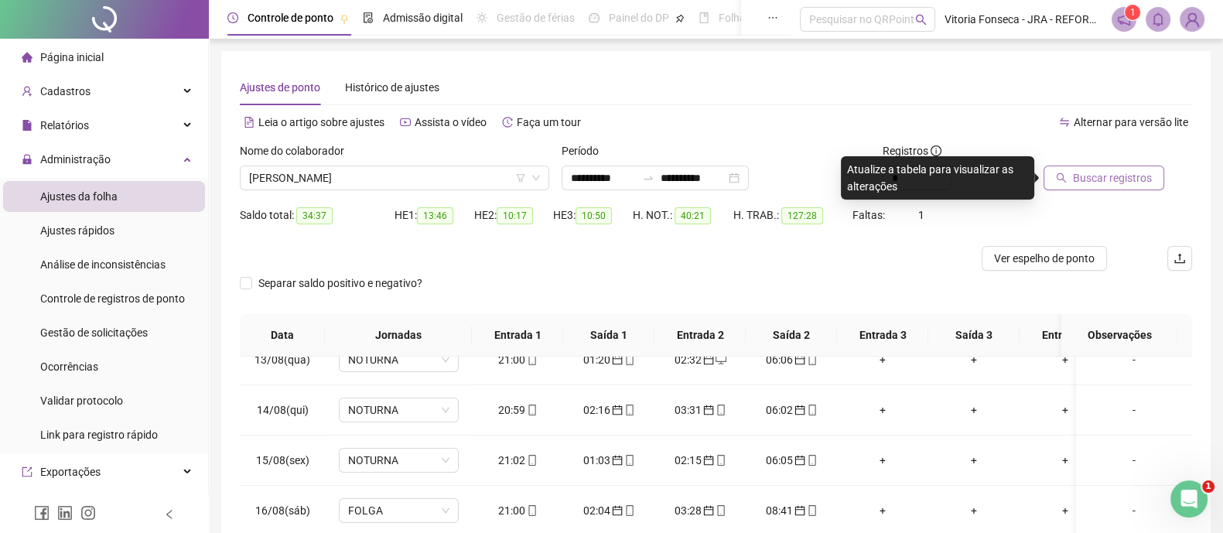
click at [1130, 179] on span "Buscar registros" at bounding box center [1112, 177] width 79 height 17
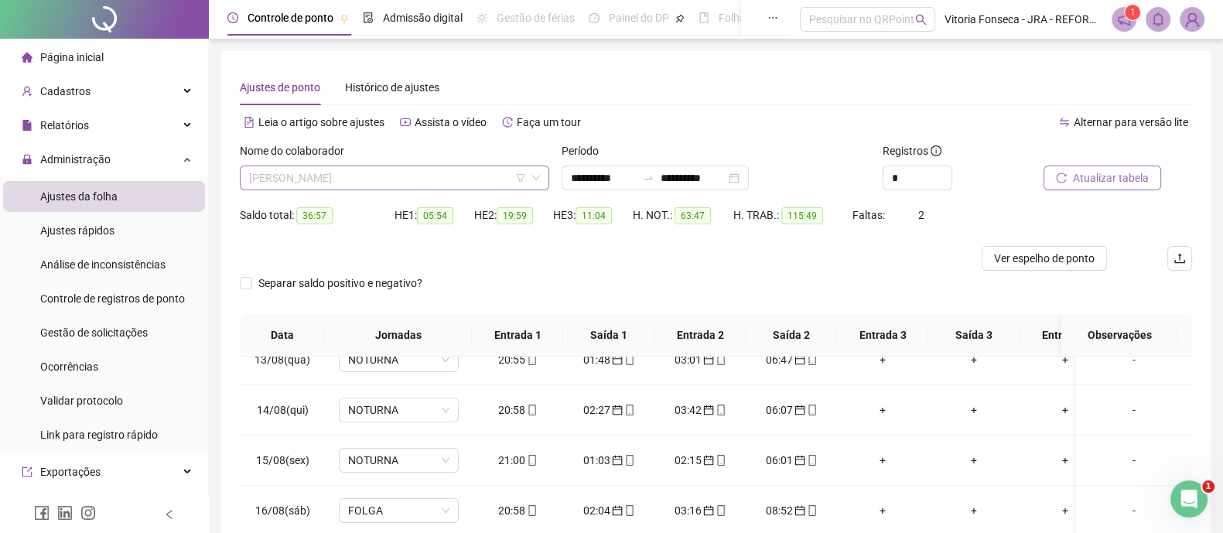
click at [456, 173] on span "RENAN PINTO NORBIATO" at bounding box center [394, 177] width 291 height 23
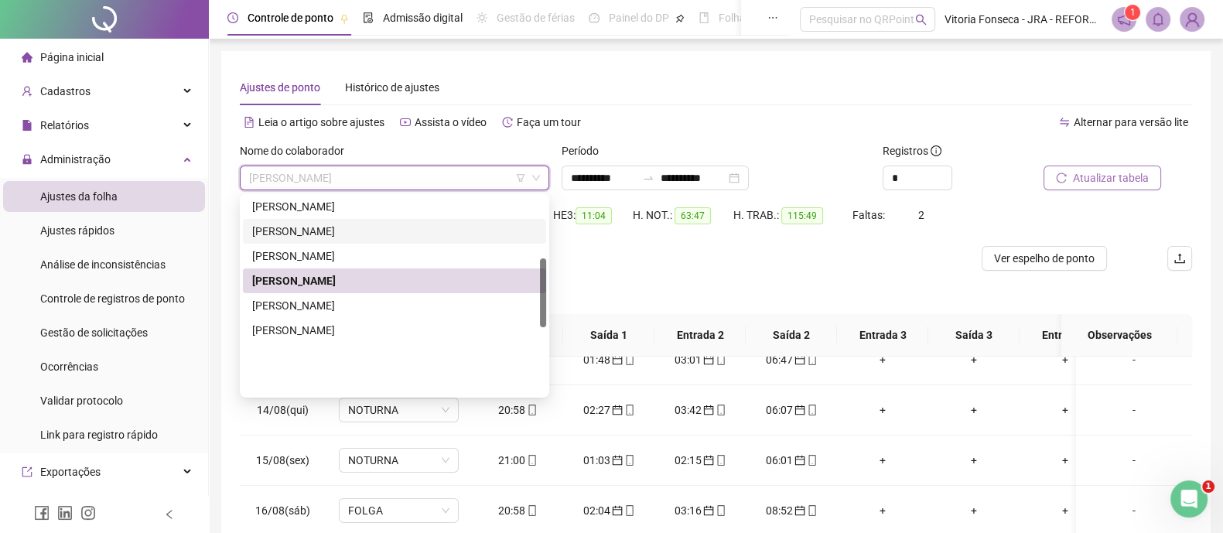
scroll to position [177, 0]
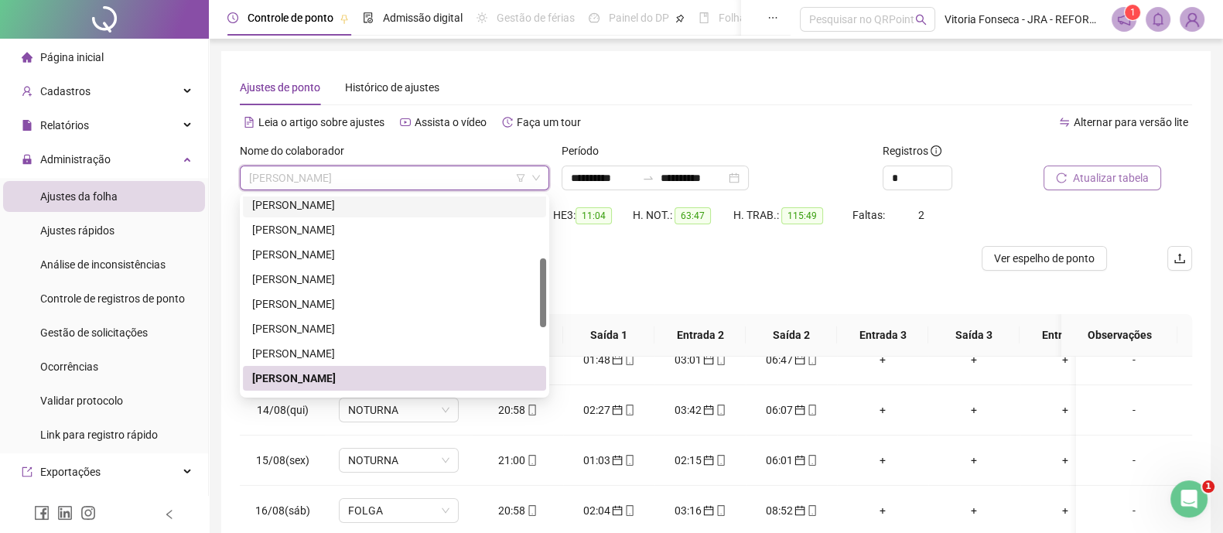
click at [413, 205] on div "[PERSON_NAME]" at bounding box center [394, 205] width 285 height 17
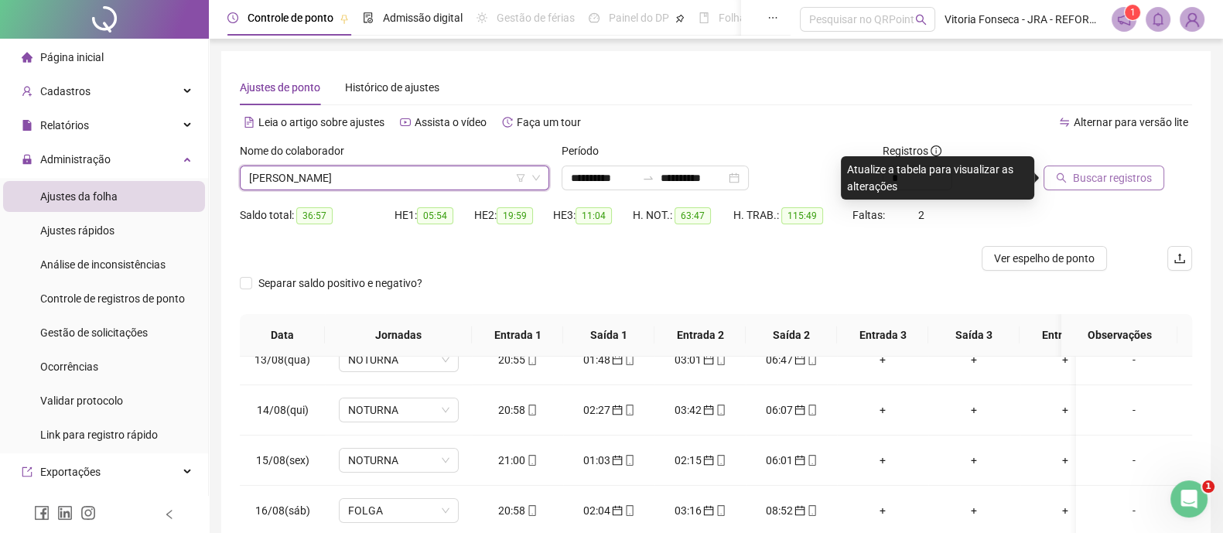
click at [1114, 182] on span "Buscar registros" at bounding box center [1112, 177] width 79 height 17
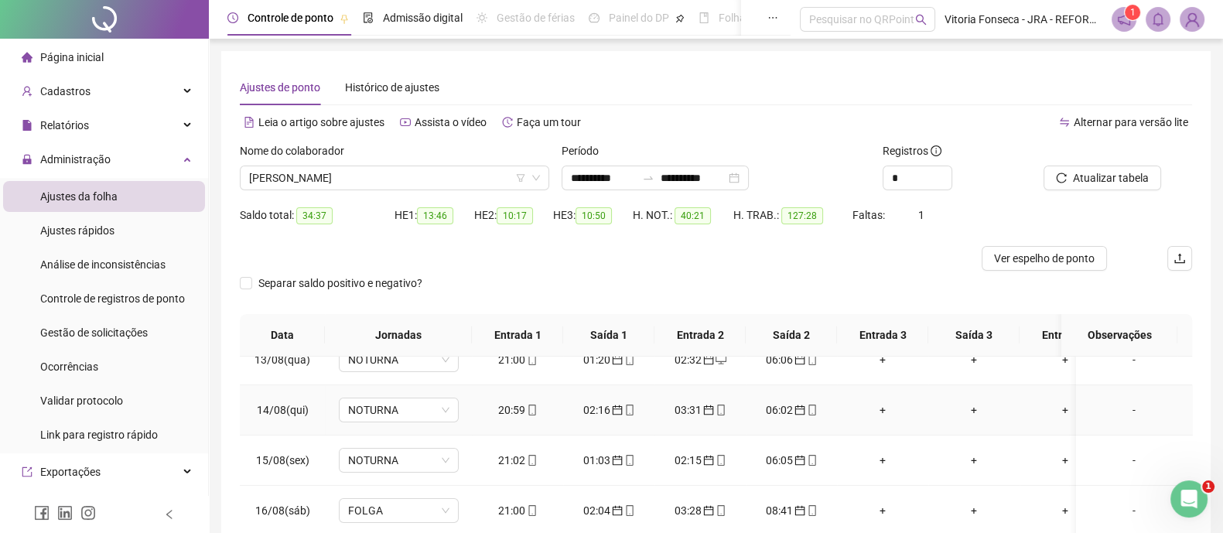
scroll to position [193, 0]
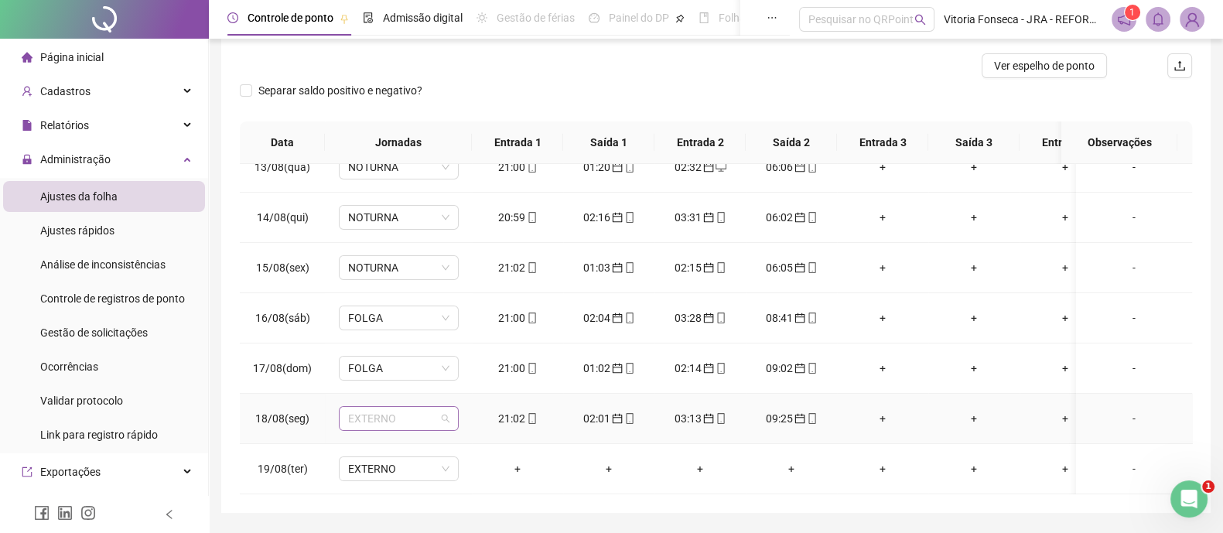
click at [402, 407] on span "EXTERNO" at bounding box center [398, 418] width 101 height 23
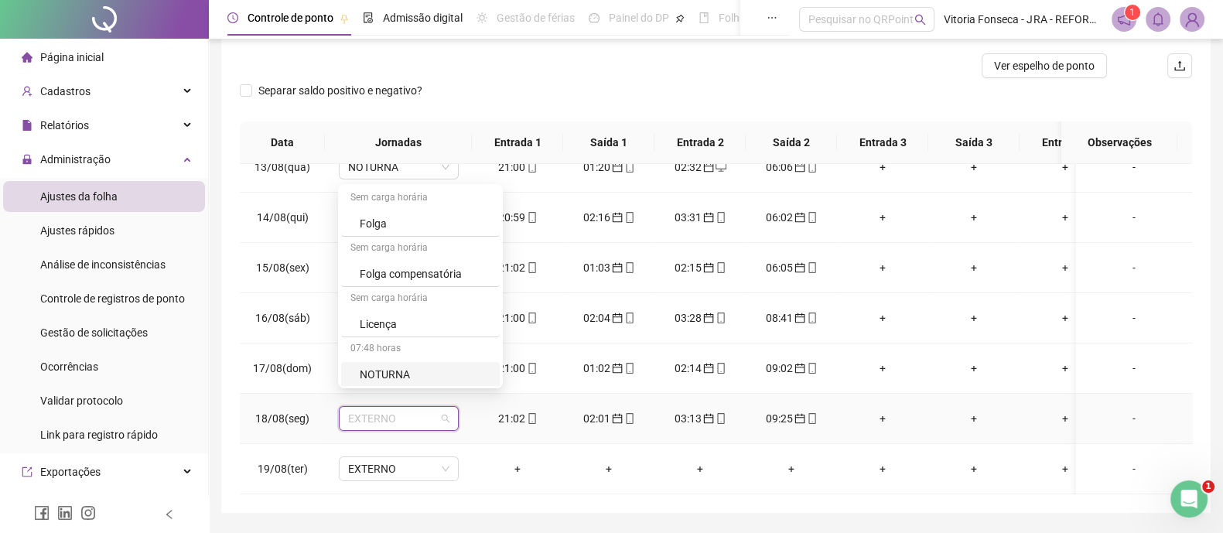
click at [431, 378] on div "NOTURNA" at bounding box center [425, 374] width 131 height 17
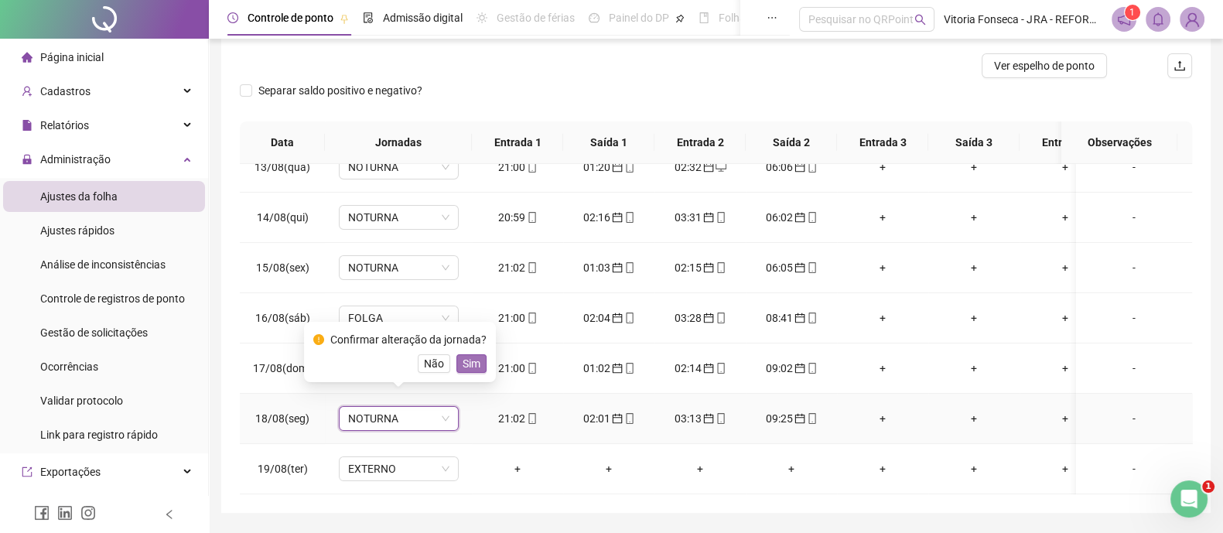
click at [464, 362] on span "Sim" at bounding box center [472, 363] width 18 height 17
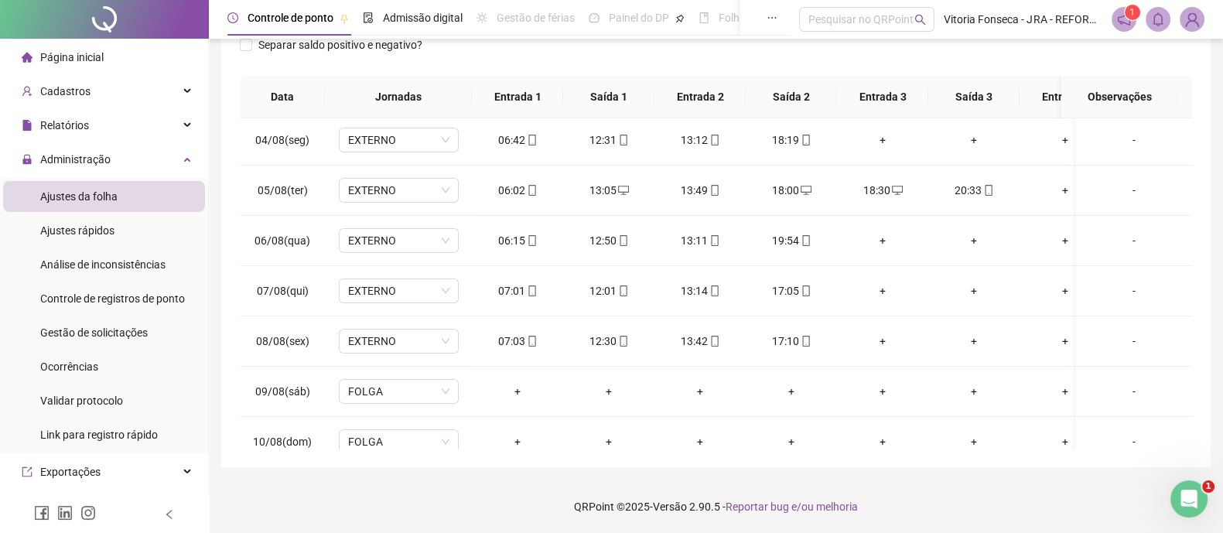
scroll to position [0, 0]
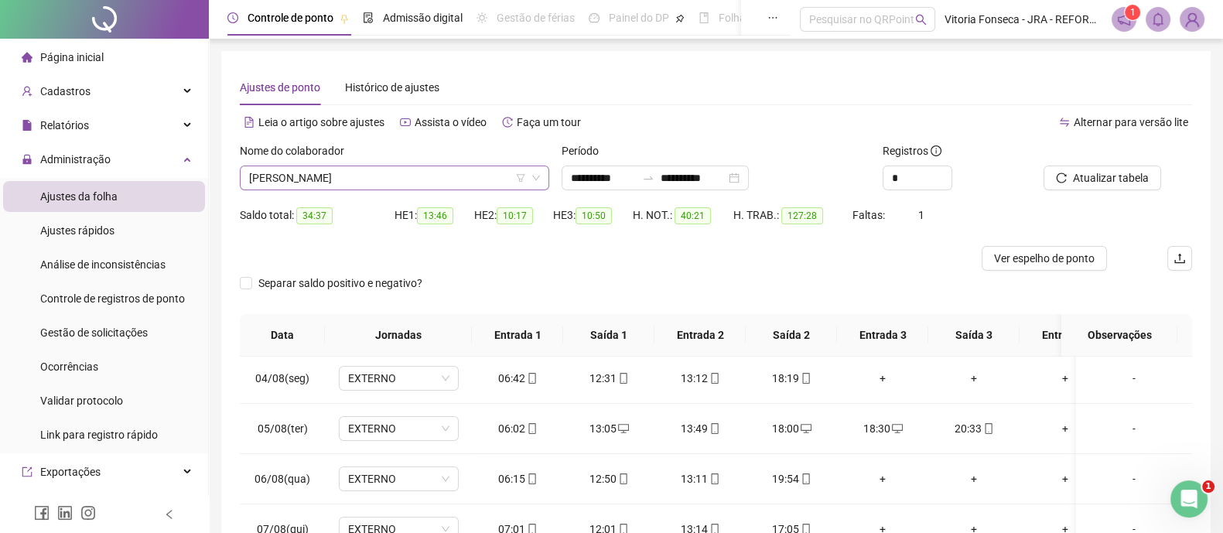
click at [456, 180] on span "[PERSON_NAME]" at bounding box center [394, 177] width 291 height 23
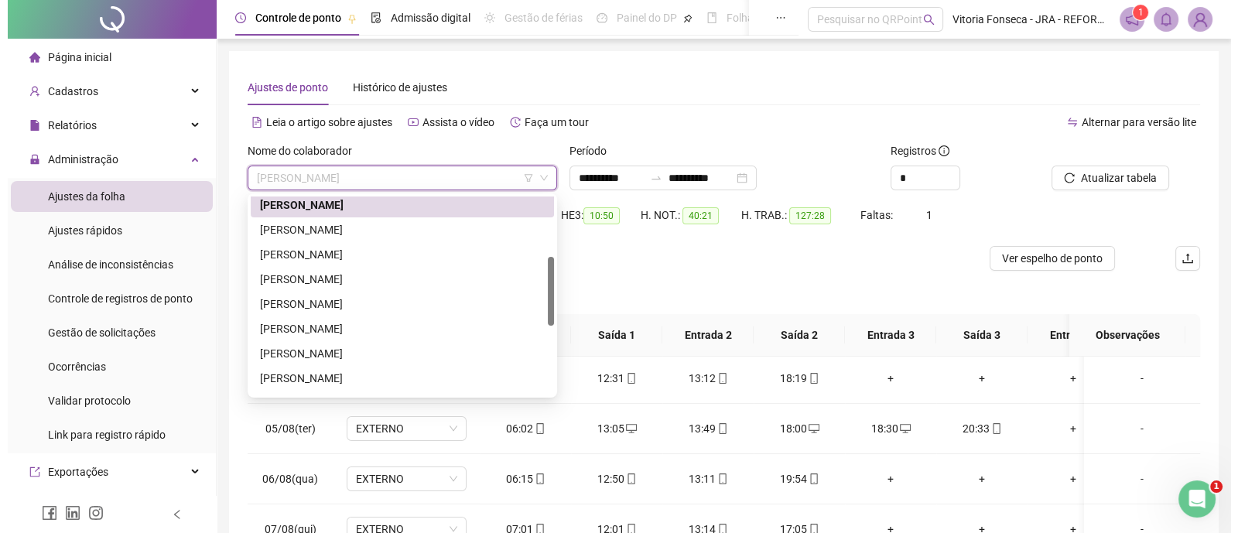
scroll to position [173, 0]
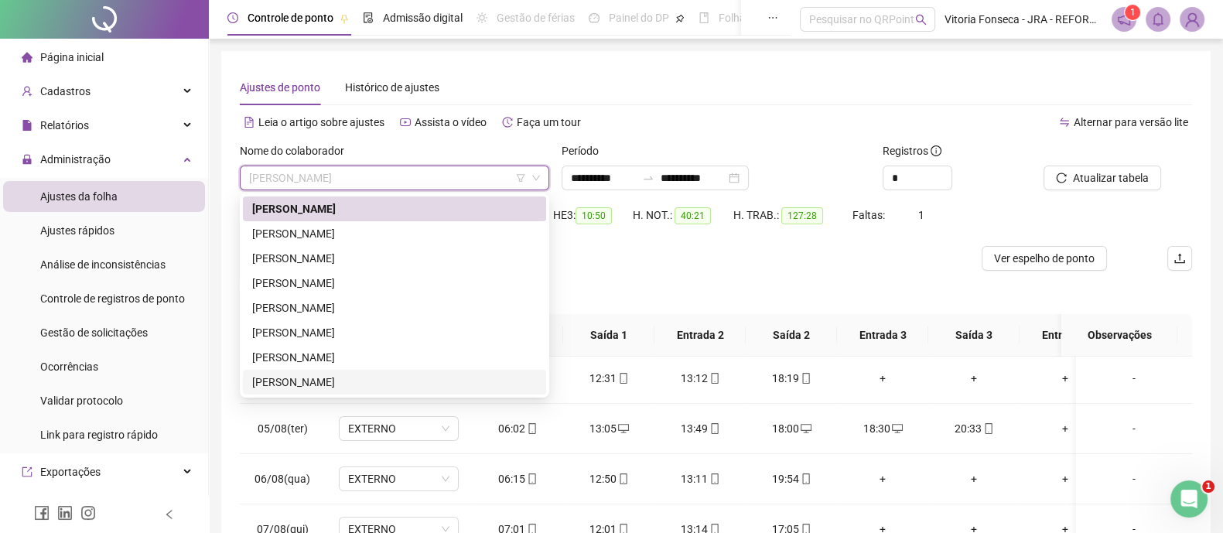
click at [402, 374] on div "RENAN PINTO NORBIATO" at bounding box center [394, 382] width 285 height 17
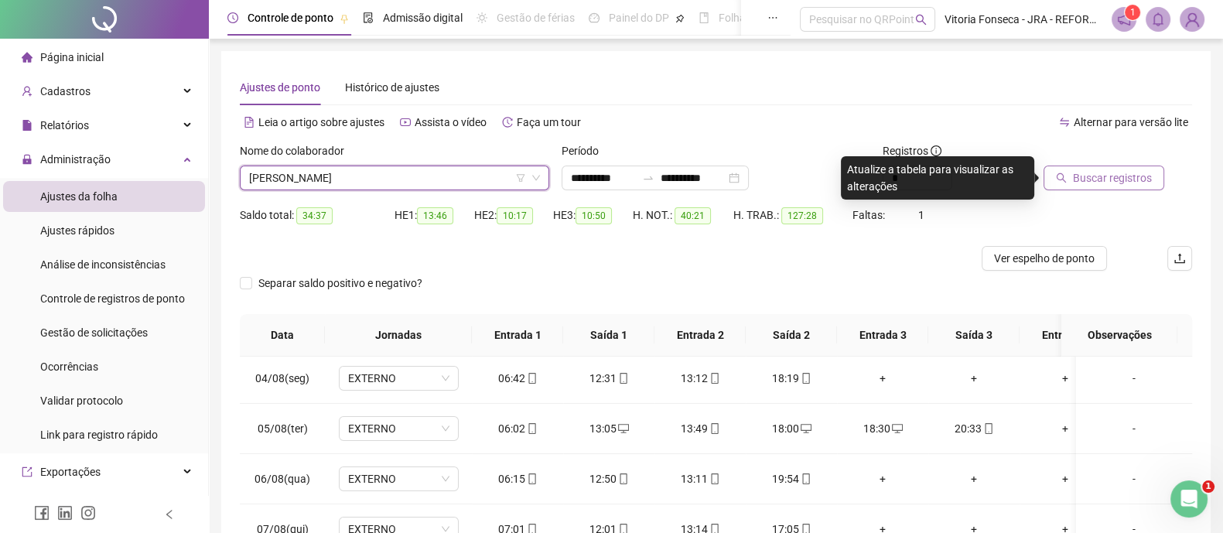
click at [1114, 180] on span "Buscar registros" at bounding box center [1112, 177] width 79 height 17
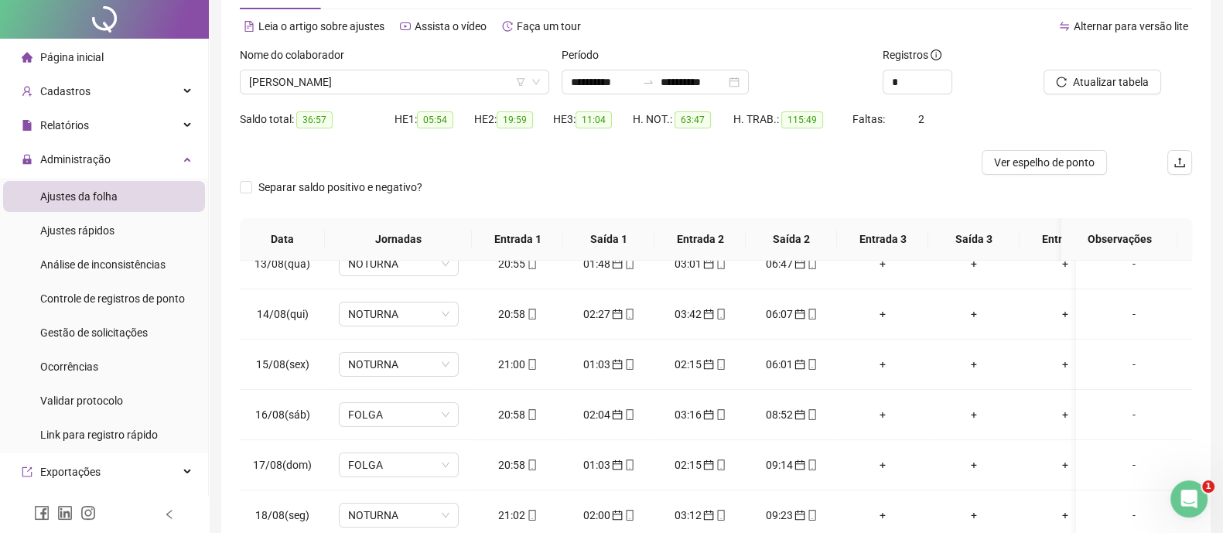
scroll to position [0, 0]
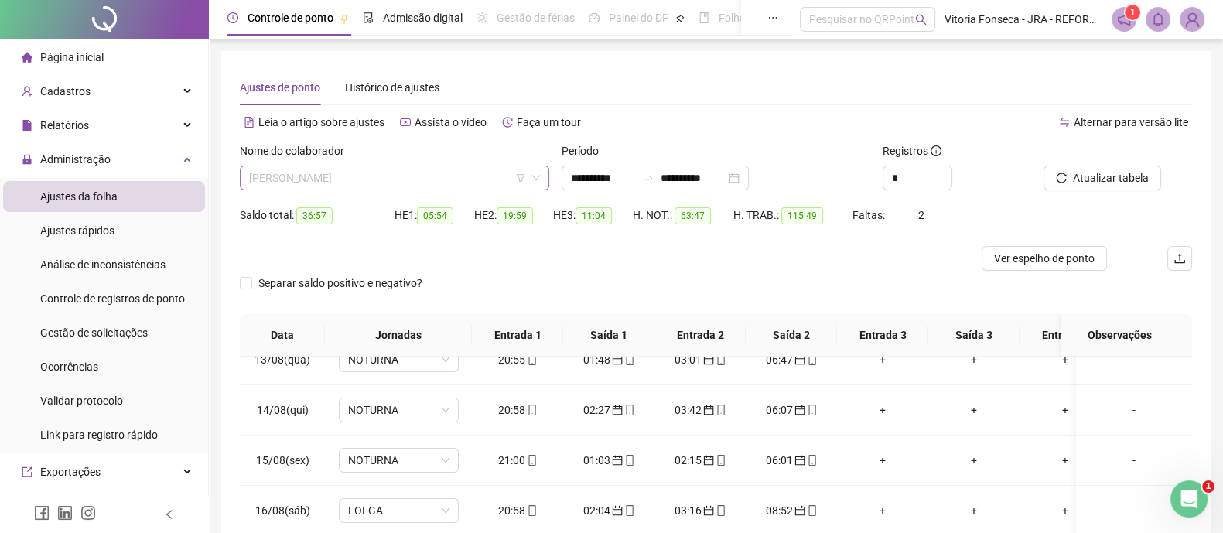
click at [425, 172] on span "RENAN PINTO NORBIATO" at bounding box center [394, 177] width 291 height 23
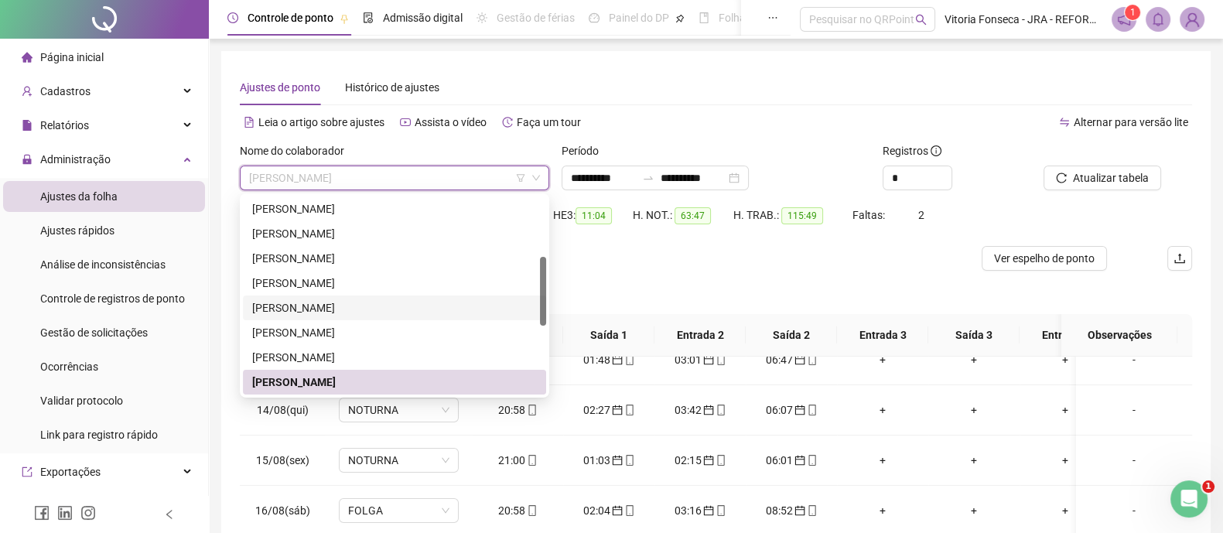
scroll to position [270, 0]
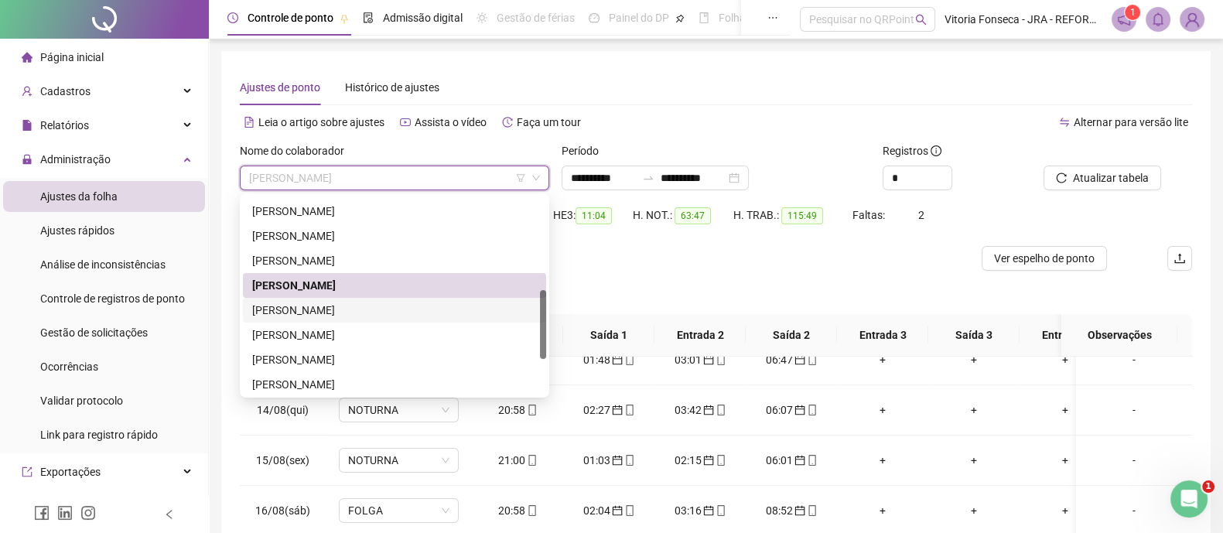
click at [410, 309] on div "RICHARD JORGE XAVIER DA SILVA" at bounding box center [394, 310] width 285 height 17
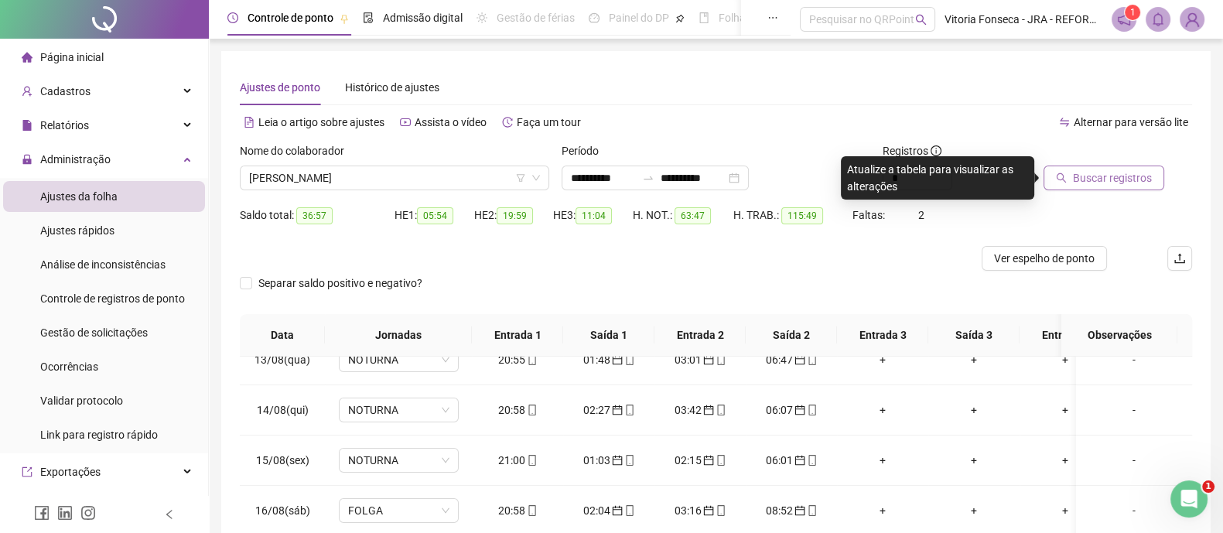
click at [1102, 182] on span "Buscar registros" at bounding box center [1112, 177] width 79 height 17
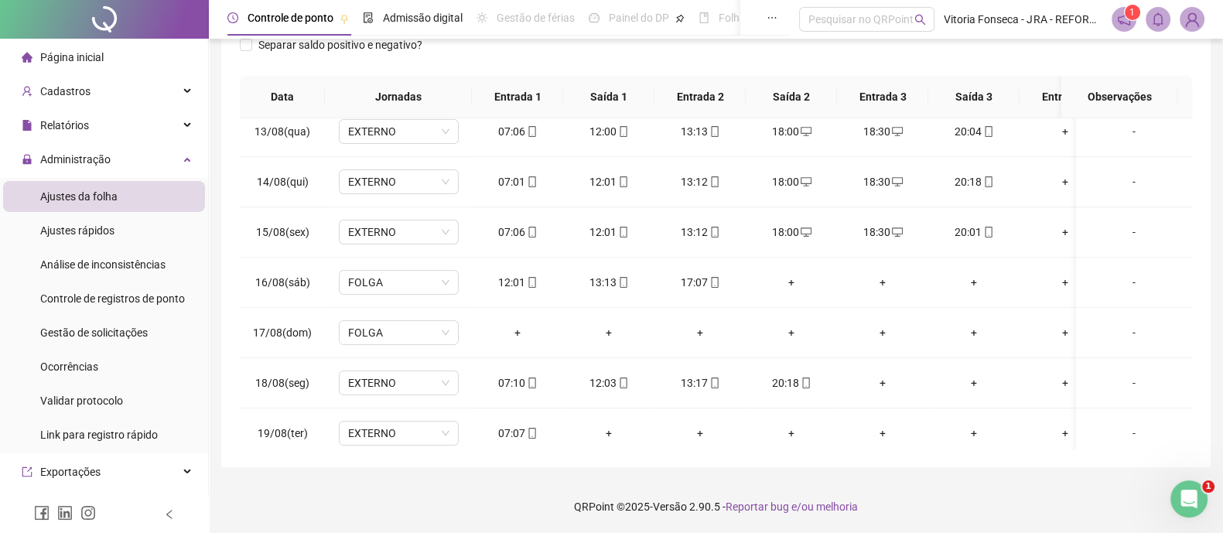
scroll to position [487, 0]
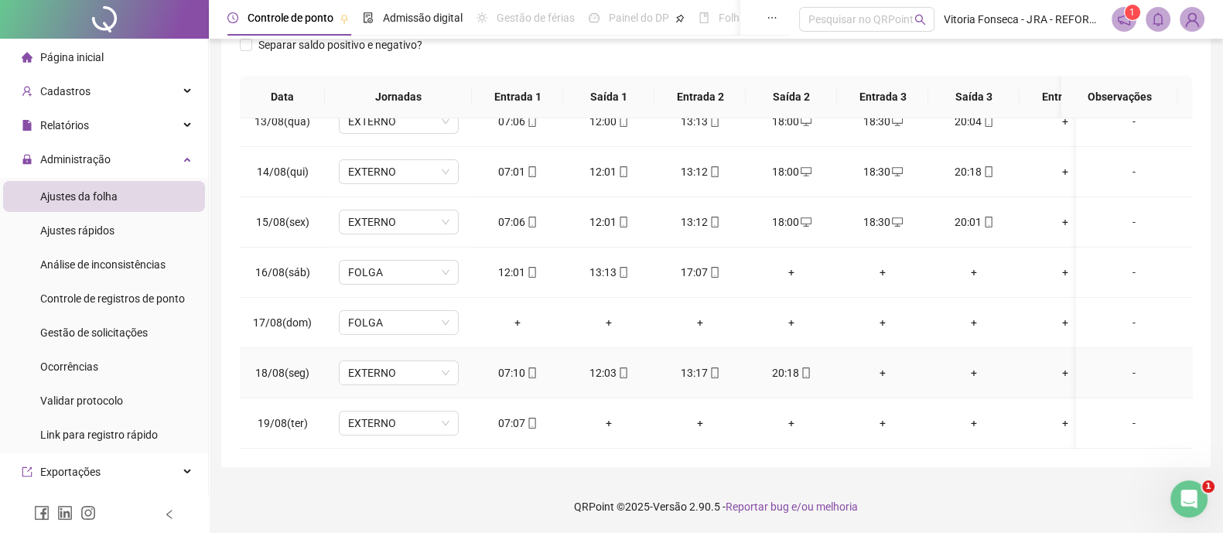
click at [885, 364] on div "+" at bounding box center [883, 372] width 67 height 17
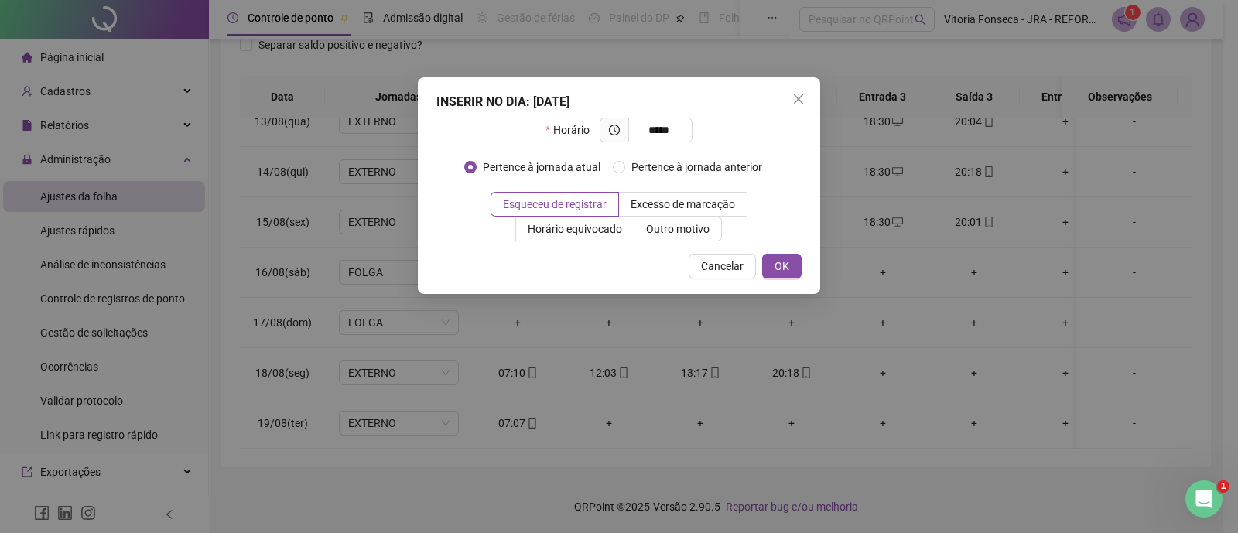
type input "*****"
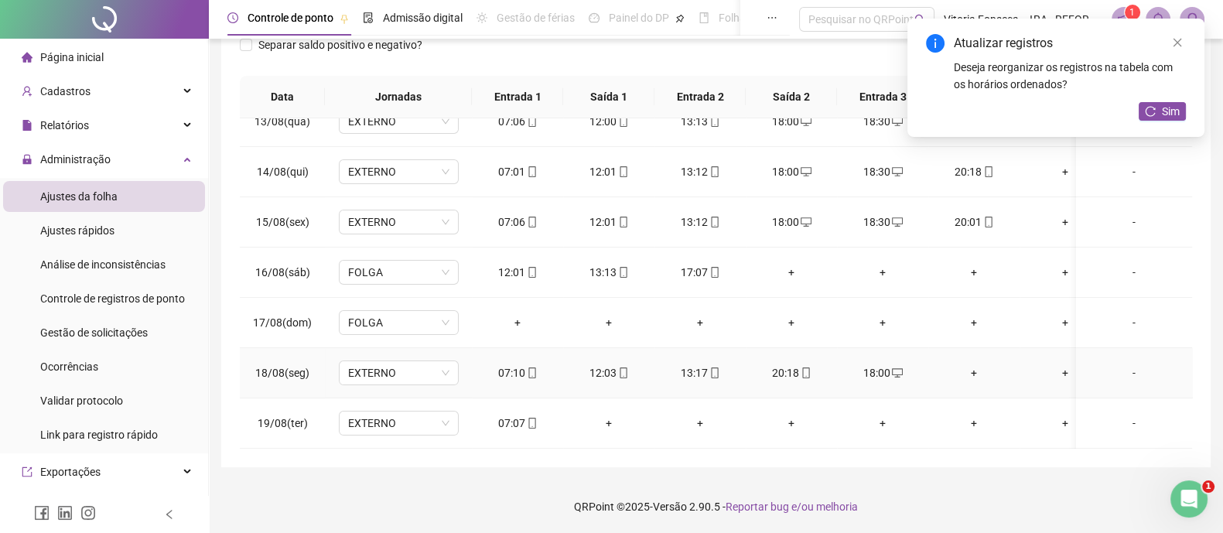
click at [978, 364] on div "+" at bounding box center [974, 372] width 67 height 17
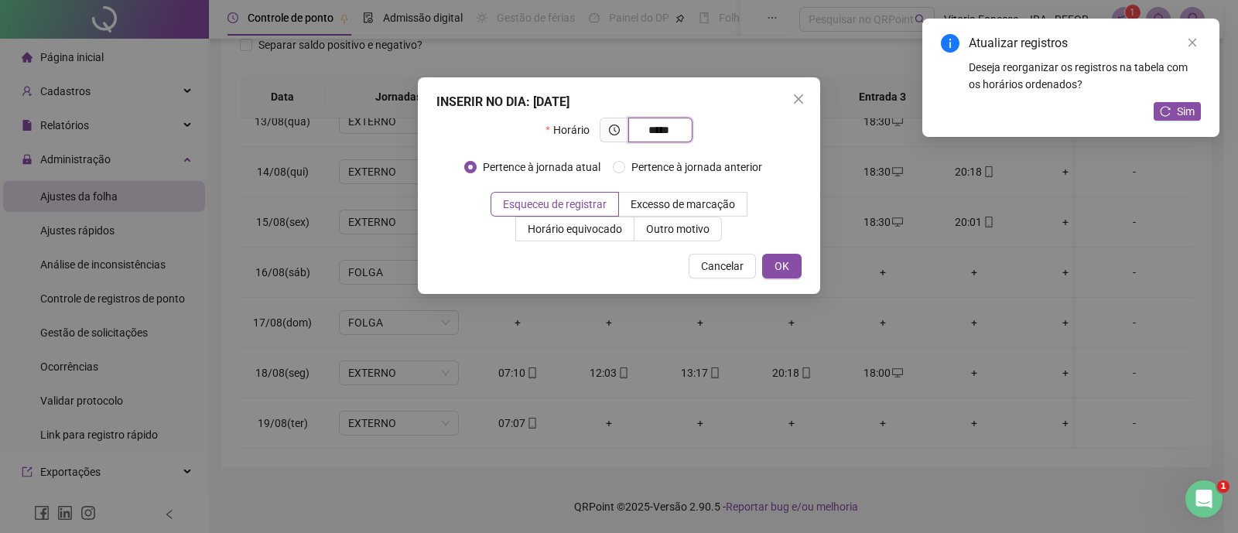
type input "*****"
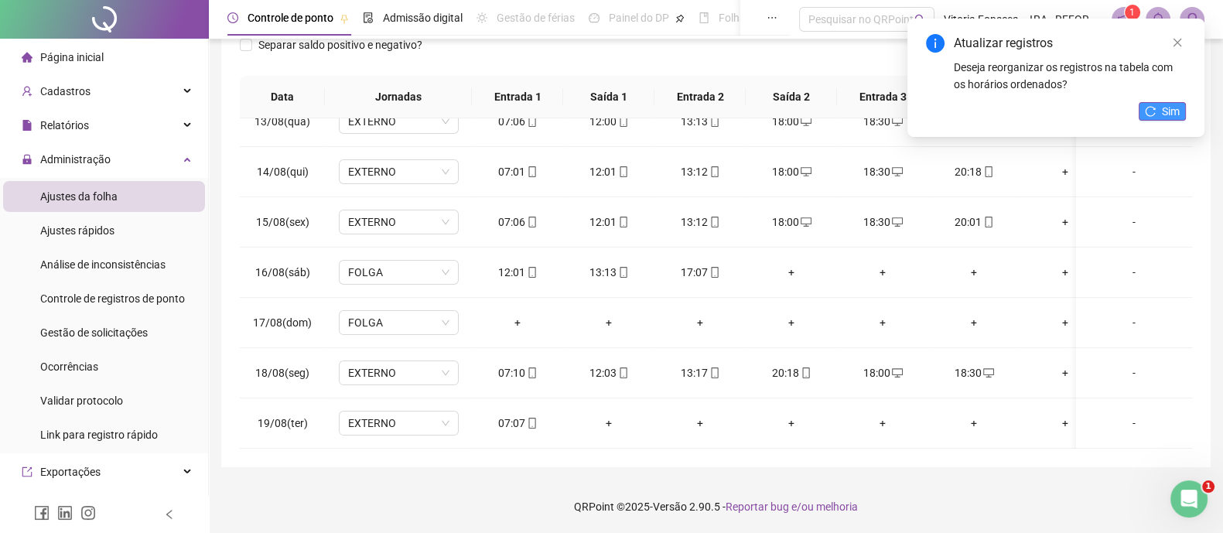
click at [1162, 114] on span "Sim" at bounding box center [1171, 111] width 18 height 17
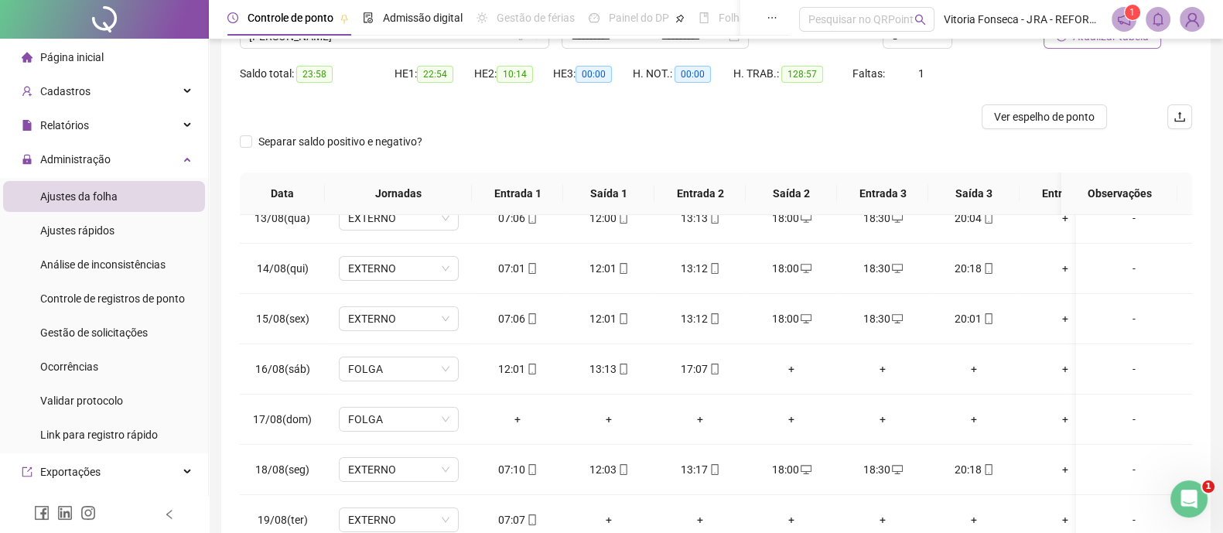
scroll to position [45, 0]
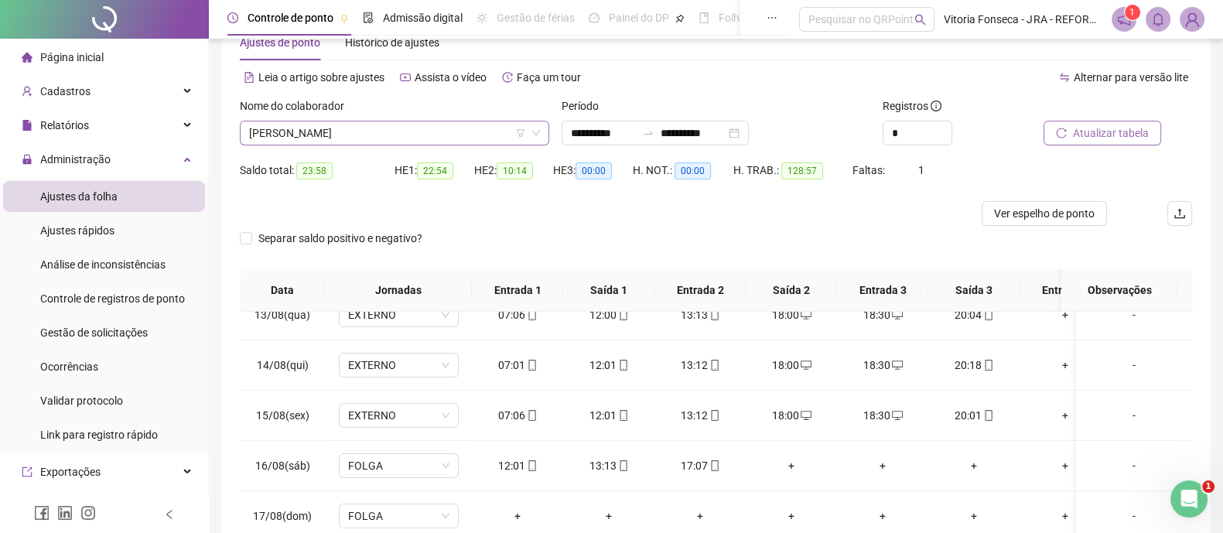
click at [453, 136] on span "RICHARD JORGE XAVIER DA SILVA" at bounding box center [394, 132] width 291 height 23
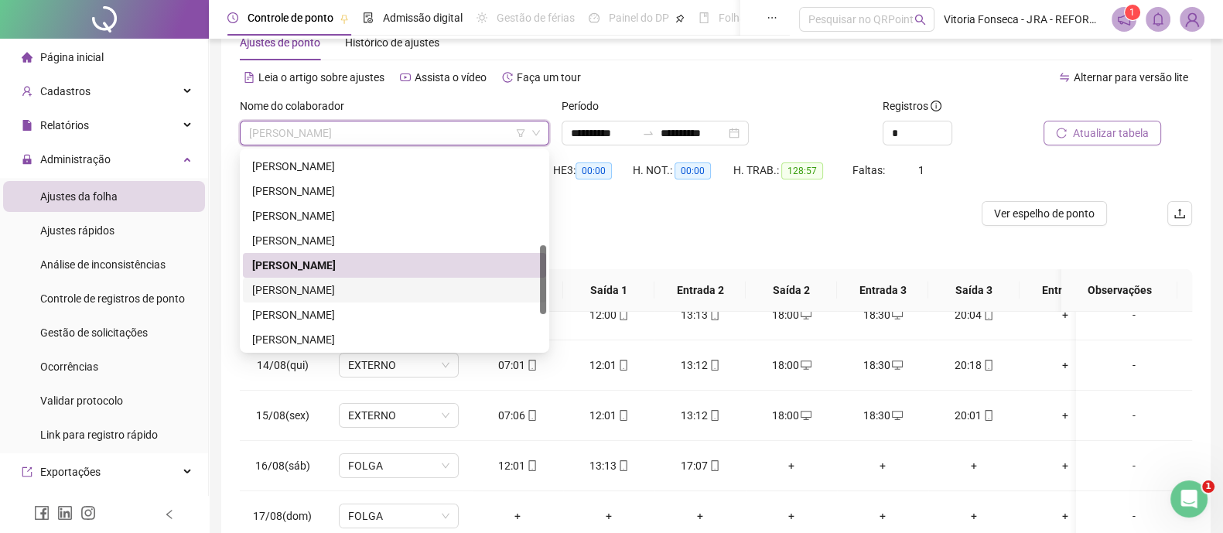
click at [382, 284] on div "ROBERTO DIAS EDUARDO" at bounding box center [394, 290] width 285 height 17
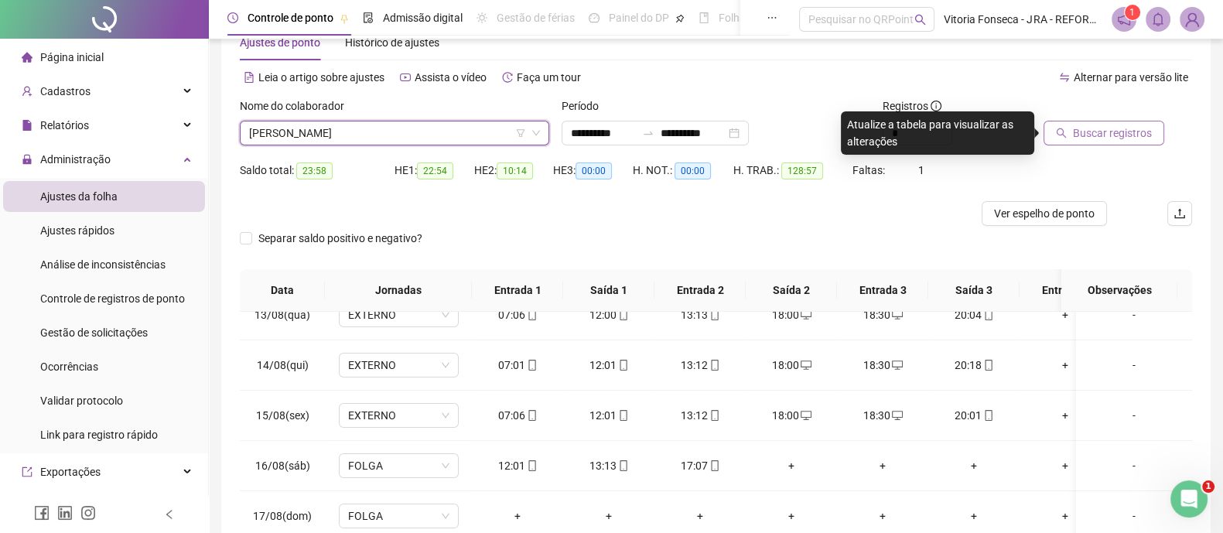
click at [1122, 126] on span "Buscar registros" at bounding box center [1112, 133] width 79 height 17
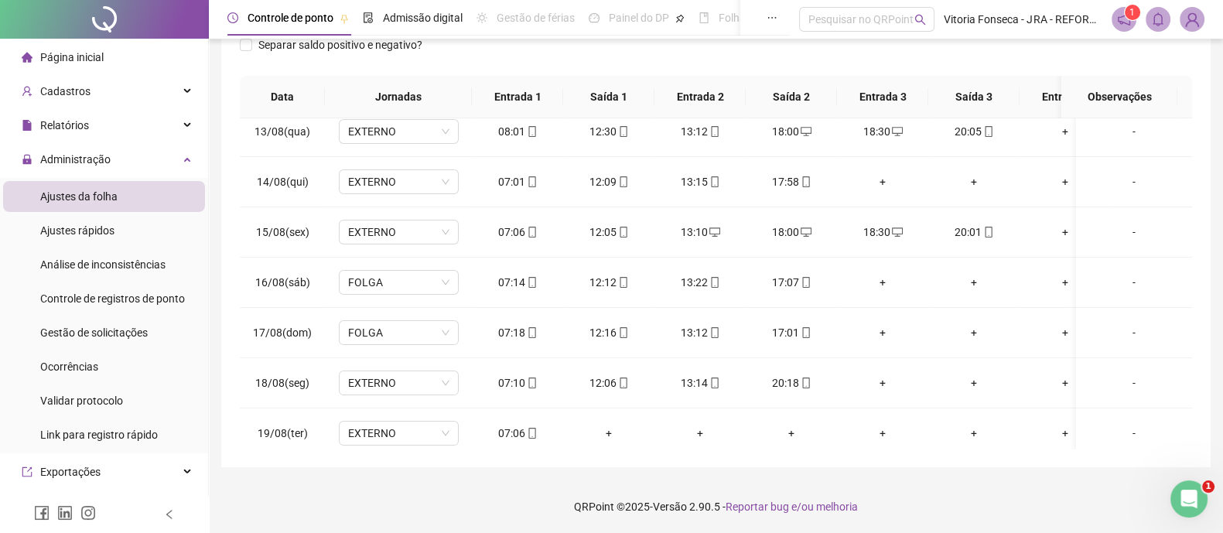
scroll to position [487, 0]
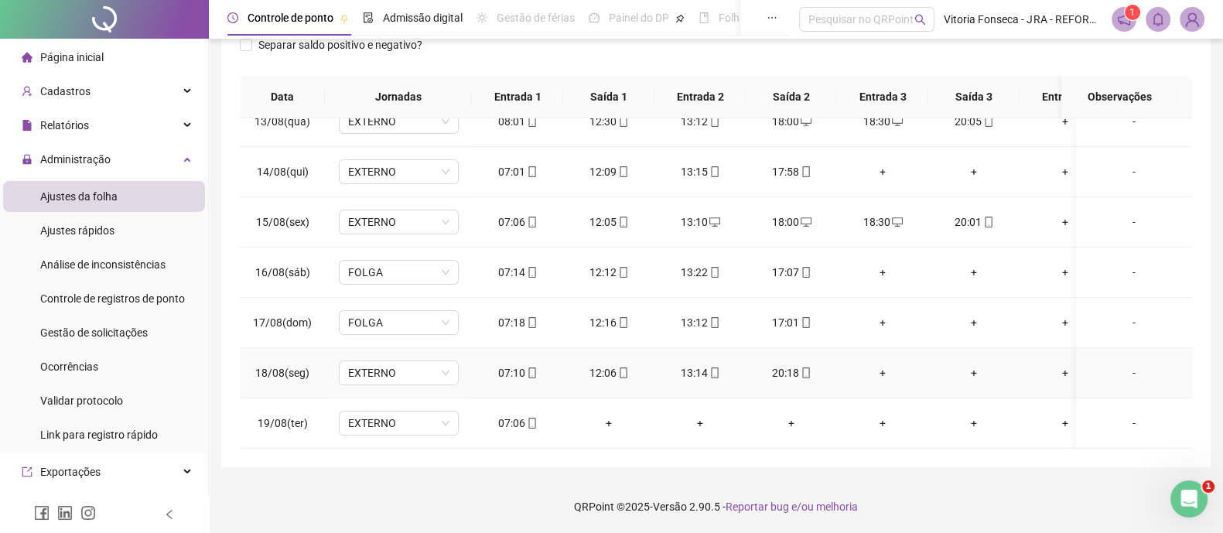
click at [880, 364] on div "+" at bounding box center [883, 372] width 67 height 17
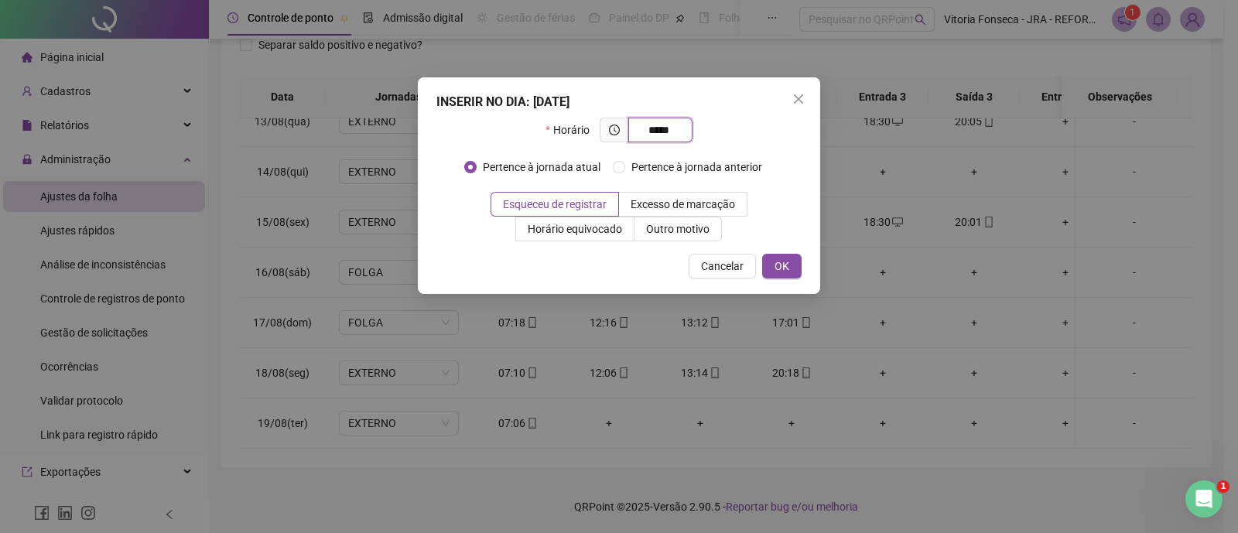
type input "*****"
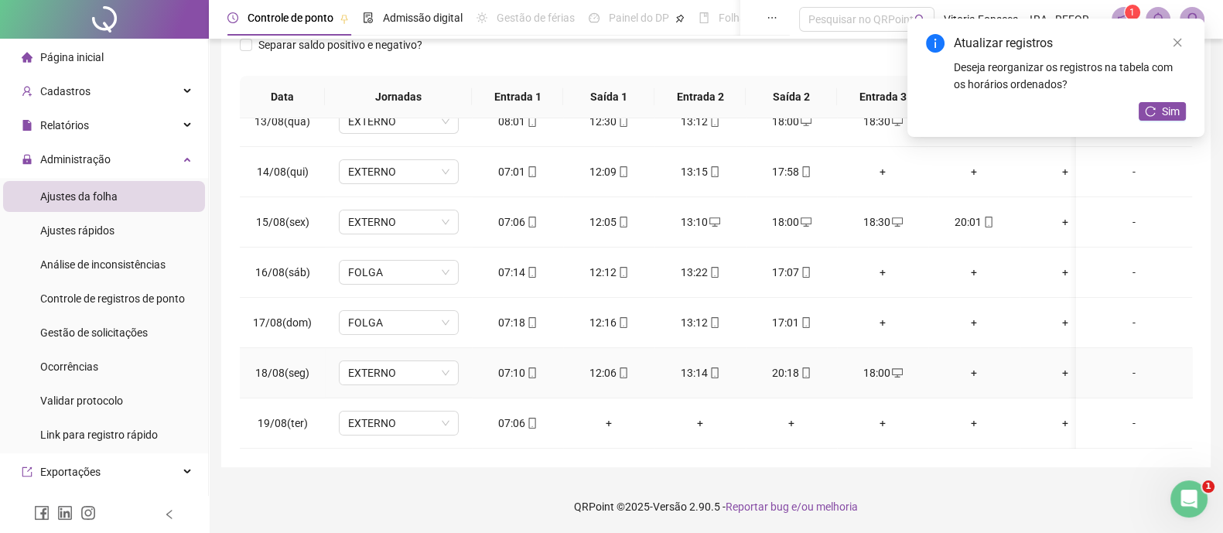
click at [973, 364] on div "+" at bounding box center [974, 372] width 67 height 17
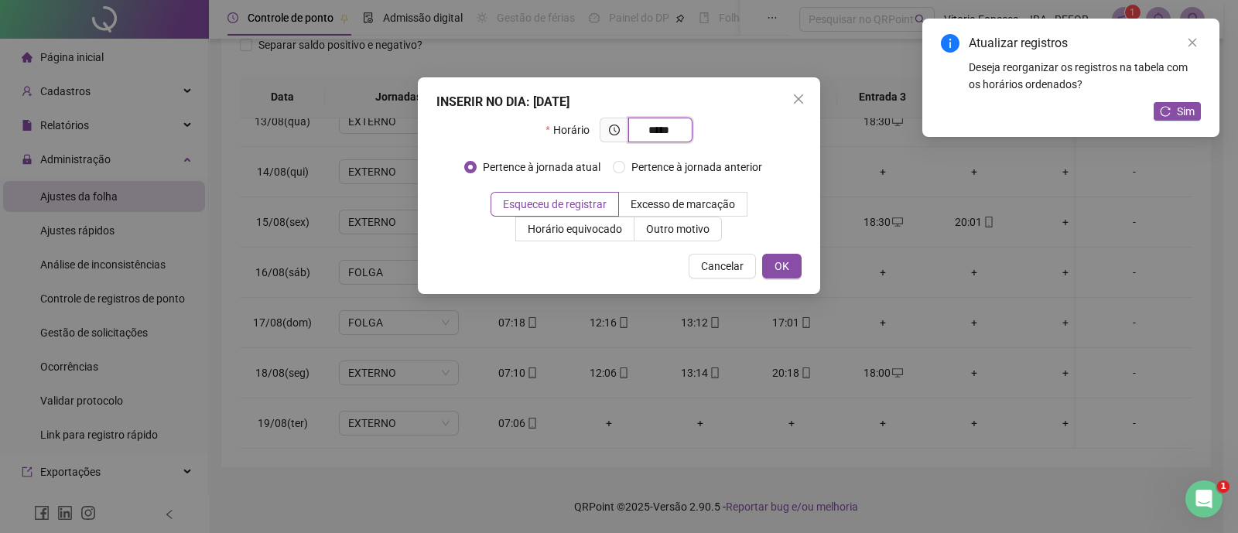
type input "*****"
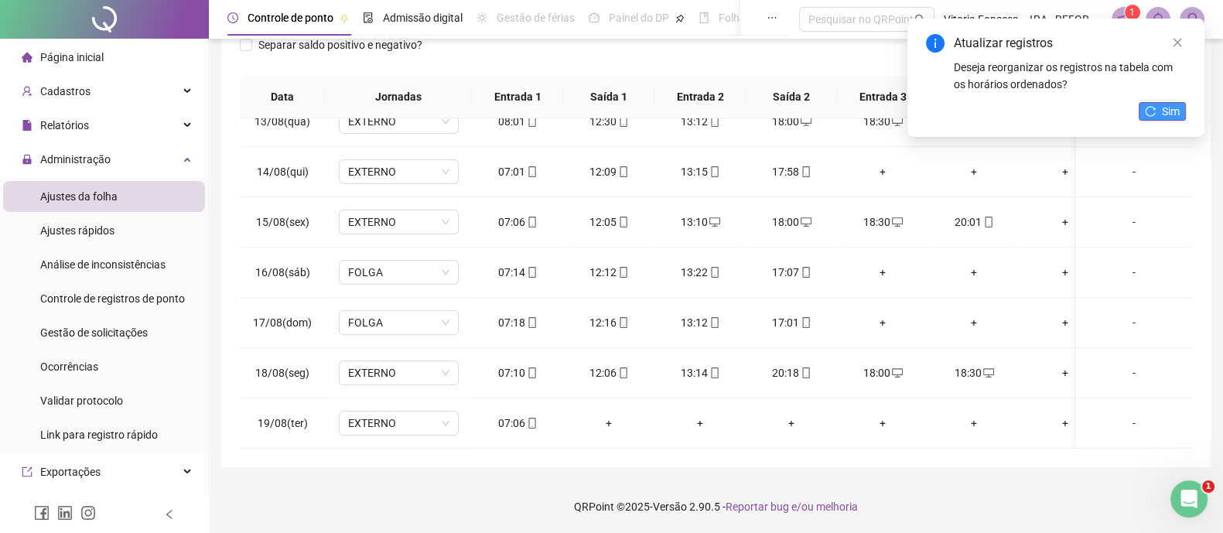
click at [1157, 114] on button "Sim" at bounding box center [1162, 111] width 47 height 19
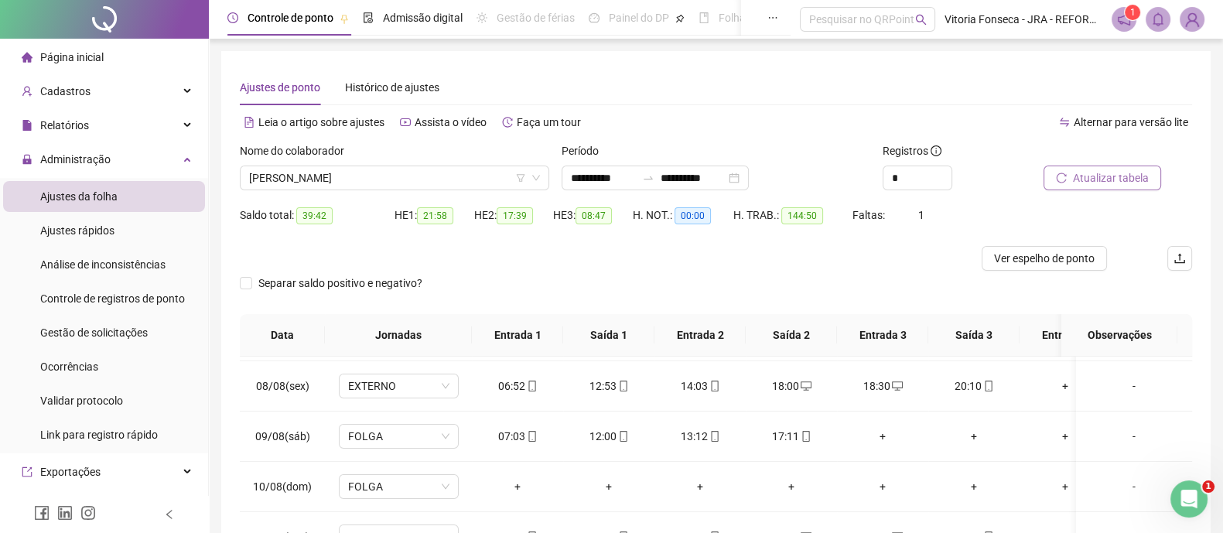
scroll to position [96, 0]
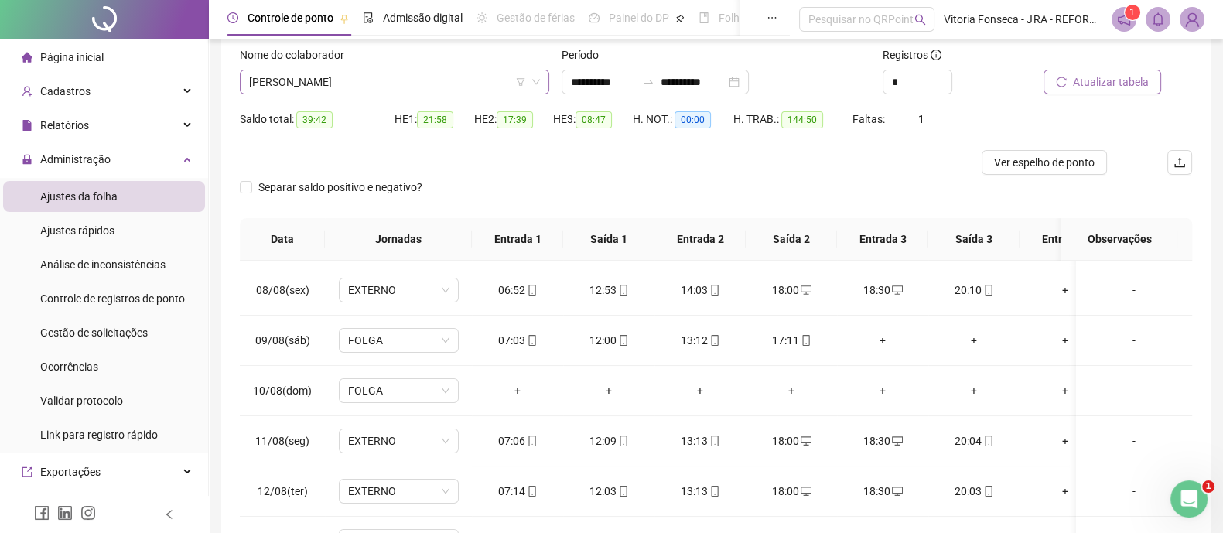
click at [398, 74] on span "ROBERTO DIAS EDUARDO" at bounding box center [394, 81] width 291 height 23
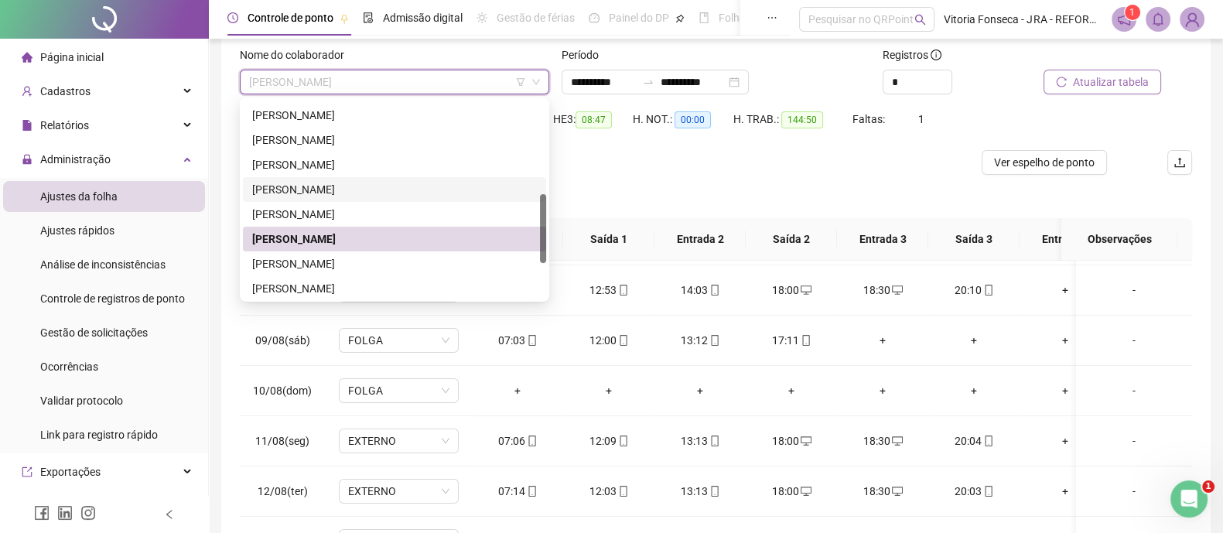
click at [405, 187] on div "RENAN PINTO NORBIATO" at bounding box center [394, 189] width 285 height 17
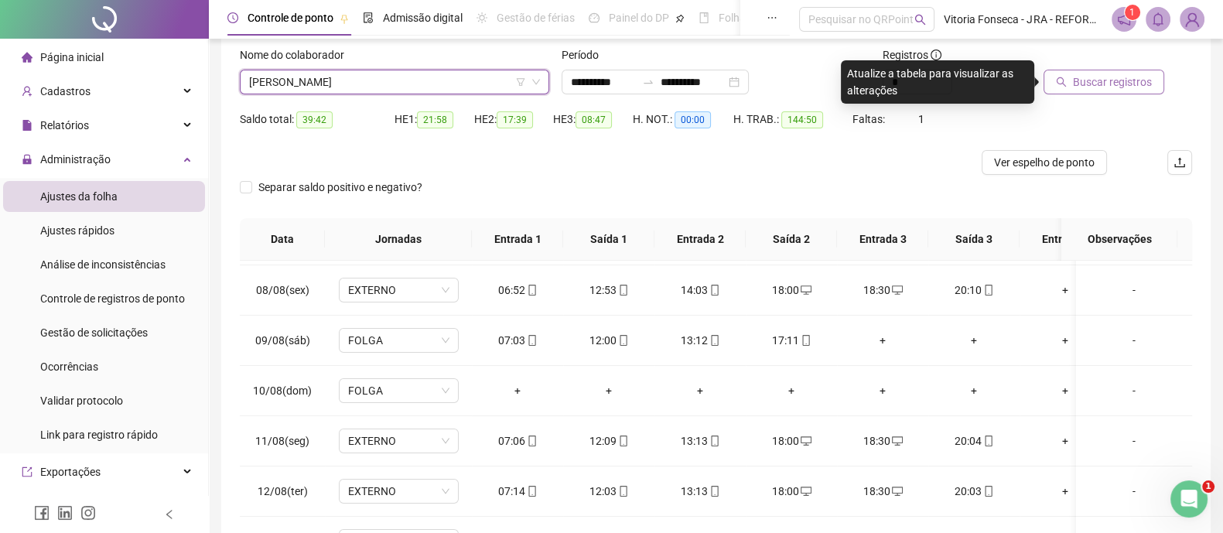
click at [1130, 91] on button "Buscar registros" at bounding box center [1104, 82] width 121 height 25
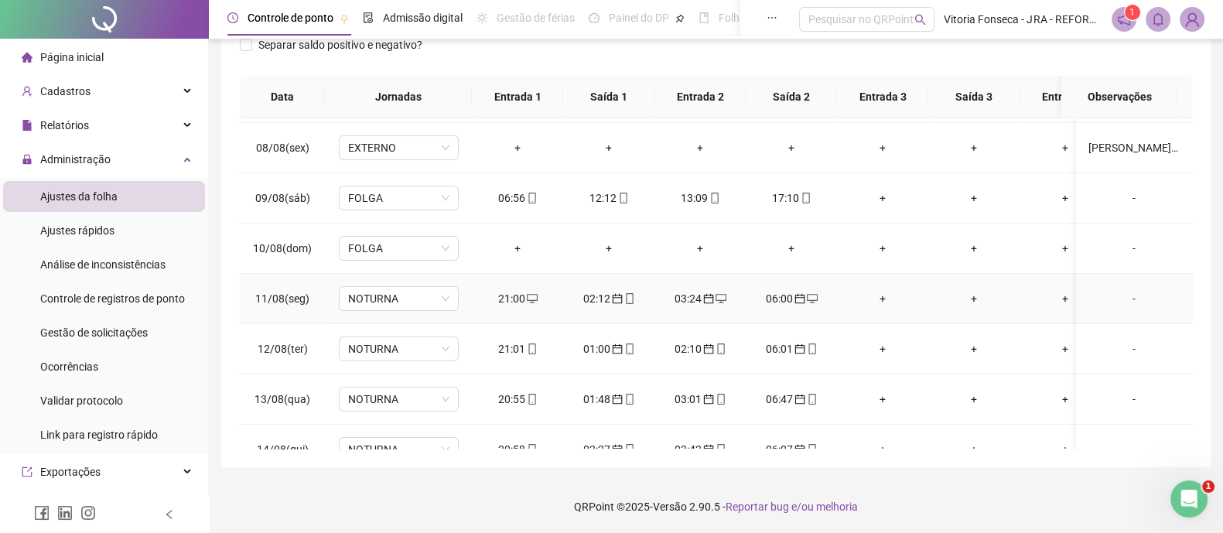
scroll to position [487, 0]
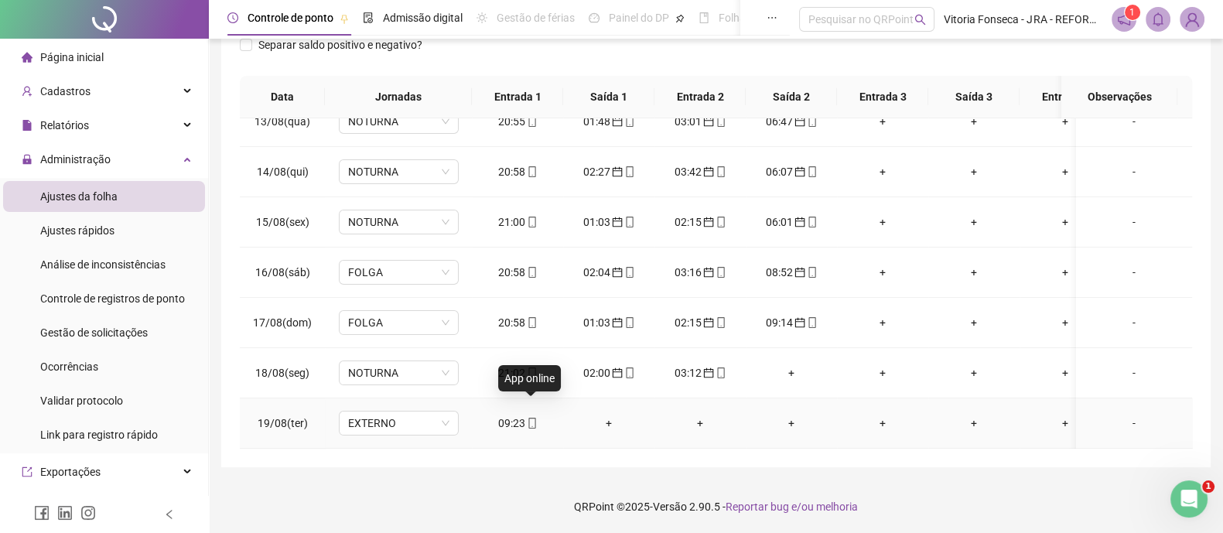
click at [533, 417] on span at bounding box center [531, 423] width 12 height 12
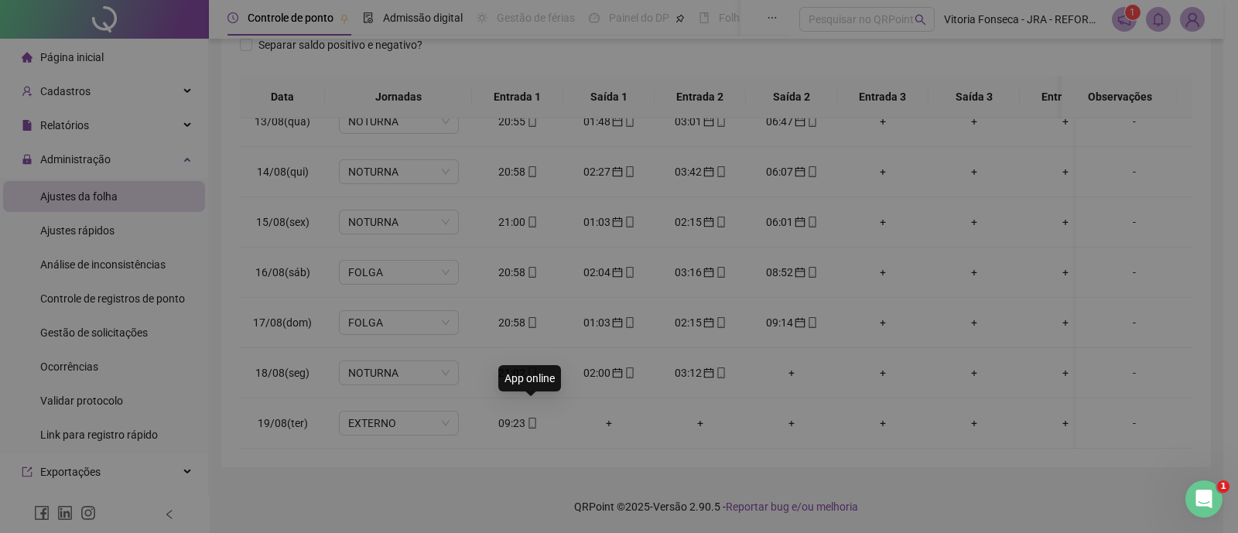
type input "**********"
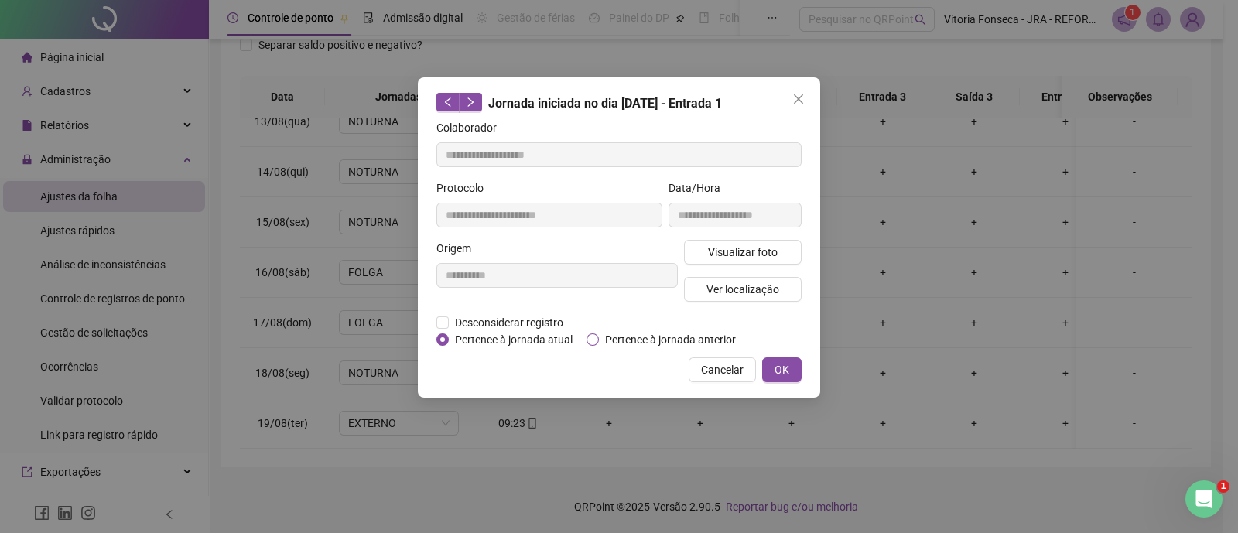
click at [640, 339] on span "Pertence à jornada anterior" at bounding box center [670, 339] width 143 height 17
click at [793, 360] on button "OK" at bounding box center [781, 369] width 39 height 25
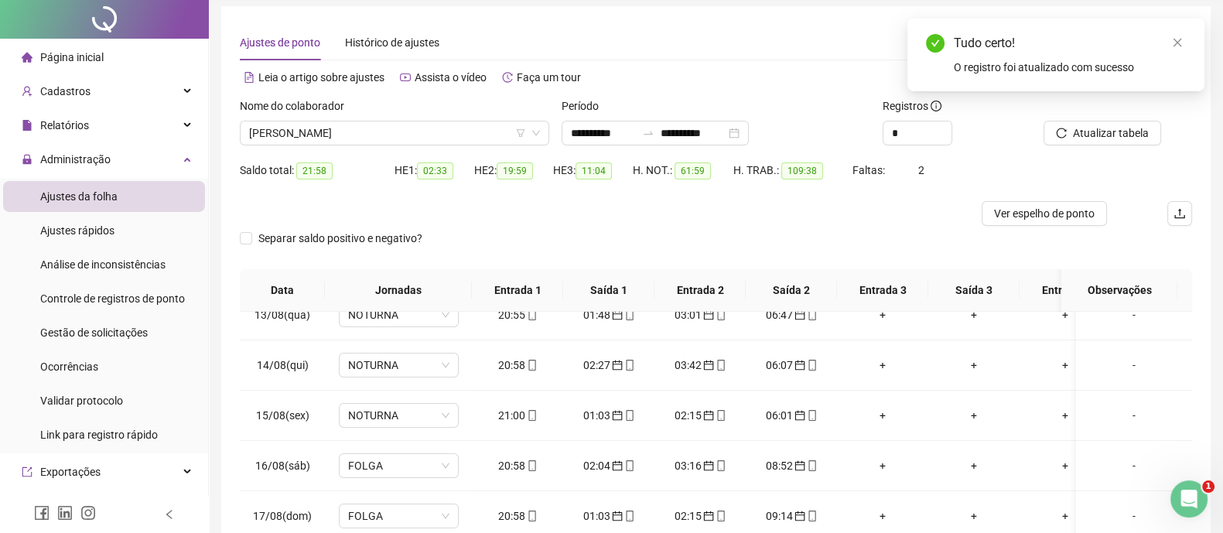
scroll to position [0, 0]
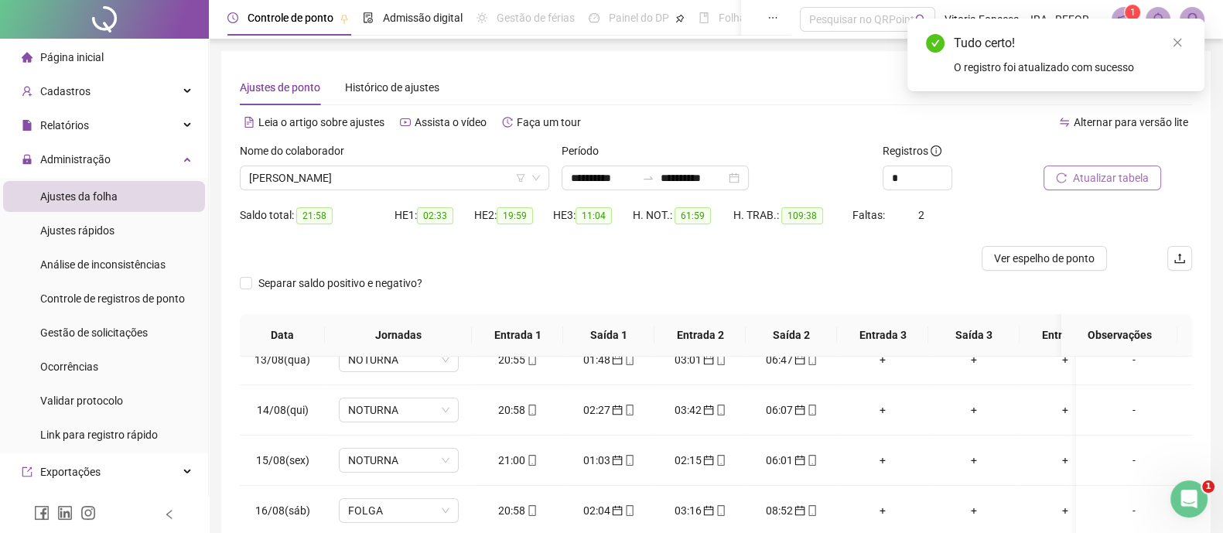
click at [1136, 176] on span "Atualizar tabela" at bounding box center [1111, 177] width 76 height 17
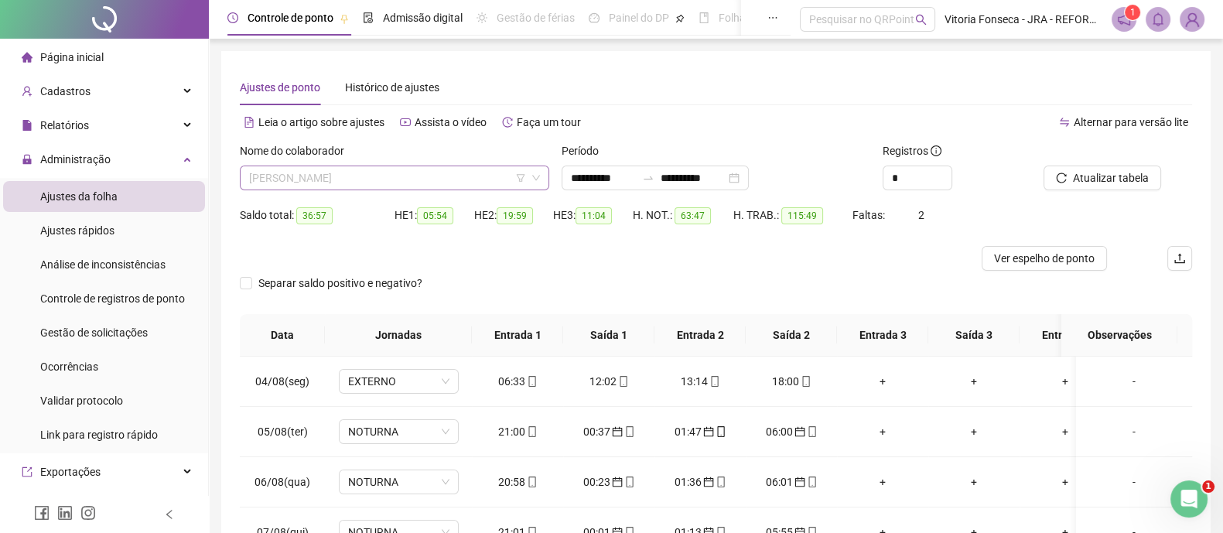
click at [417, 182] on span "RENAN PINTO NORBIATO" at bounding box center [394, 177] width 291 height 23
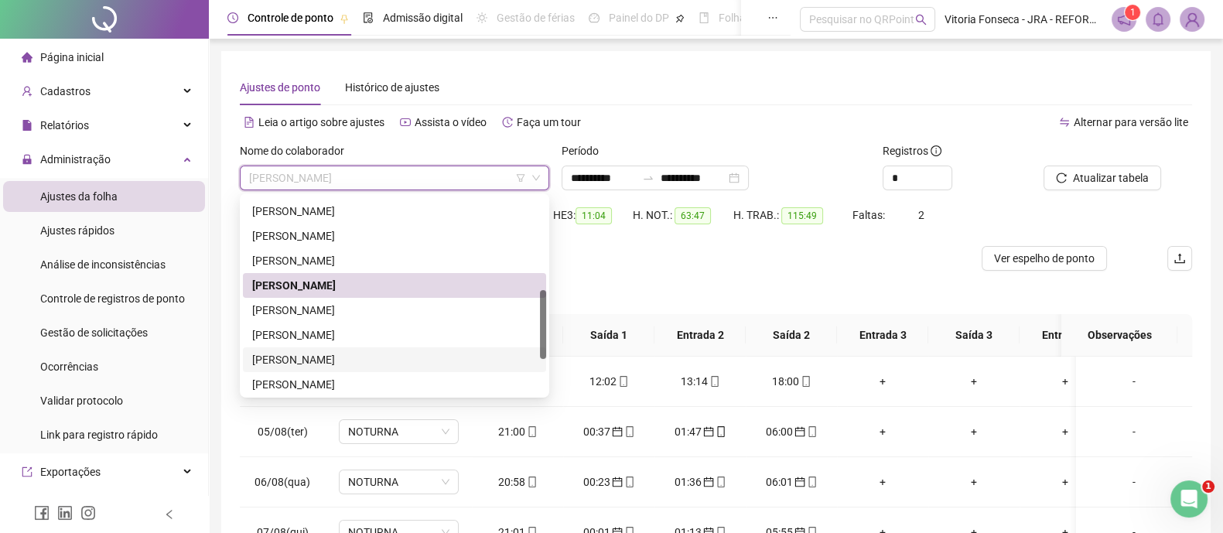
click at [373, 356] on div "[PERSON_NAME]" at bounding box center [394, 359] width 285 height 17
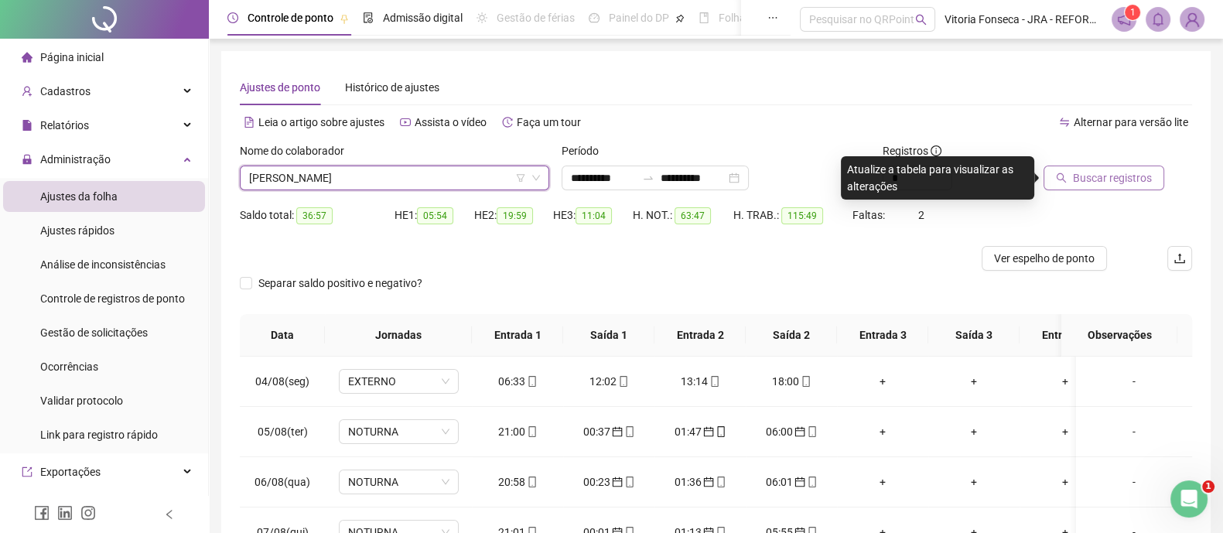
click at [1101, 181] on span "Buscar registros" at bounding box center [1112, 177] width 79 height 17
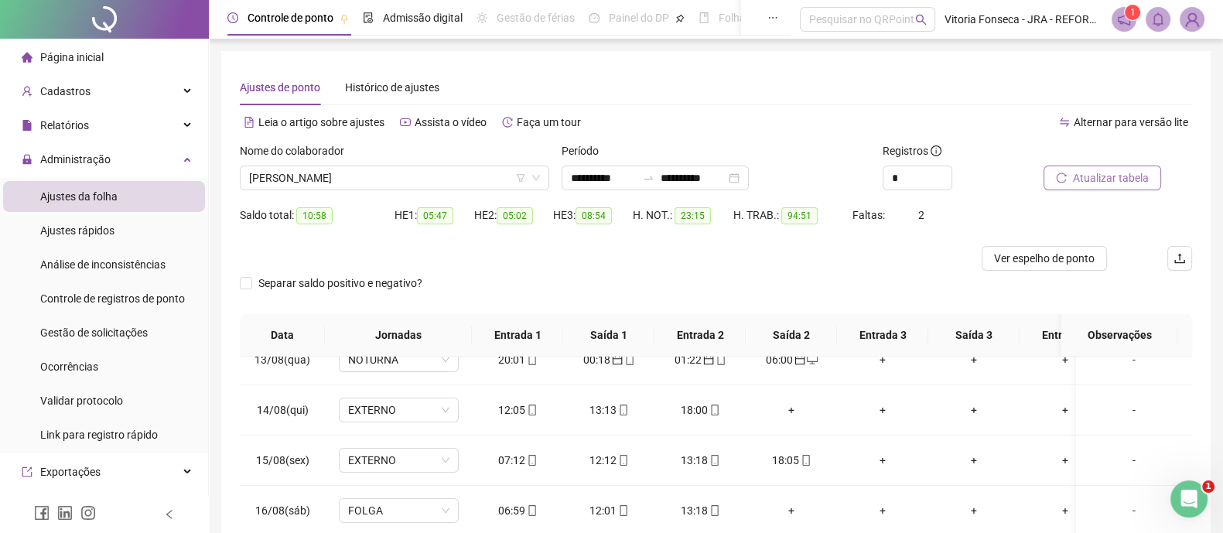
click at [1149, 177] on button "Atualizar tabela" at bounding box center [1103, 178] width 118 height 25
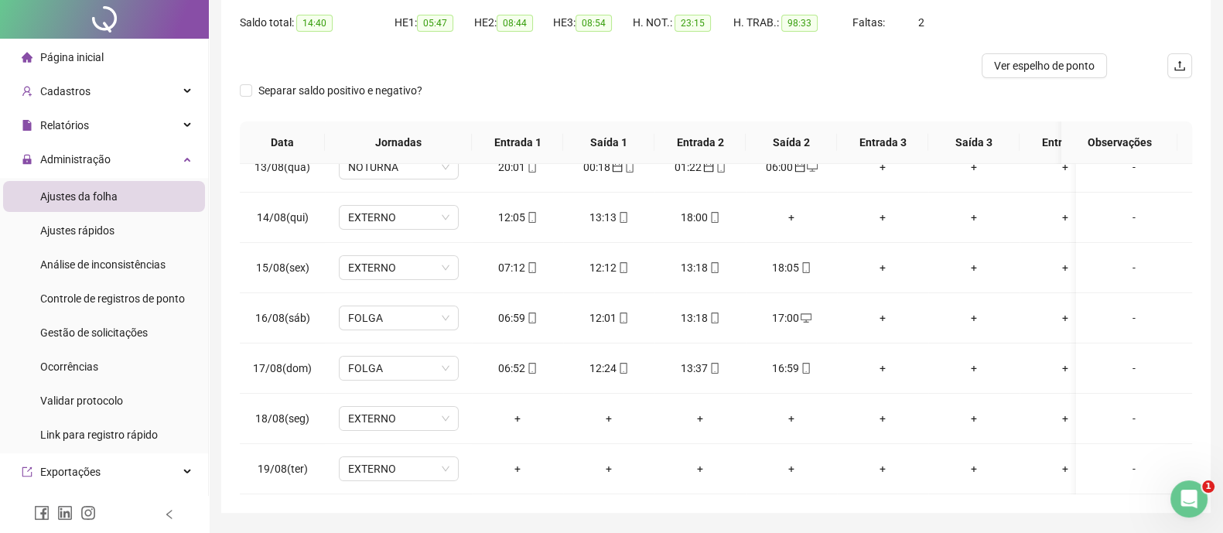
scroll to position [238, 0]
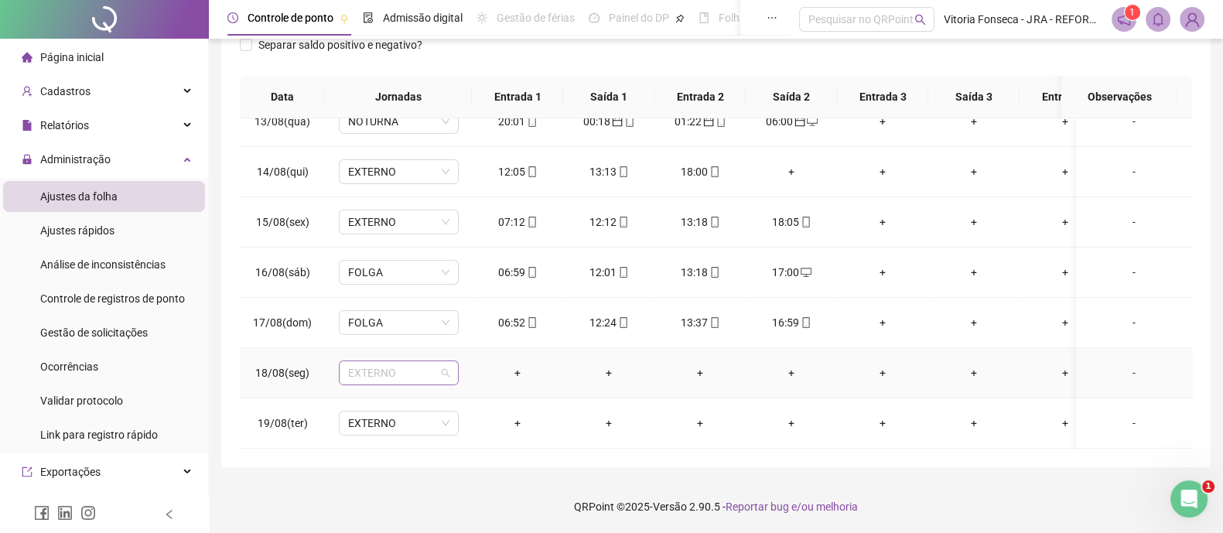
click at [440, 361] on span "EXTERNO" at bounding box center [398, 372] width 101 height 23
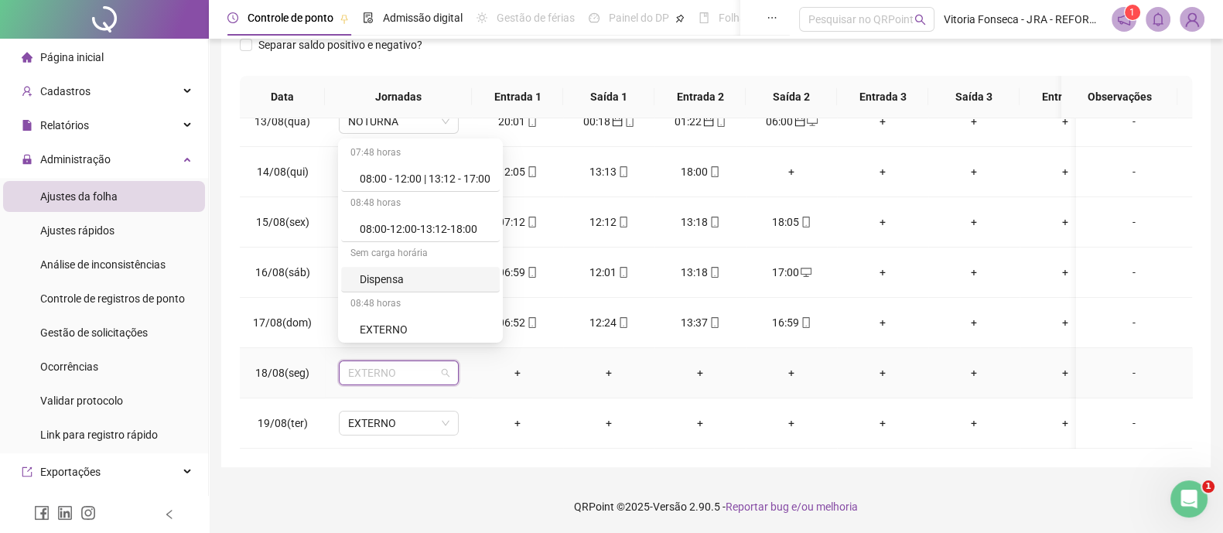
scroll to position [193, 0]
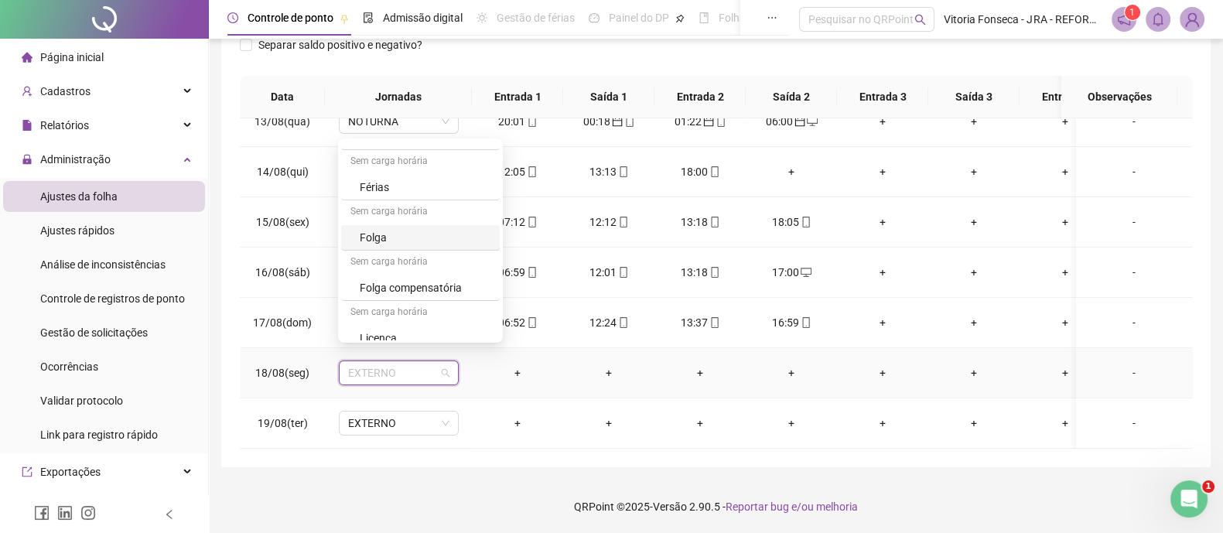
click at [456, 241] on div "Folga" at bounding box center [425, 237] width 131 height 17
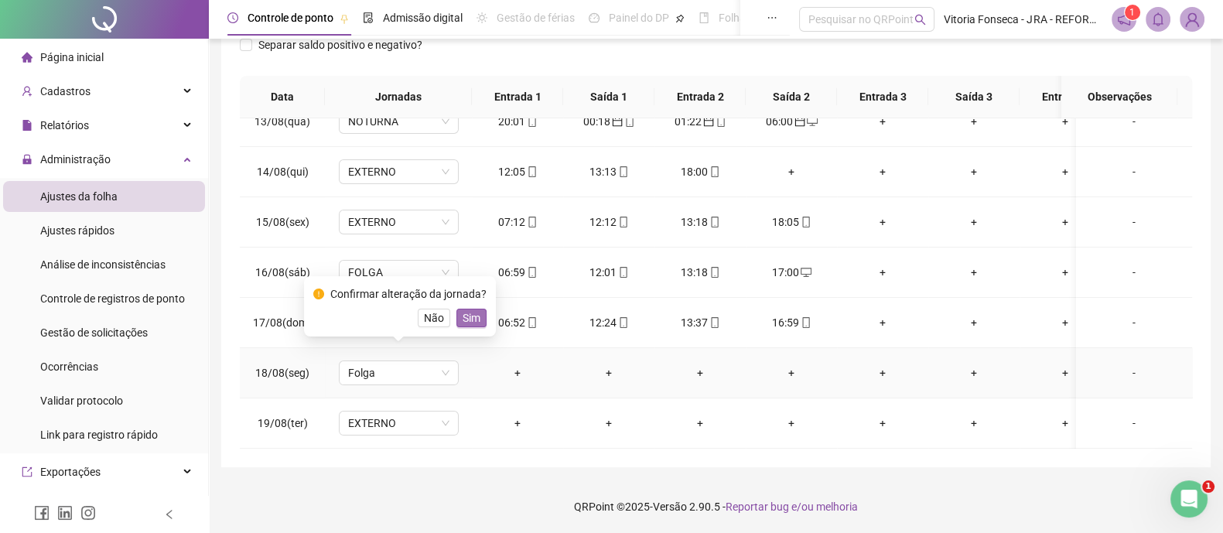
click at [476, 323] on span "Sim" at bounding box center [472, 317] width 18 height 17
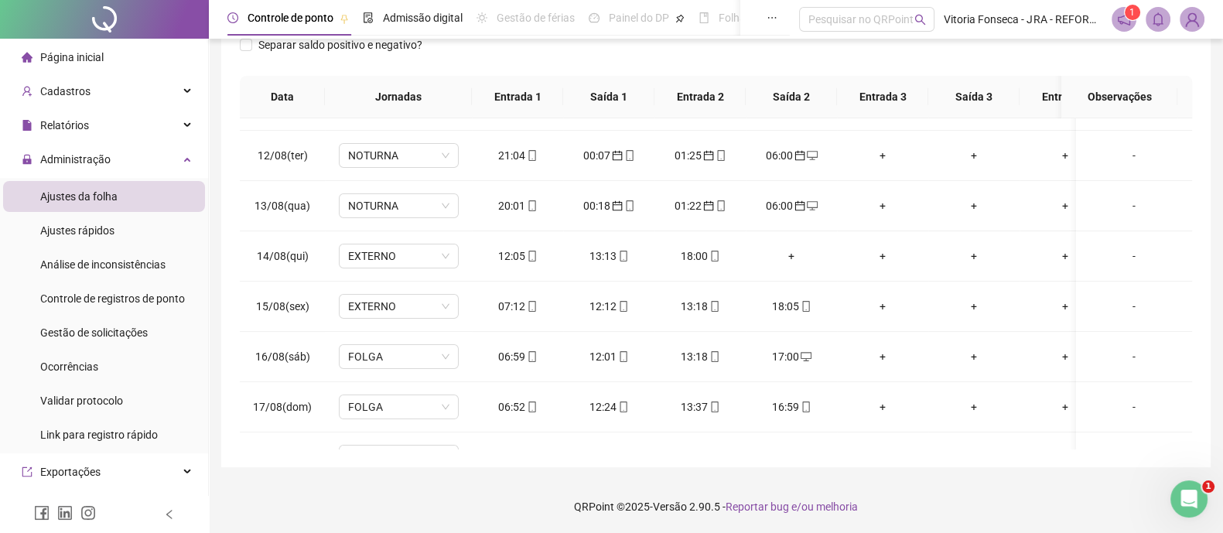
scroll to position [0, 0]
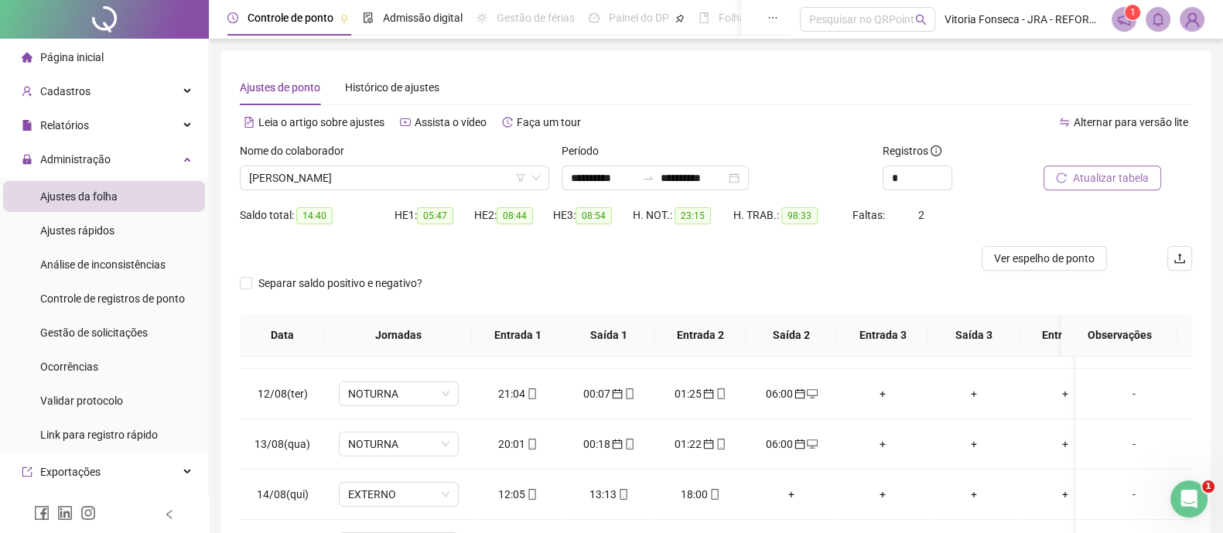
click at [1130, 179] on span "Atualizar tabela" at bounding box center [1111, 177] width 76 height 17
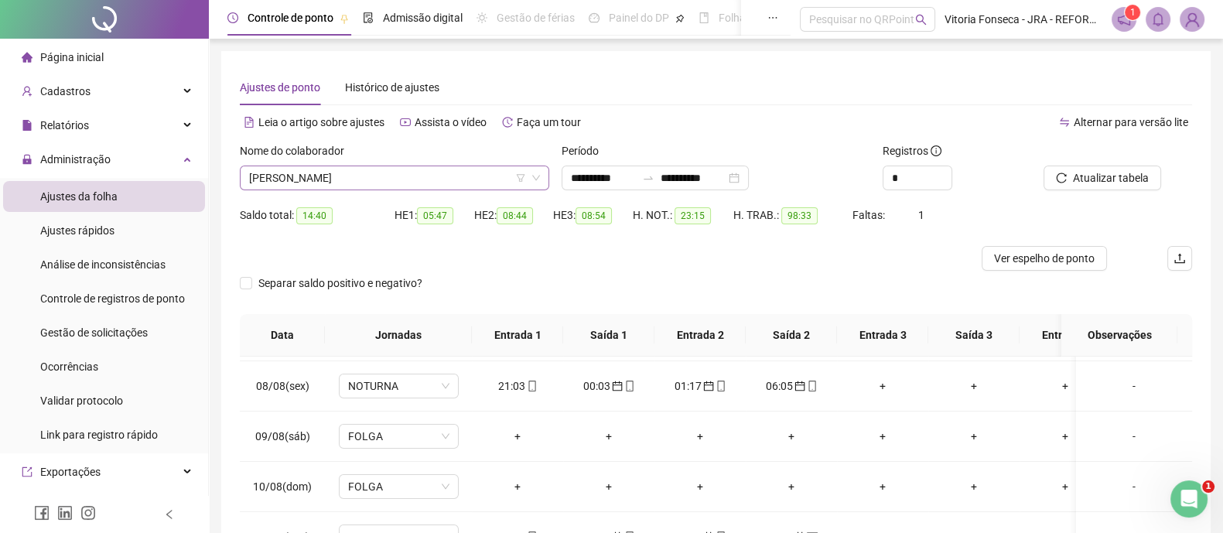
click at [414, 183] on span "[PERSON_NAME]" at bounding box center [394, 177] width 291 height 23
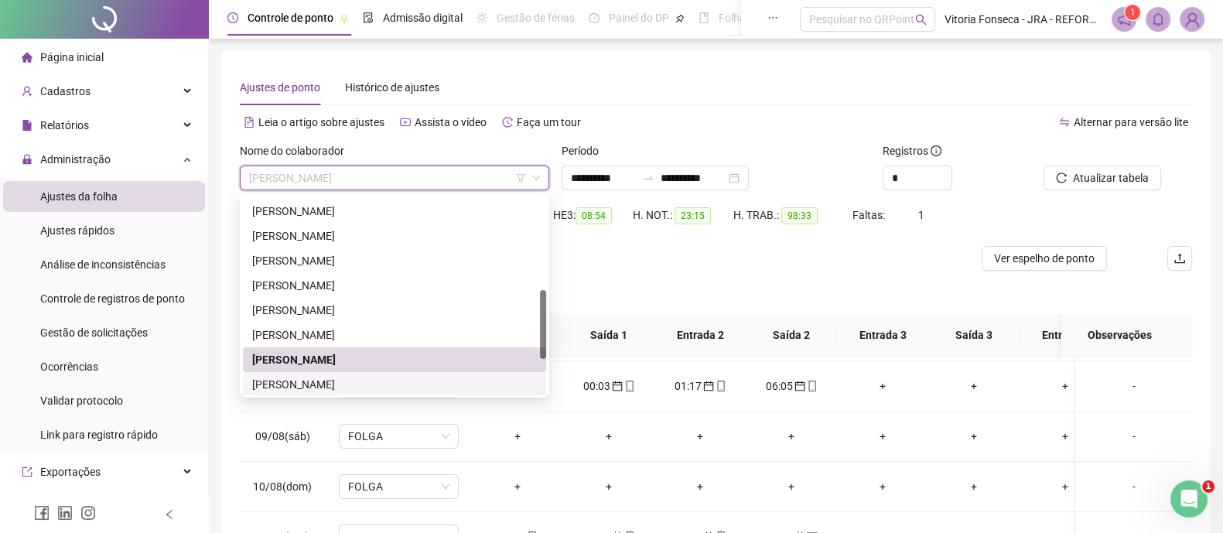
click at [385, 378] on div "[PERSON_NAME]" at bounding box center [394, 384] width 285 height 17
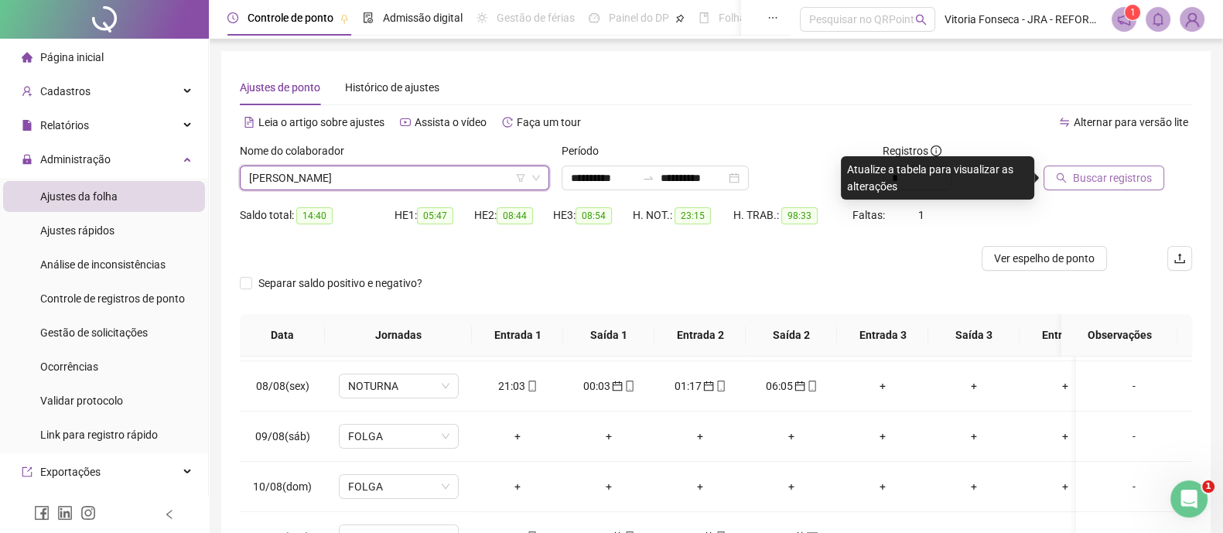
click at [1076, 176] on span "Buscar registros" at bounding box center [1112, 177] width 79 height 17
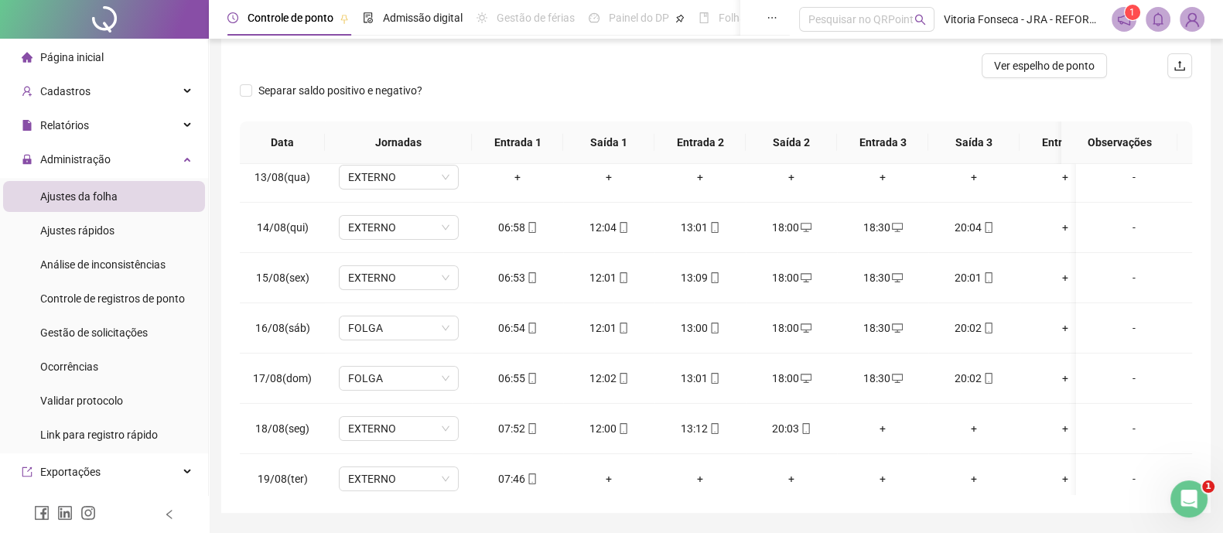
scroll to position [487, 0]
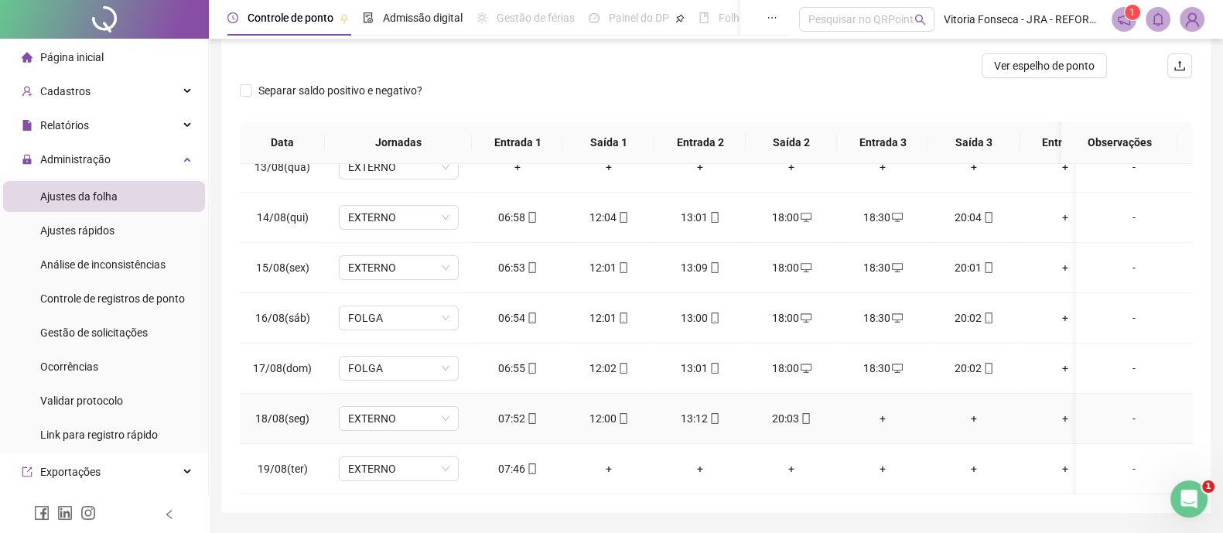
click at [877, 410] on div "+" at bounding box center [883, 418] width 67 height 17
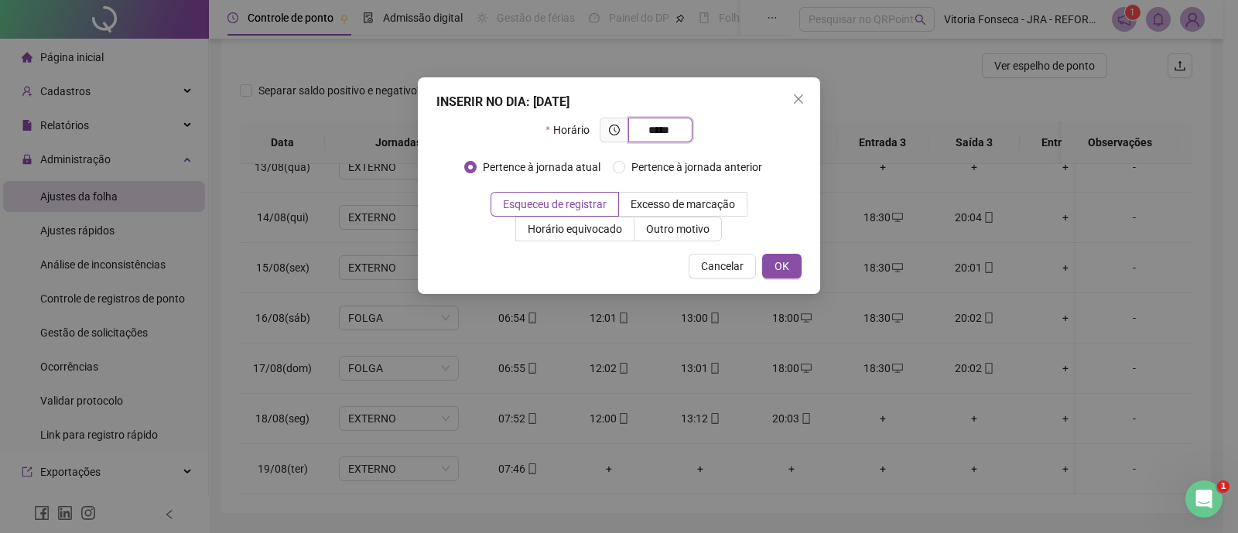
type input "*****"
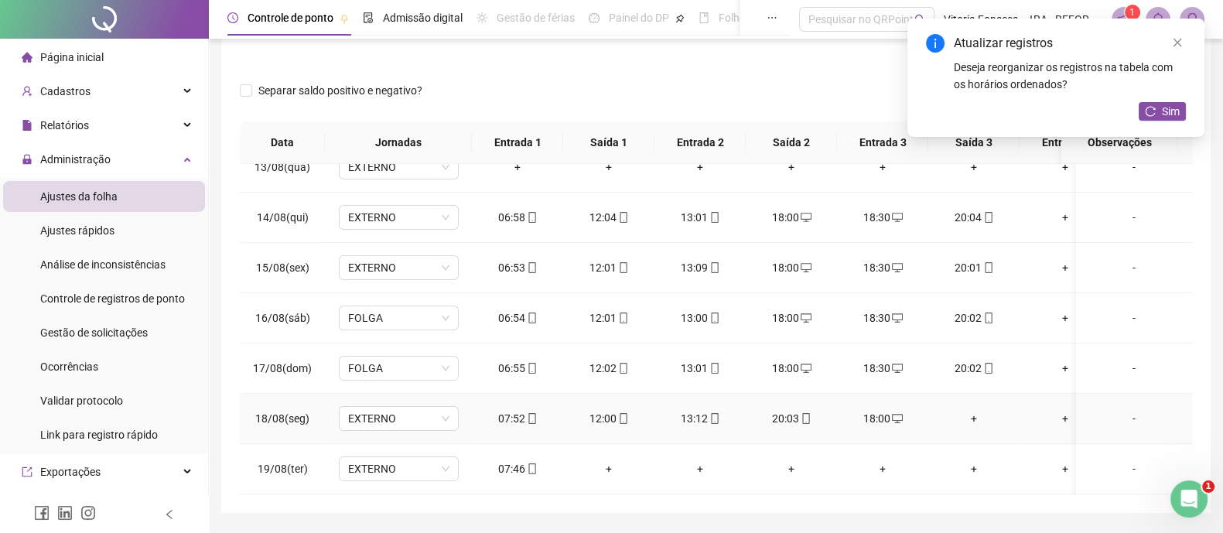
click at [976, 410] on div "+" at bounding box center [974, 418] width 67 height 17
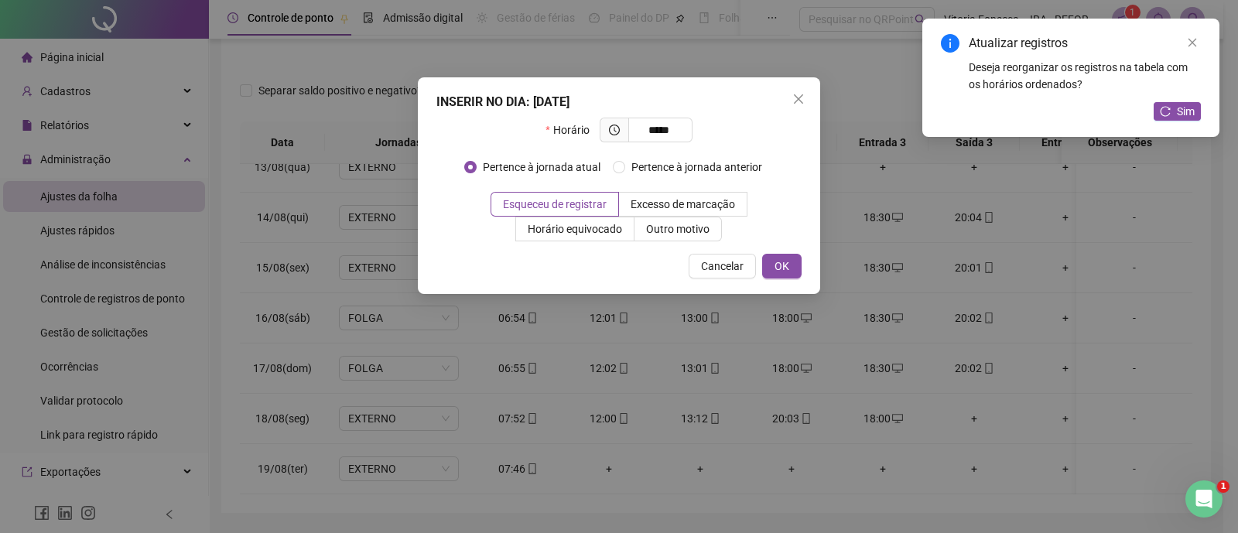
type input "*****"
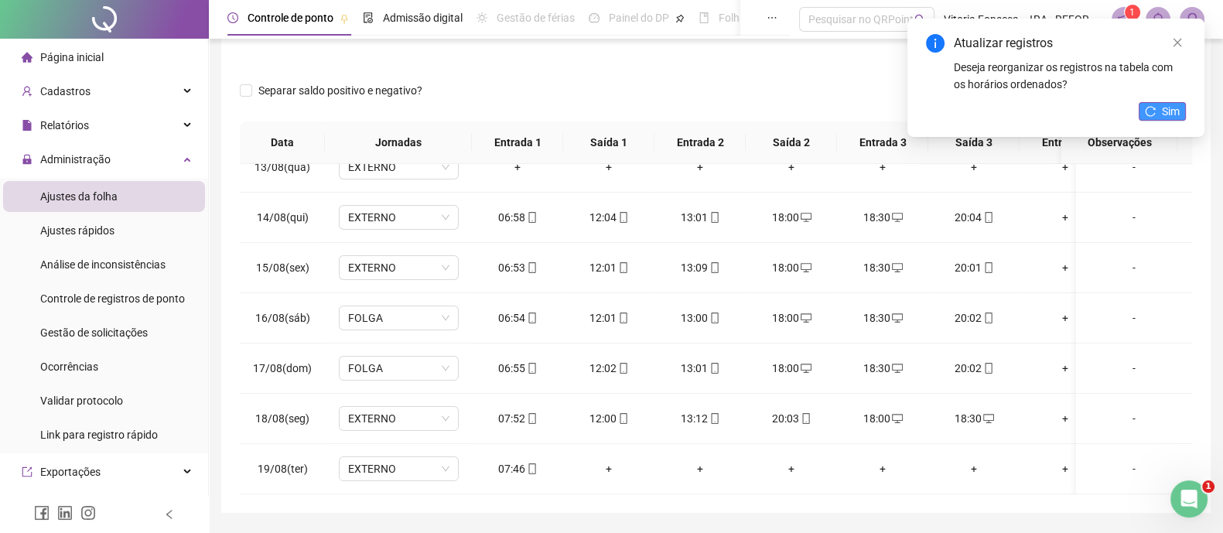
click at [1173, 110] on span "Sim" at bounding box center [1171, 111] width 18 height 17
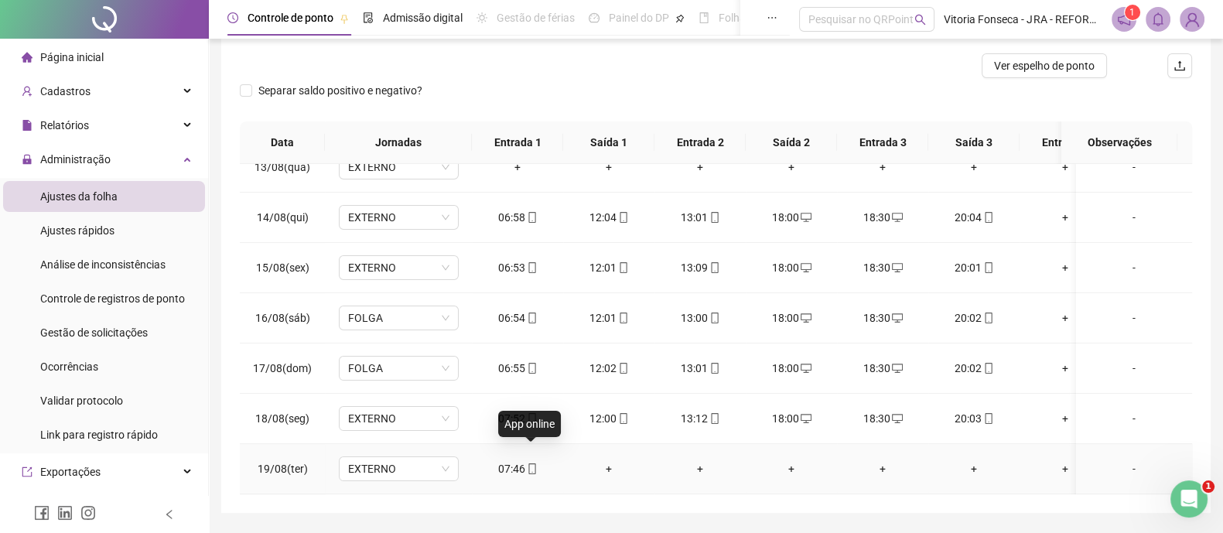
click at [531, 463] on icon "mobile" at bounding box center [531, 468] width 7 height 11
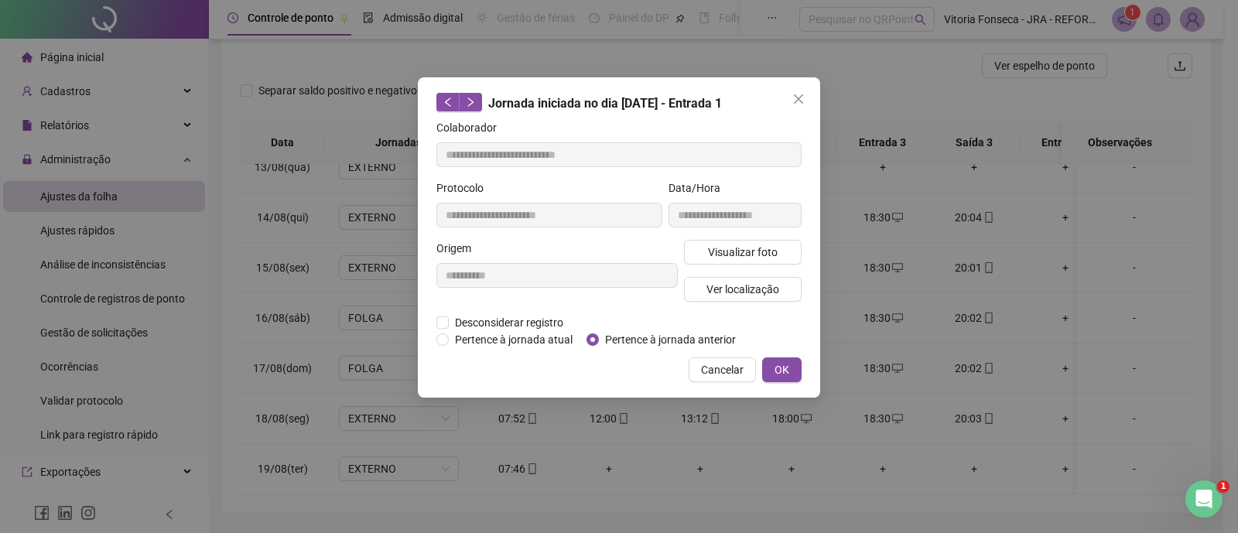
type input "**********"
click at [712, 292] on span "Ver localização" at bounding box center [742, 289] width 73 height 17
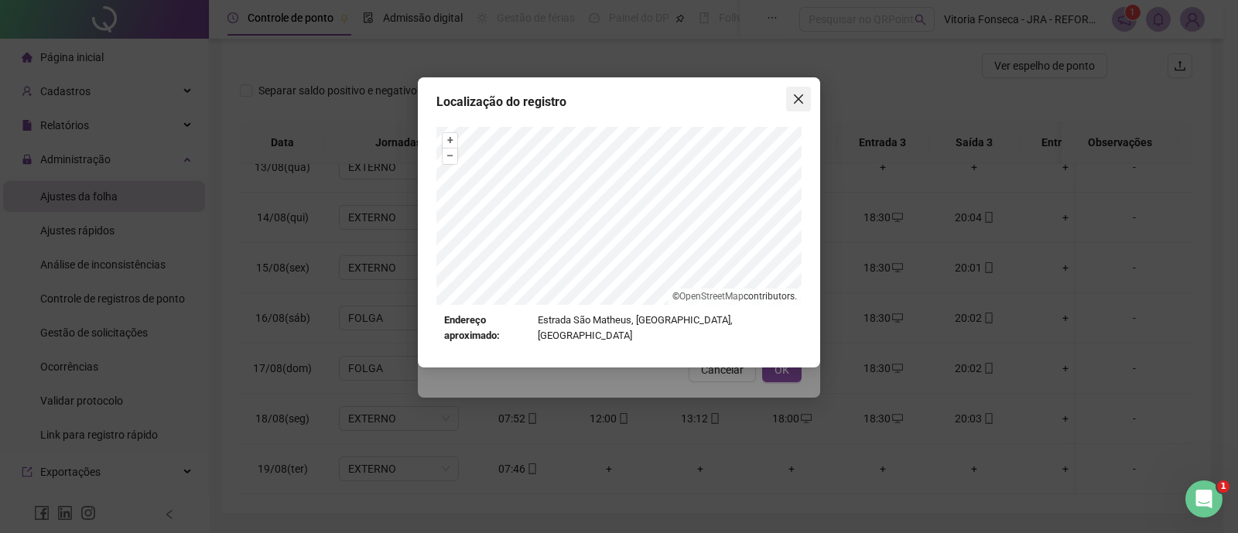
click at [800, 100] on icon "close" at bounding box center [798, 98] width 9 height 9
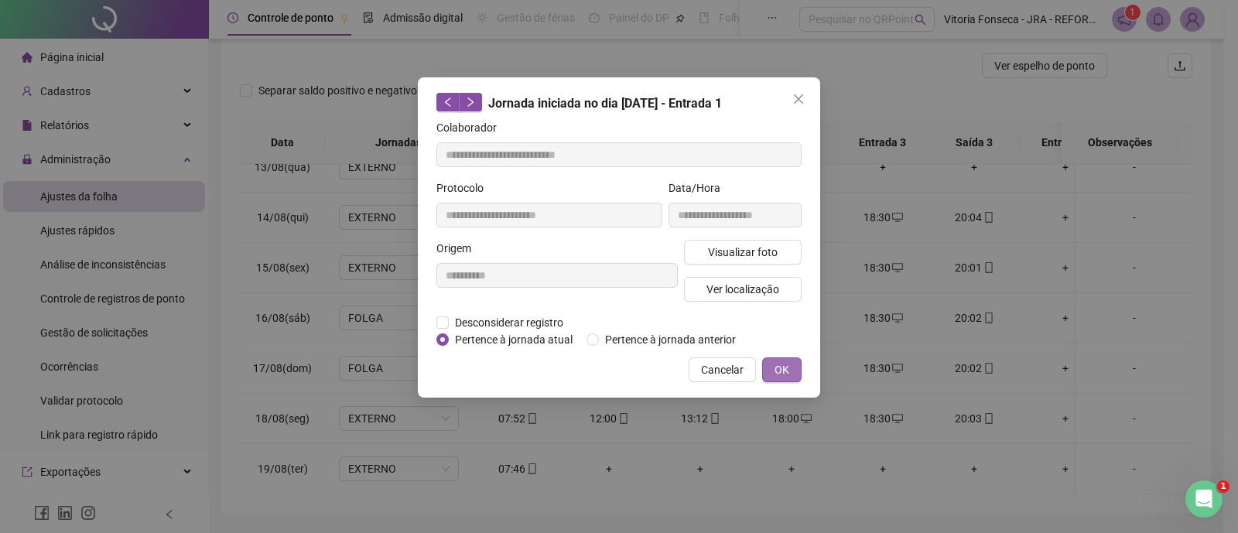
click at [790, 374] on button "OK" at bounding box center [781, 369] width 39 height 25
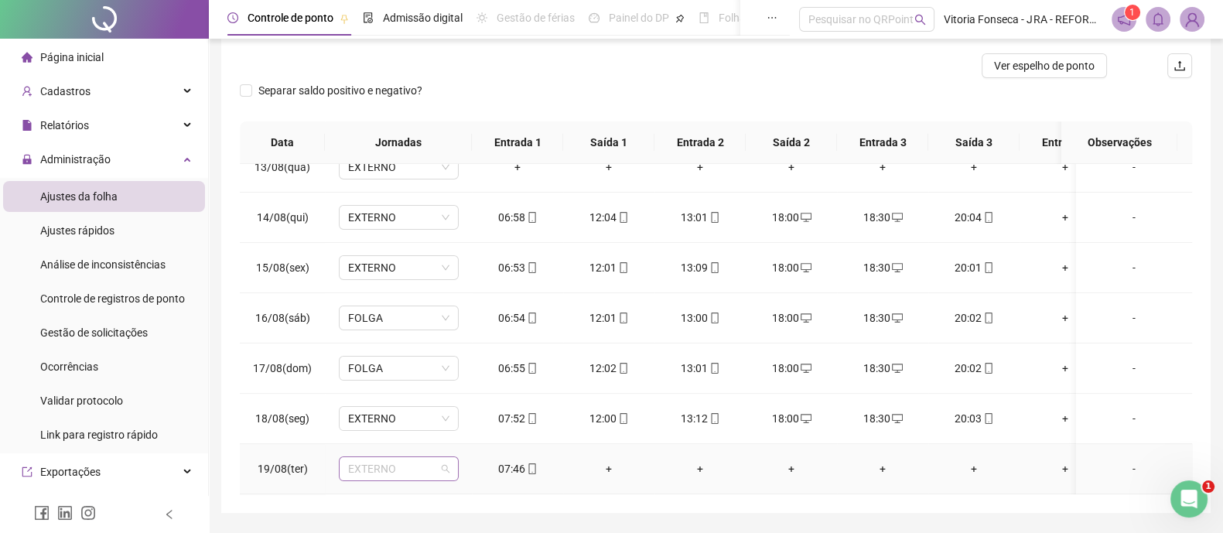
click at [437, 457] on span "EXTERNO" at bounding box center [398, 468] width 101 height 23
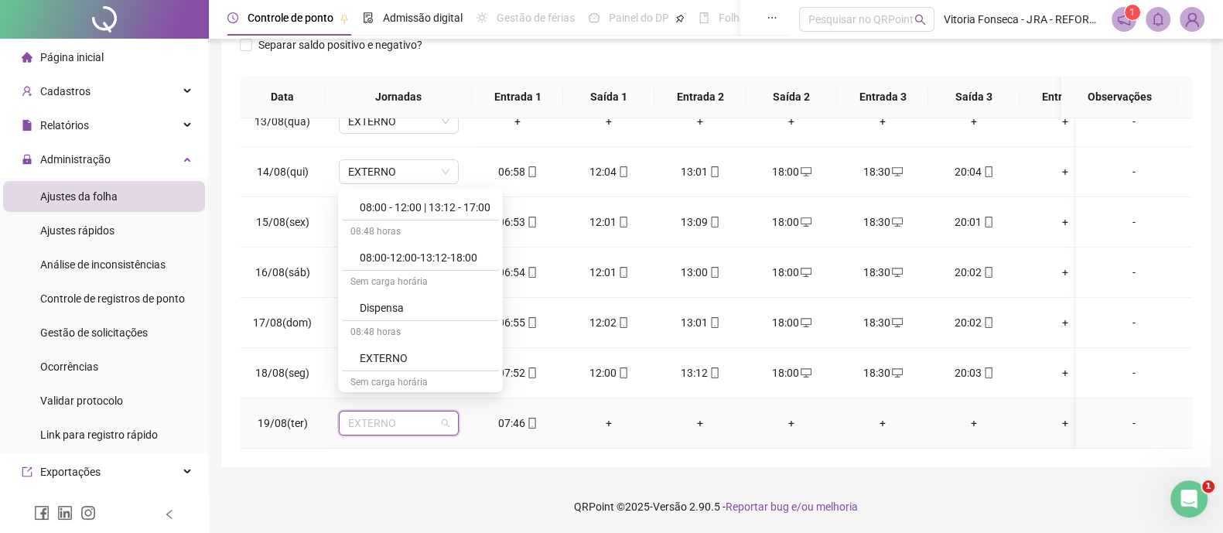
scroll to position [0, 0]
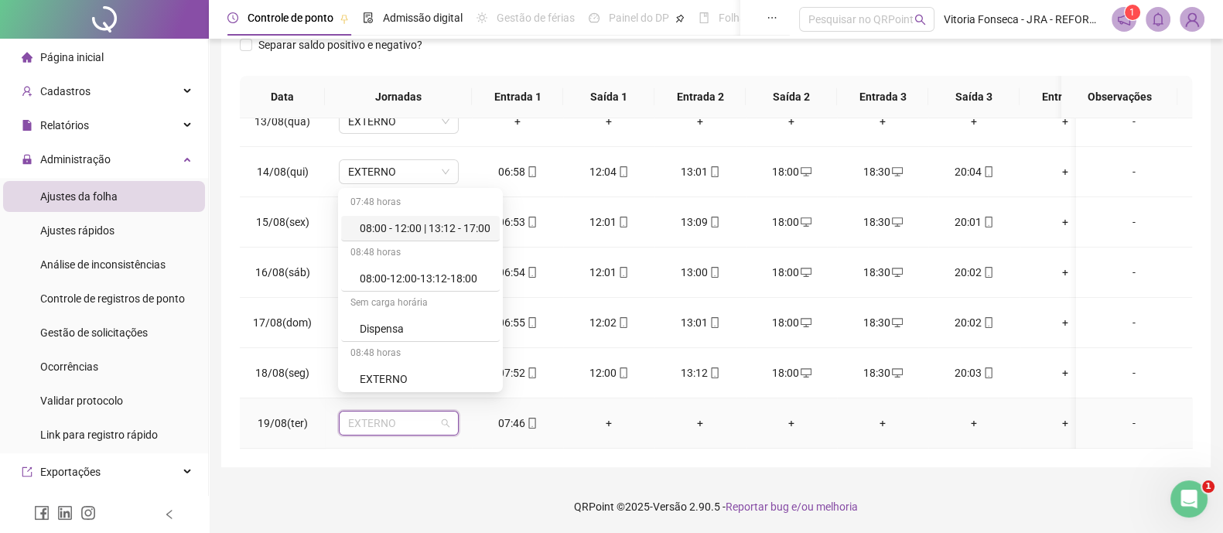
click at [463, 221] on div "08:00 - 12:00 | 13:12 - 17:00" at bounding box center [425, 228] width 131 height 17
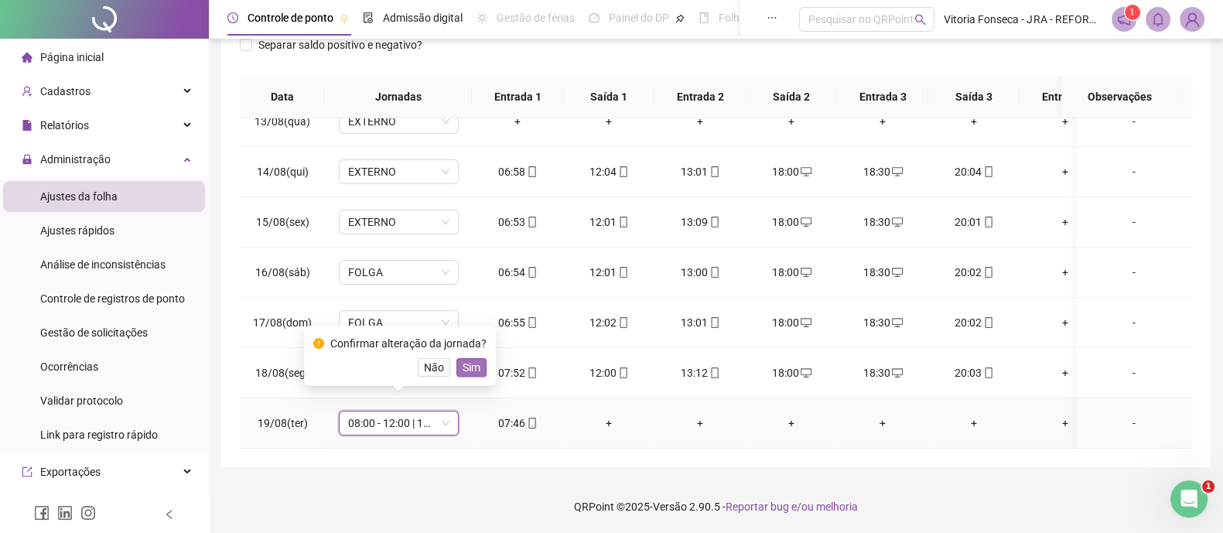
click at [463, 361] on span "Sim" at bounding box center [472, 367] width 18 height 17
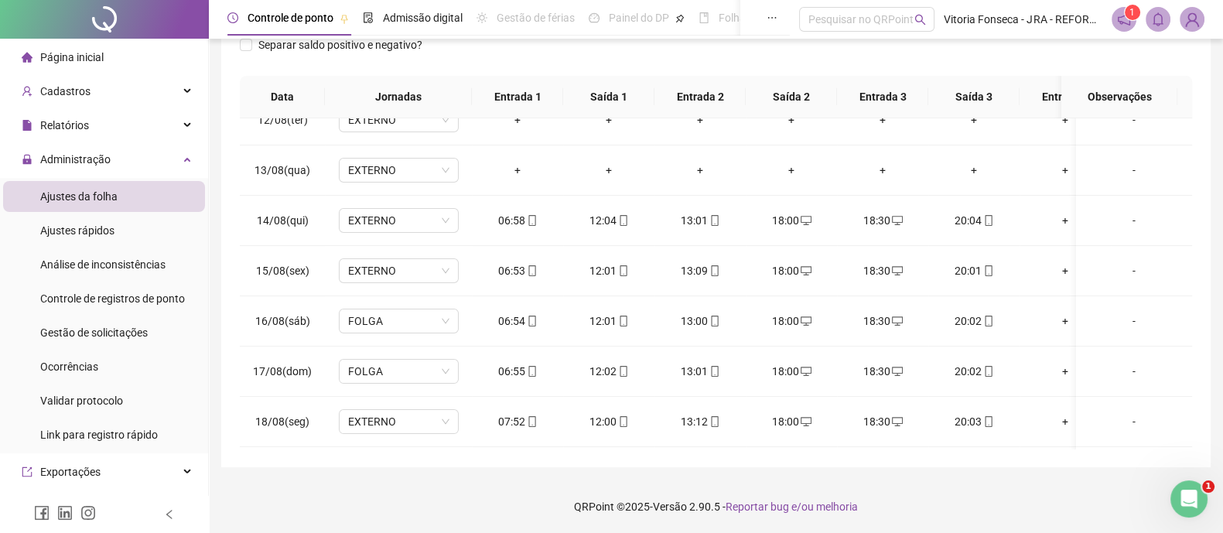
scroll to position [464, 0]
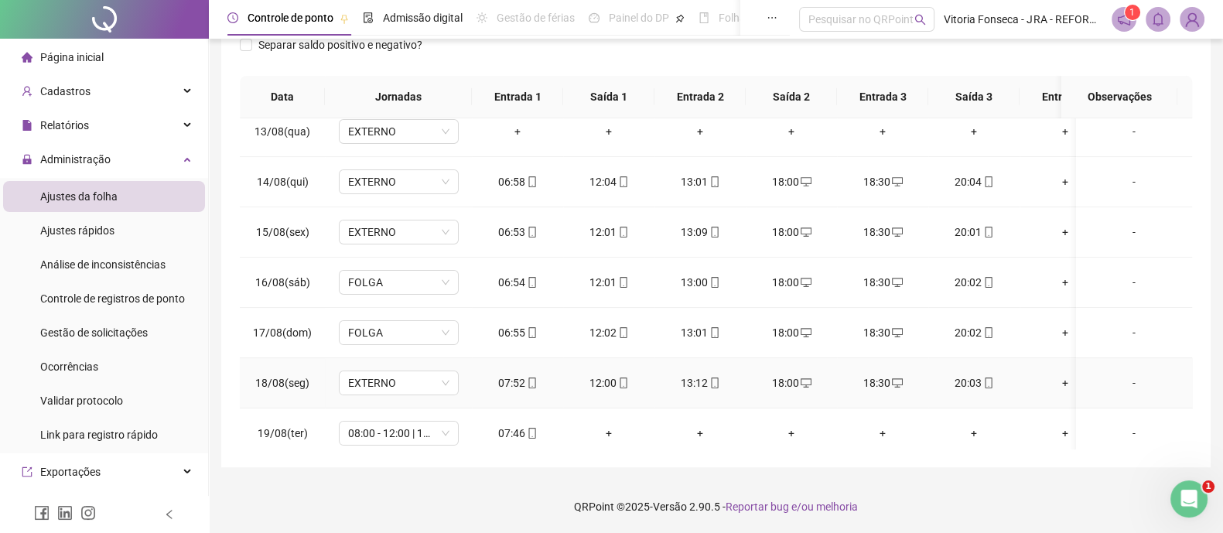
click at [993, 374] on div "20:03" at bounding box center [974, 382] width 67 height 17
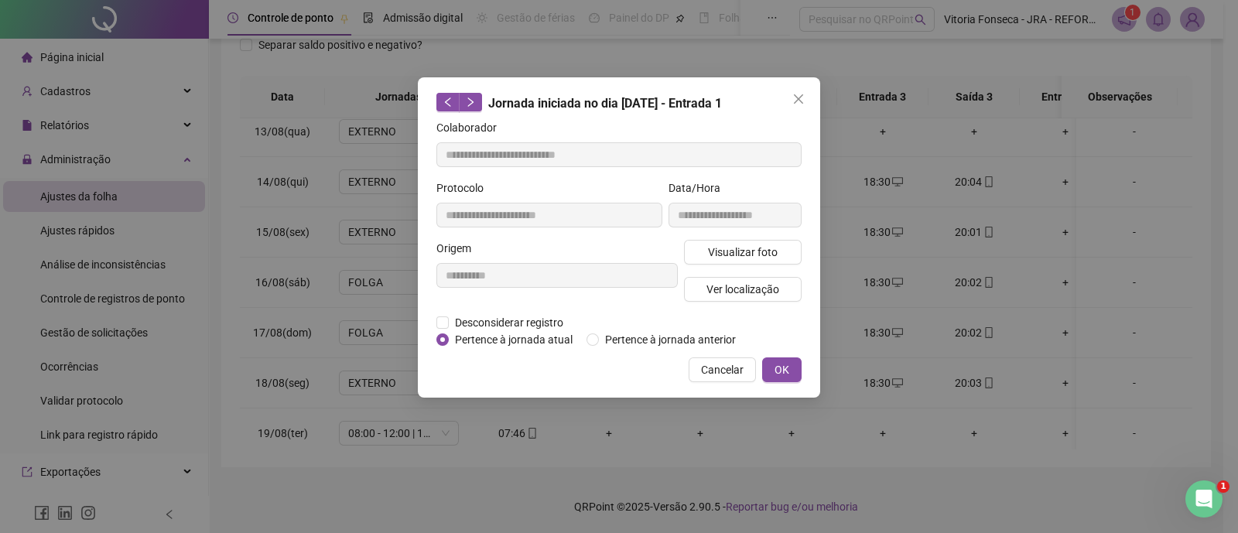
type input "**********"
click at [775, 288] on span "Ver localização" at bounding box center [742, 289] width 73 height 17
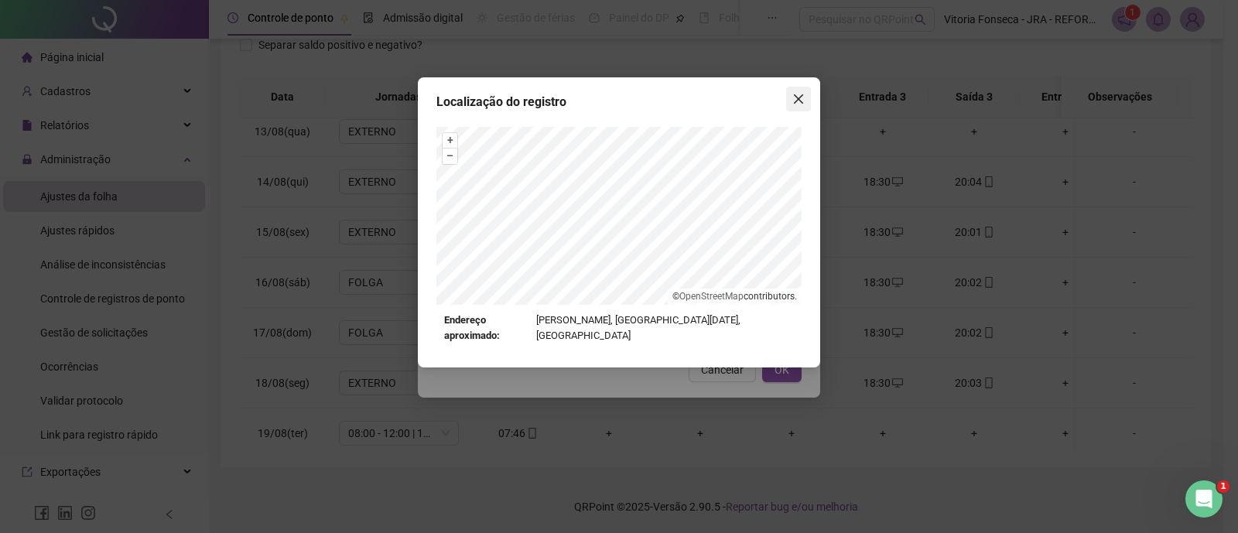
click at [799, 99] on icon "close" at bounding box center [798, 98] width 9 height 9
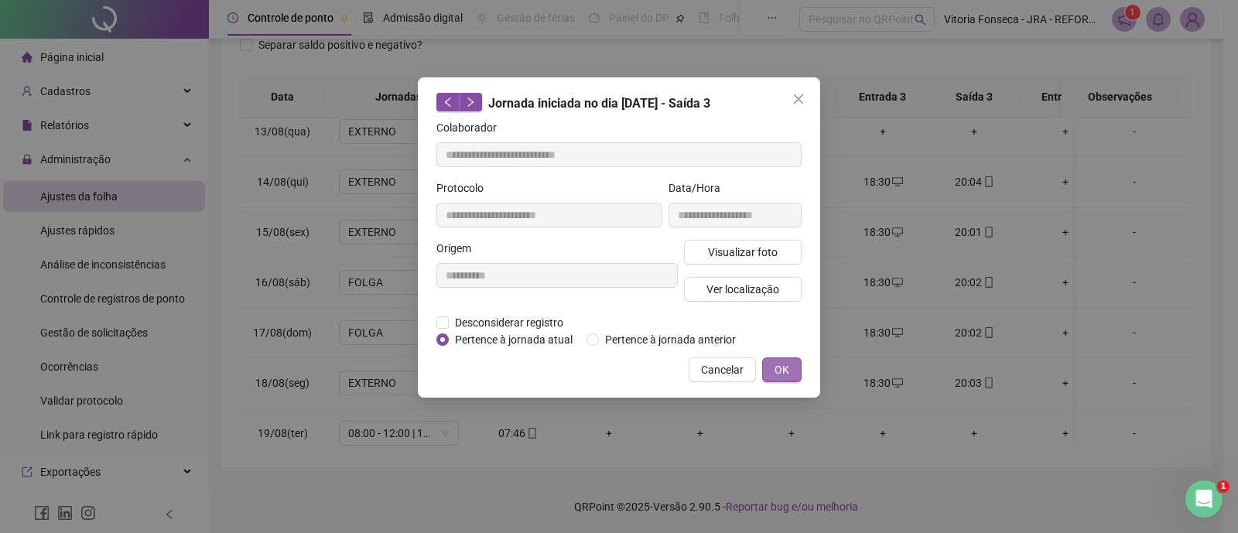
click at [788, 373] on span "OK" at bounding box center [781, 369] width 15 height 17
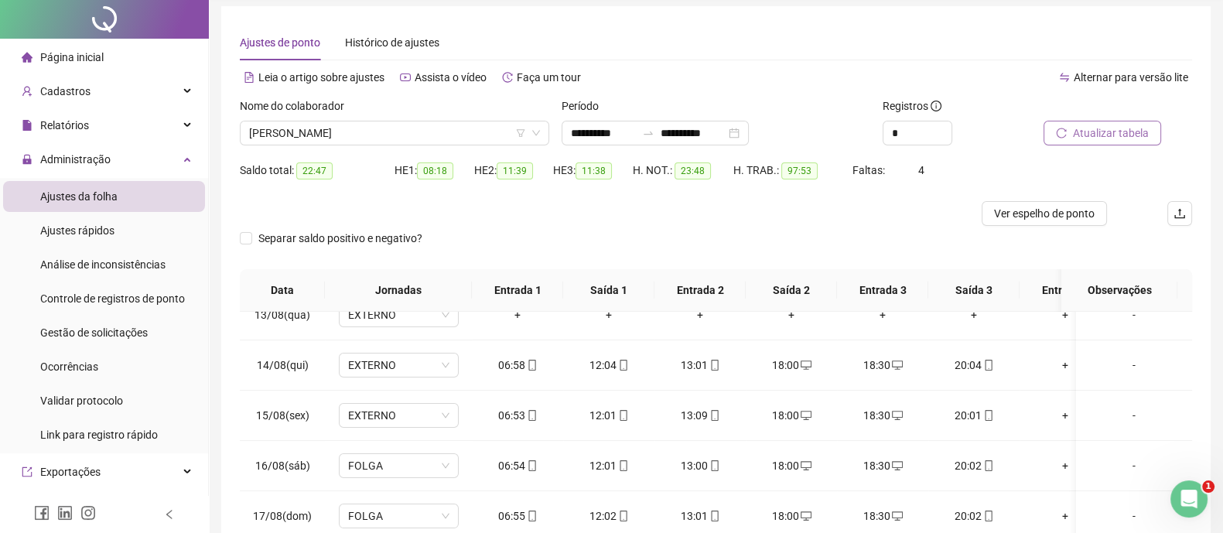
scroll to position [0, 0]
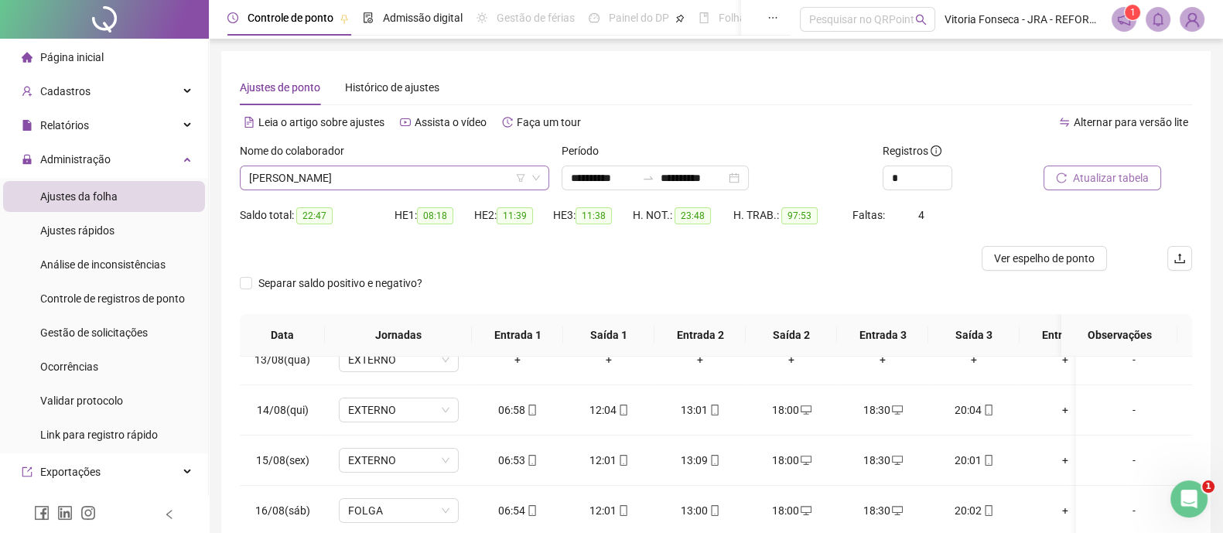
click at [453, 175] on span "[PERSON_NAME]" at bounding box center [394, 177] width 291 height 23
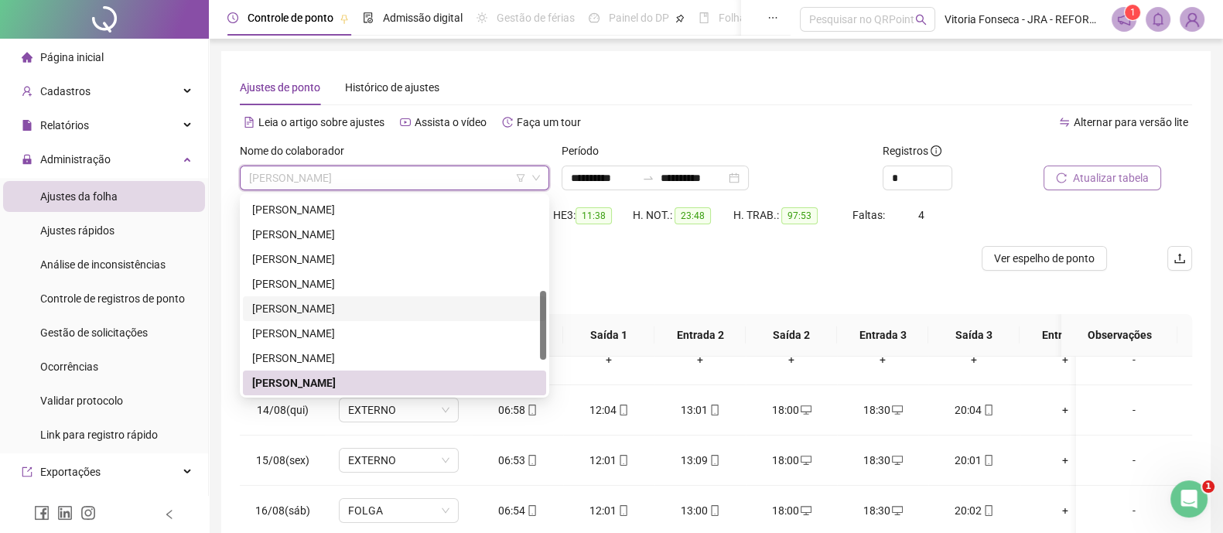
scroll to position [368, 0]
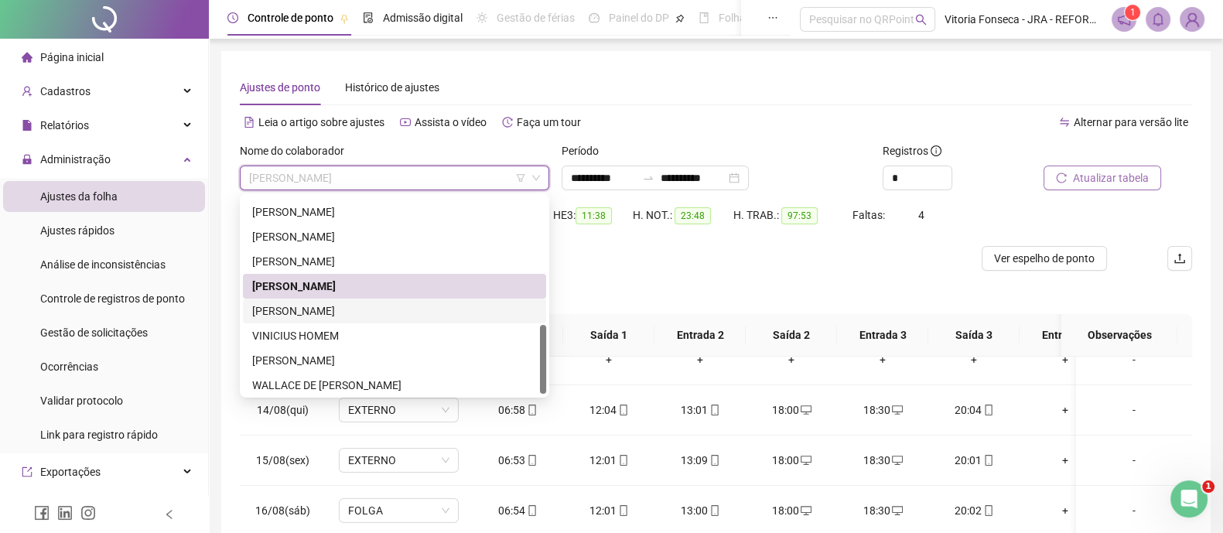
click at [342, 310] on div "VANDERSON LOPES" at bounding box center [394, 311] width 285 height 17
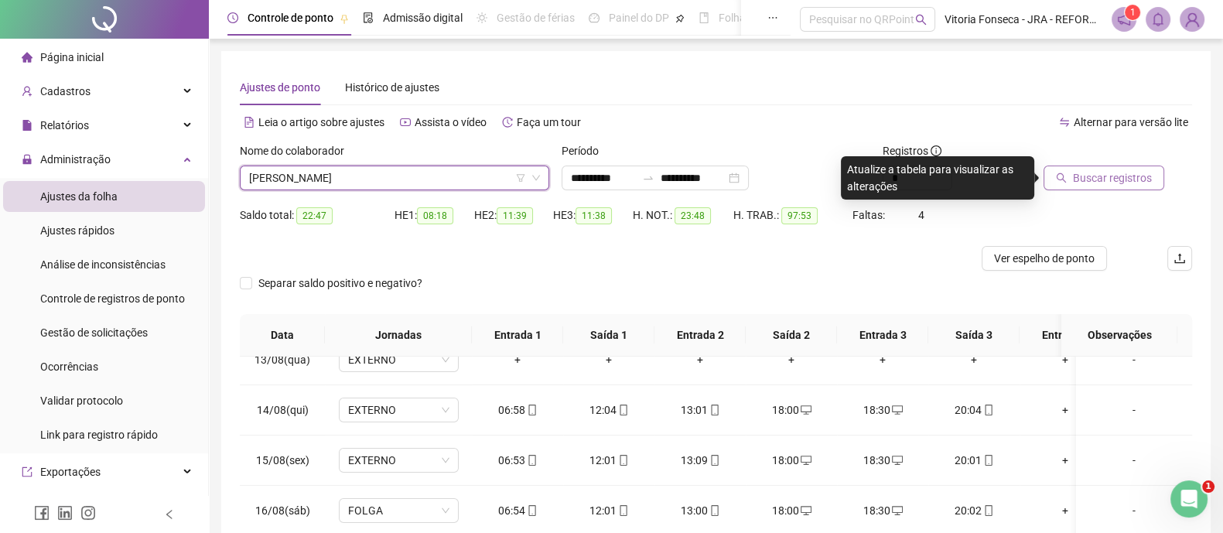
click at [1084, 178] on span "Buscar registros" at bounding box center [1112, 177] width 79 height 17
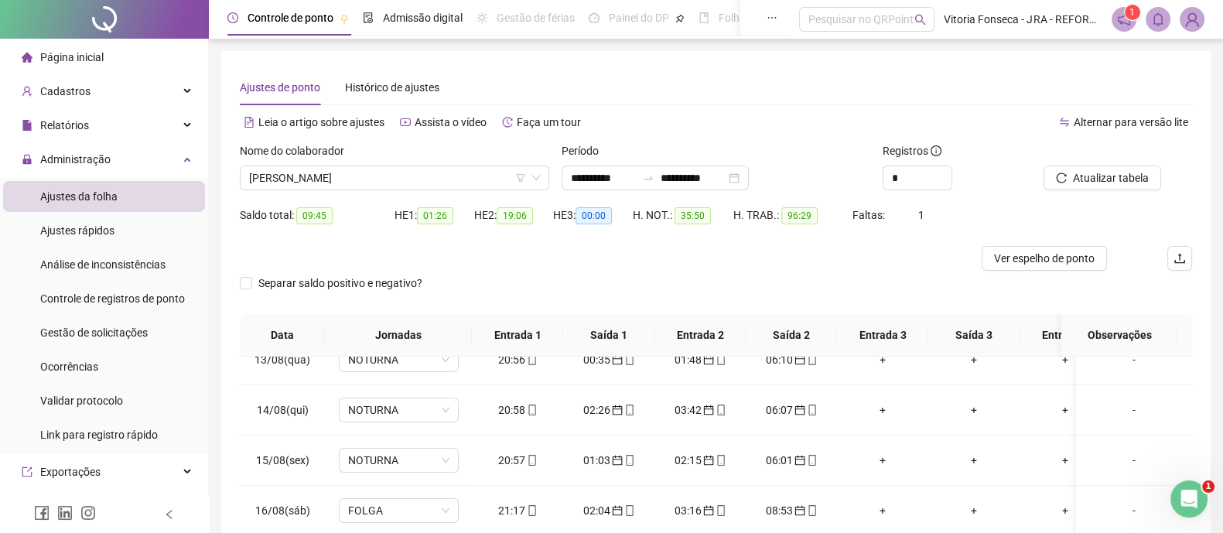
scroll to position [238, 0]
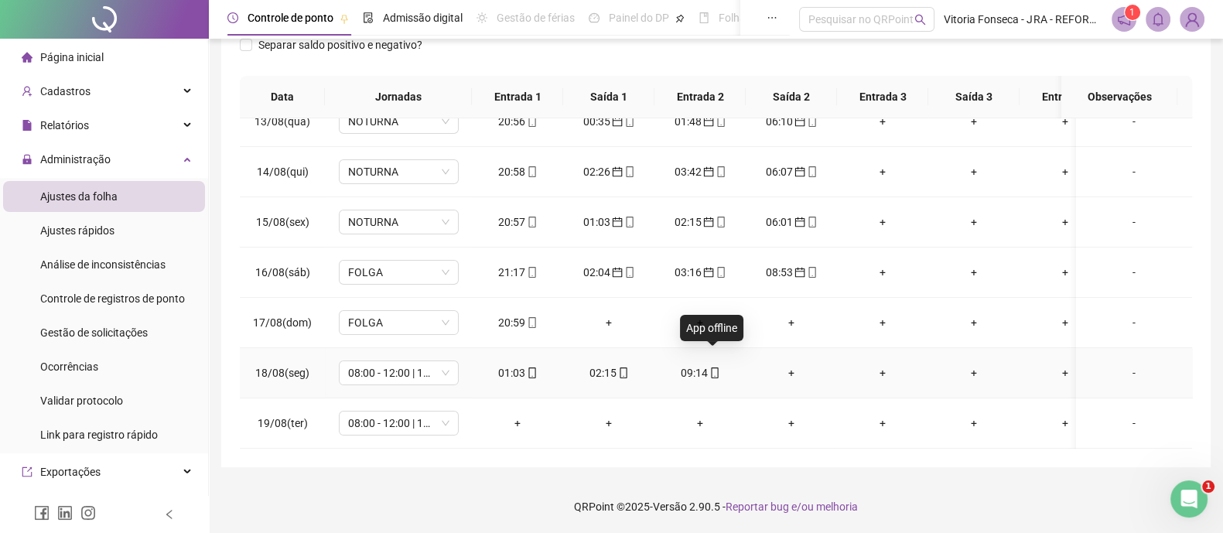
click at [716, 368] on icon "mobile" at bounding box center [714, 373] width 11 height 11
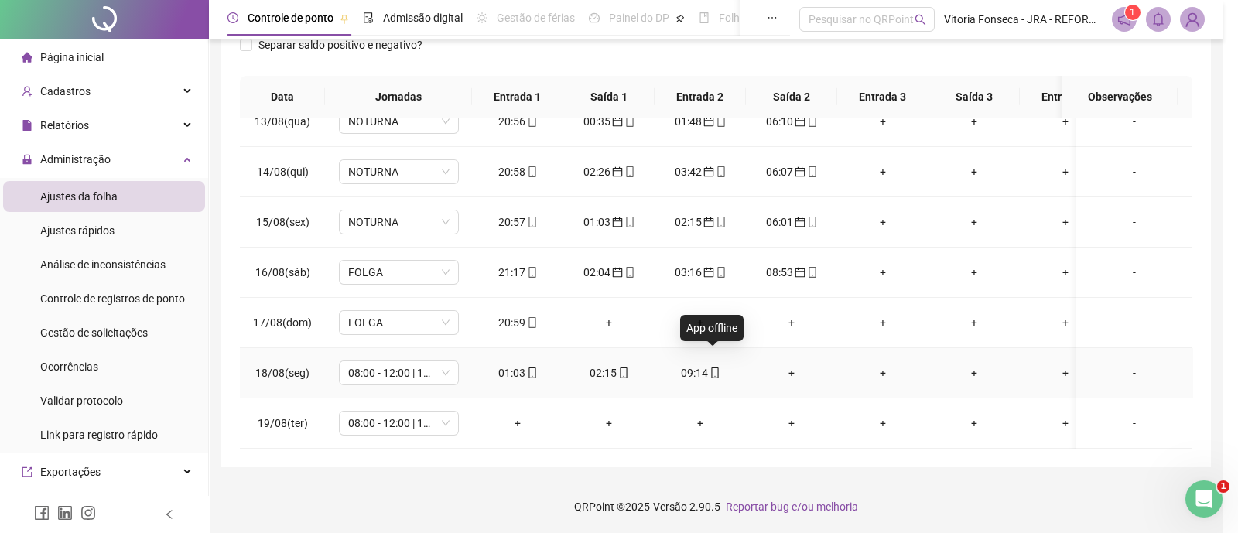
type input "**********"
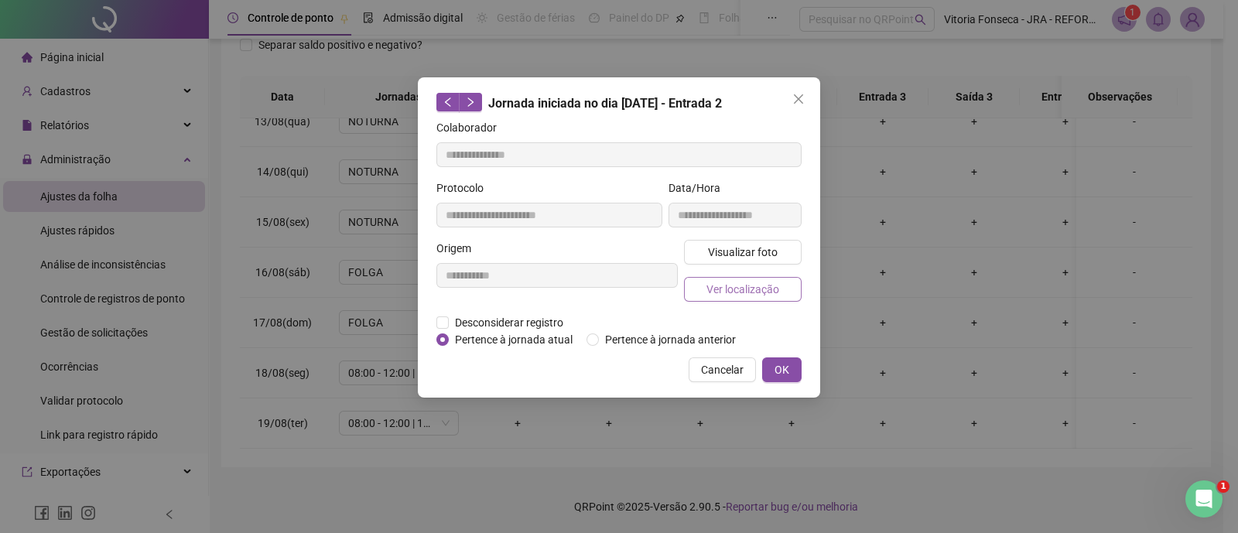
click at [727, 292] on span "Ver localização" at bounding box center [742, 289] width 73 height 17
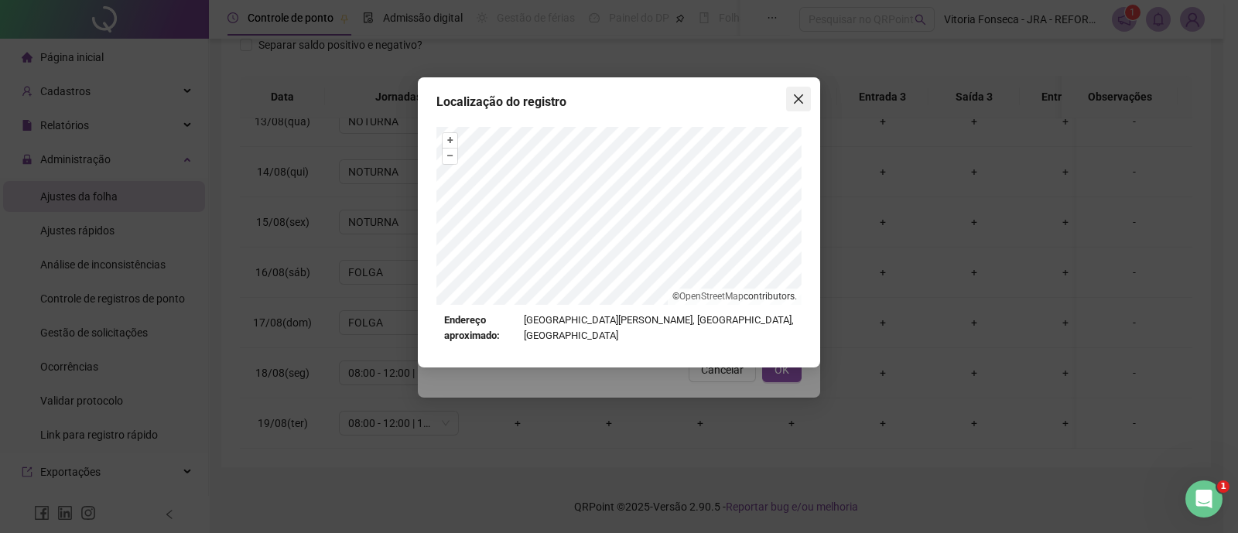
click at [795, 98] on icon "close" at bounding box center [798, 99] width 12 height 12
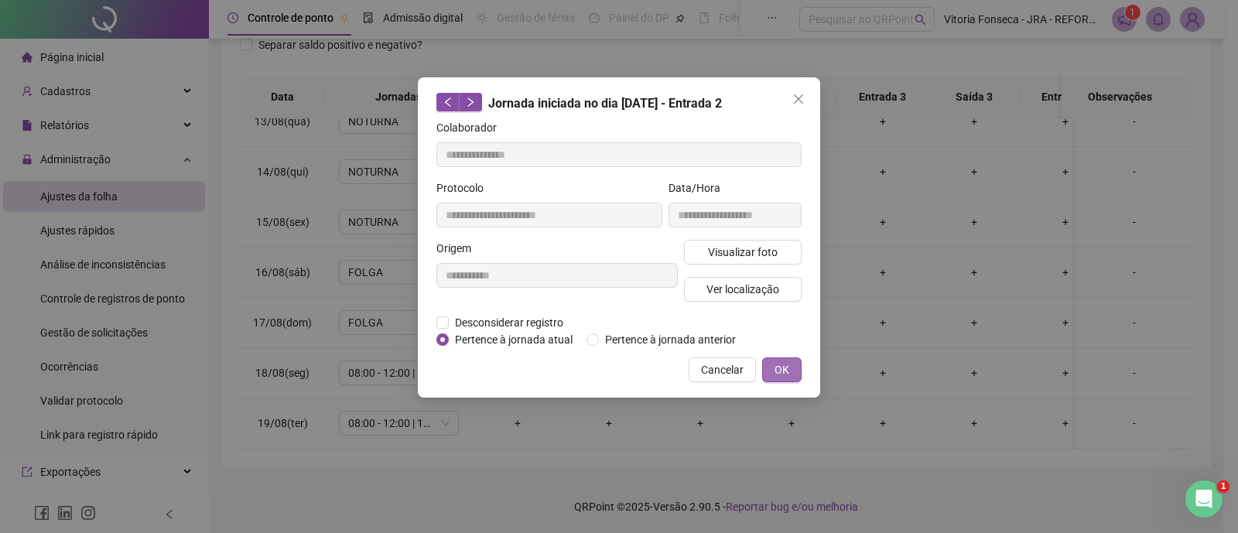
click at [793, 367] on button "OK" at bounding box center [781, 369] width 39 height 25
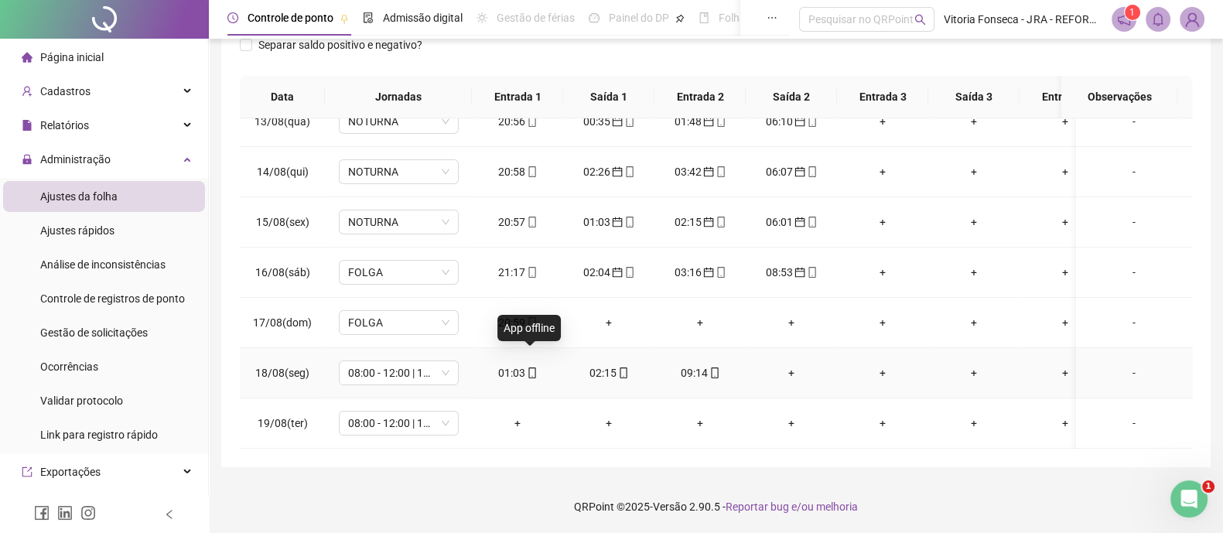
click at [533, 368] on icon "mobile" at bounding box center [532, 373] width 11 height 11
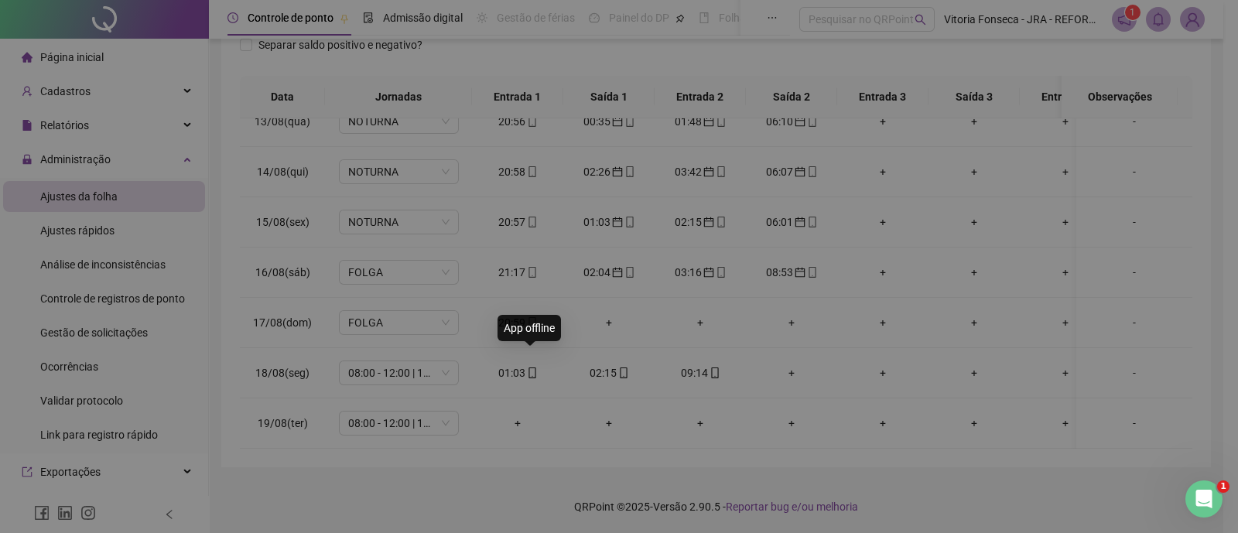
type input "**********"
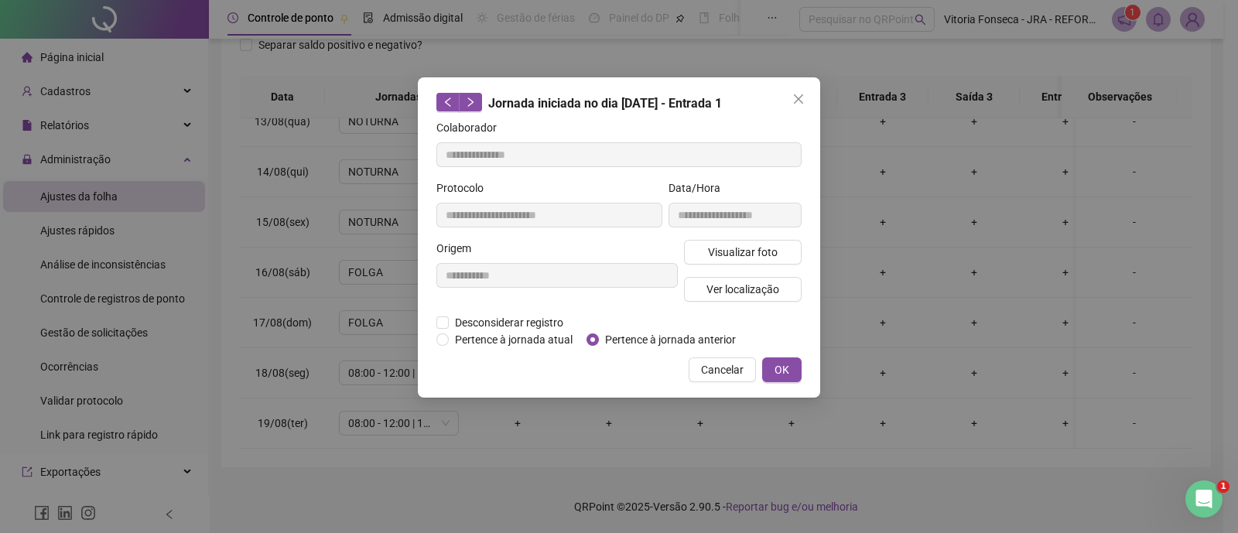
click at [772, 381] on div "**********" at bounding box center [619, 237] width 402 height 320
click at [773, 374] on button "OK" at bounding box center [781, 369] width 39 height 25
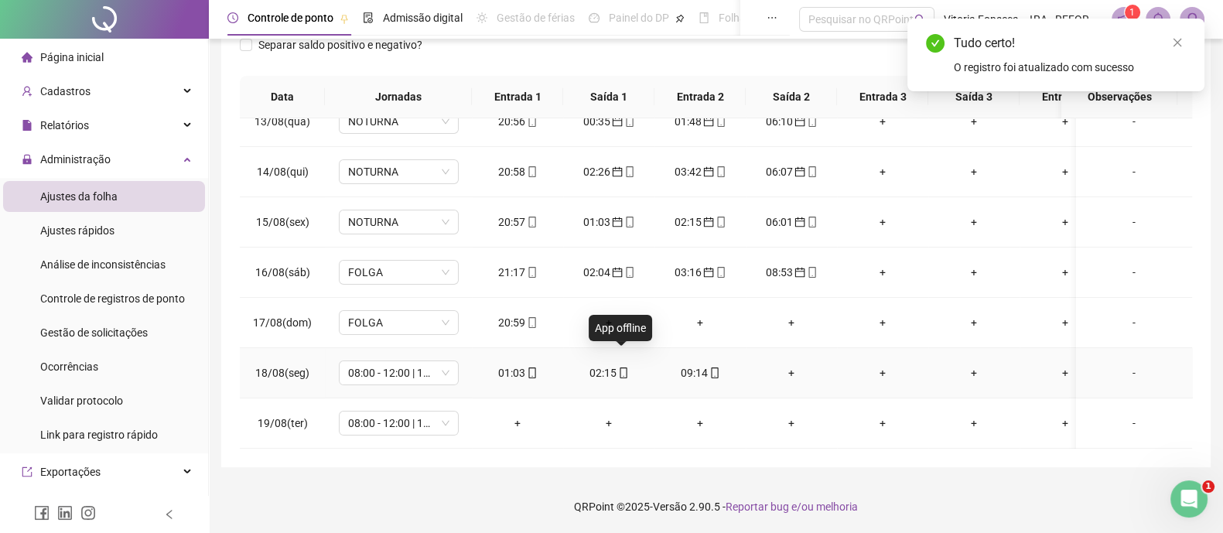
click at [626, 368] on icon "mobile" at bounding box center [623, 373] width 7 height 11
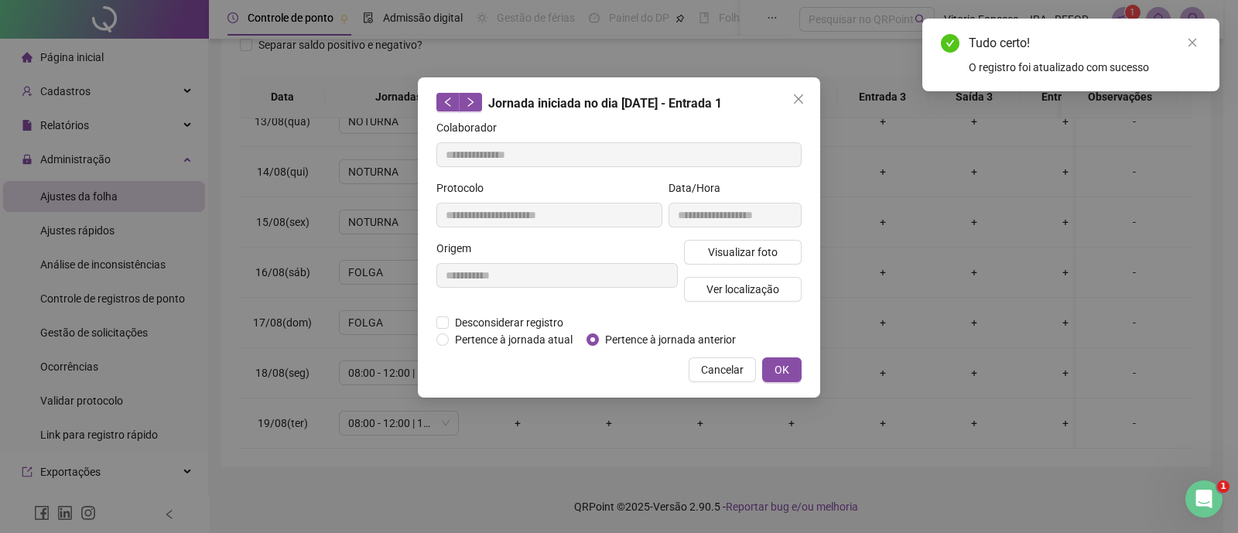
click at [648, 338] on span "Pertence à jornada anterior" at bounding box center [670, 339] width 143 height 17
type input "**********"
click at [776, 367] on span "OK" at bounding box center [781, 369] width 15 height 17
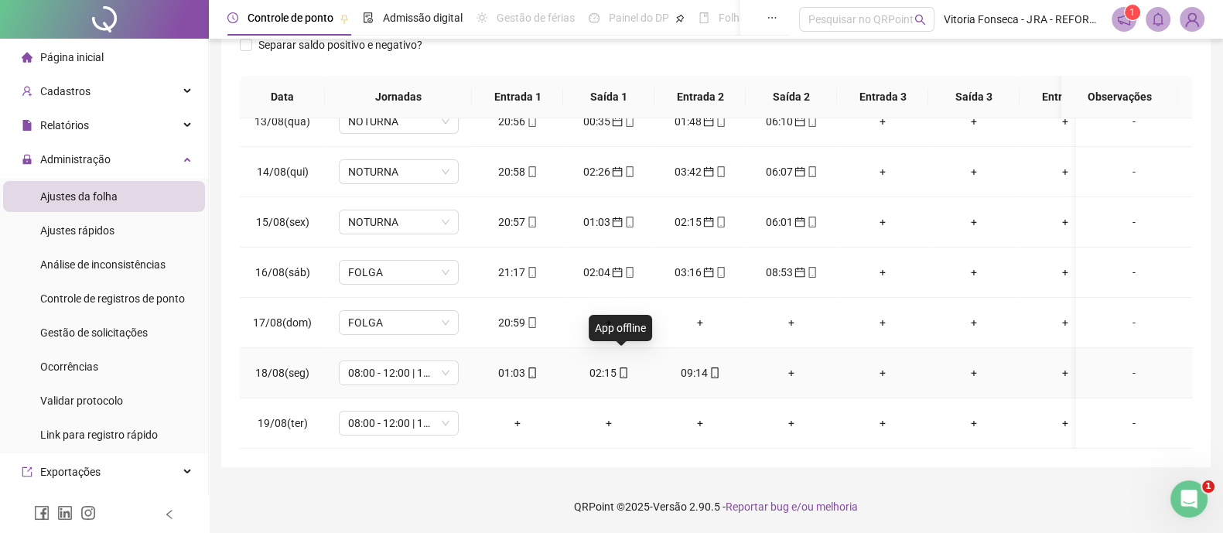
click at [621, 368] on icon "mobile" at bounding box center [623, 373] width 7 height 11
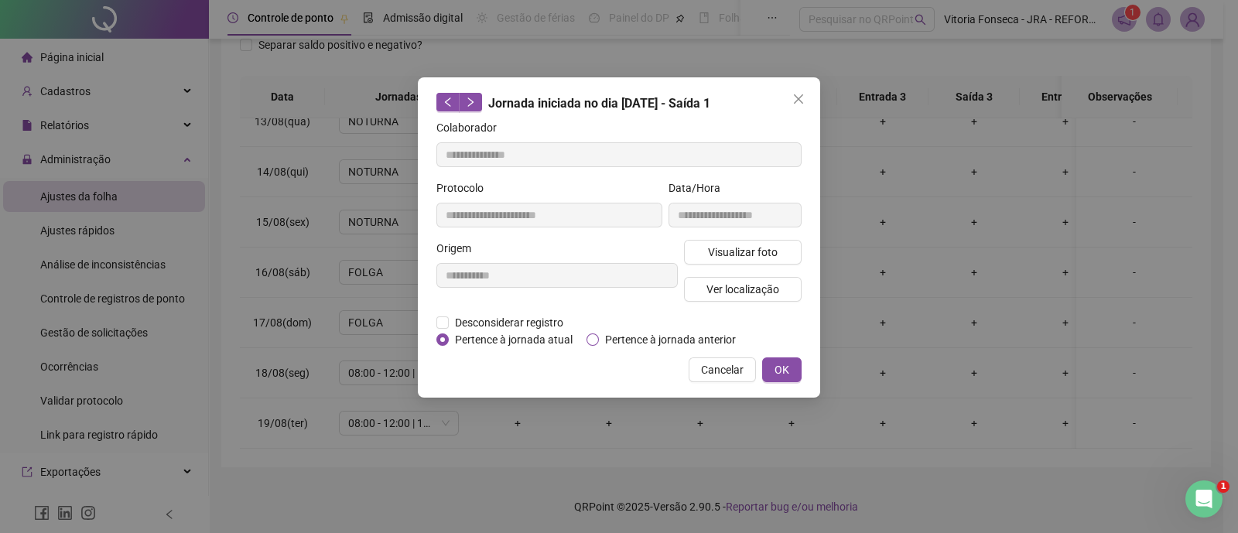
click at [621, 334] on span "Pertence à jornada anterior" at bounding box center [670, 339] width 143 height 17
click at [792, 369] on button "OK" at bounding box center [781, 369] width 39 height 25
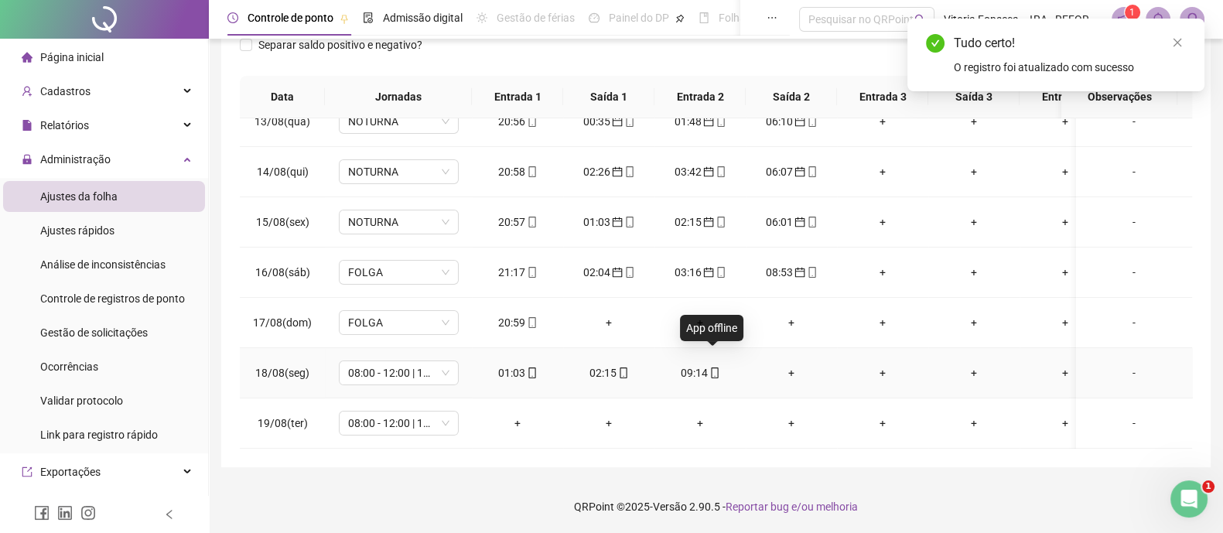
click at [713, 367] on span at bounding box center [714, 373] width 12 height 12
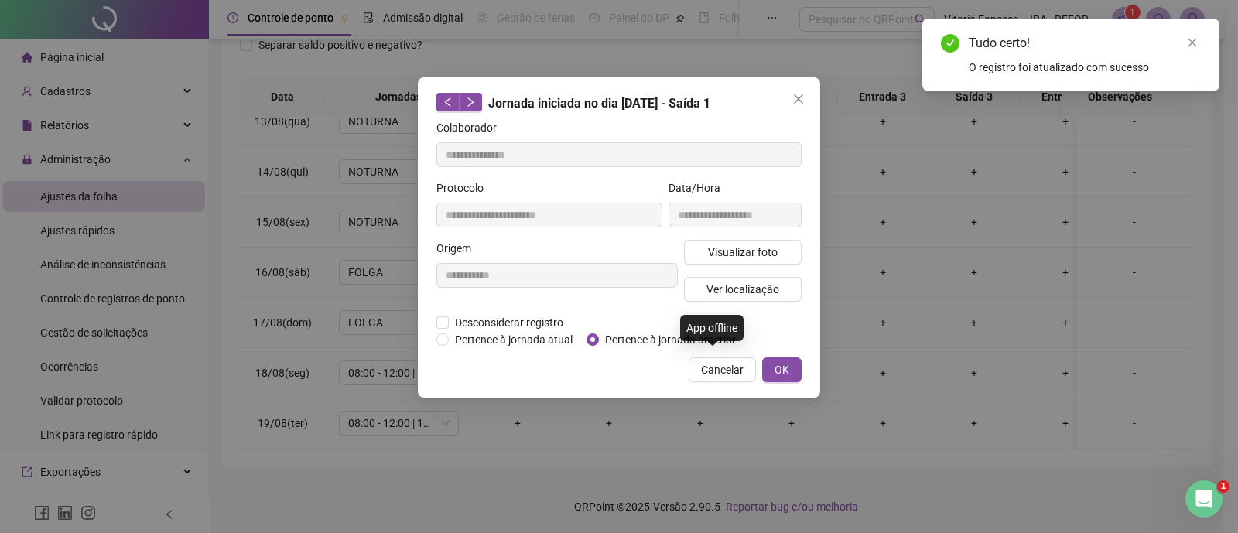
type input "**********"
click at [704, 342] on span "Pertence à jornada anterior" at bounding box center [670, 339] width 143 height 17
click at [789, 367] on span "OK" at bounding box center [781, 369] width 15 height 17
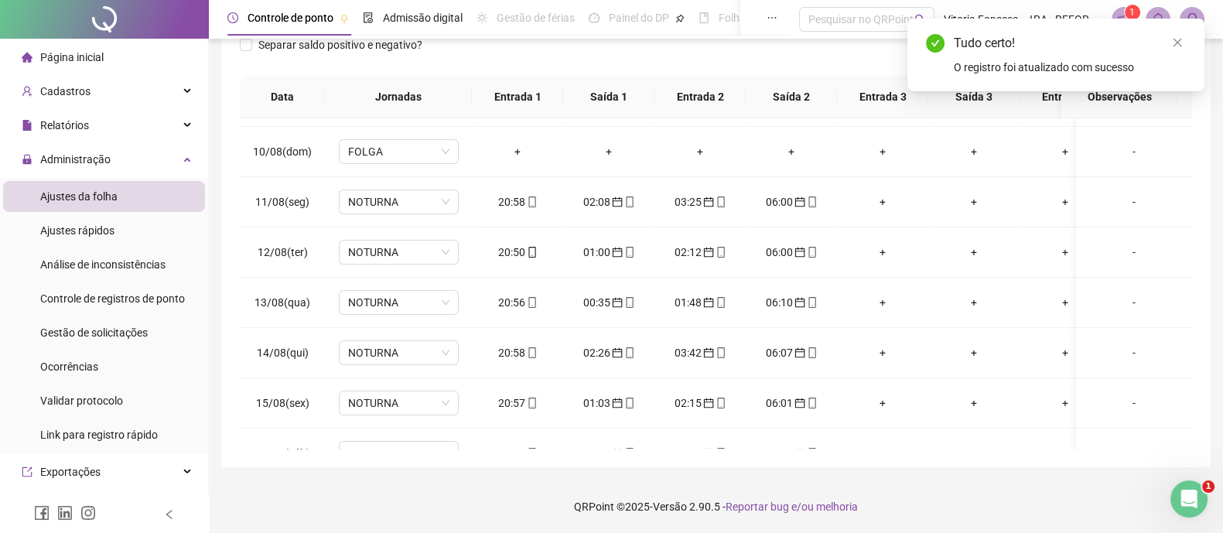
scroll to position [45, 0]
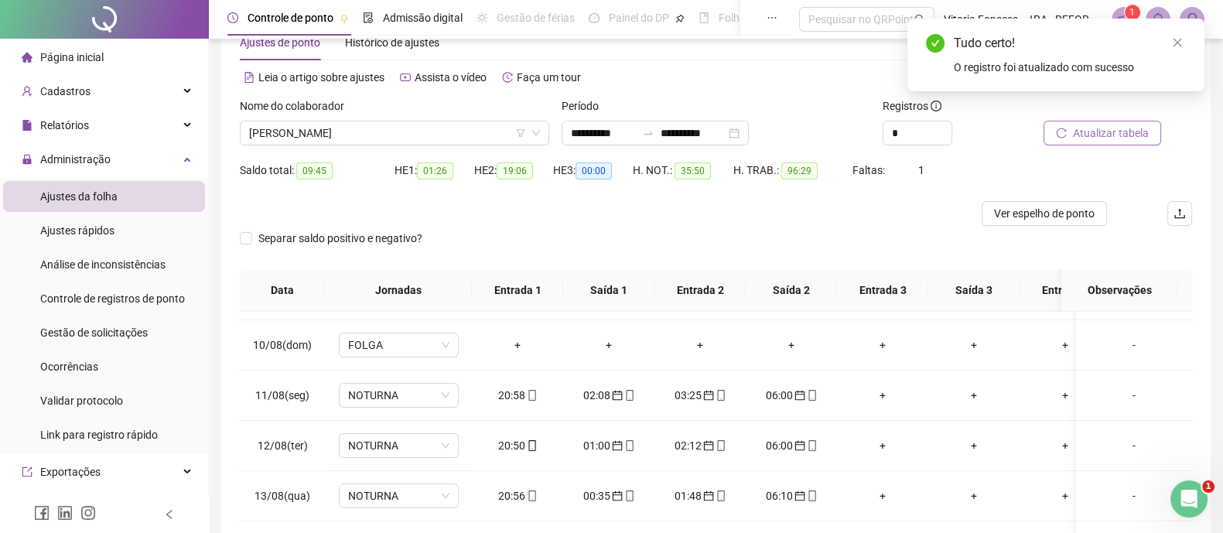
click at [1128, 127] on span "Atualizar tabela" at bounding box center [1111, 133] width 76 height 17
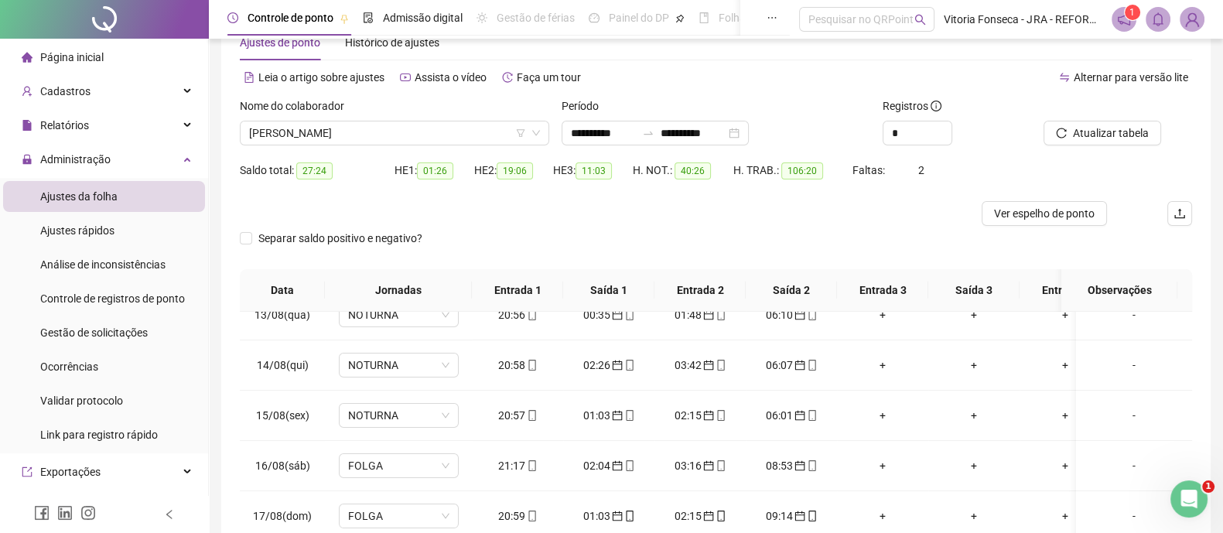
scroll to position [0, 0]
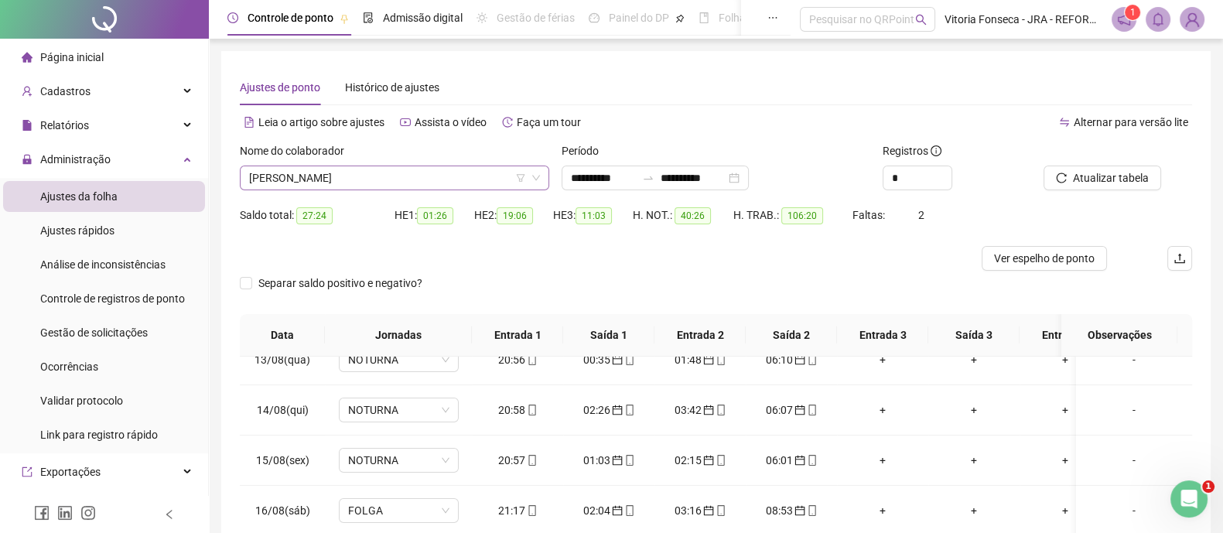
click at [381, 172] on span "VANDERSON LOPES" at bounding box center [394, 177] width 291 height 23
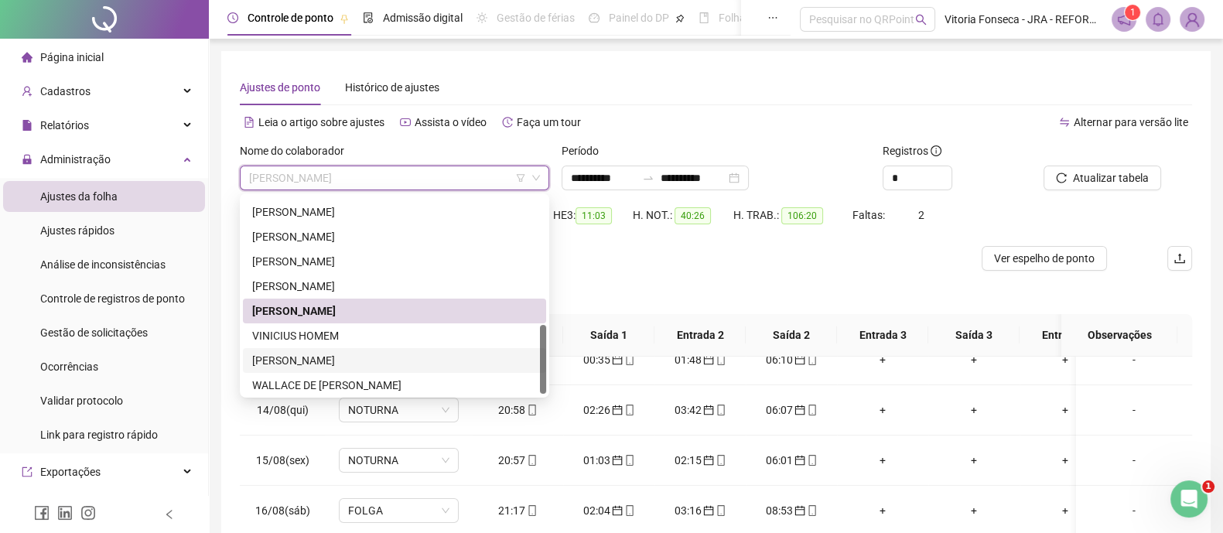
click at [354, 365] on div "Vitória Silva Fonseca" at bounding box center [394, 360] width 285 height 17
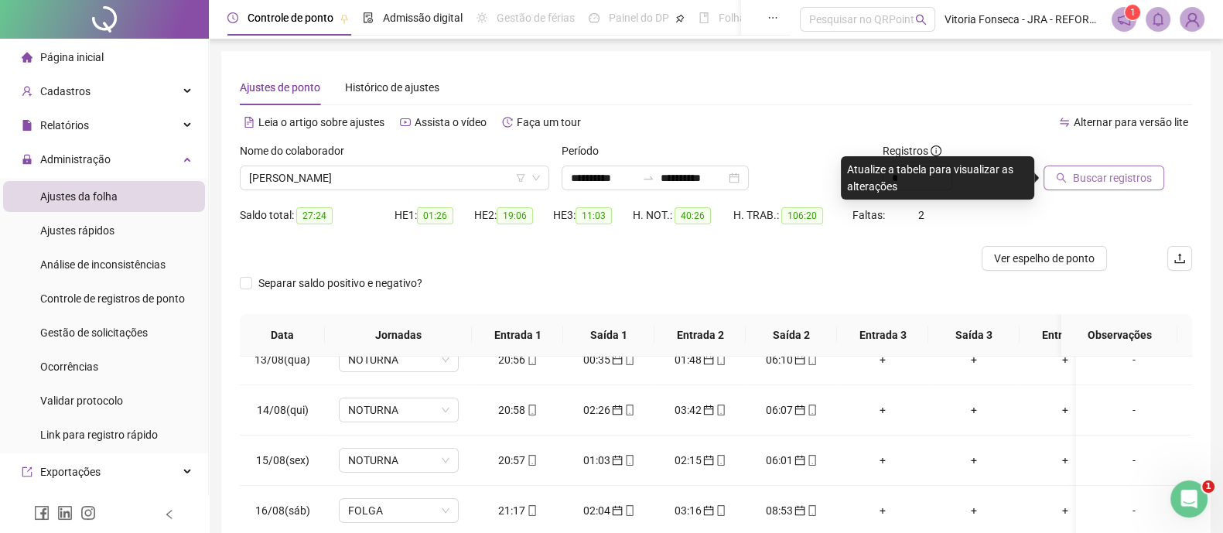
click at [1087, 184] on span "Buscar registros" at bounding box center [1112, 177] width 79 height 17
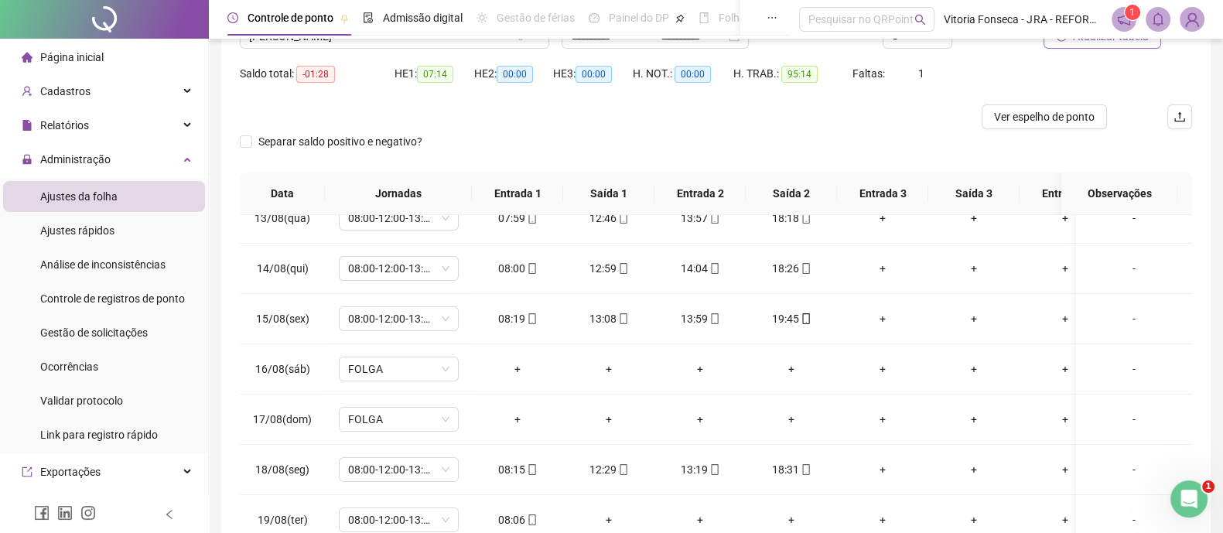
scroll to position [45, 0]
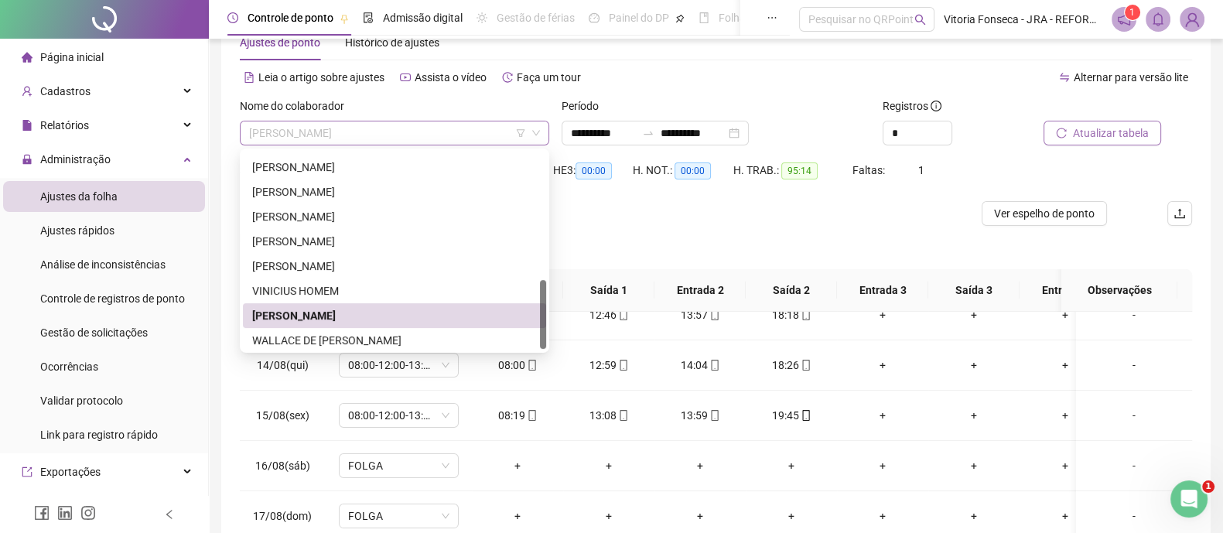
click at [426, 140] on span "Vitória Silva Fonseca" at bounding box center [394, 132] width 291 height 23
click at [375, 335] on div "WALLACE DE BRITO DOS SANTOS" at bounding box center [394, 340] width 285 height 17
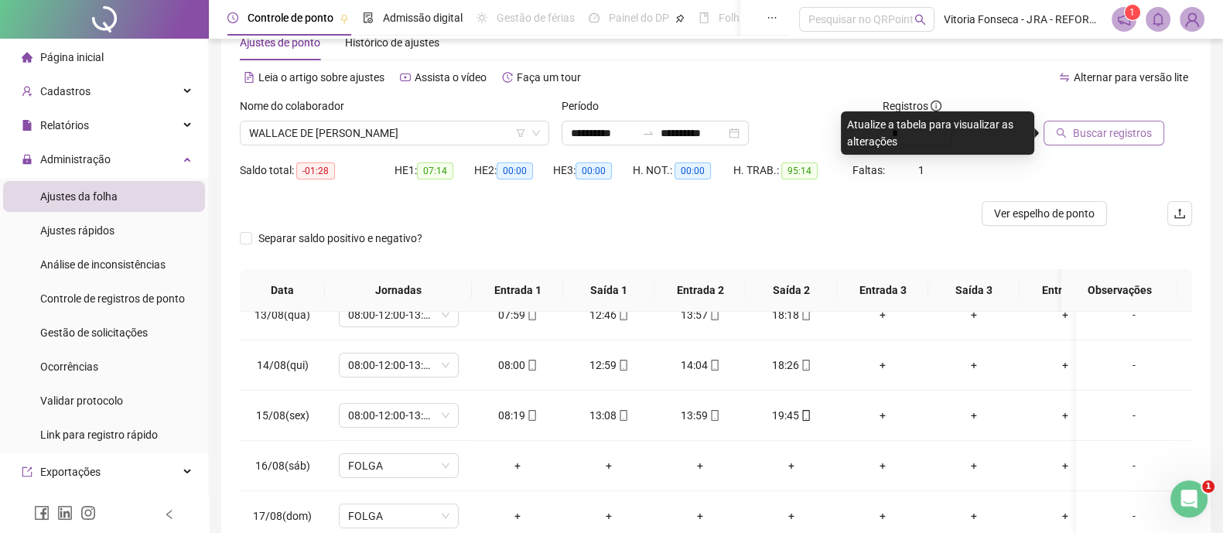
click at [1112, 132] on span "Buscar registros" at bounding box center [1112, 133] width 79 height 17
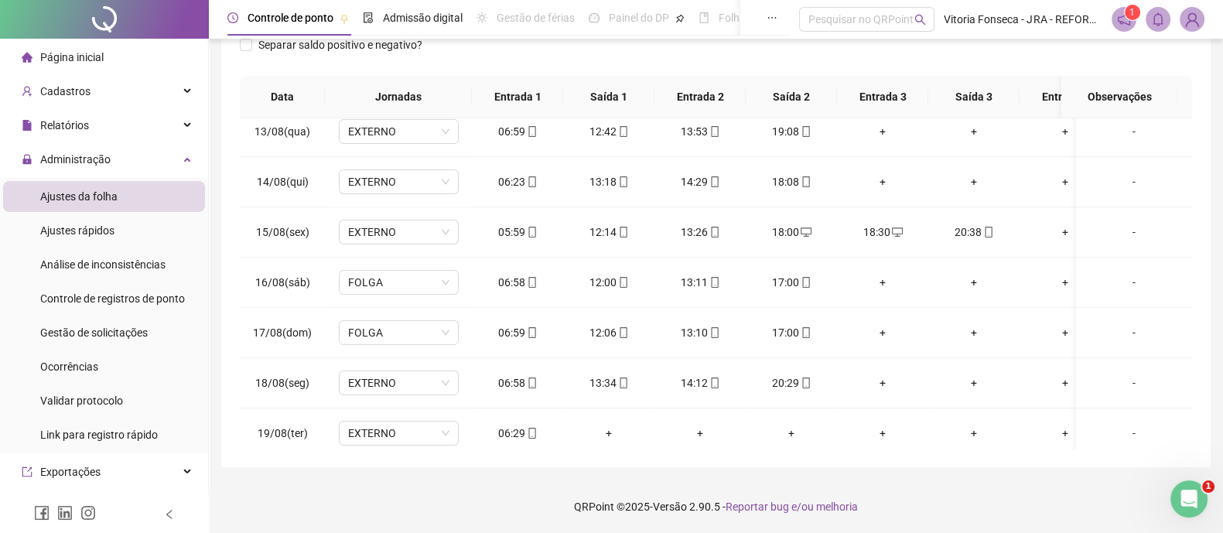
scroll to position [487, 0]
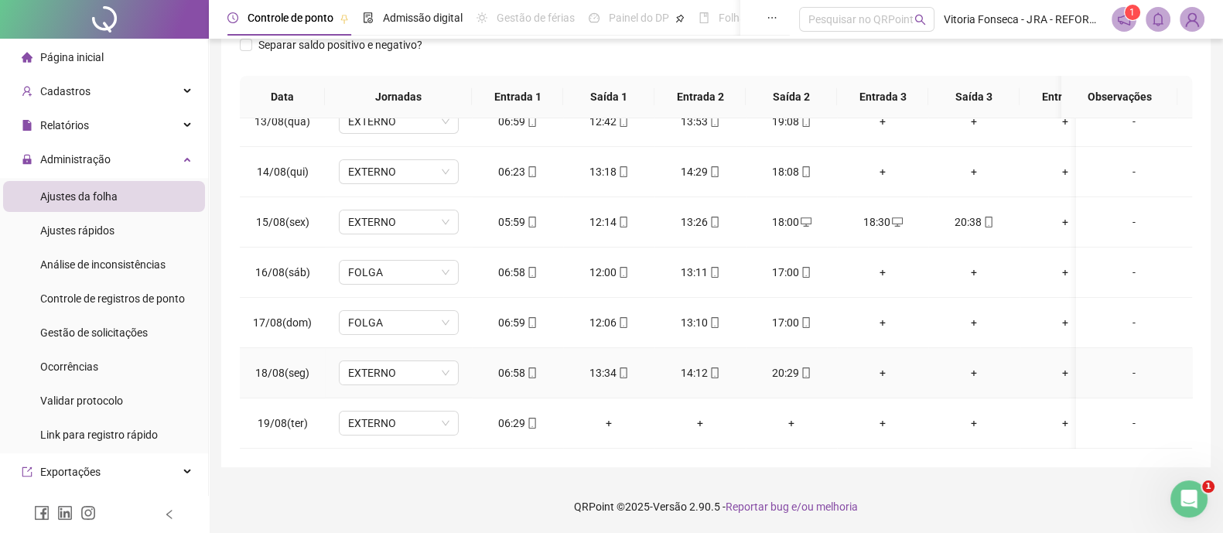
click at [886, 364] on div "+" at bounding box center [883, 372] width 67 height 17
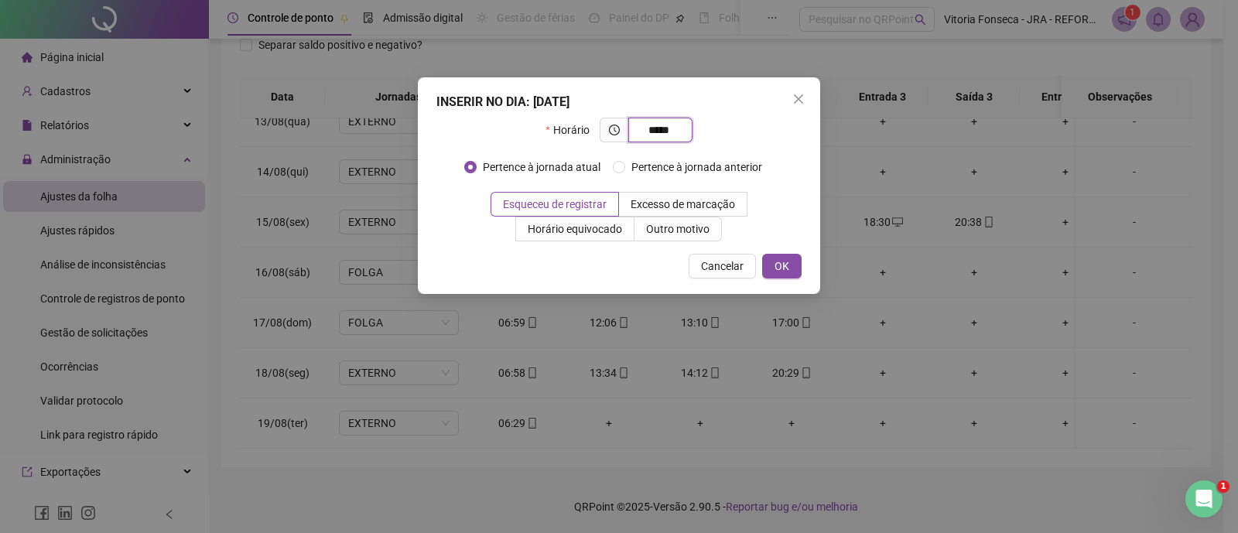
type input "*****"
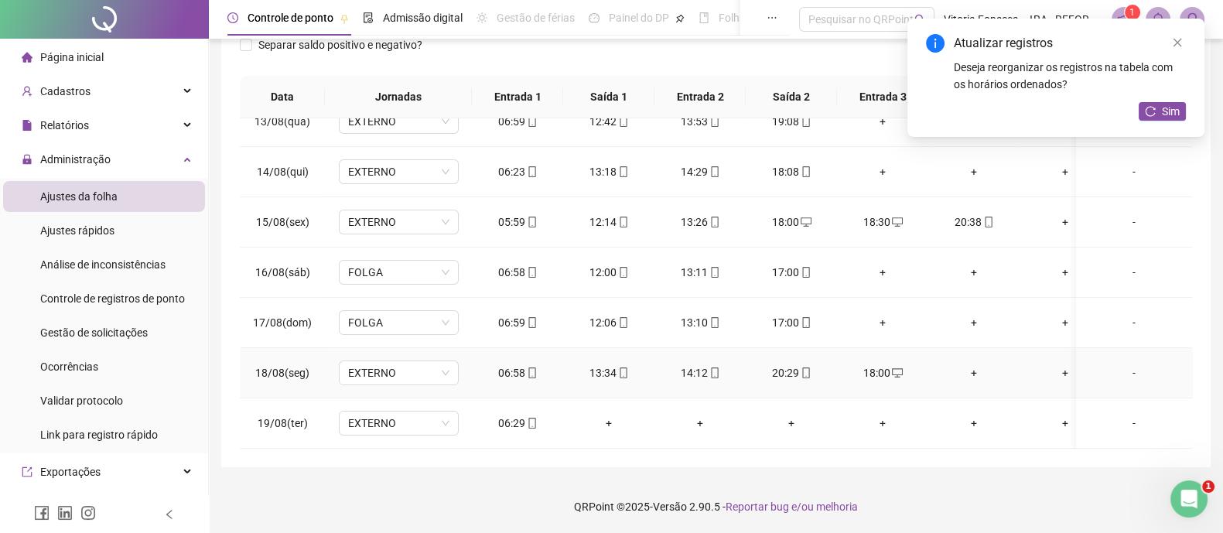
click at [977, 364] on div "+" at bounding box center [974, 372] width 67 height 17
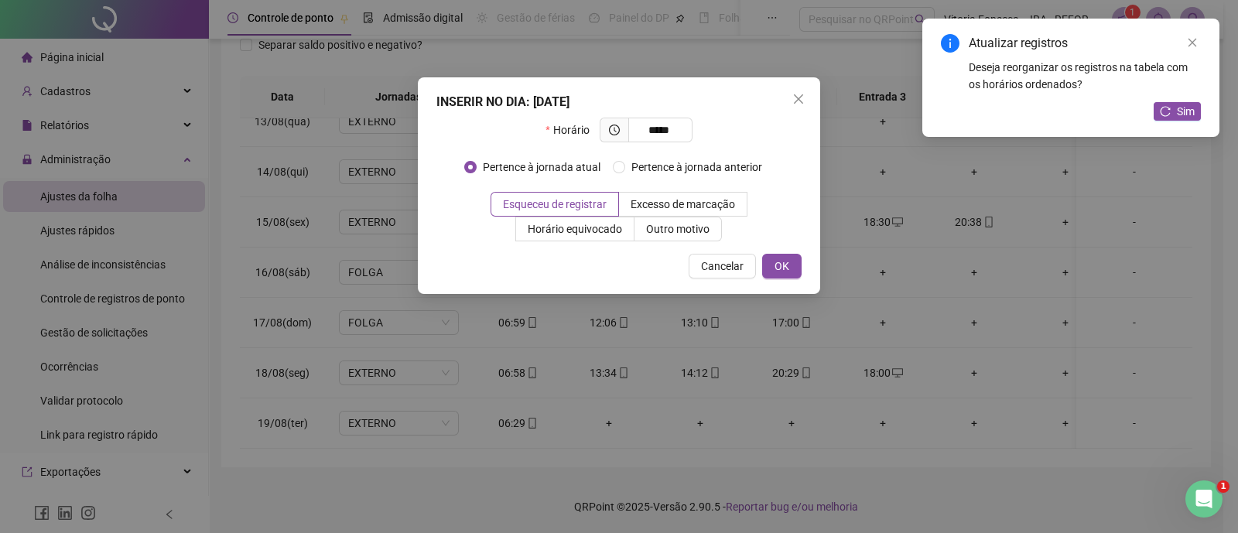
type input "*****"
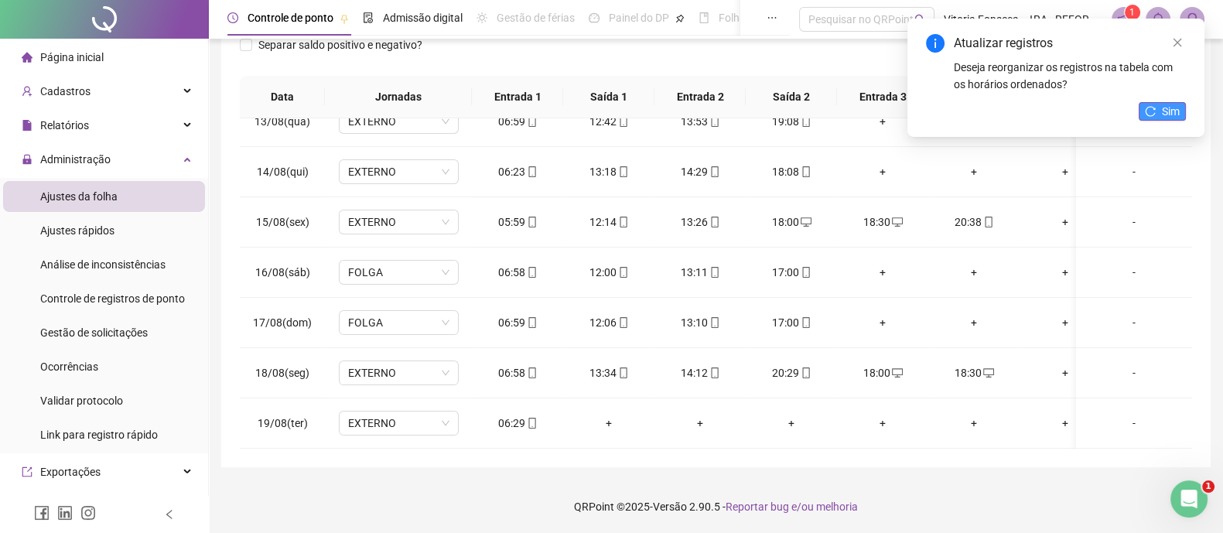
click at [1171, 114] on span "Sim" at bounding box center [1171, 111] width 18 height 17
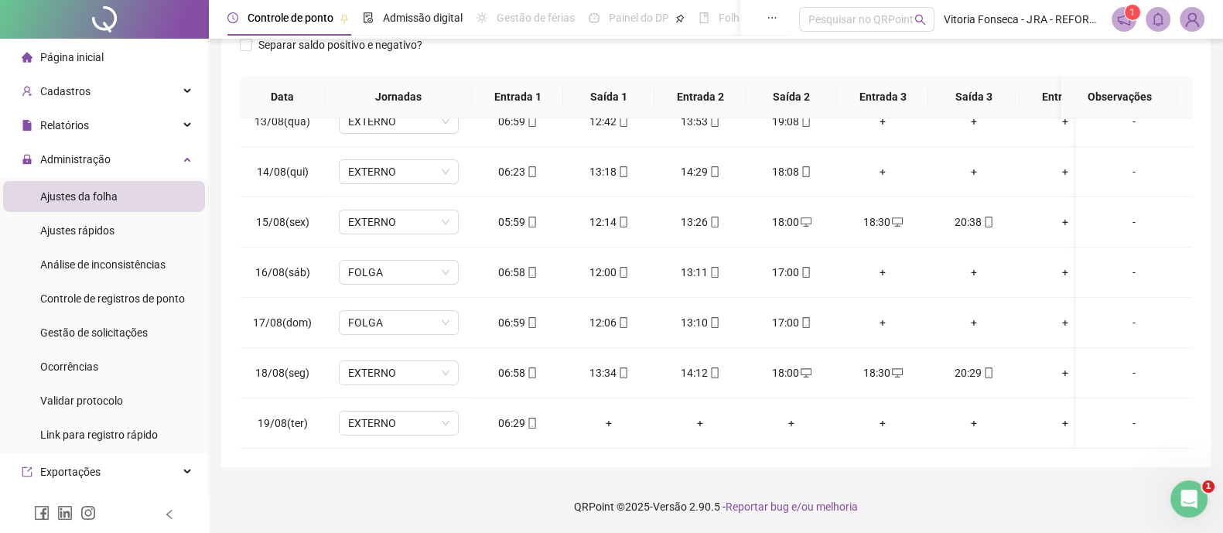
scroll to position [0, 0]
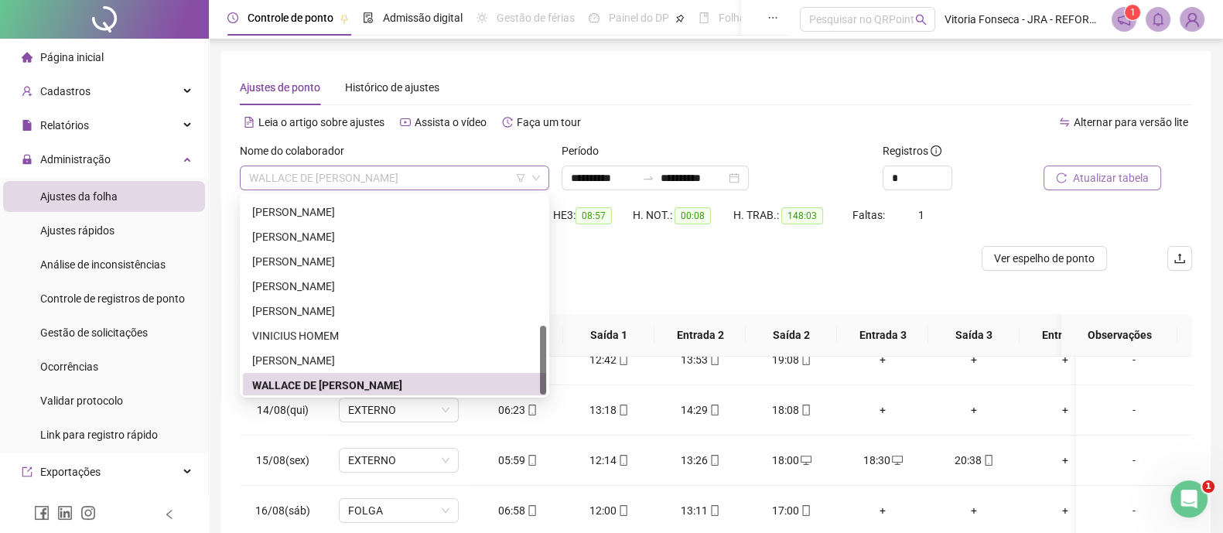
click at [462, 180] on span "WALLACE DE BRITO DOS SANTOS" at bounding box center [394, 177] width 291 height 23
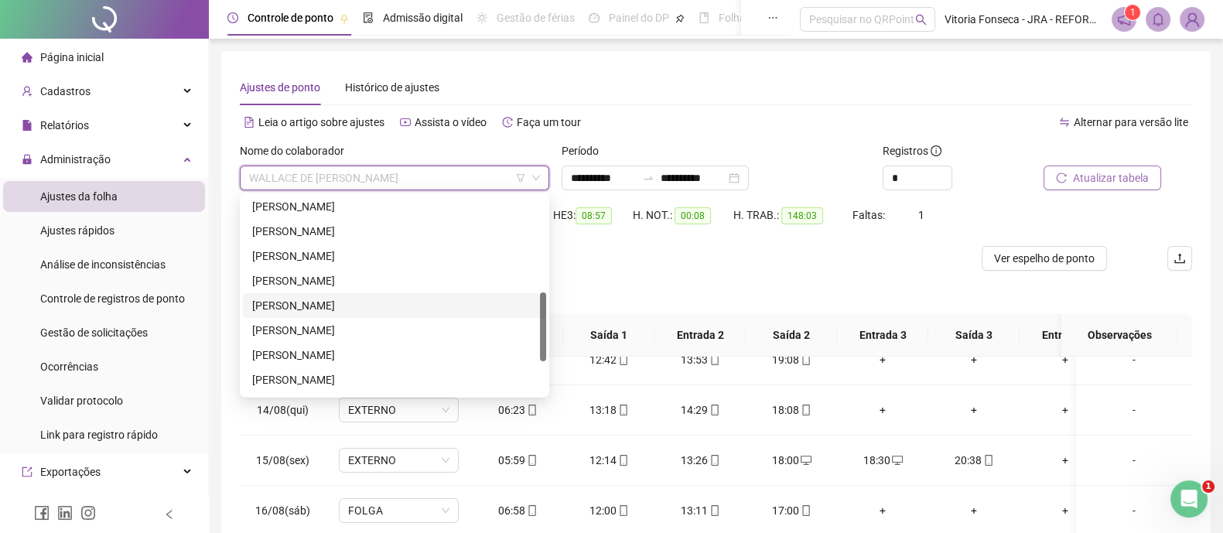
click at [381, 300] on div "RICHARD JORGE XAVIER DA SILVA" at bounding box center [394, 305] width 285 height 17
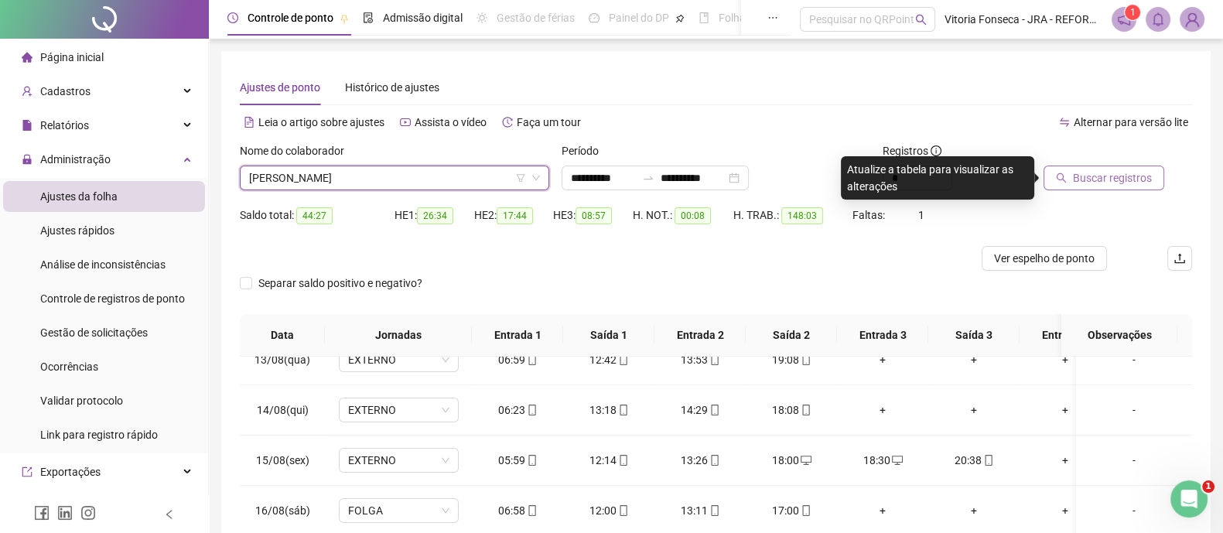
click at [1086, 182] on span "Buscar registros" at bounding box center [1112, 177] width 79 height 17
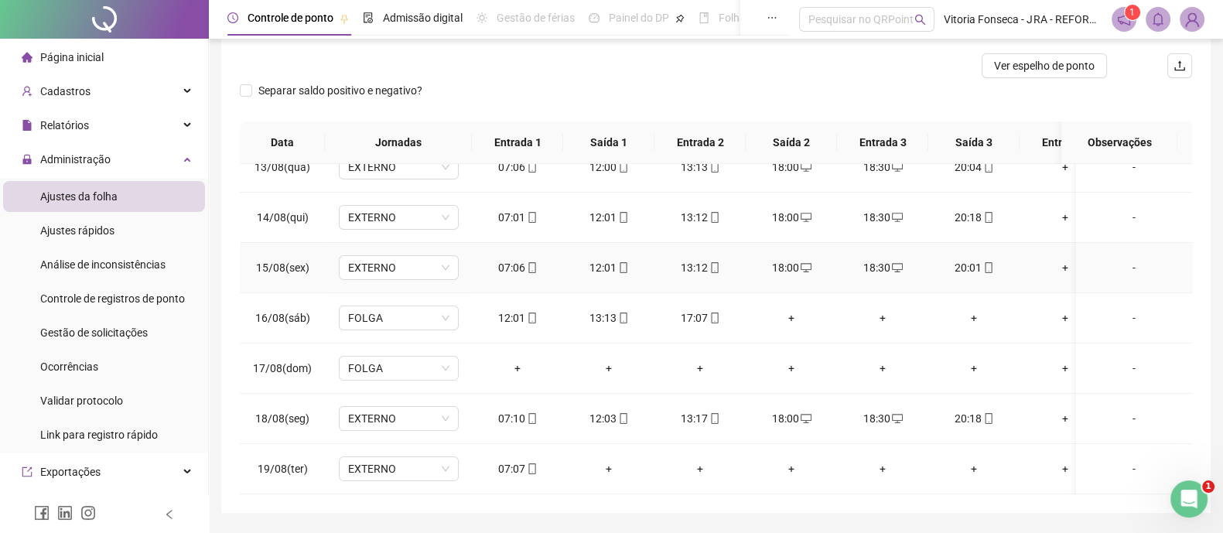
scroll to position [238, 0]
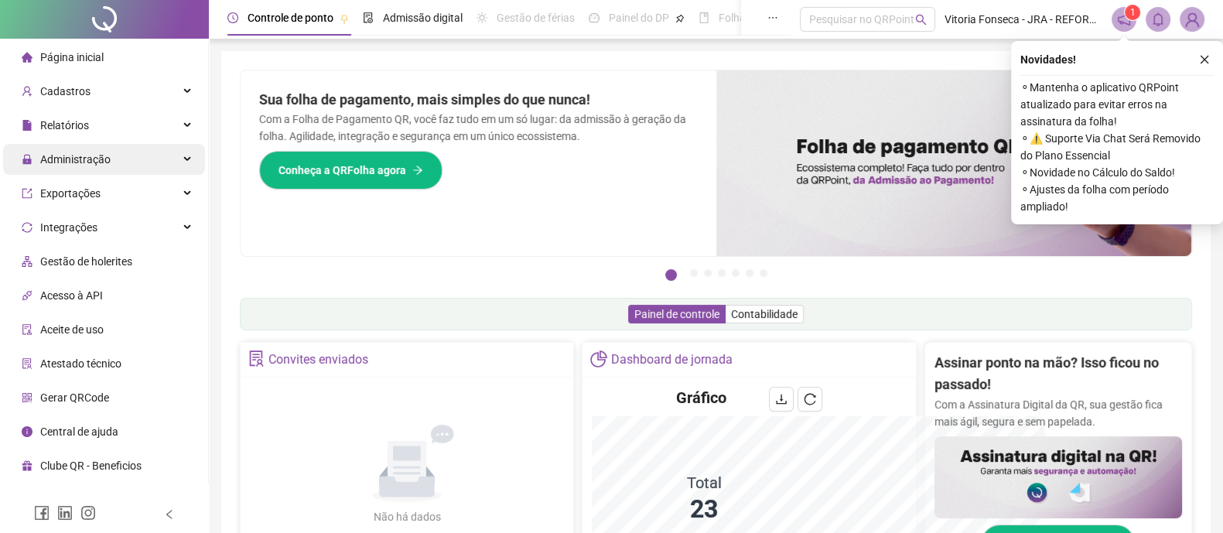
click at [155, 159] on div "Administração" at bounding box center [104, 159] width 202 height 31
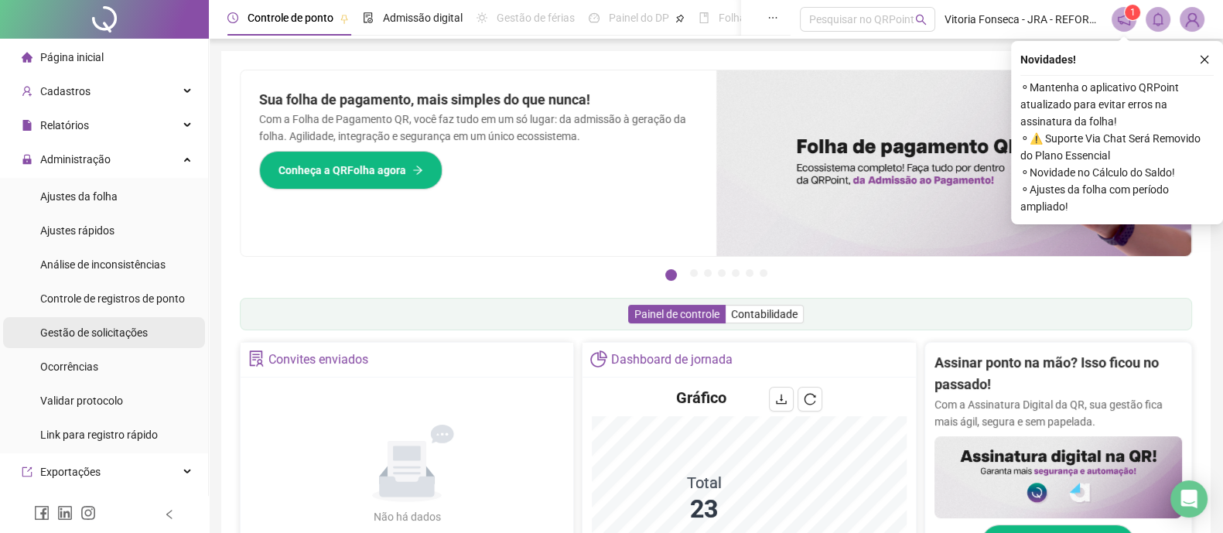
click at [109, 332] on span "Gestão de solicitações" at bounding box center [94, 333] width 108 height 12
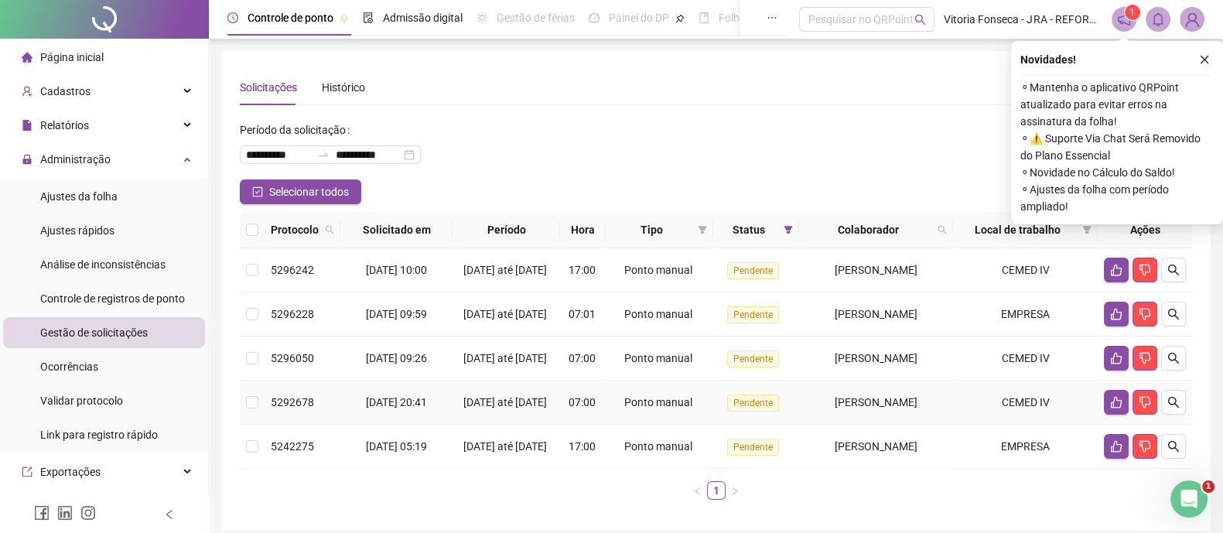
scroll to position [96, 0]
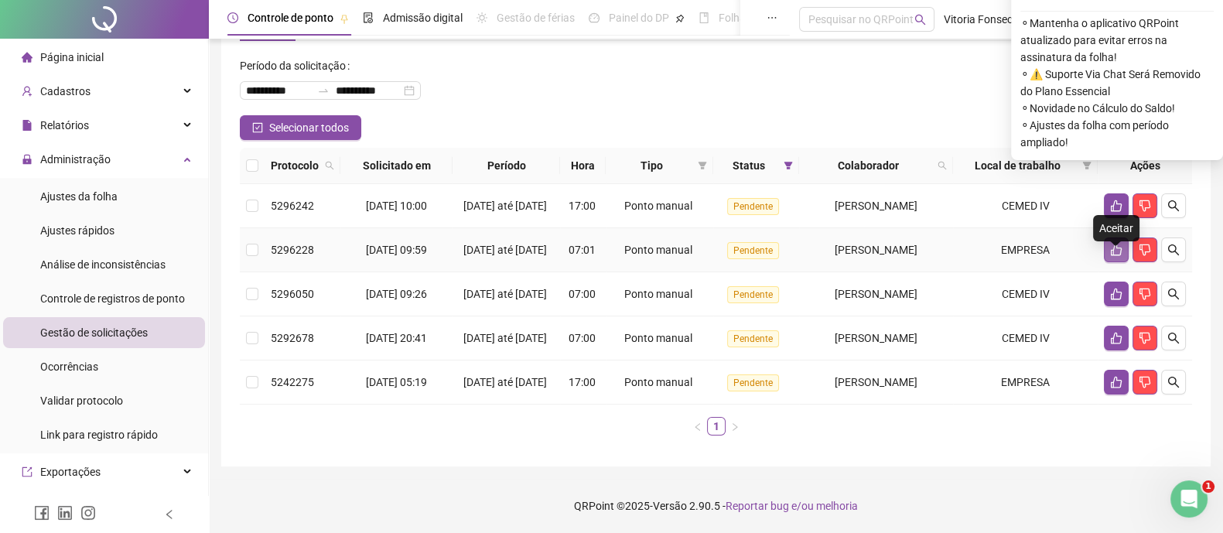
click at [1113, 244] on icon "like" at bounding box center [1116, 250] width 12 height 12
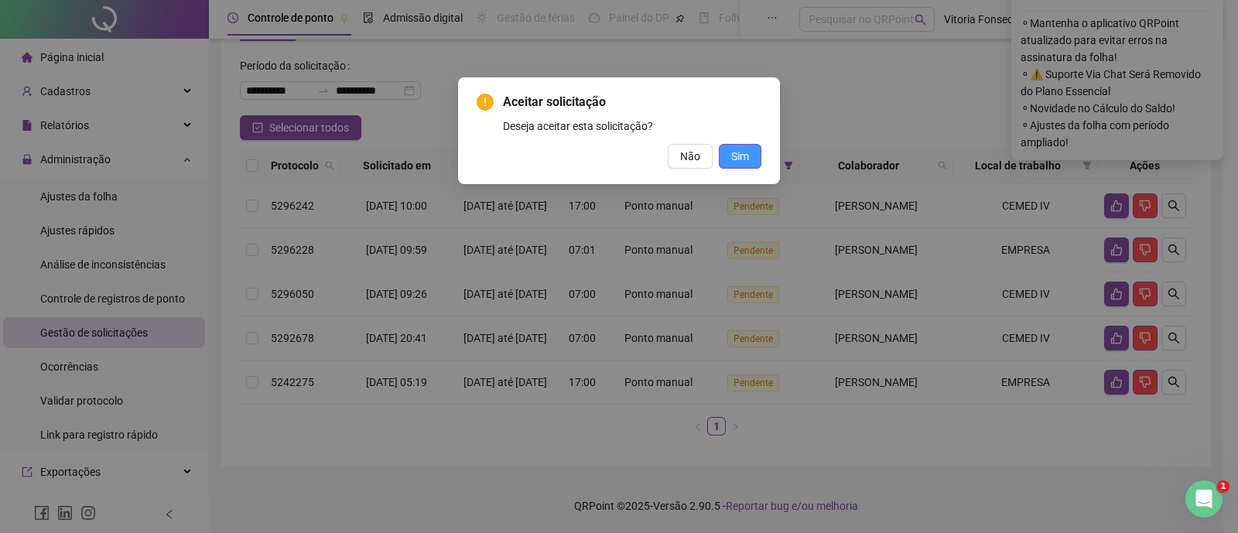
click at [735, 157] on span "Sim" at bounding box center [740, 156] width 18 height 17
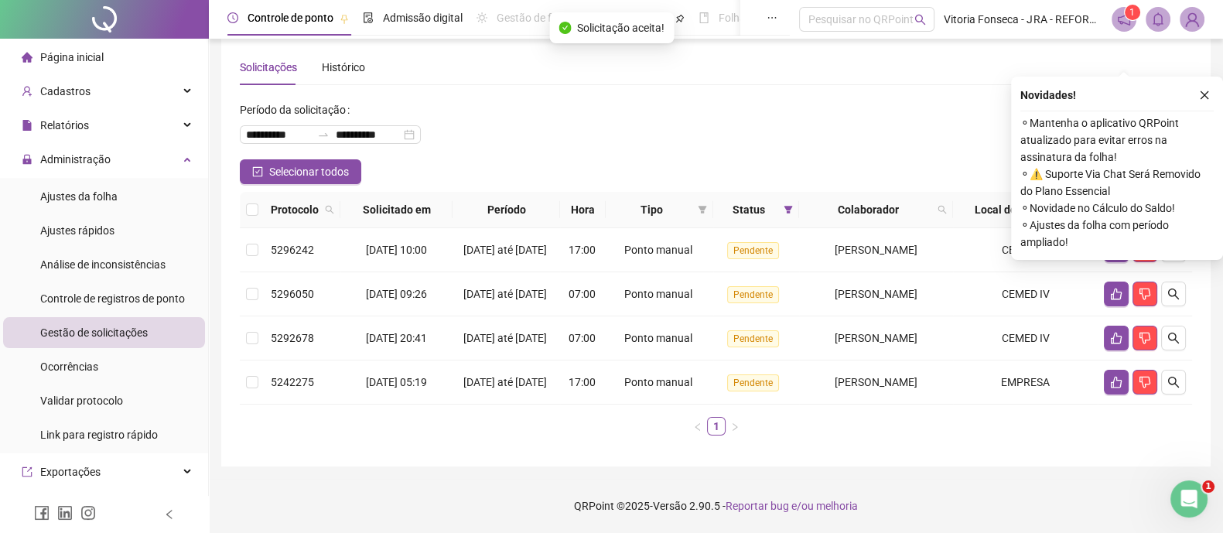
scroll to position [56, 0]
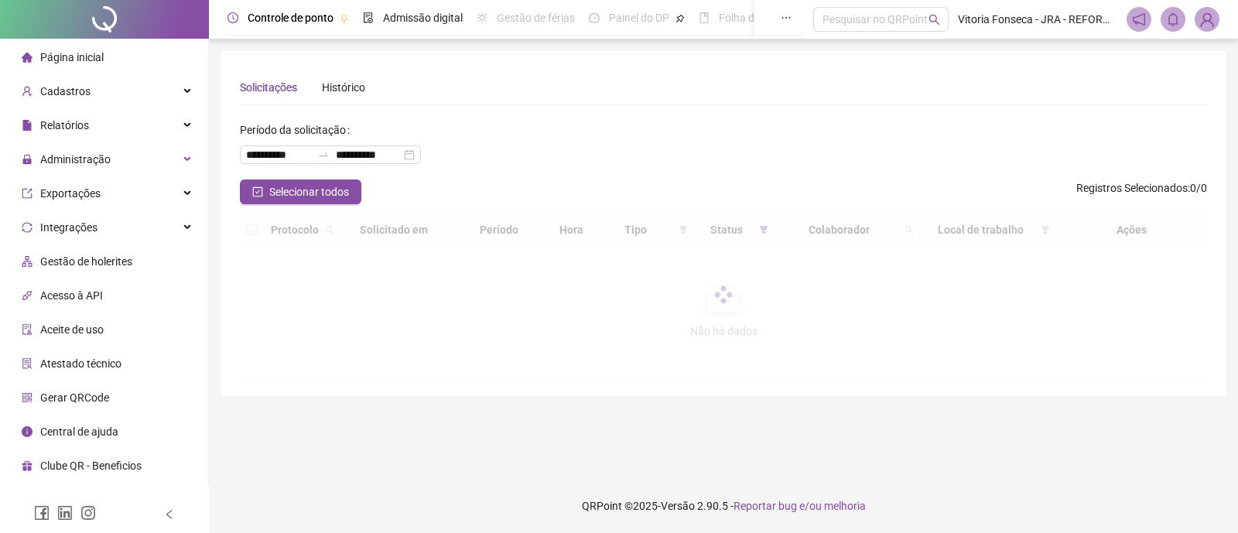
scroll to position [56, 0]
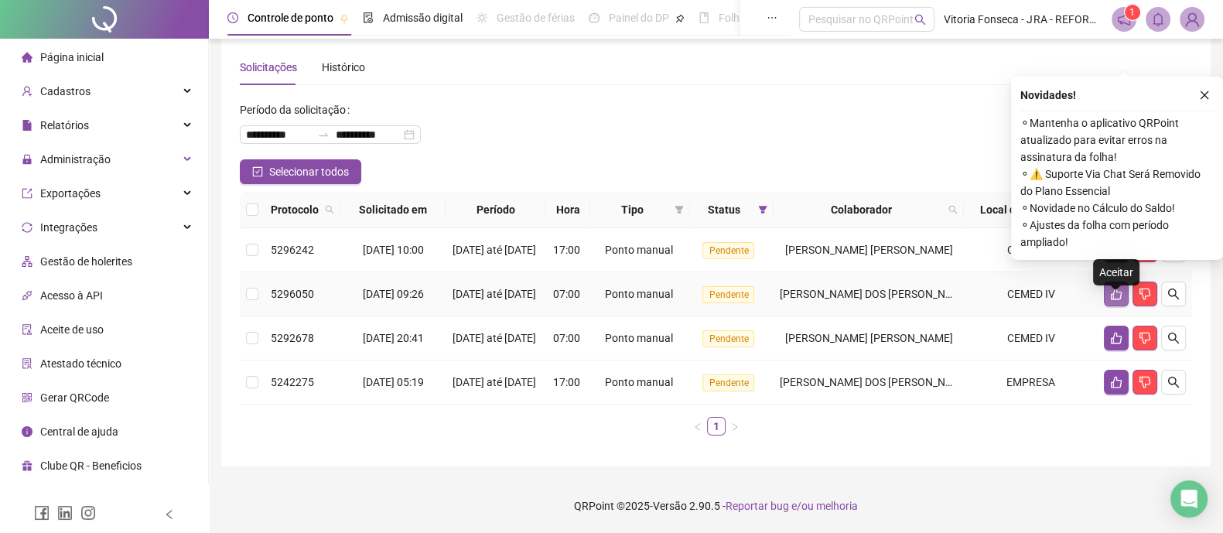
click at [1113, 289] on icon "like" at bounding box center [1116, 295] width 11 height 12
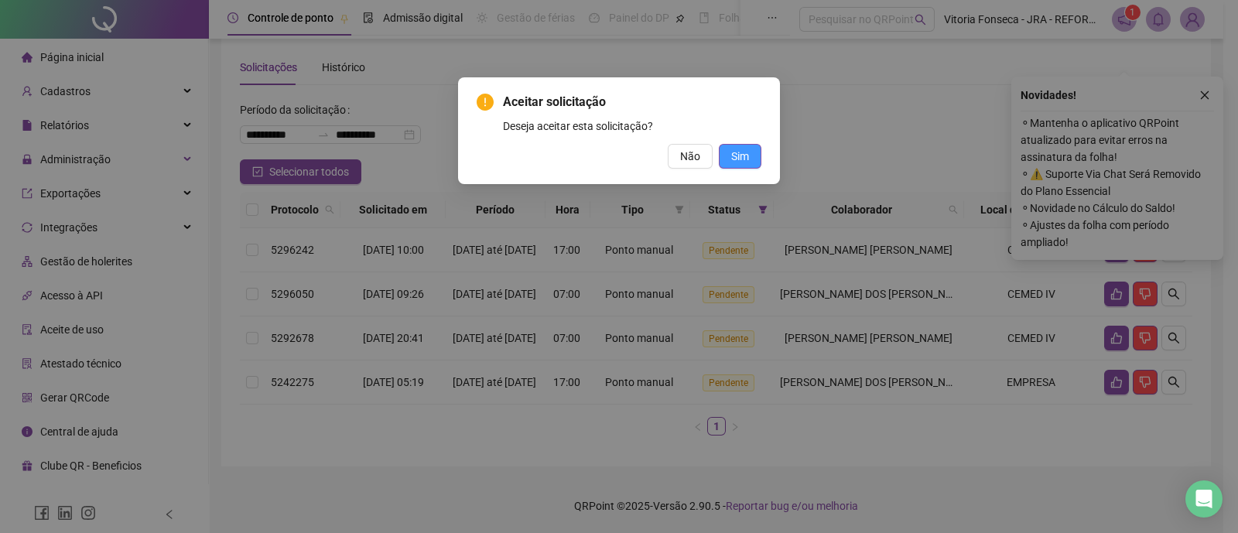
click at [744, 164] on span "Sim" at bounding box center [740, 156] width 18 height 17
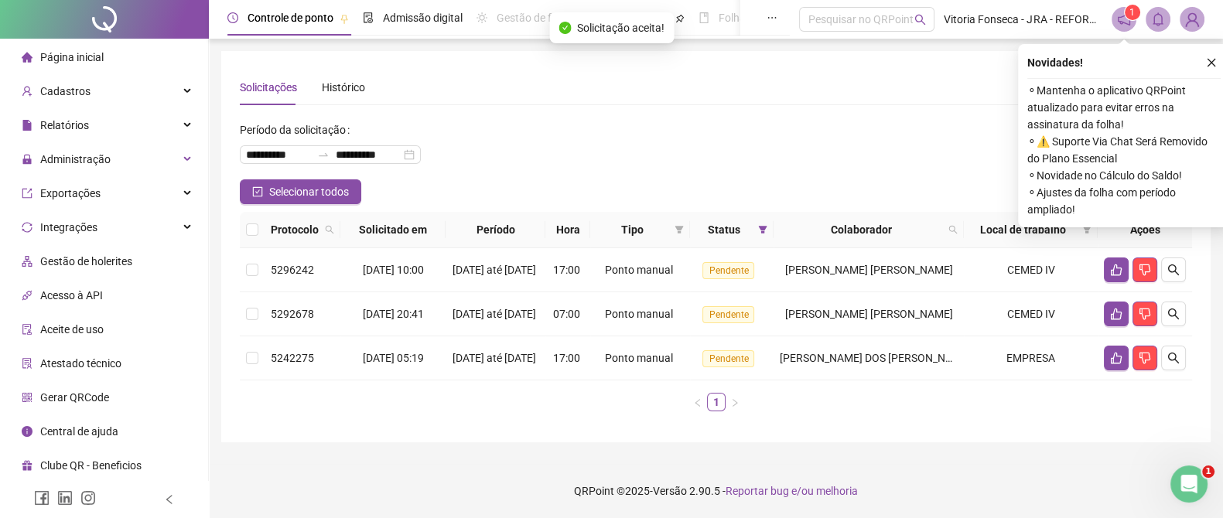
scroll to position [0, 0]
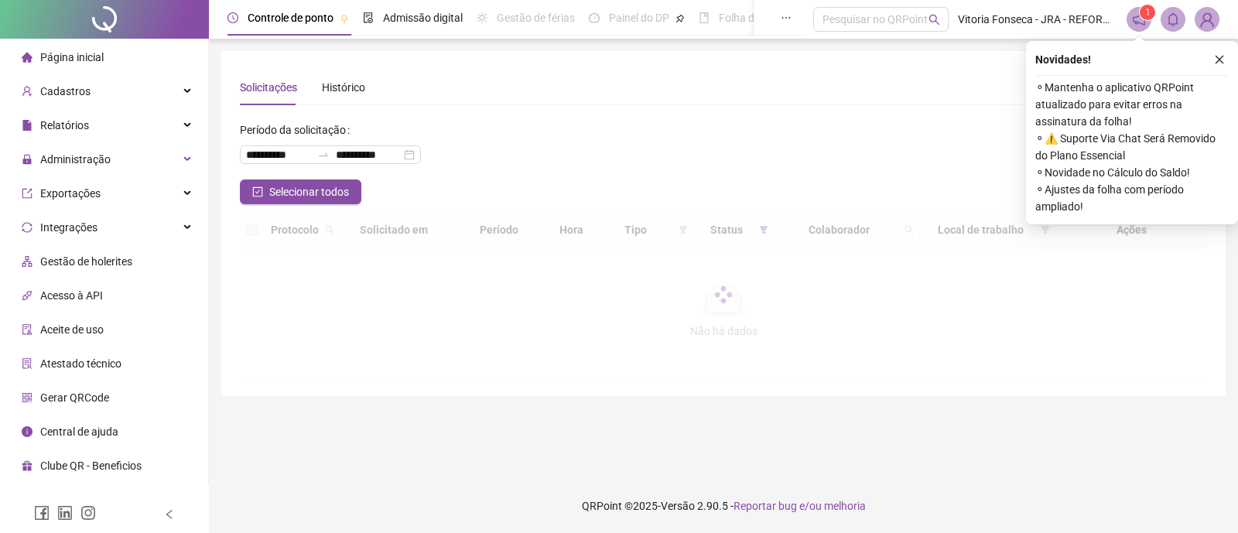
scroll to position [3, 0]
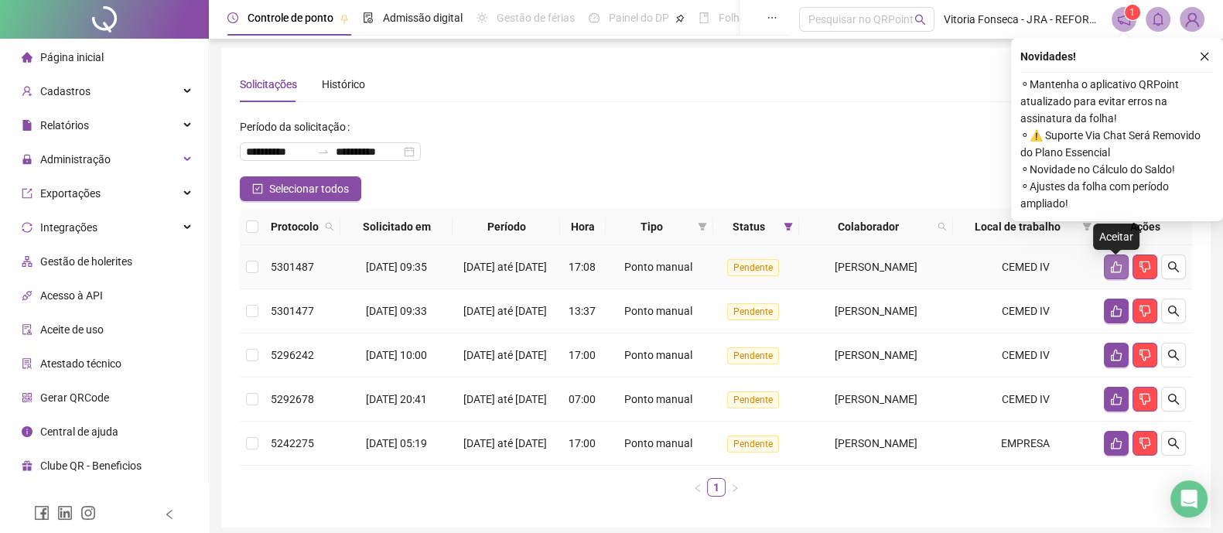
click at [1114, 270] on icon "like" at bounding box center [1116, 267] width 12 height 12
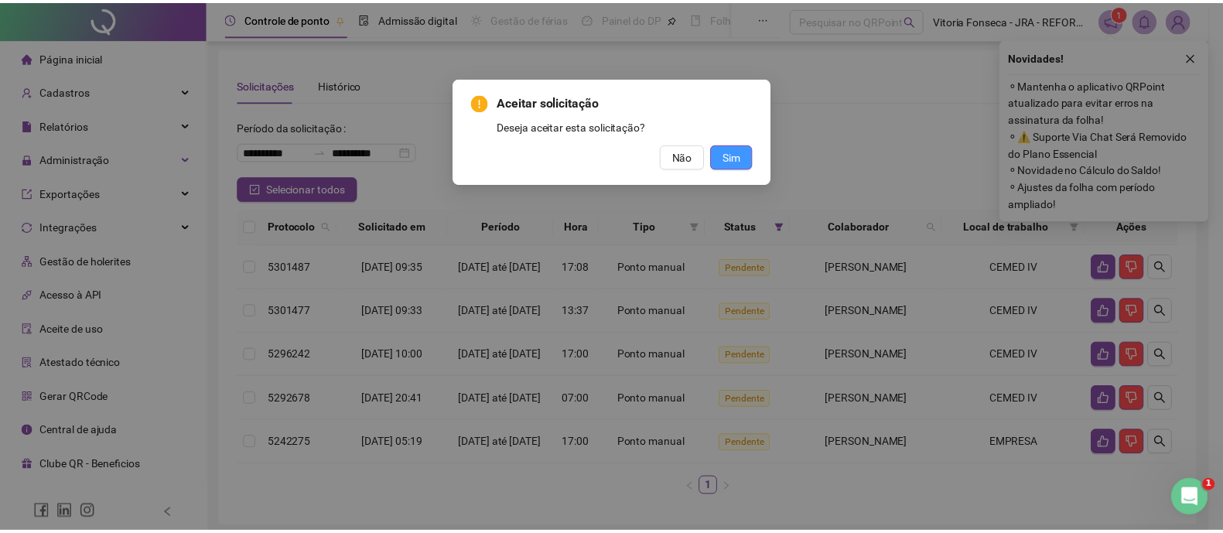
scroll to position [0, 0]
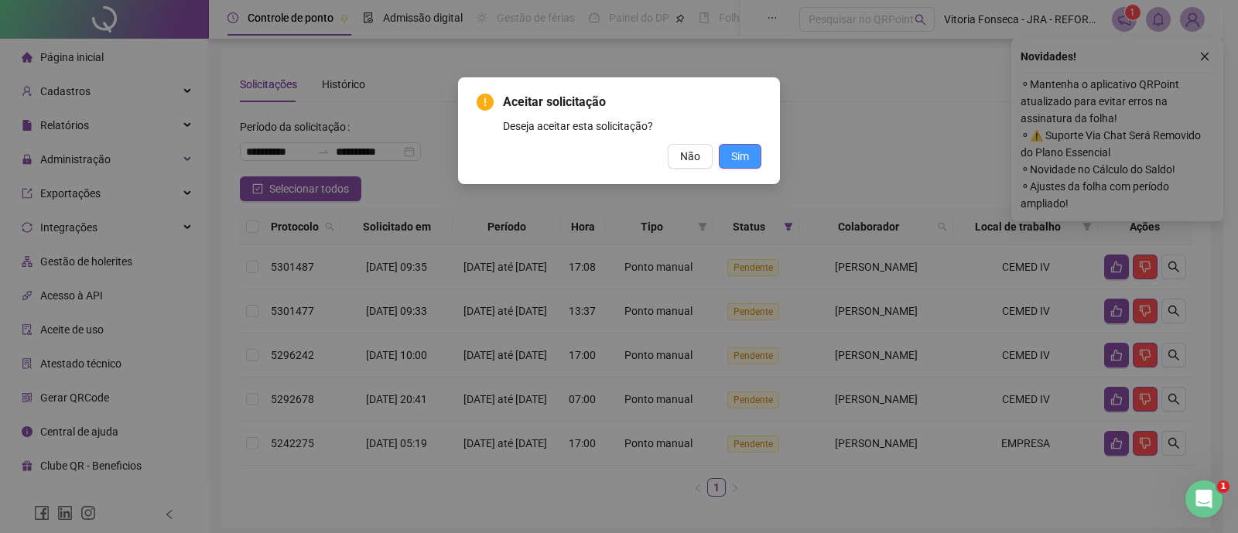
click at [758, 161] on button "Sim" at bounding box center [740, 156] width 43 height 25
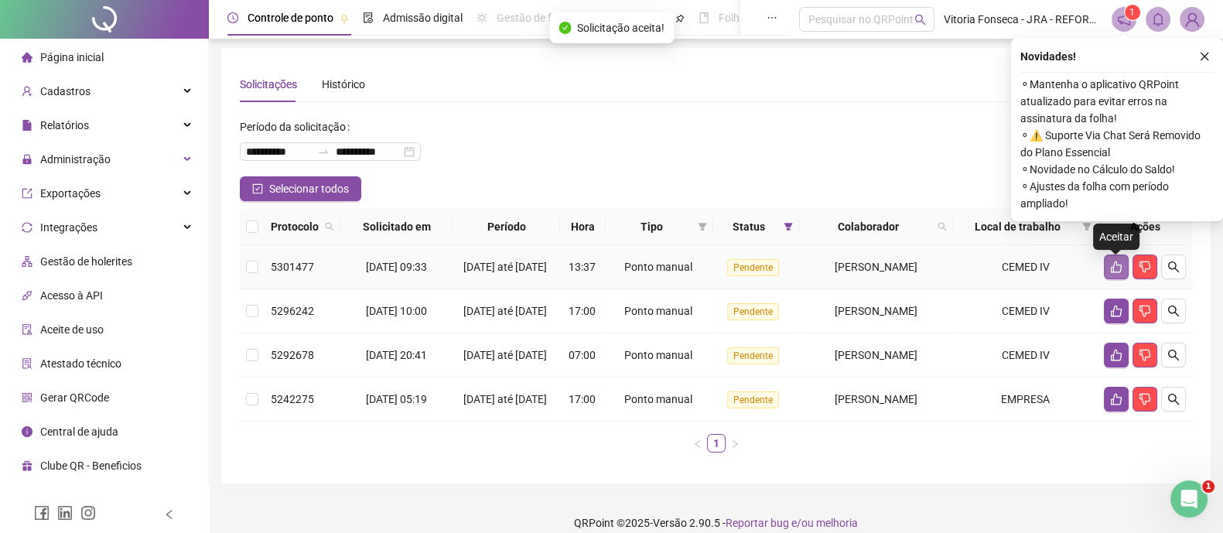
click at [1118, 269] on icon "like" at bounding box center [1116, 267] width 12 height 12
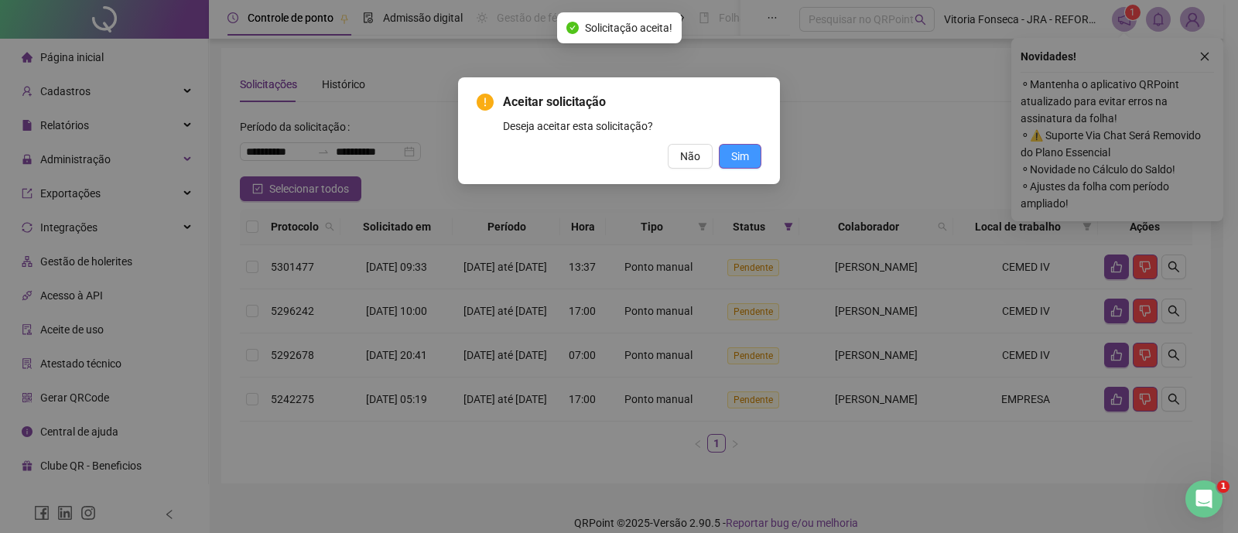
click at [735, 159] on span "Sim" at bounding box center [740, 156] width 18 height 17
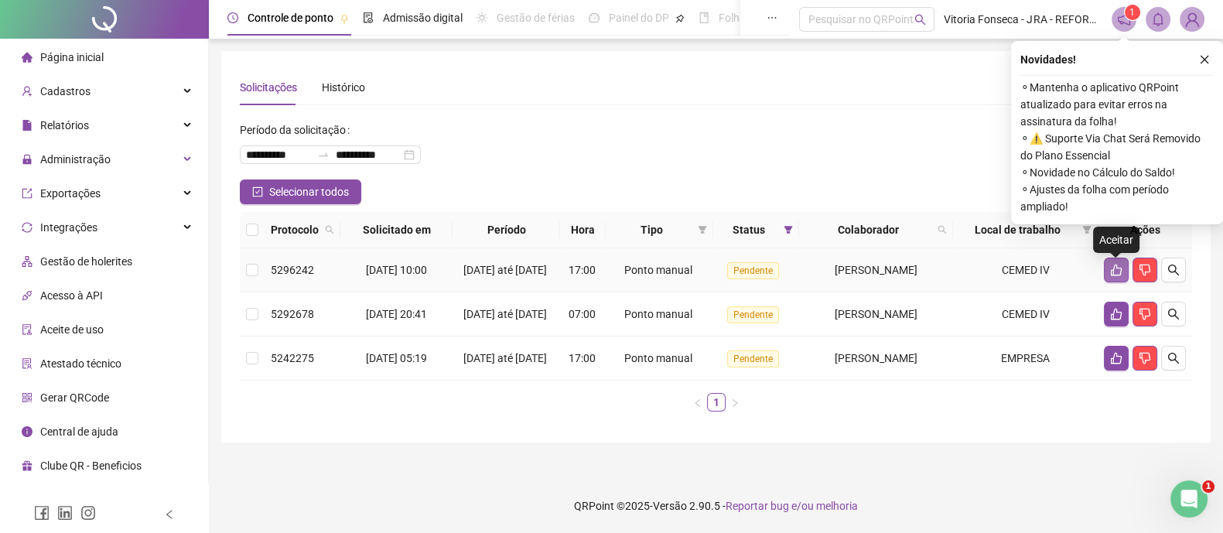
click at [1107, 272] on button "button" at bounding box center [1116, 270] width 25 height 25
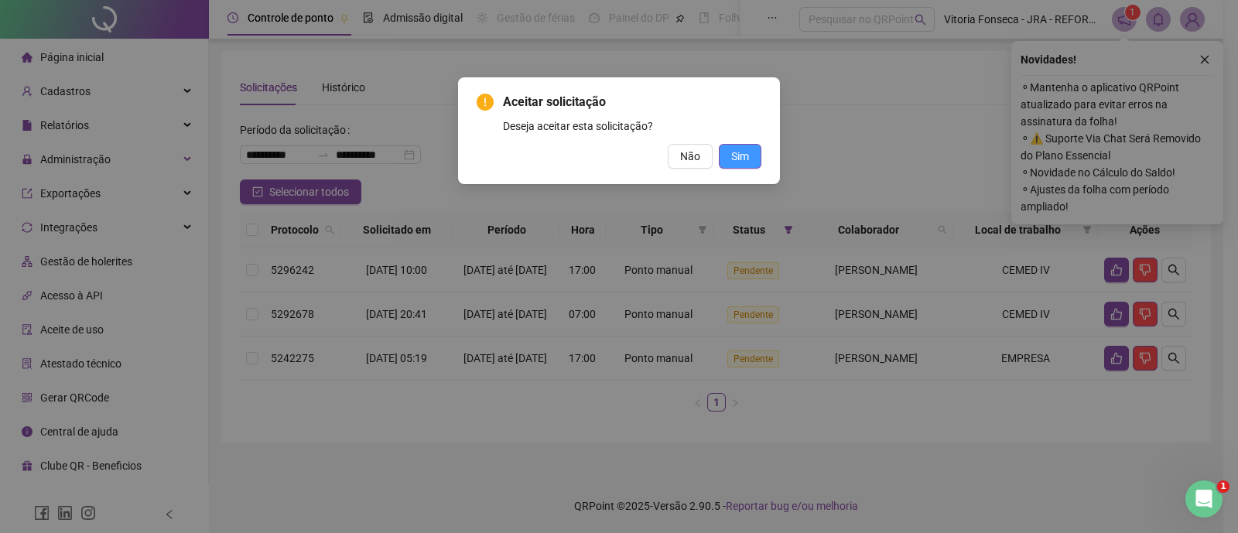
click at [743, 152] on span "Sim" at bounding box center [740, 156] width 18 height 17
